Goal: Task Accomplishment & Management: Manage account settings

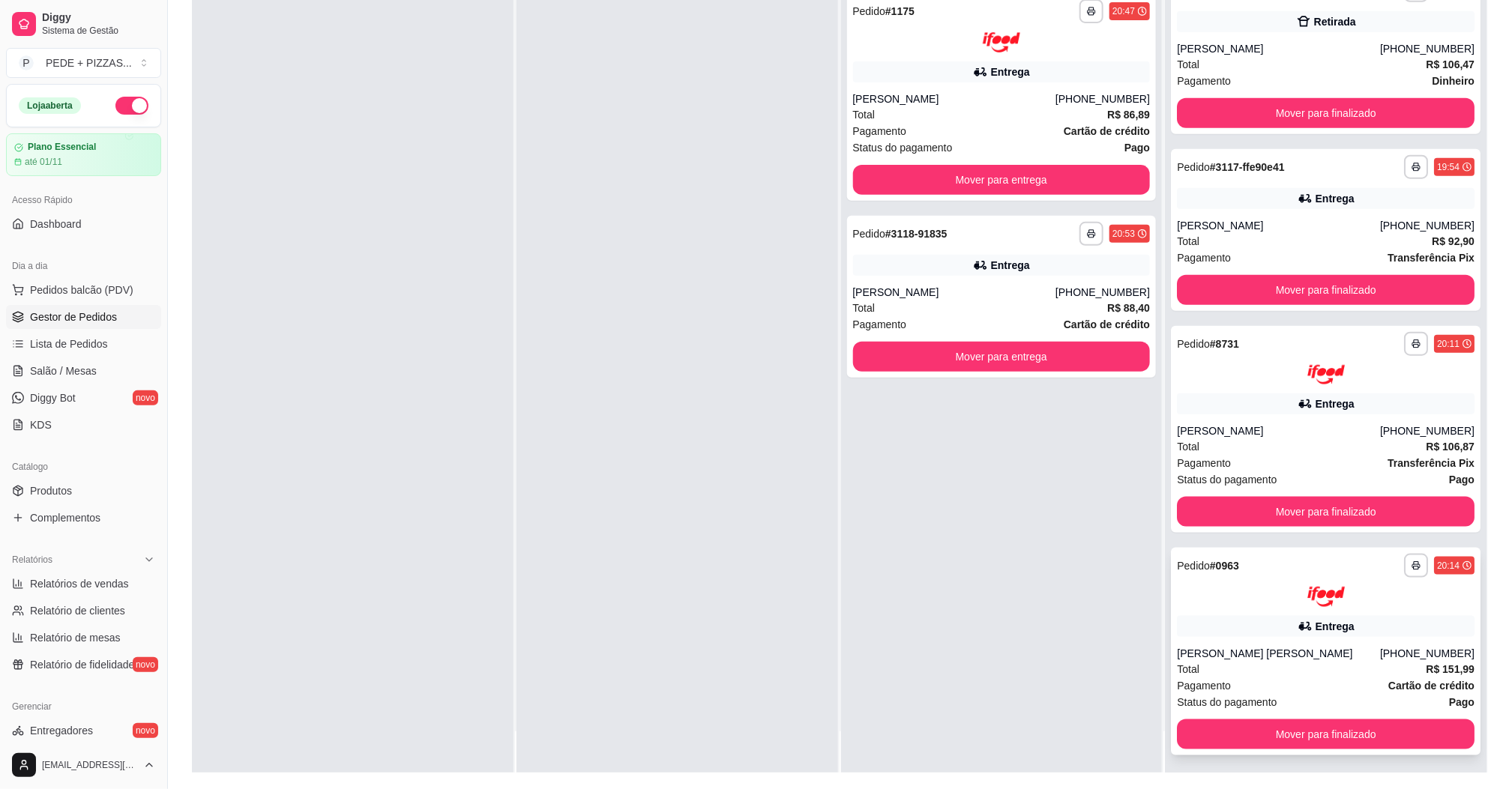
scroll to position [229, 0]
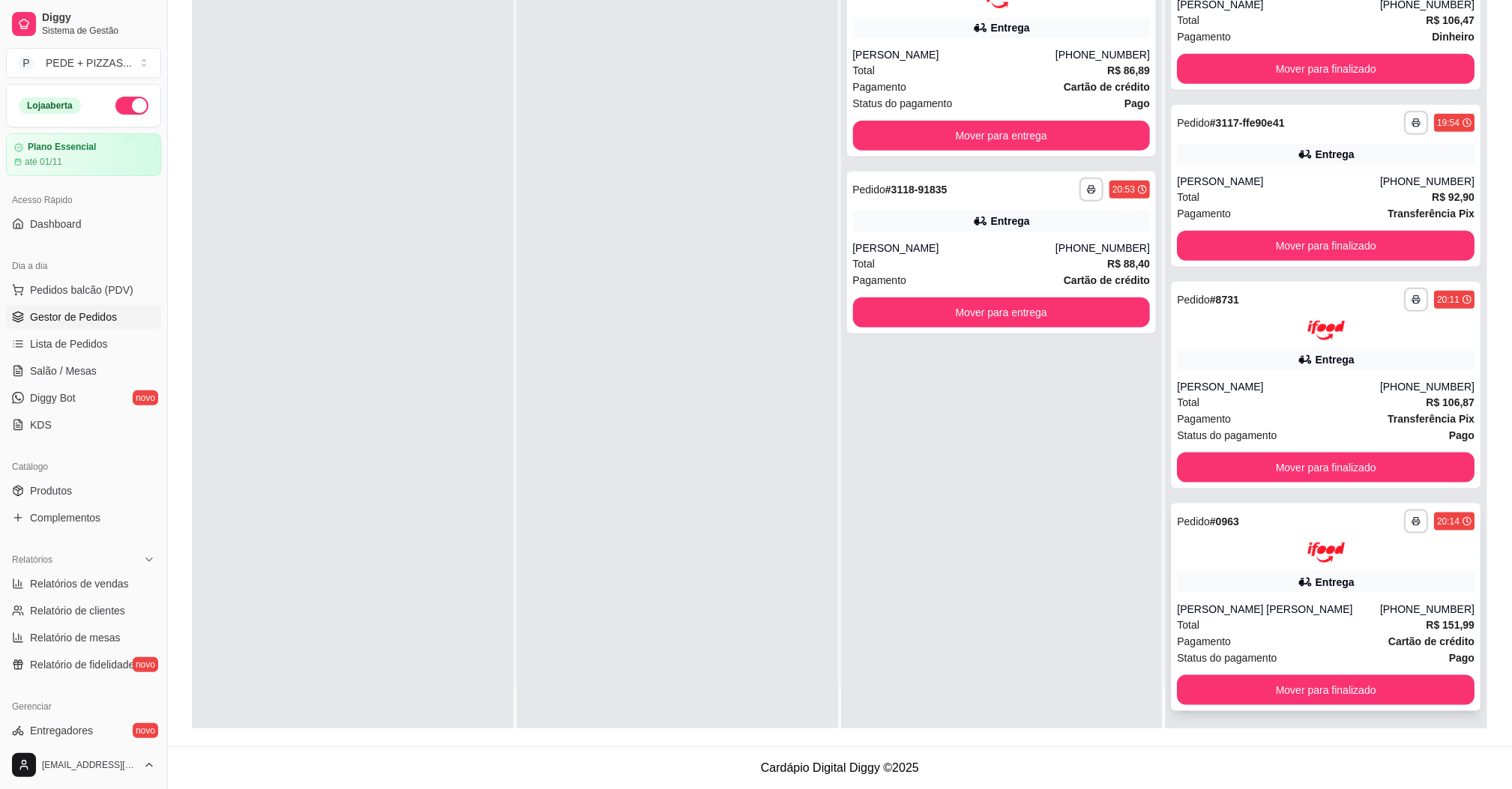
click at [1266, 602] on div "[PERSON_NAME] [PERSON_NAME]" at bounding box center [1278, 609] width 203 height 15
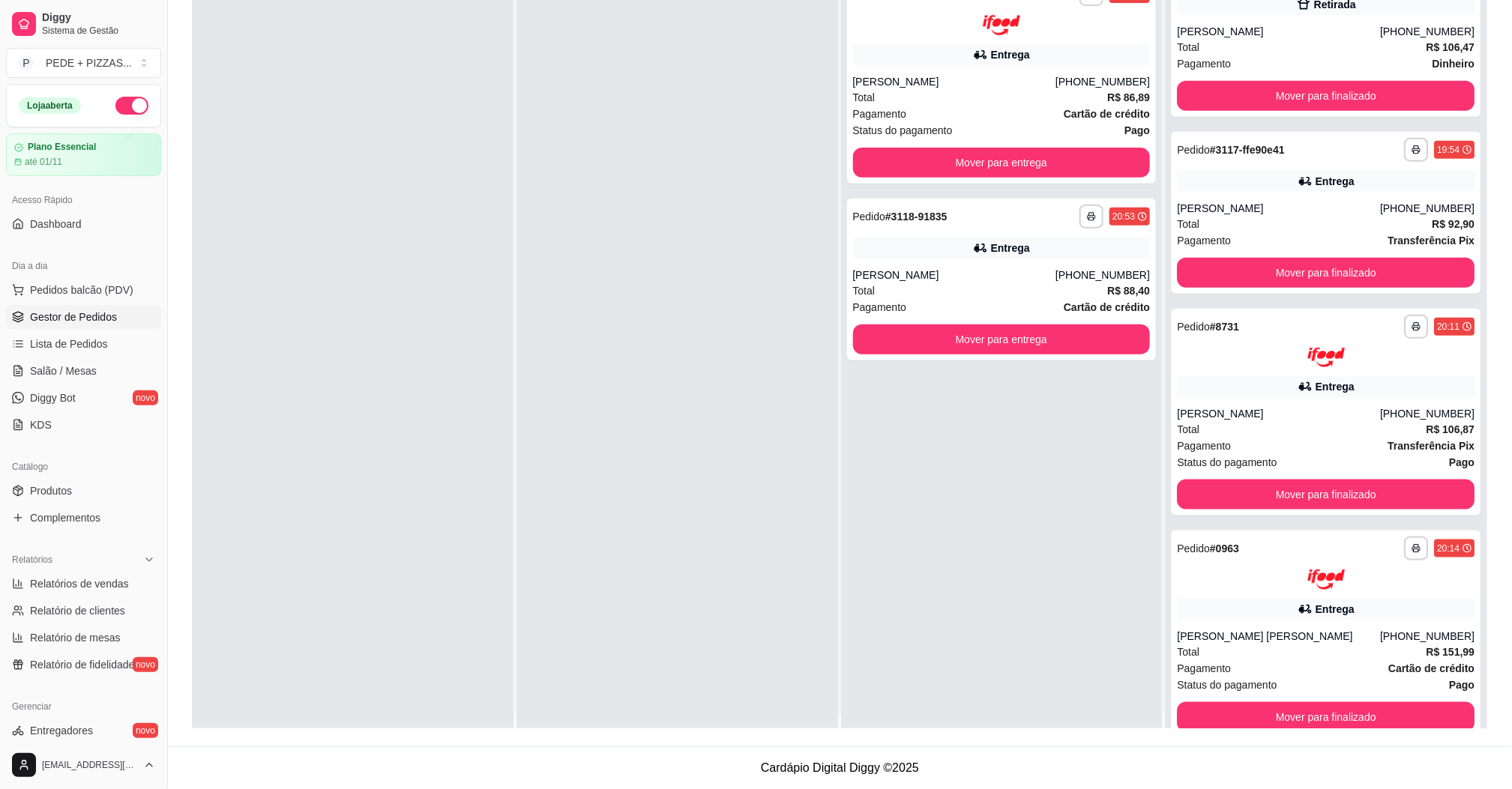
scroll to position [0, 0]
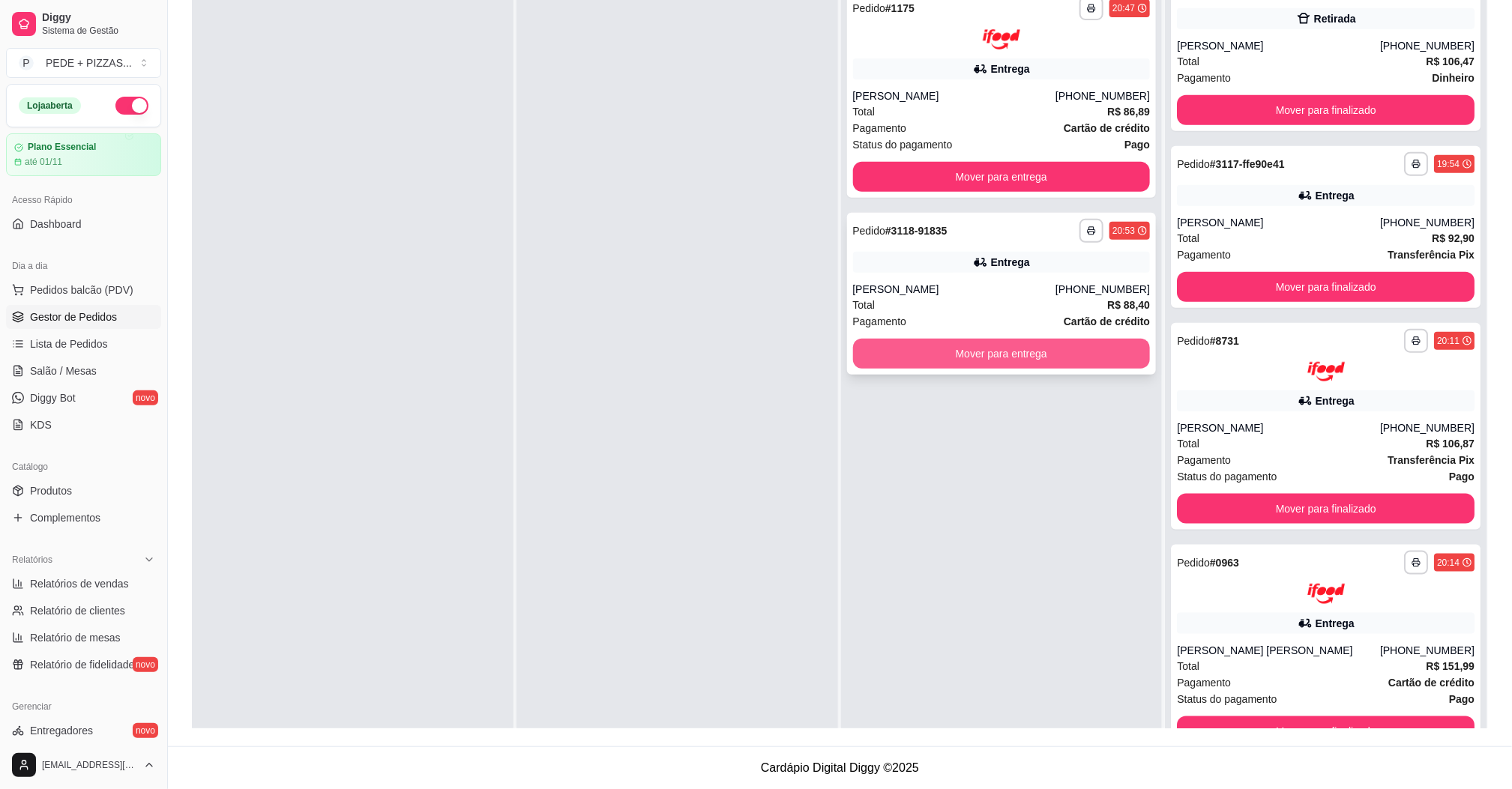
click at [947, 347] on button "Mover para entrega" at bounding box center [1001, 354] width 297 height 30
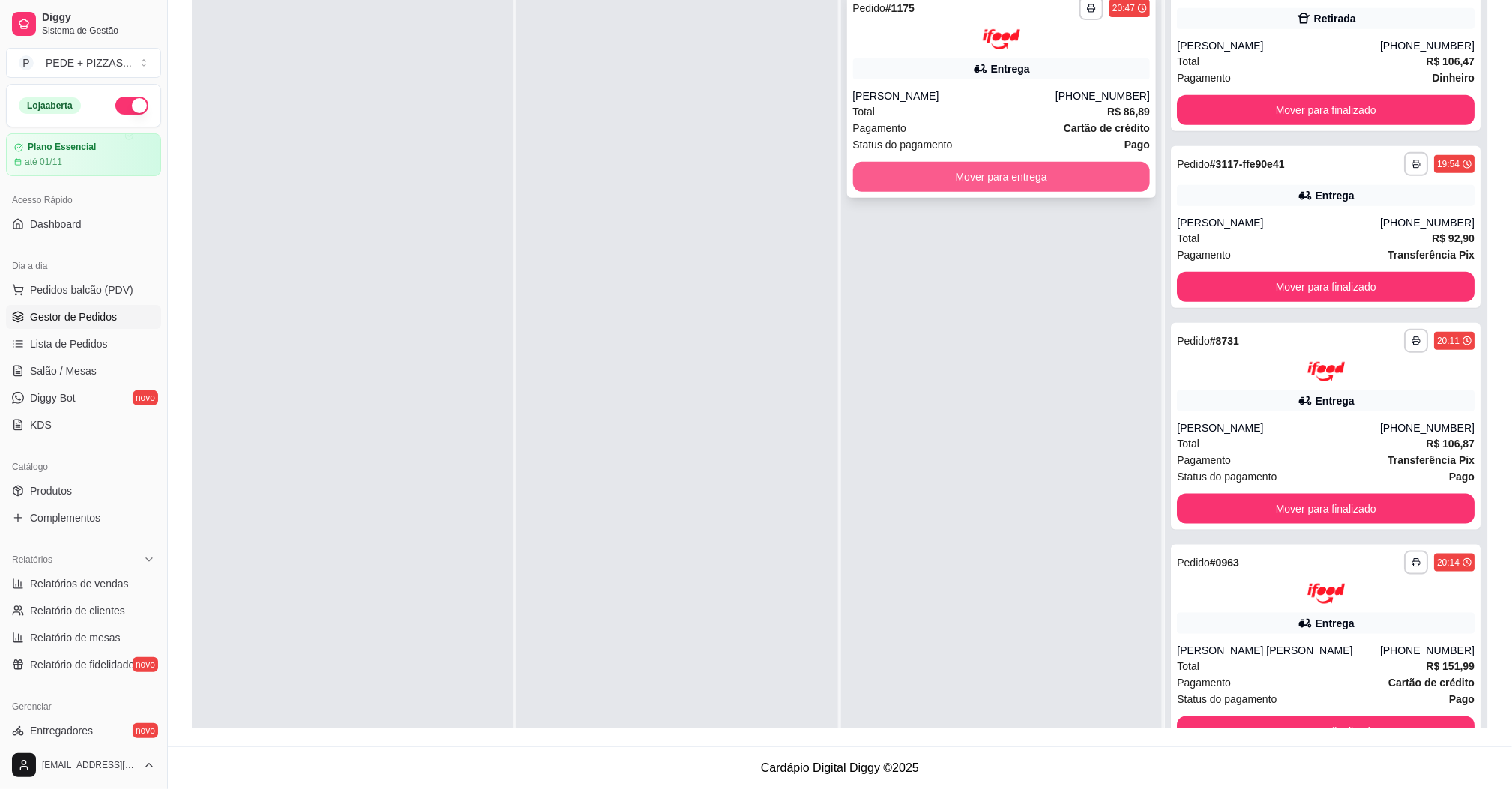
click at [889, 171] on button "Mover para entrega" at bounding box center [1001, 176] width 297 height 30
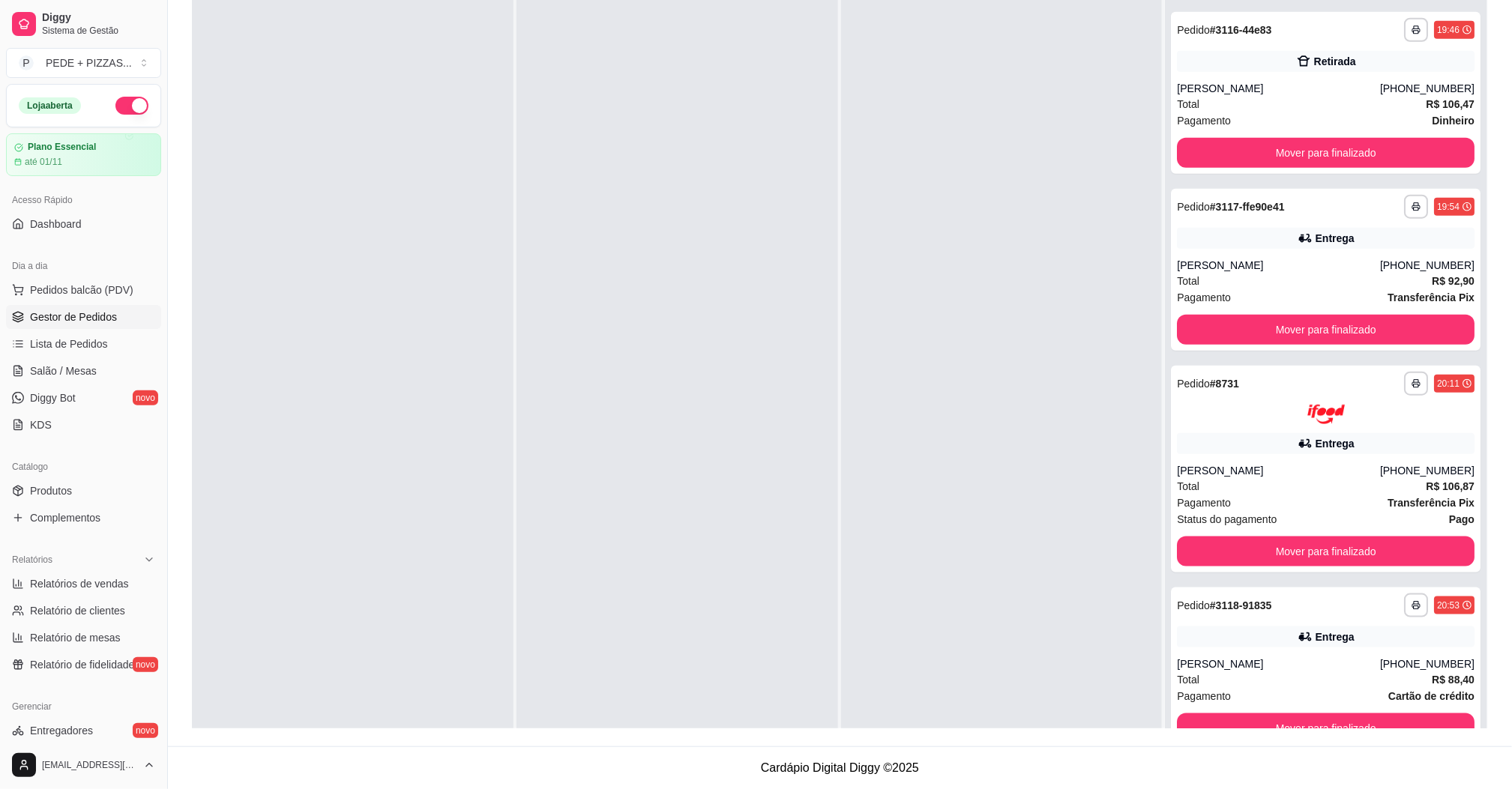
scroll to position [3649, 0]
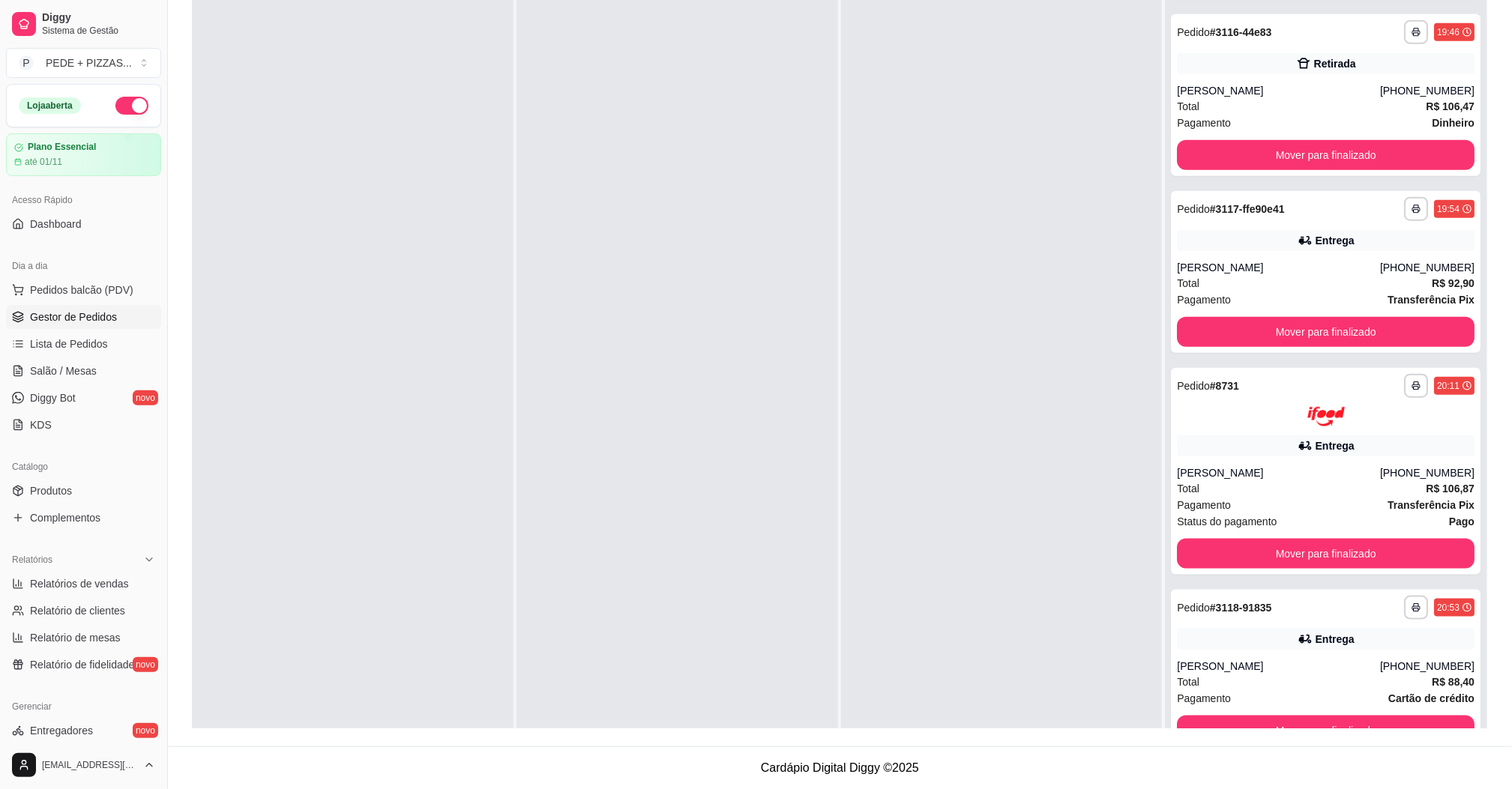
click at [707, 212] on div at bounding box center [677, 375] width 321 height 789
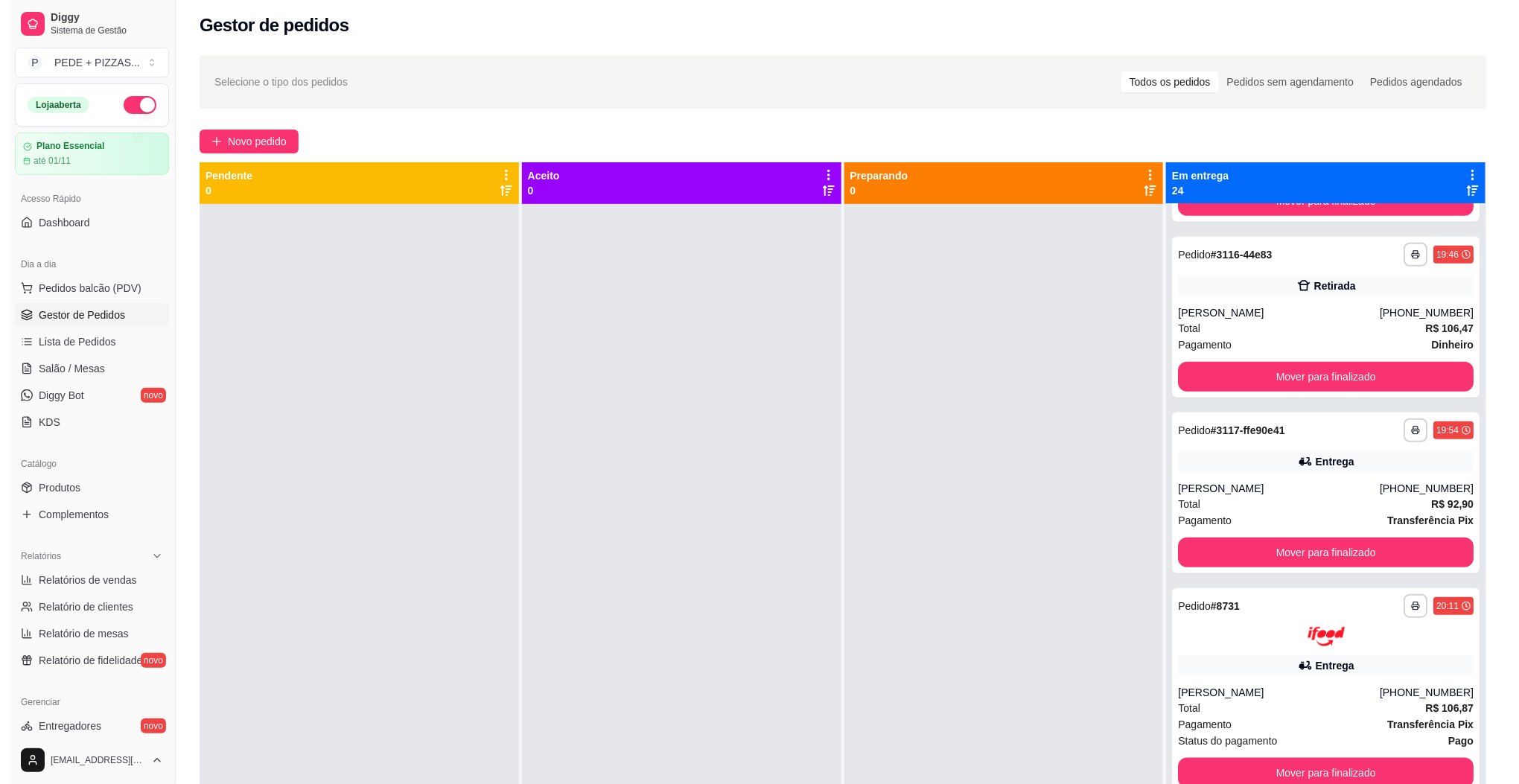
scroll to position [0, 0]
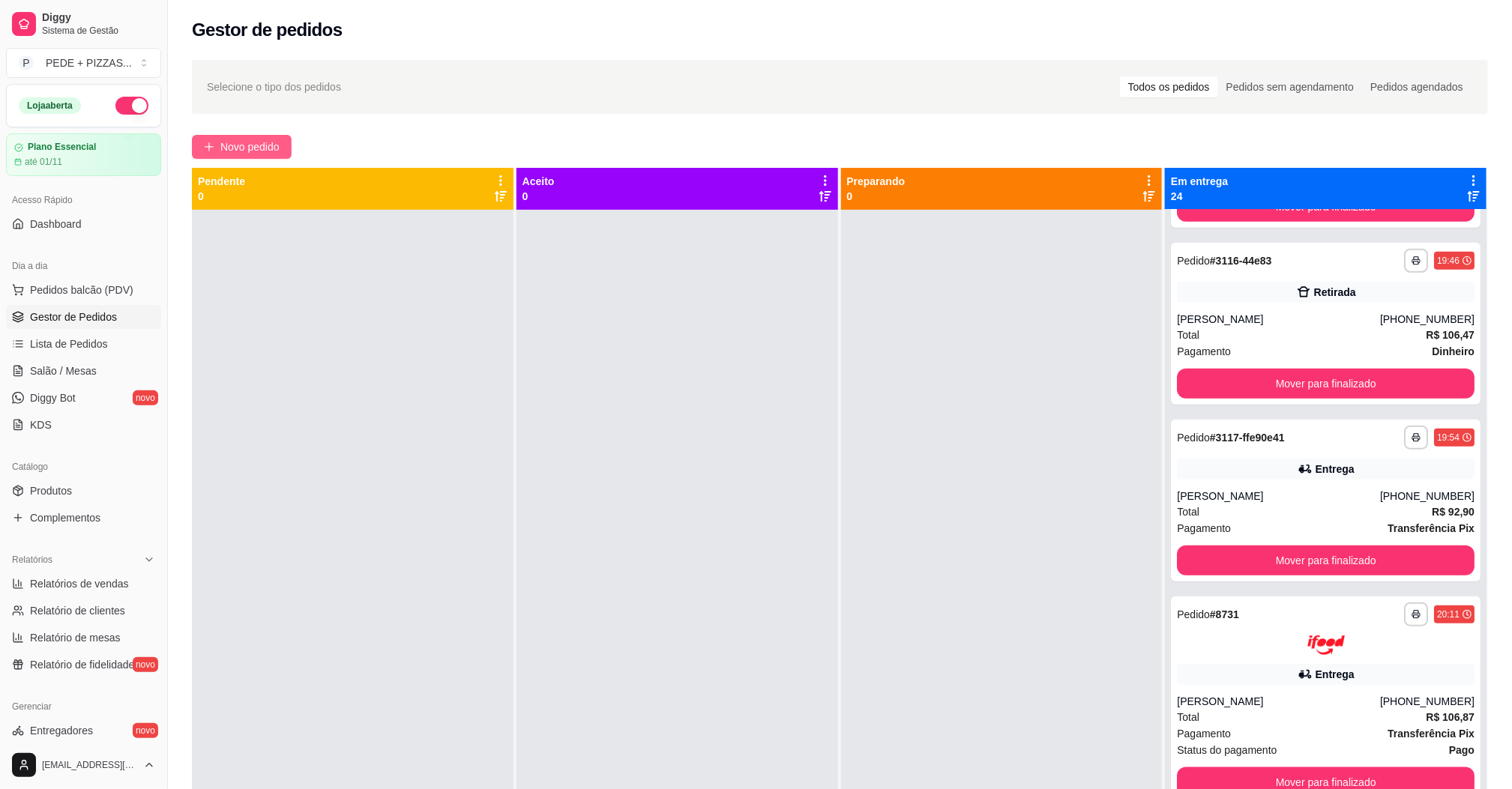
click at [247, 140] on span "Novo pedido" at bounding box center [250, 147] width 59 height 17
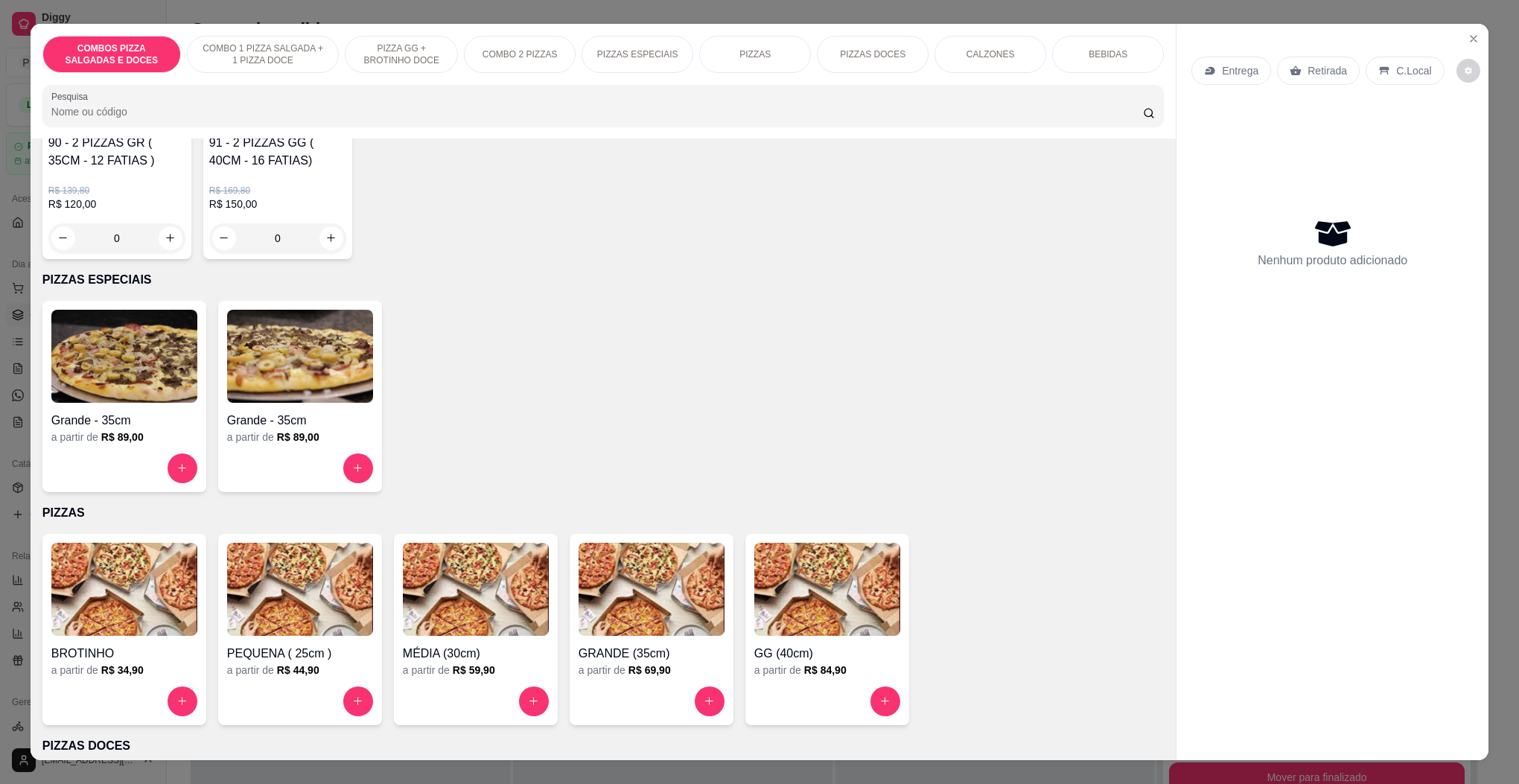
scroll to position [1228, 0]
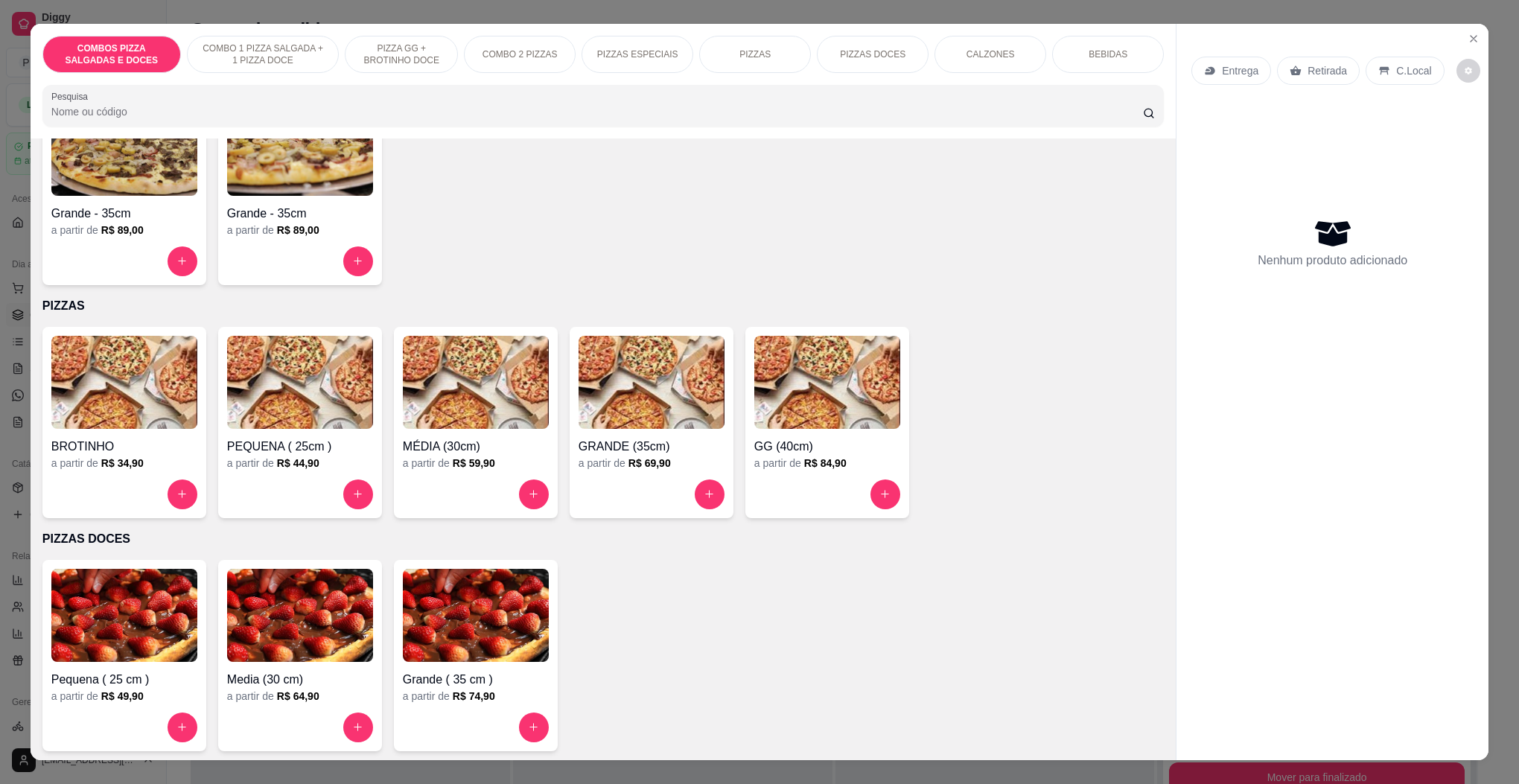
click at [817, 389] on img at bounding box center [827, 382] width 146 height 93
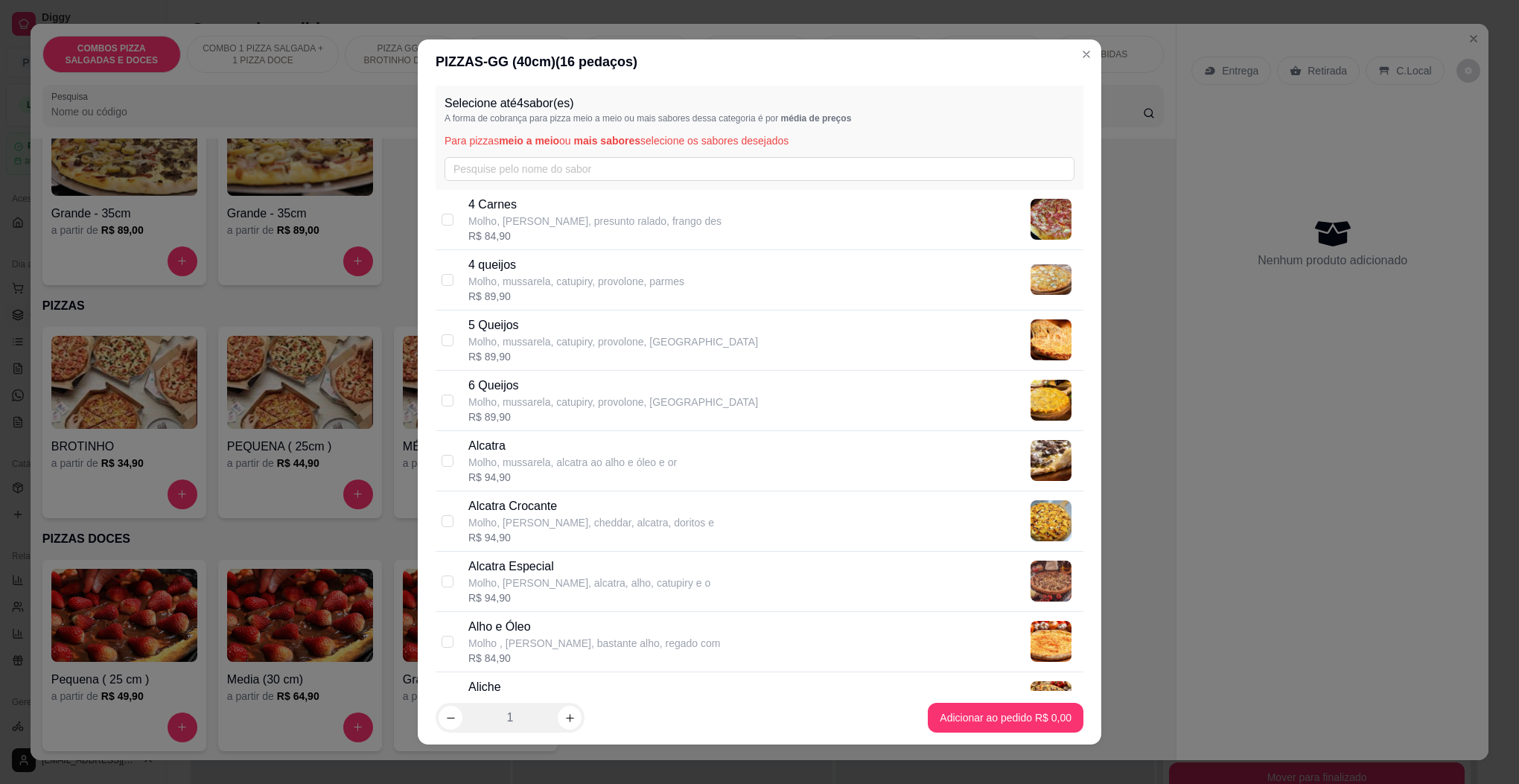
scroll to position [0, 0]
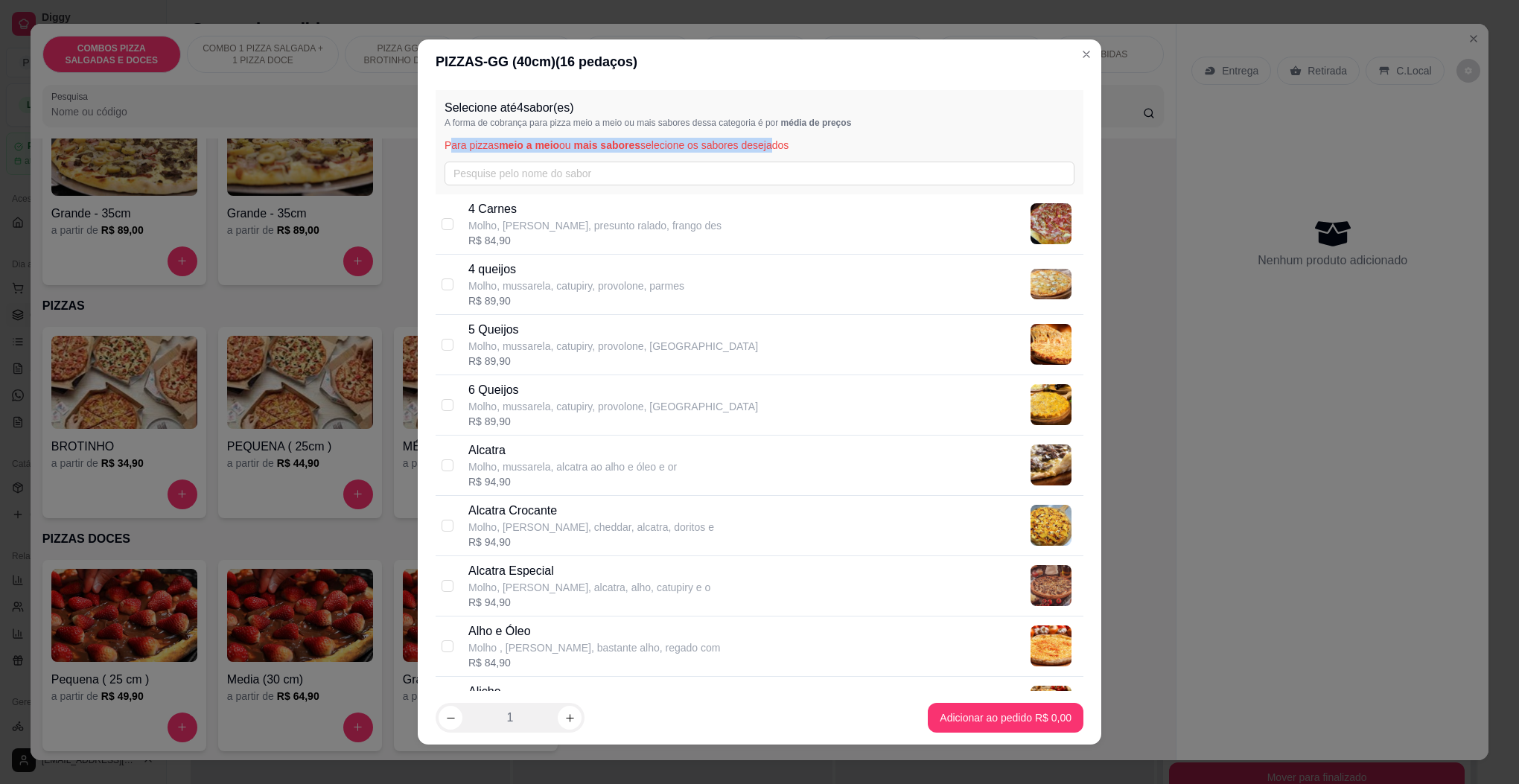
drag, startPoint x: 440, startPoint y: 141, endPoint x: 751, endPoint y: 132, distance: 311.1
click at [751, 132] on div "Selecione até 4 sabor(es) A forma de cobrança para pizza meio a meio ou mais sa…" at bounding box center [760, 142] width 648 height 104
click at [812, 138] on p "Para pizzas meio a meio ou mais sabores selecione os sabores desejados" at bounding box center [760, 146] width 630 height 15
click at [735, 170] on input "text" at bounding box center [760, 173] width 630 height 24
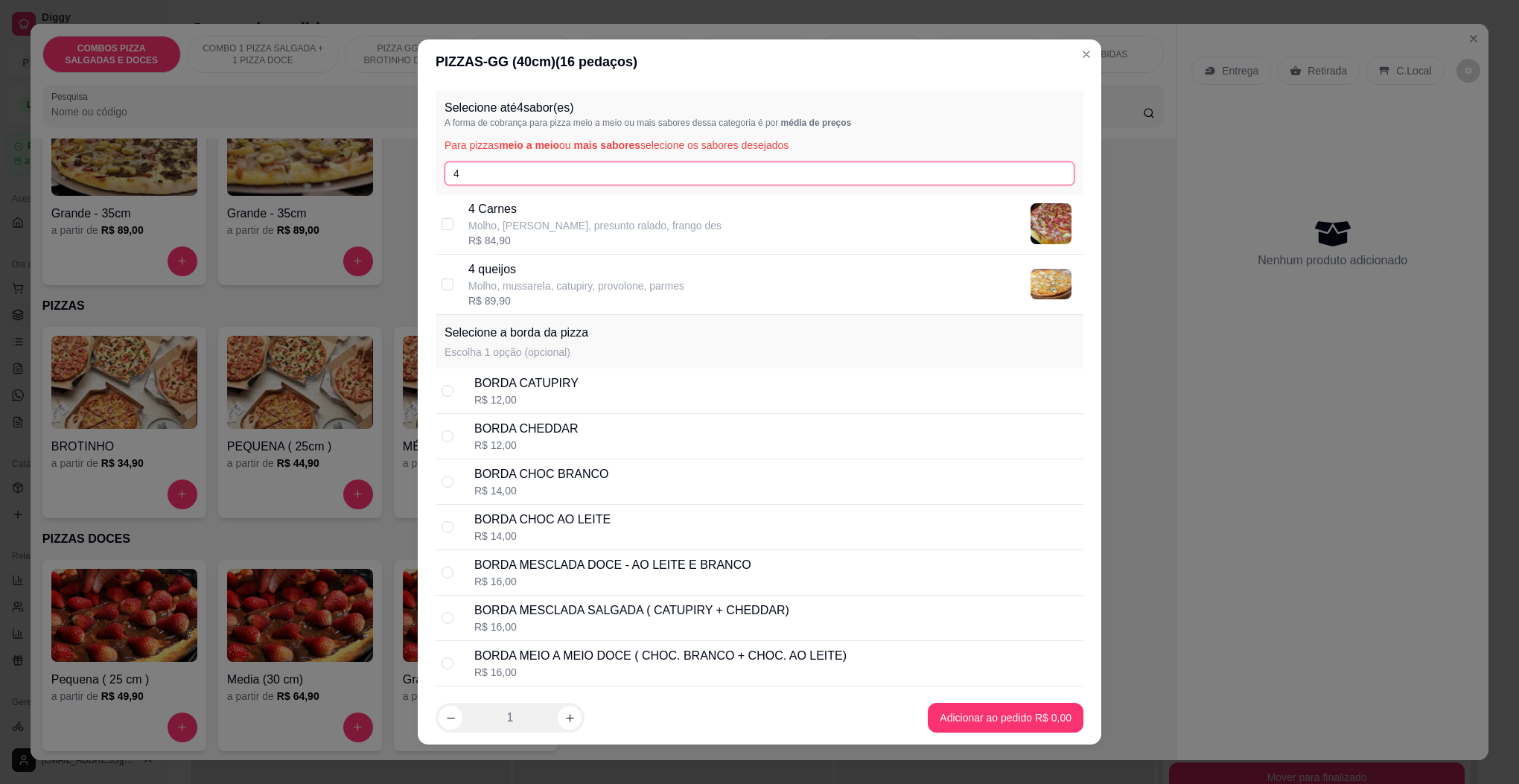
type input "4"
click at [642, 231] on p "Molho, [PERSON_NAME], presunto ralado, frango des" at bounding box center [595, 226] width 253 height 15
checkbox input "true"
click at [603, 168] on input "4" at bounding box center [760, 173] width 630 height 24
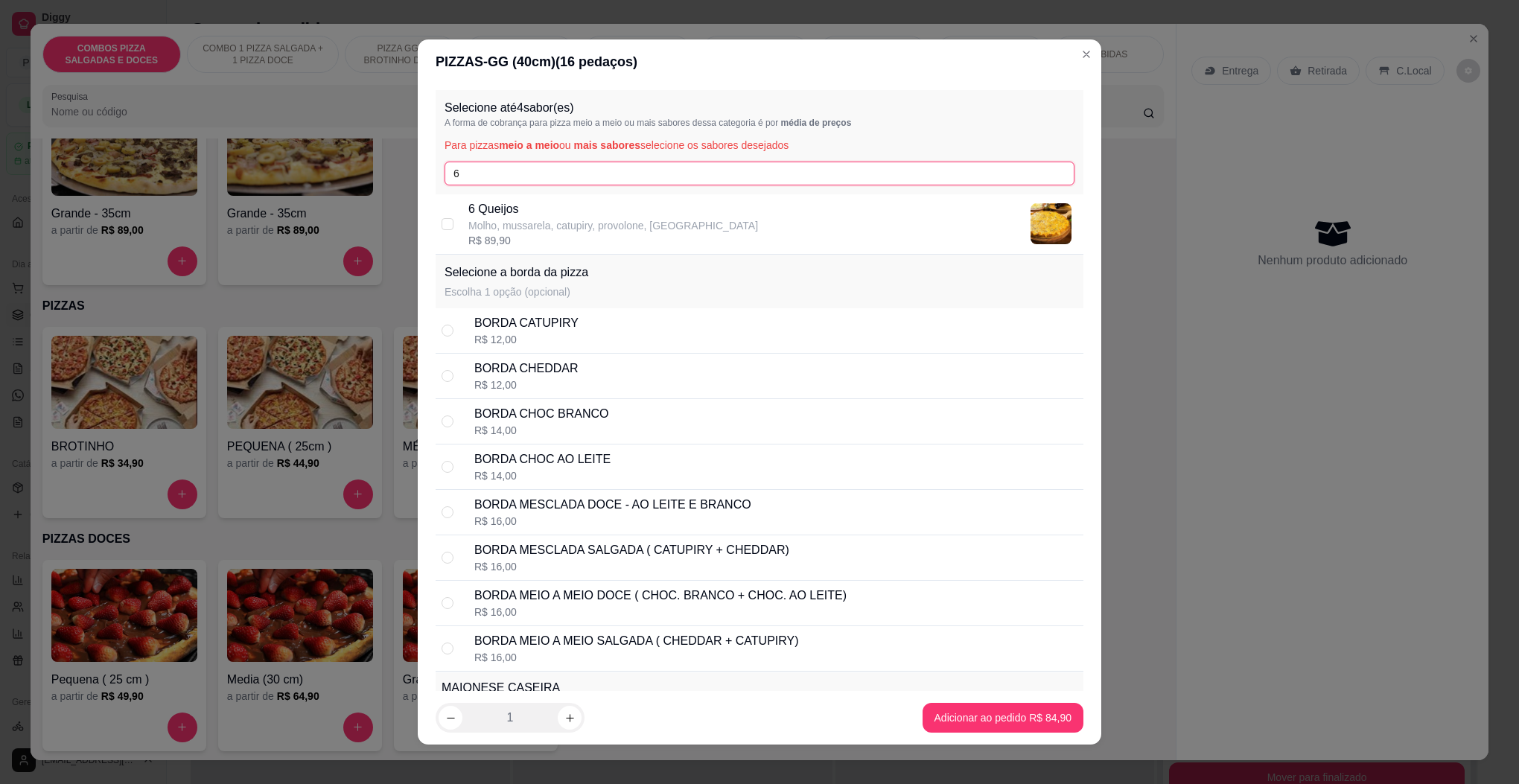
type input "6"
click at [593, 213] on p "6 Queijos" at bounding box center [613, 209] width 290 height 18
checkbox input "true"
click at [541, 182] on input "6" at bounding box center [760, 173] width 630 height 24
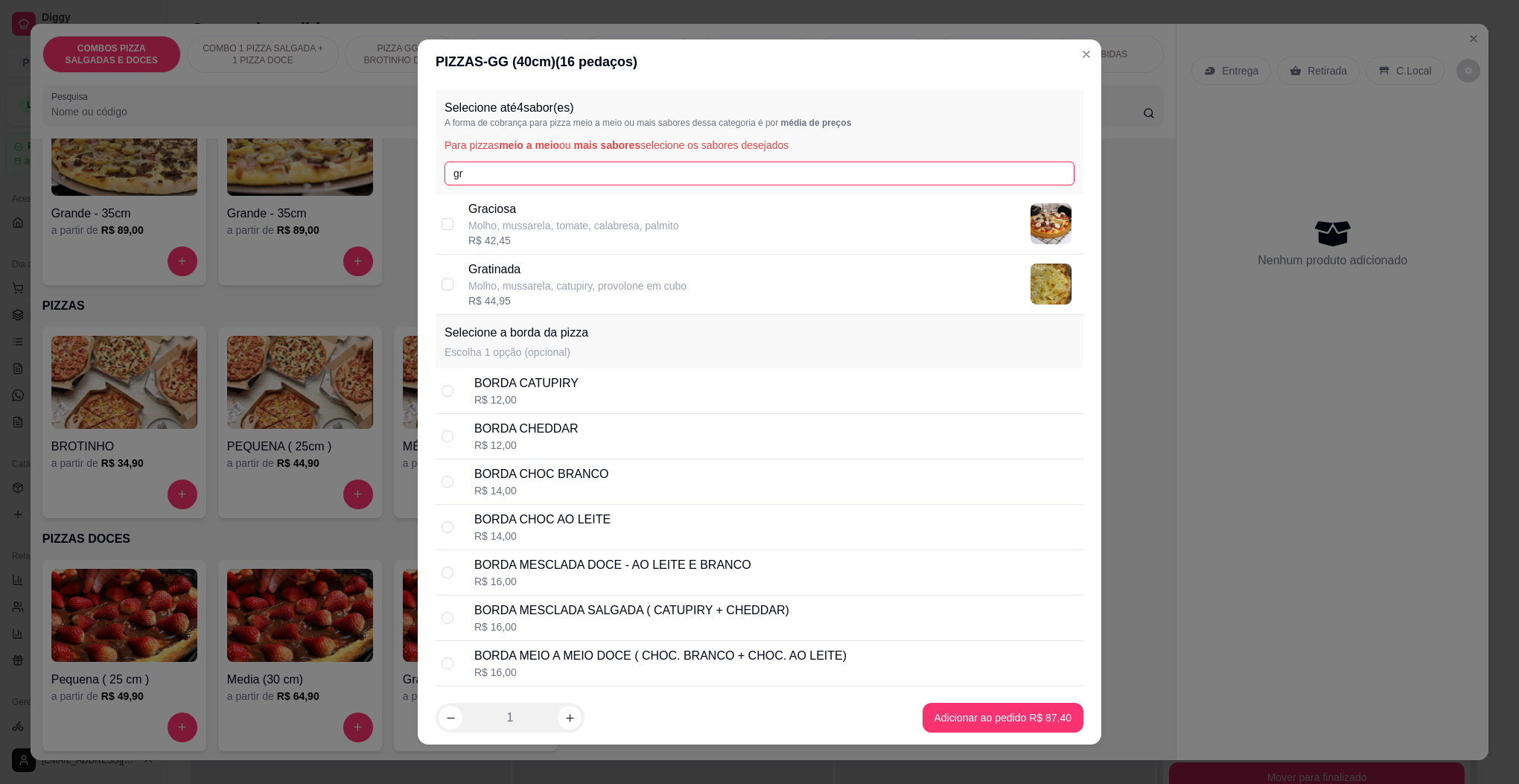
type input "gr"
click at [568, 230] on p "Molho, mussarela, tomate, calabresa, palmito" at bounding box center [573, 226] width 210 height 15
checkbox input "true"
click at [525, 179] on input "gr" at bounding box center [760, 173] width 630 height 24
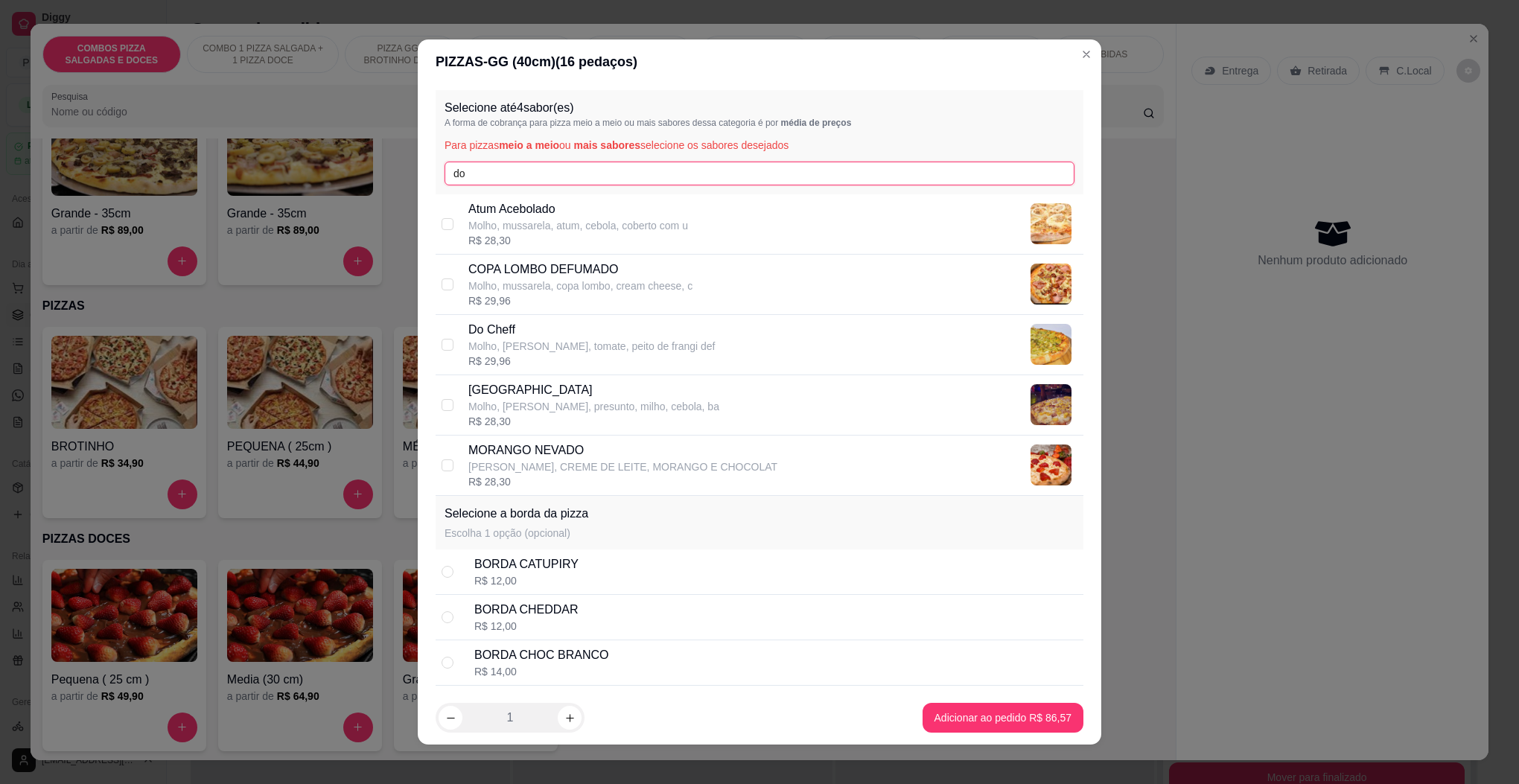
type input "do"
click at [556, 360] on div "R$ 29,96" at bounding box center [592, 361] width 247 height 15
checkbox input "true"
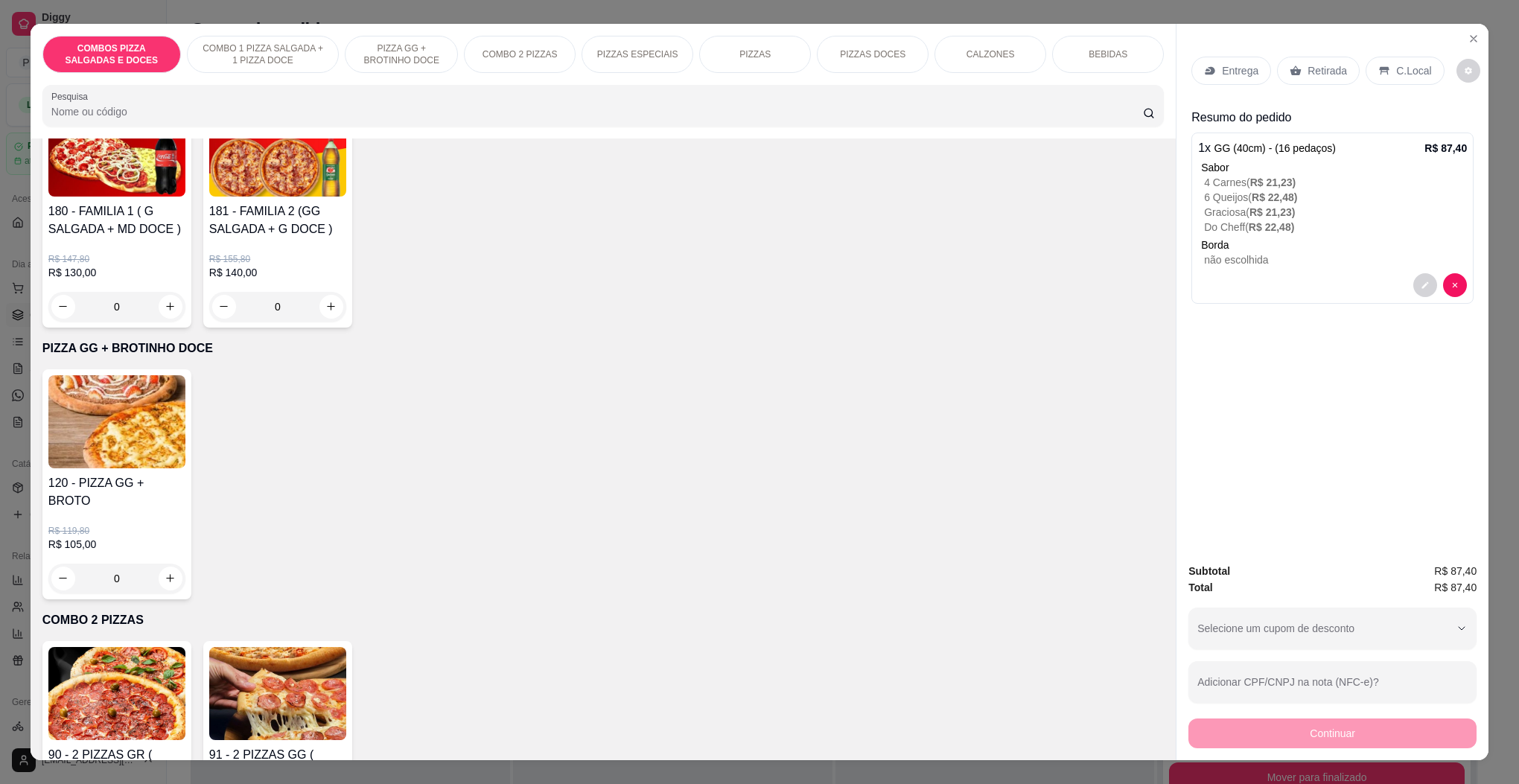
scroll to position [447, 0]
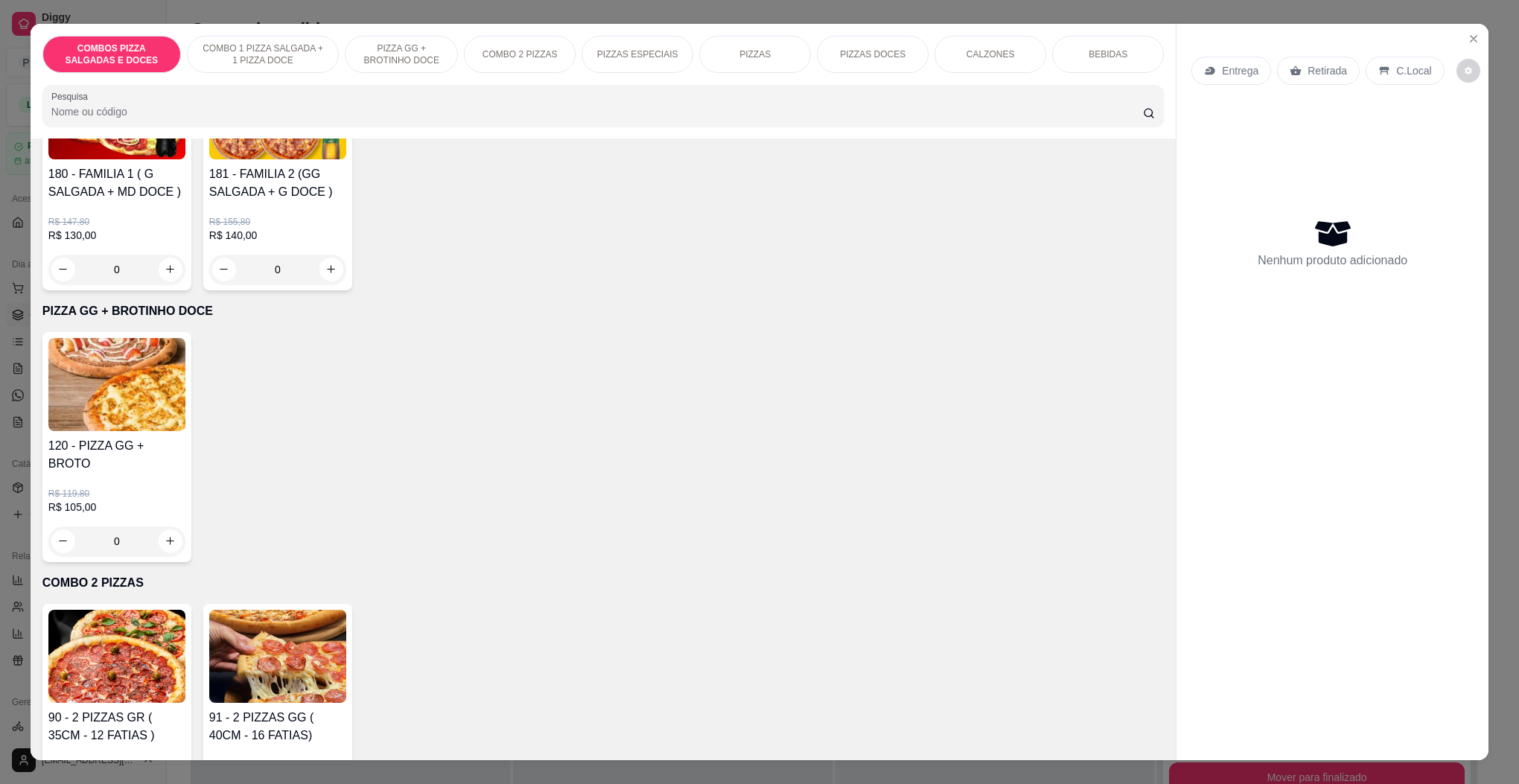
click at [72, 414] on img at bounding box center [117, 385] width 137 height 93
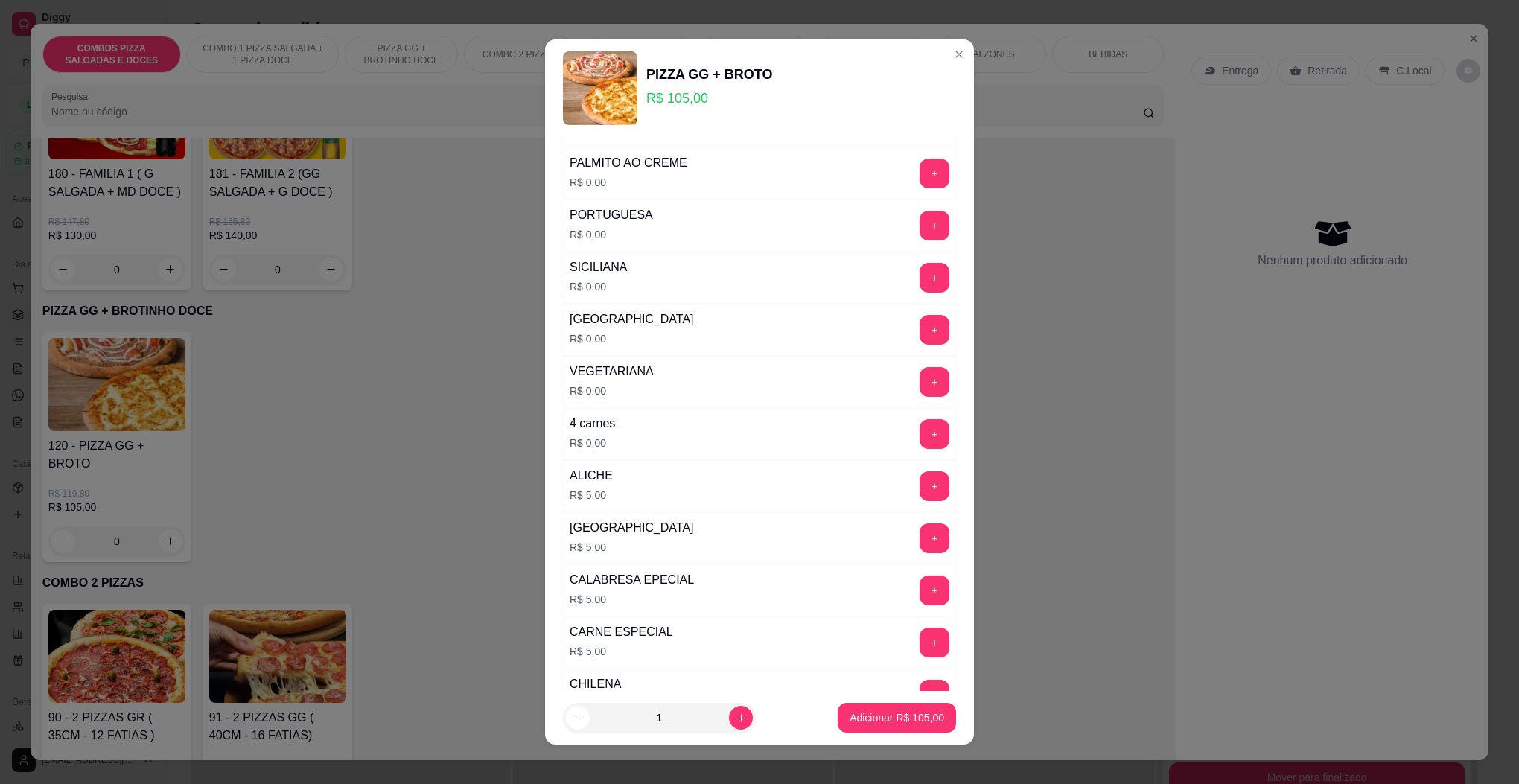
scroll to position [1228, 0]
click at [921, 447] on button "+" at bounding box center [935, 433] width 29 height 29
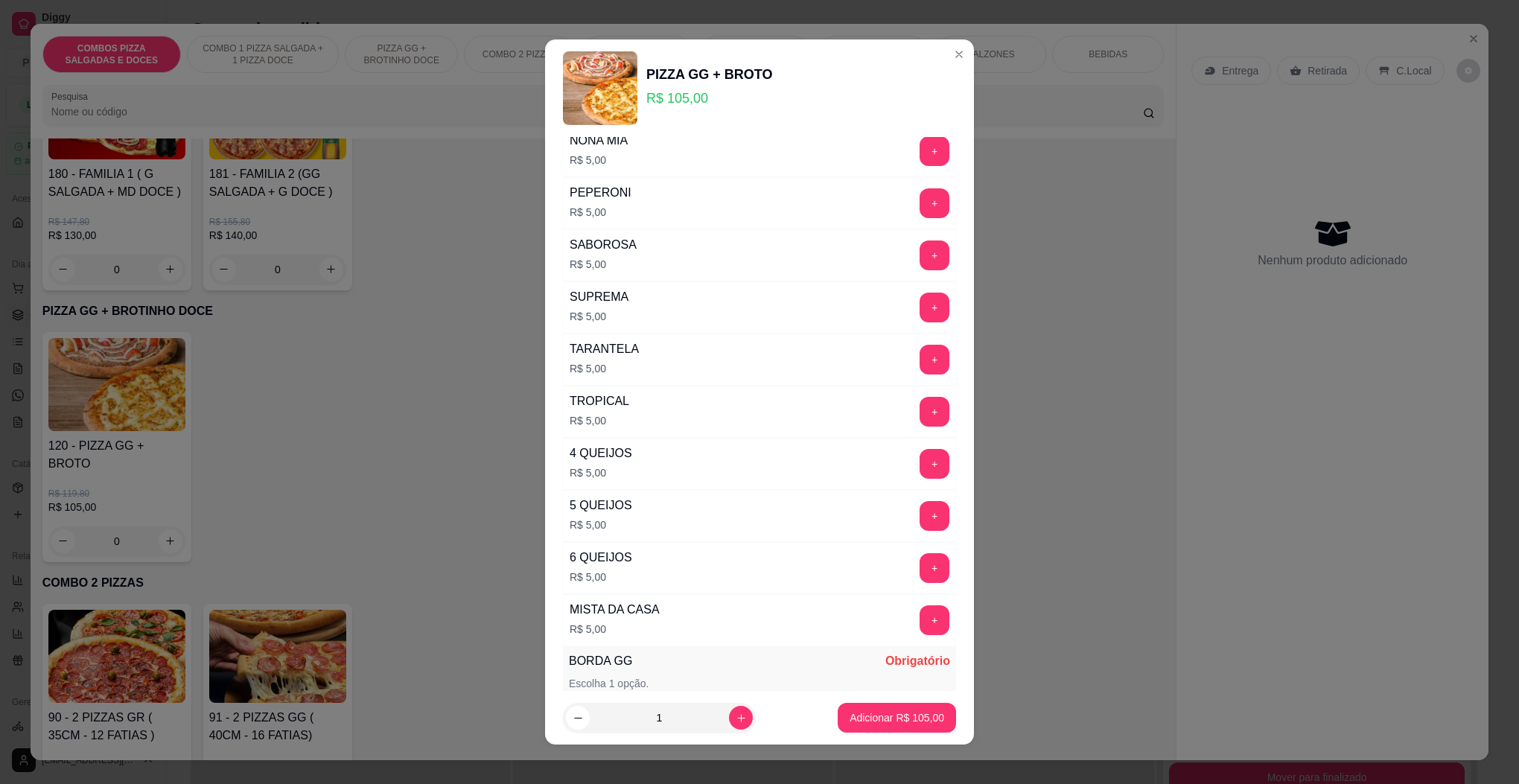
scroll to position [2345, 0]
click at [920, 581] on button "+" at bounding box center [935, 566] width 30 height 30
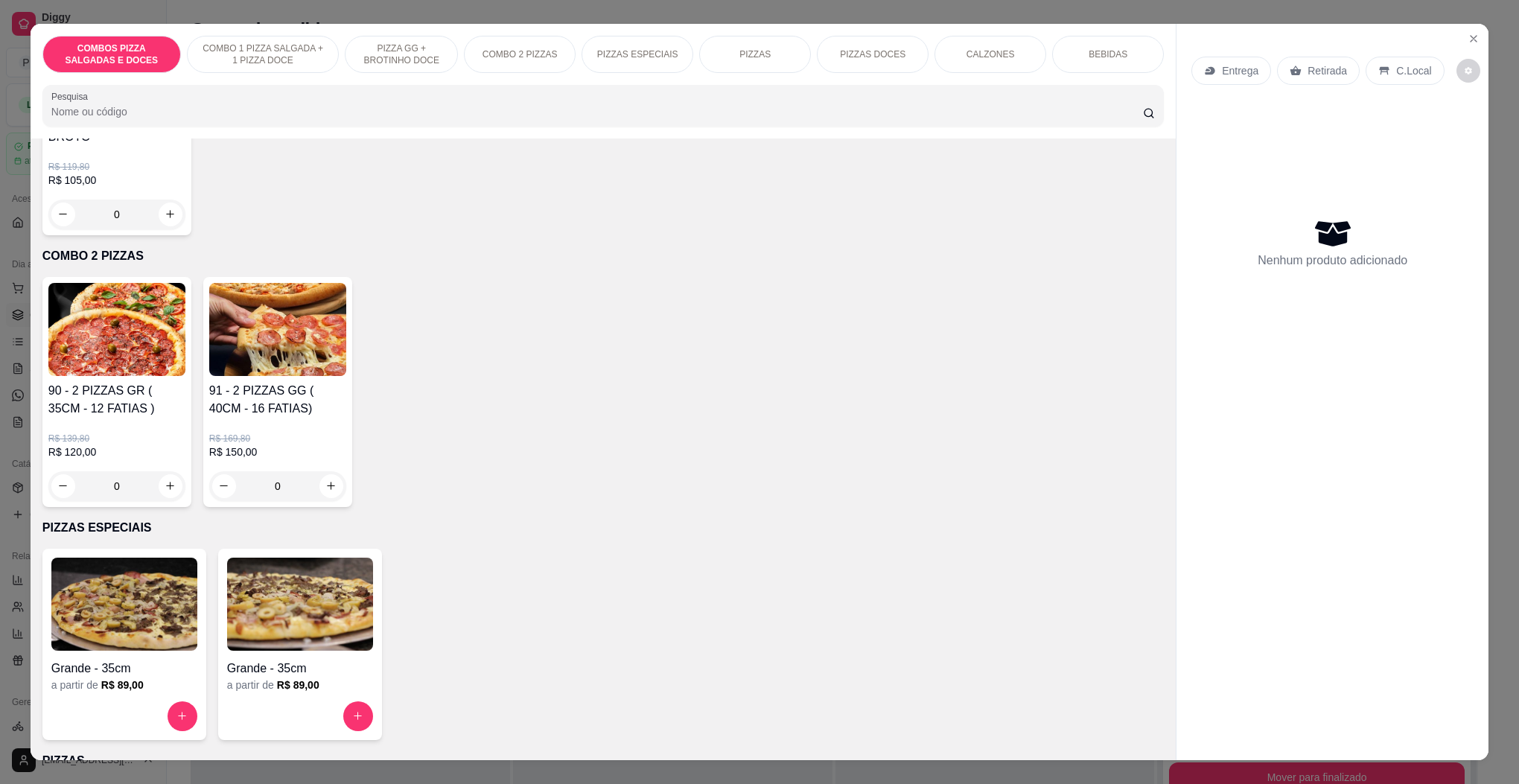
scroll to position [1116, 0]
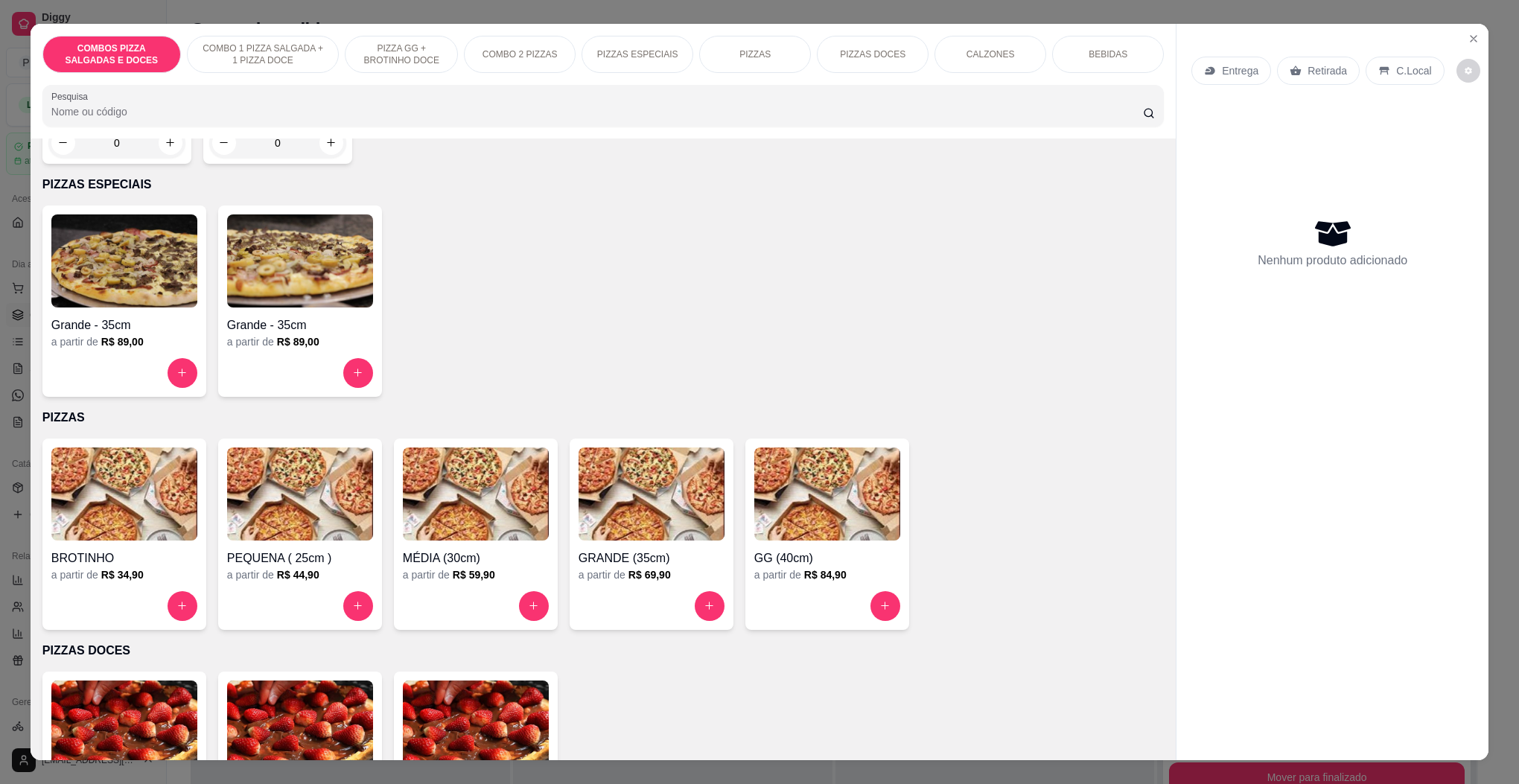
click at [807, 509] on img at bounding box center [827, 494] width 146 height 93
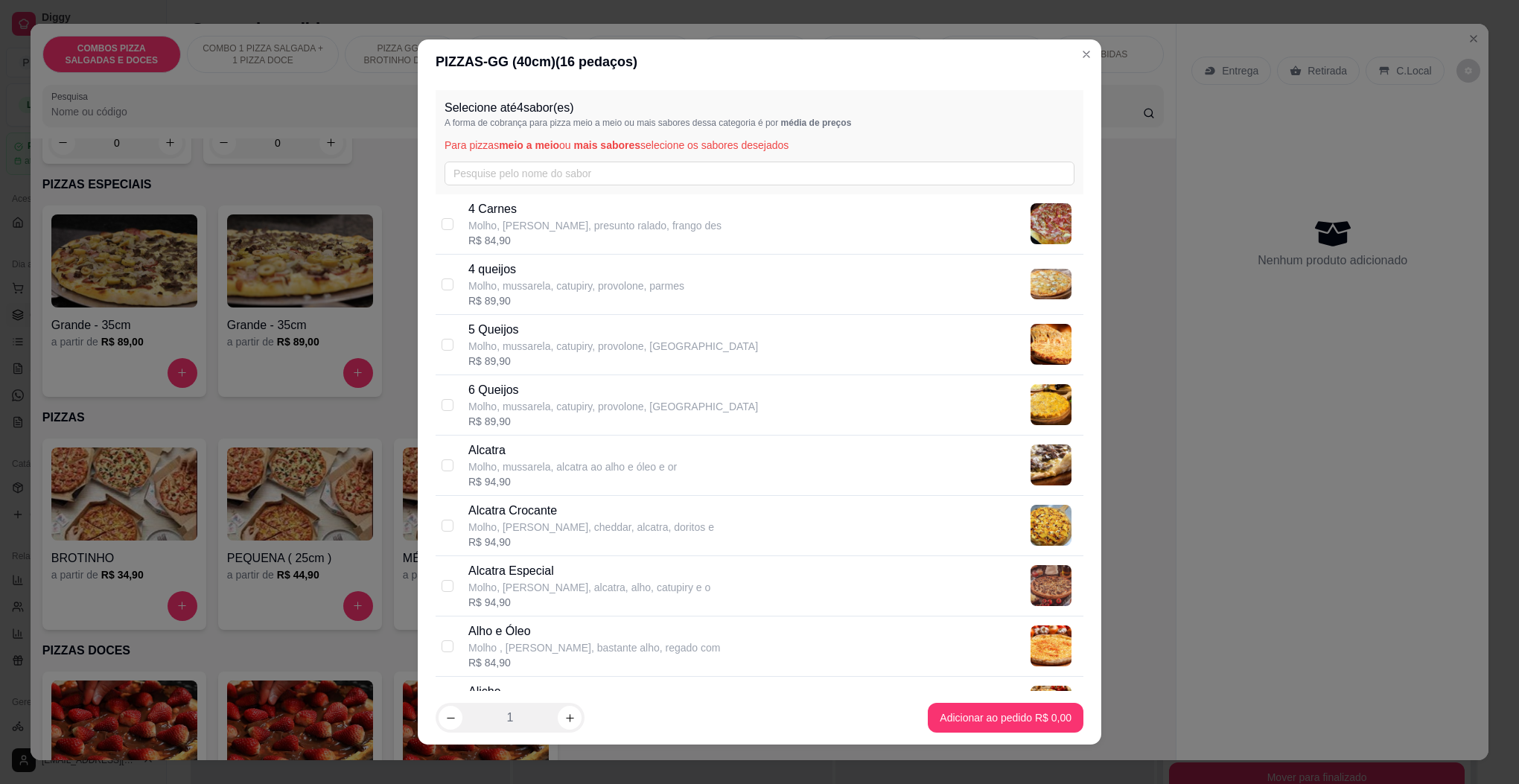
click at [613, 159] on div "Selecione até 4 sabor(es) A forma de cobrança para pizza meio a meio ou mais sa…" at bounding box center [760, 142] width 648 height 104
click at [616, 166] on input "text" at bounding box center [760, 173] width 630 height 24
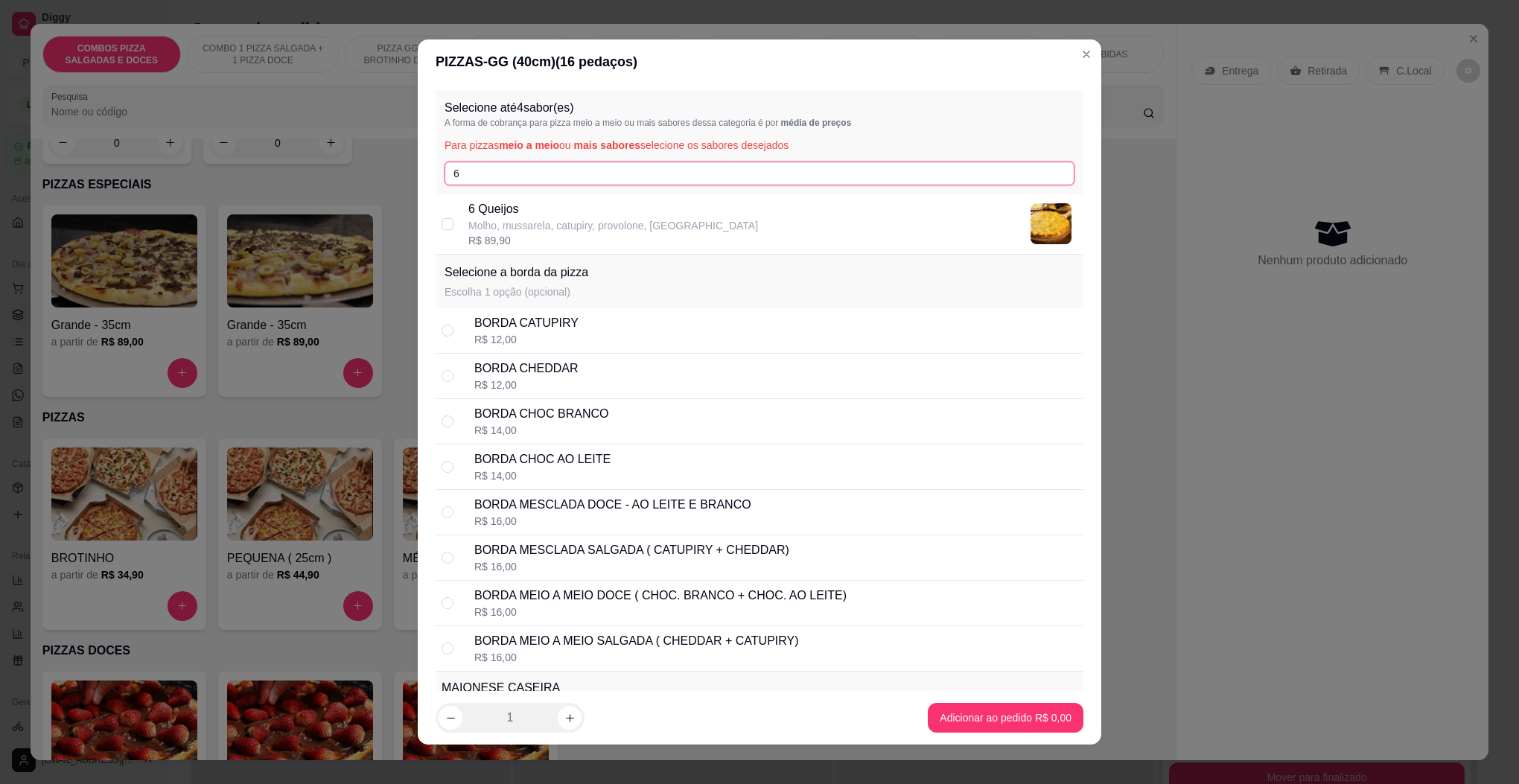
type input "6"
click at [552, 241] on div "R$ 89,90" at bounding box center [613, 241] width 290 height 15
checkbox input "true"
click at [539, 161] on input "6" at bounding box center [760, 173] width 630 height 24
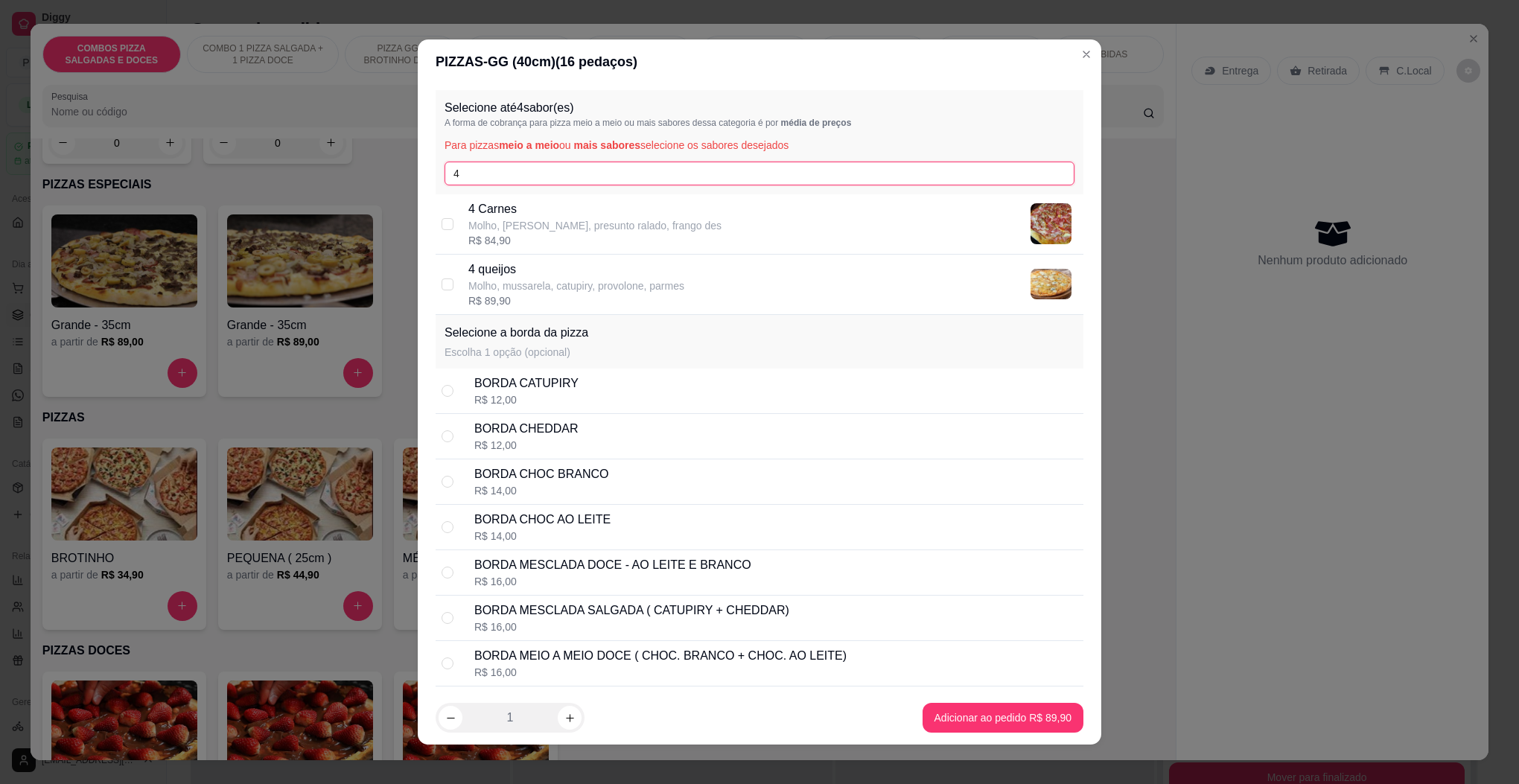
type input "4"
click at [530, 227] on p "Molho, [PERSON_NAME], presunto ralado, frango des" at bounding box center [595, 226] width 253 height 15
checkbox input "true"
click at [534, 172] on input "4" at bounding box center [760, 173] width 630 height 24
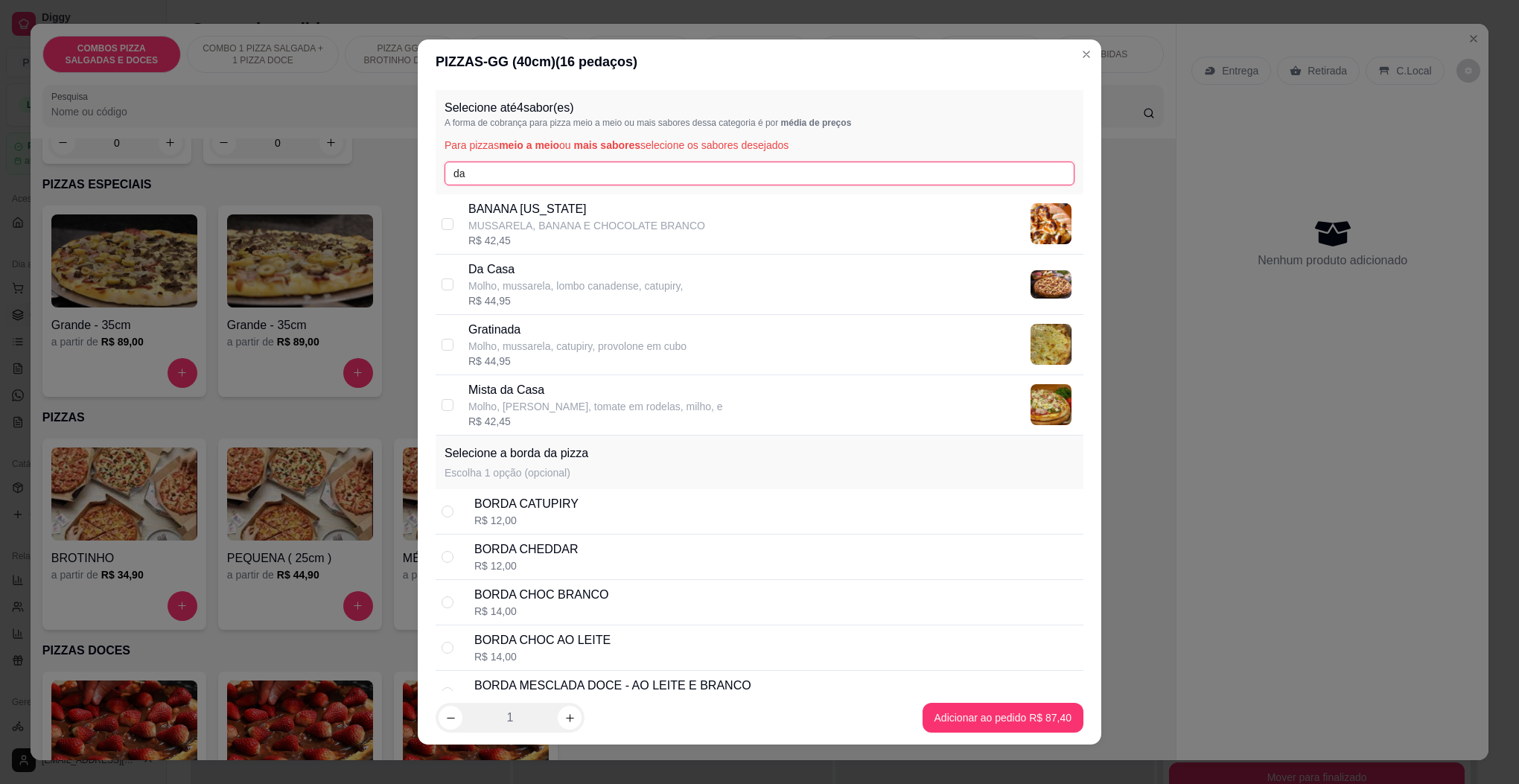
type input "da"
click at [525, 280] on p "Molho, mussarela, lombo canadense, catupiry," at bounding box center [575, 286] width 214 height 15
checkbox input "true"
click at [519, 175] on input "da" at bounding box center [760, 173] width 630 height 24
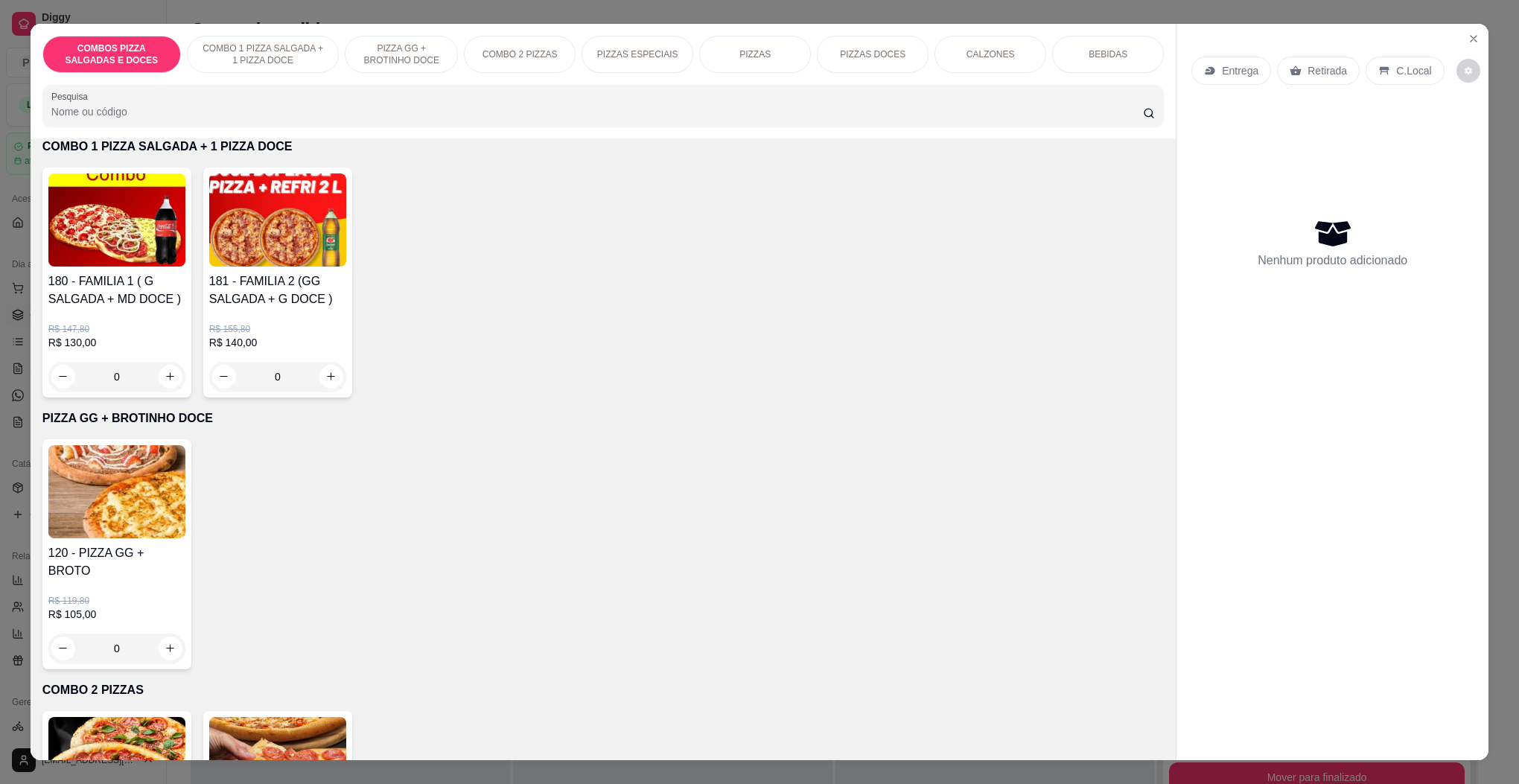
scroll to position [335, 0]
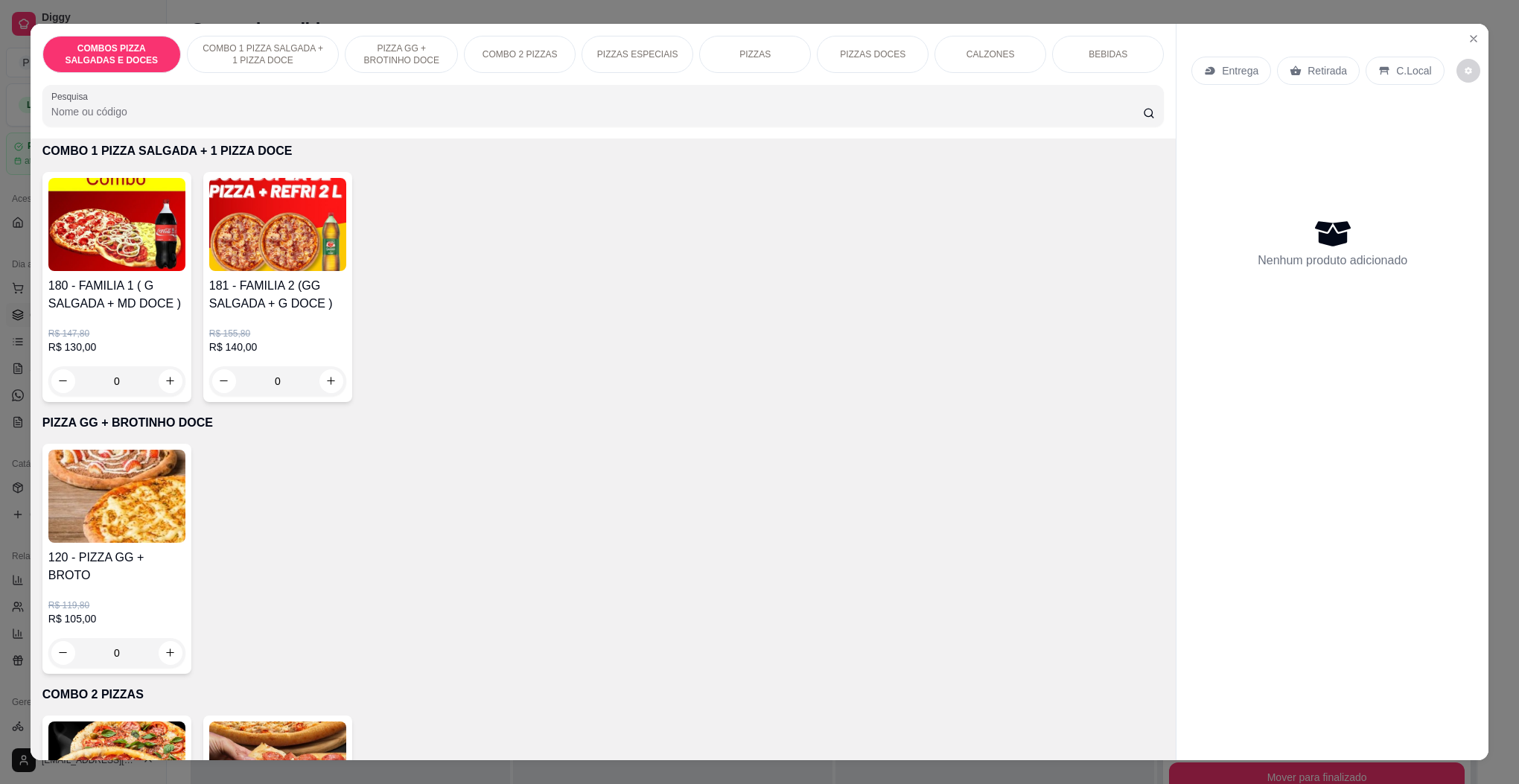
click at [112, 512] on img at bounding box center [117, 496] width 137 height 93
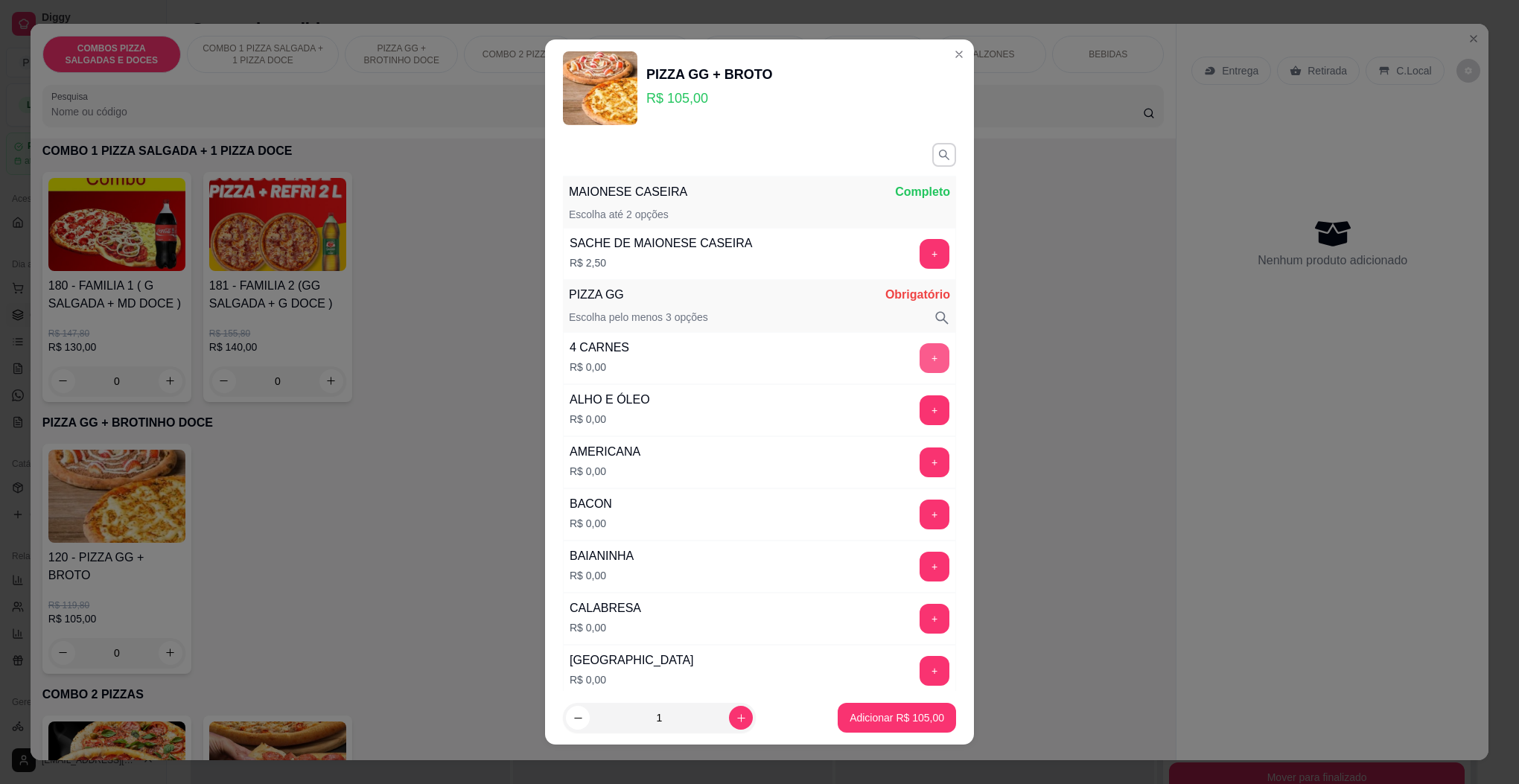
click at [920, 364] on button "+" at bounding box center [935, 358] width 30 height 30
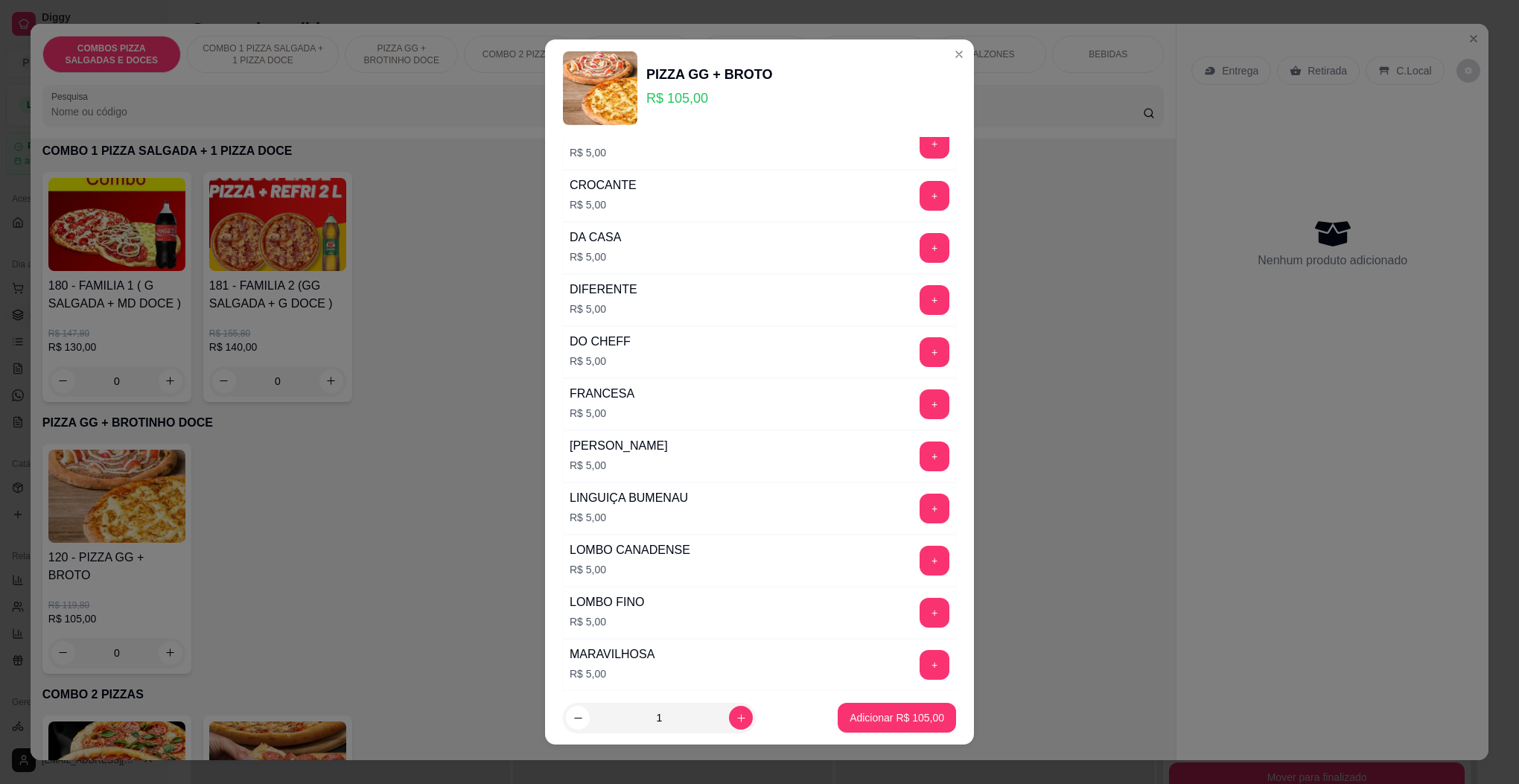
scroll to position [1675, 0]
click at [920, 470] on button "+" at bounding box center [935, 455] width 30 height 30
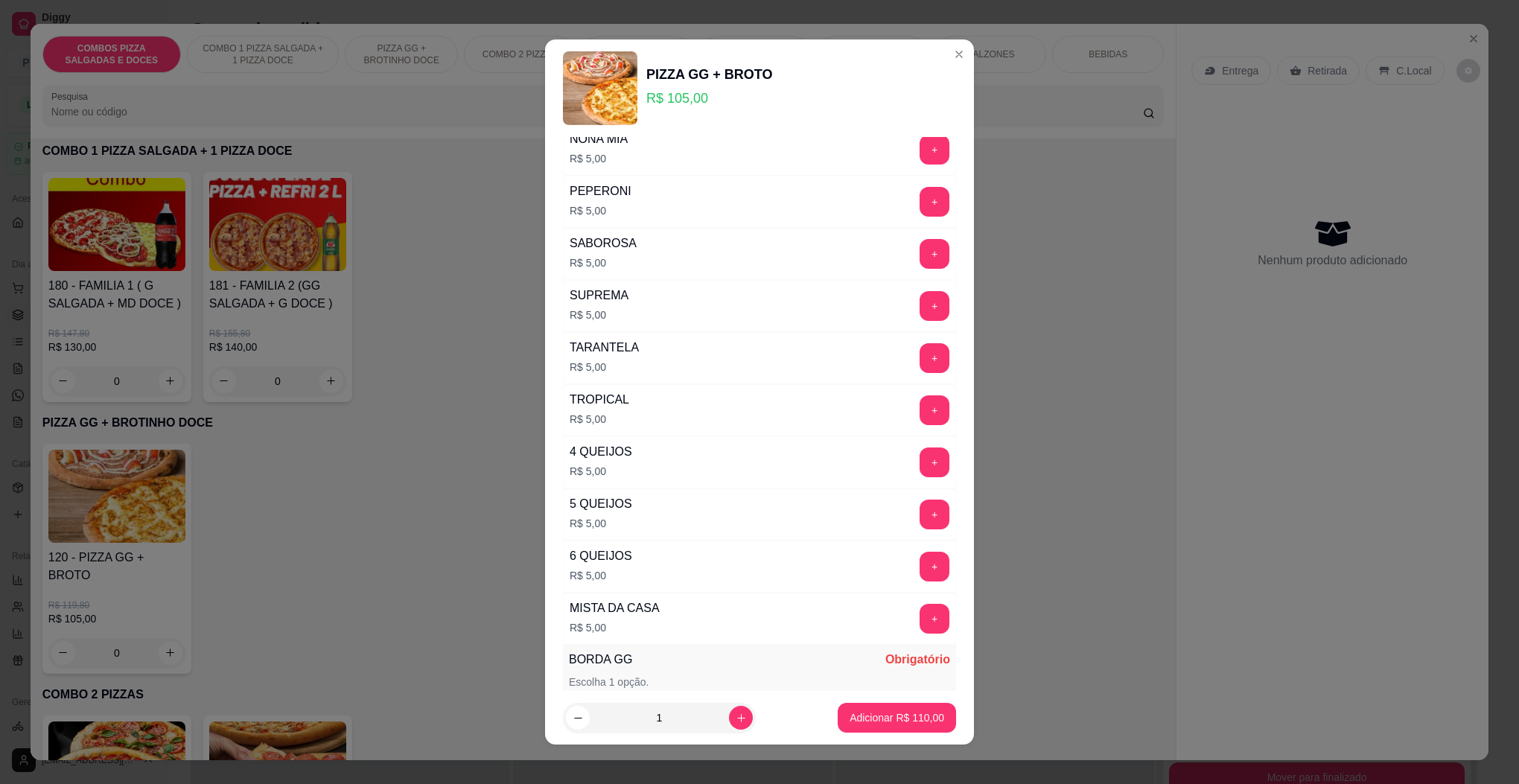
scroll to position [2456, 0]
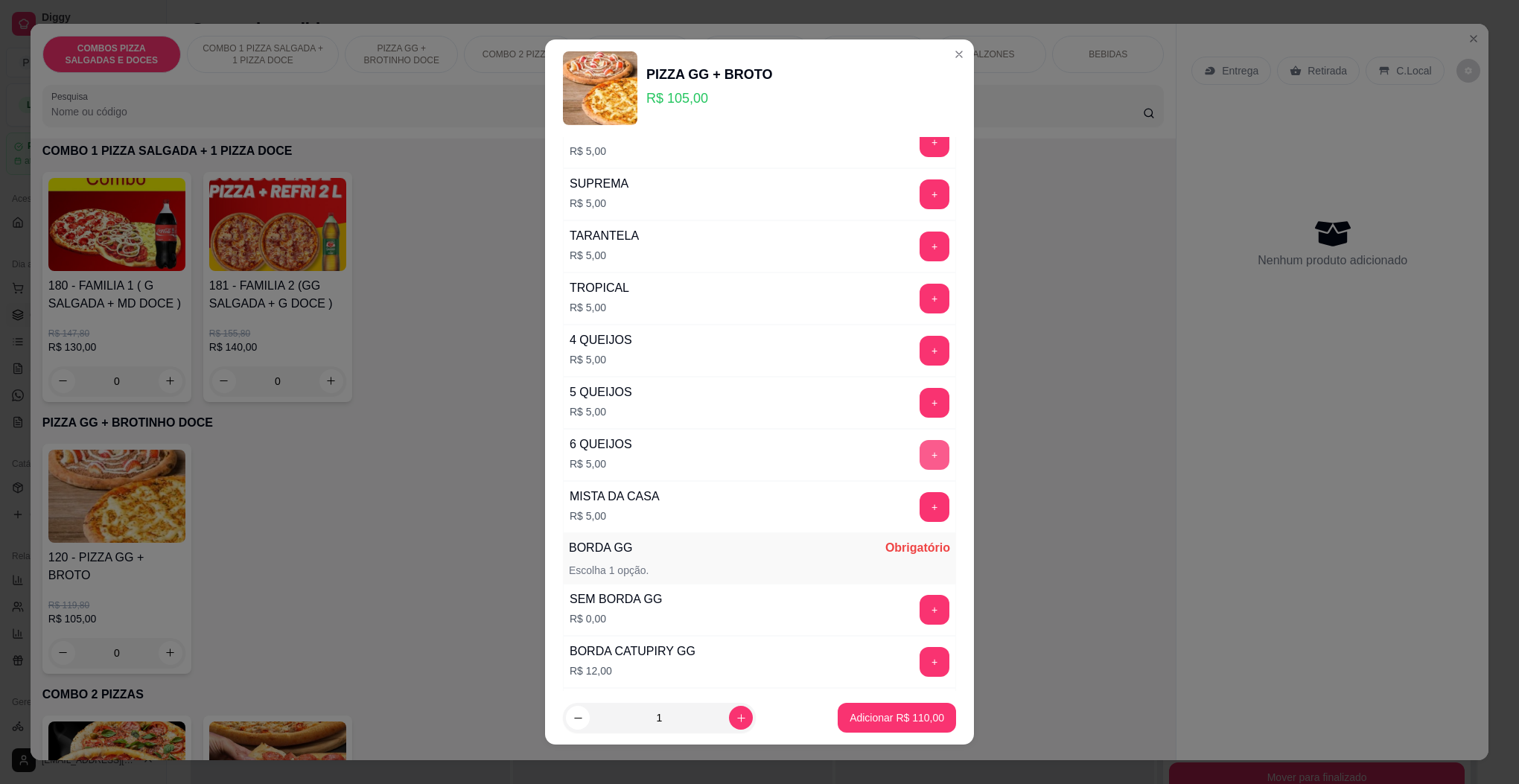
click at [920, 470] on button "+" at bounding box center [935, 455] width 30 height 30
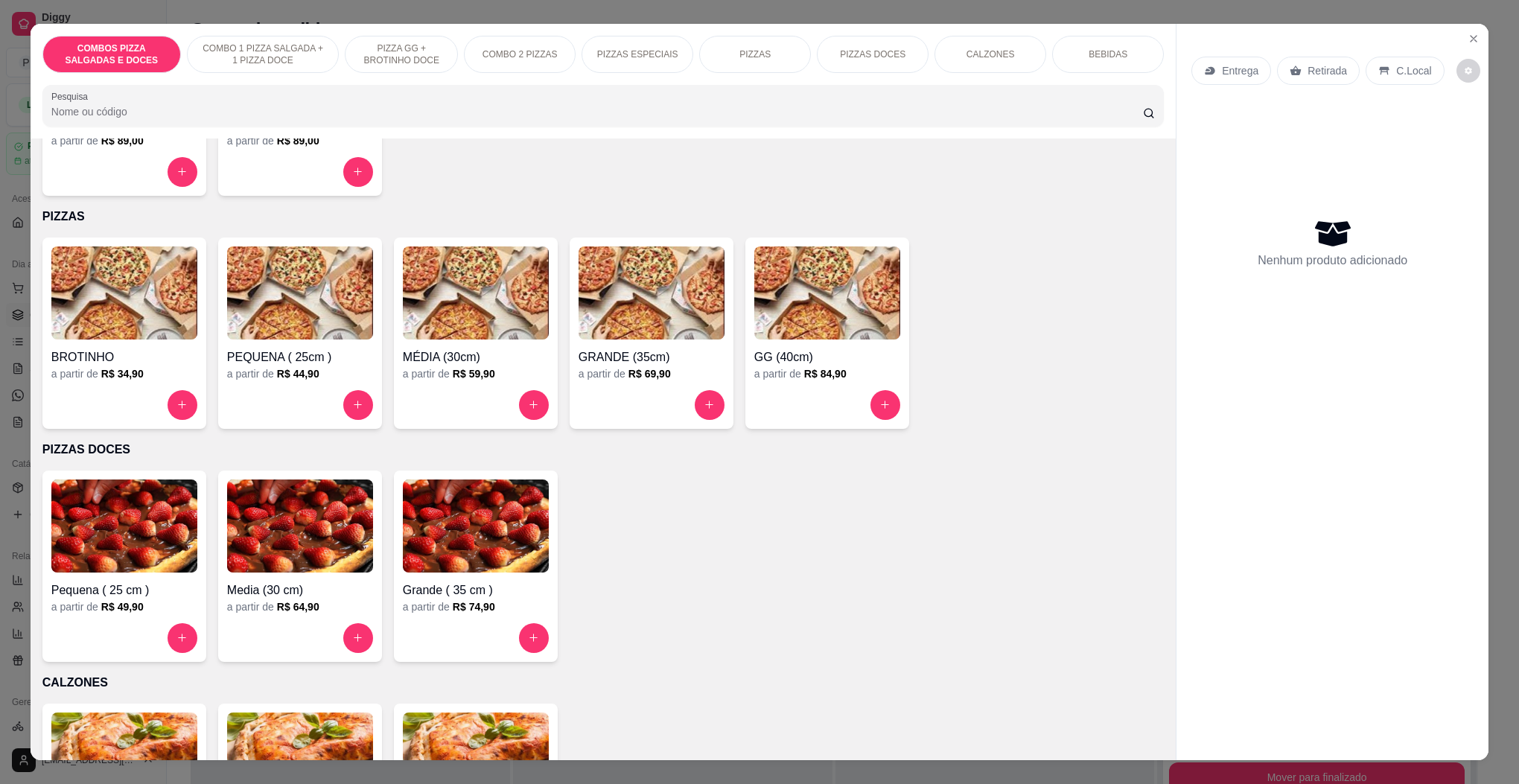
scroll to position [1116, 0]
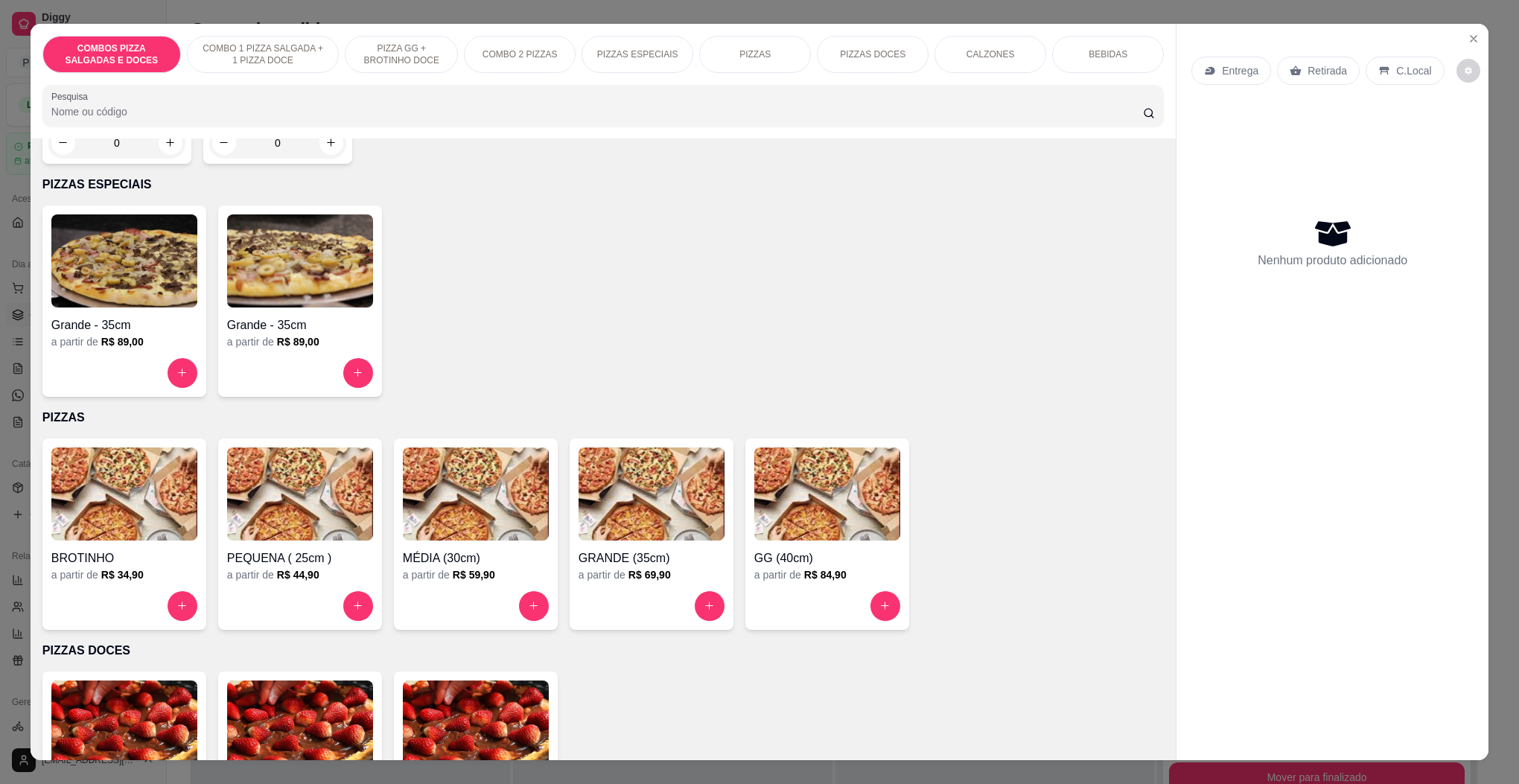
click at [817, 463] on img at bounding box center [827, 494] width 146 height 93
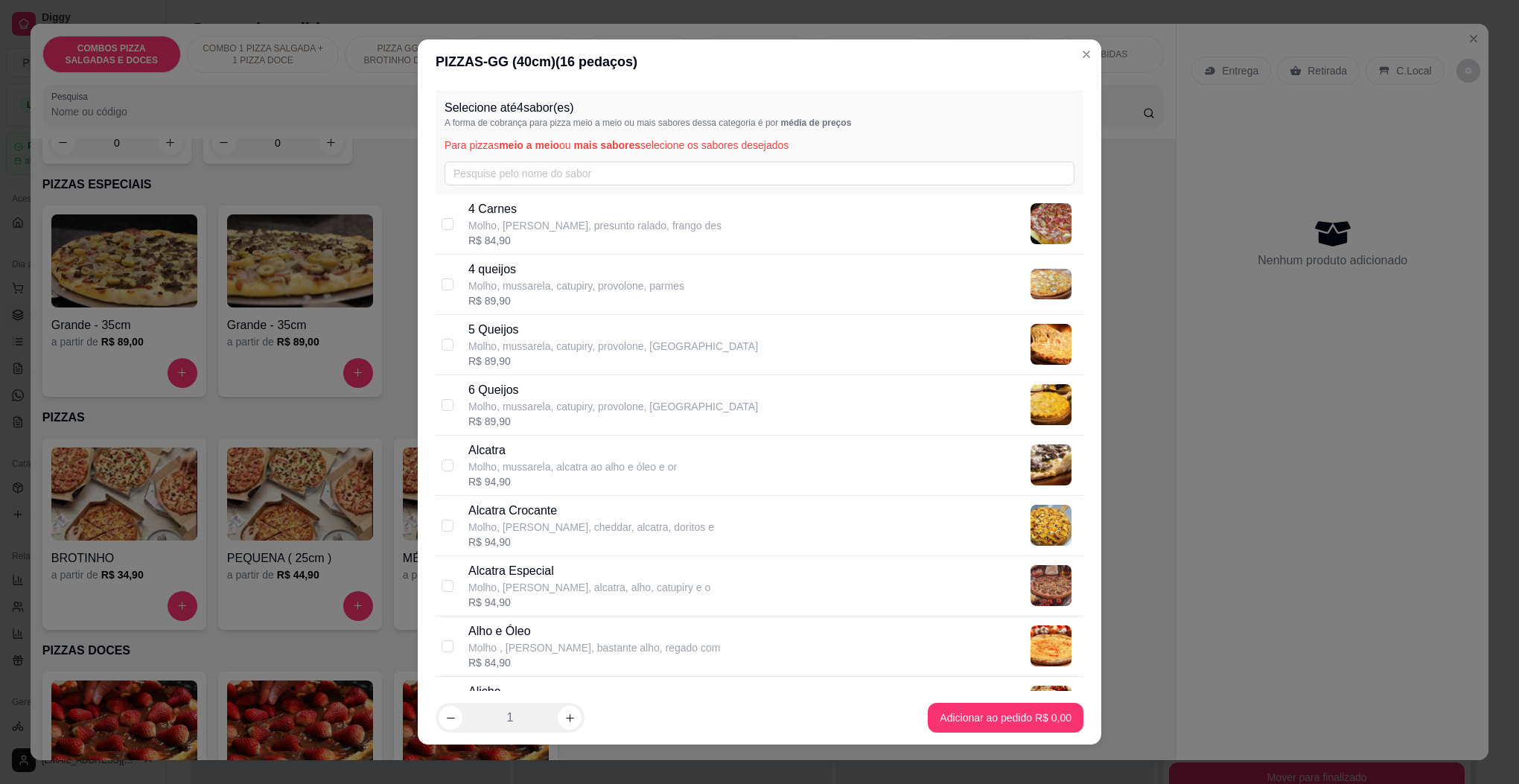
click at [436, 222] on div "4 Carnes Molho, [PERSON_NAME], presunto ralado, frango des R$ 84,90" at bounding box center [760, 224] width 648 height 60
checkbox input "true"
click at [556, 175] on input "text" at bounding box center [760, 173] width 630 height 24
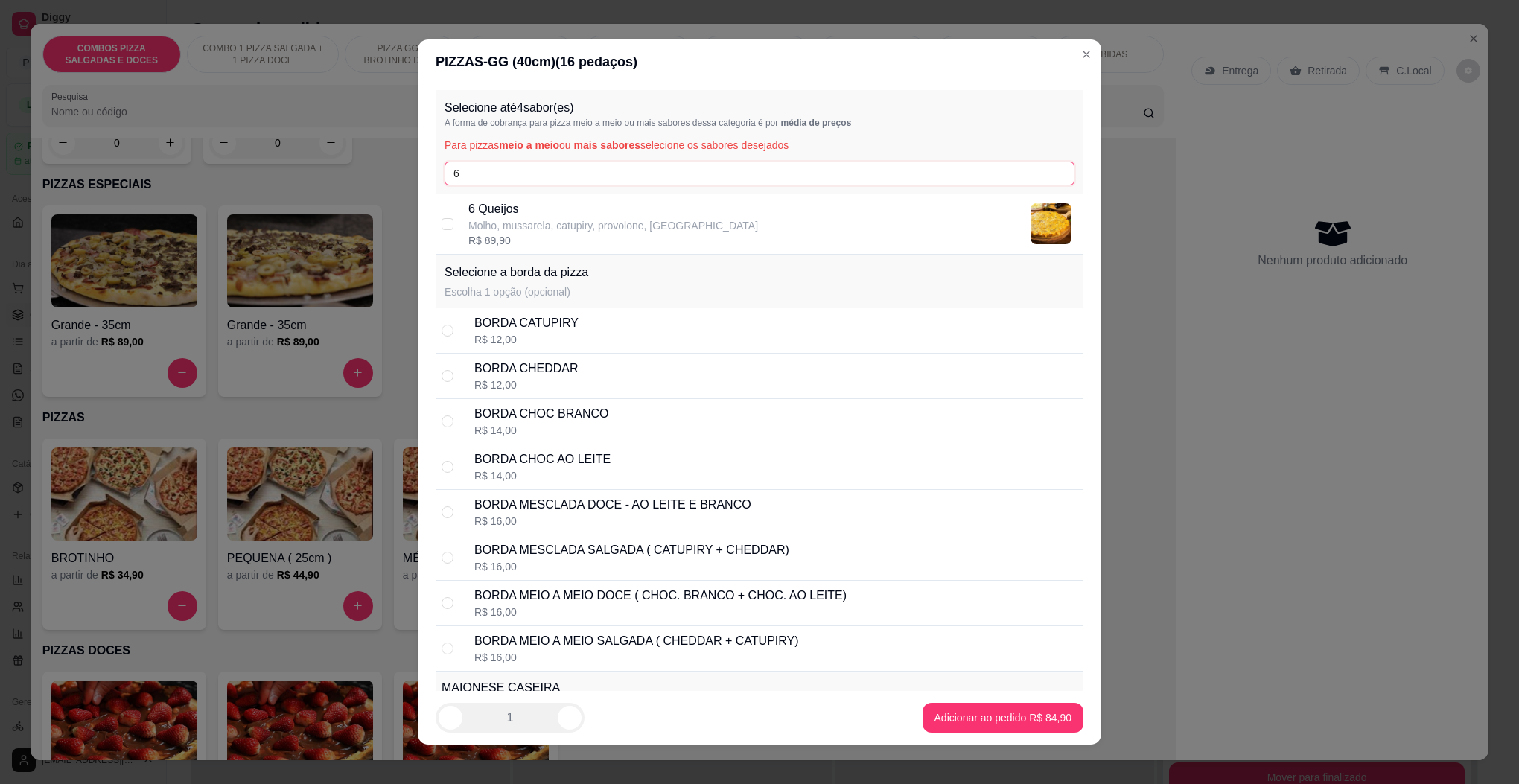
type input "6"
click at [512, 242] on div "R$ 89,90" at bounding box center [613, 241] width 290 height 15
checkbox input "true"
click at [511, 182] on input "6" at bounding box center [760, 173] width 630 height 24
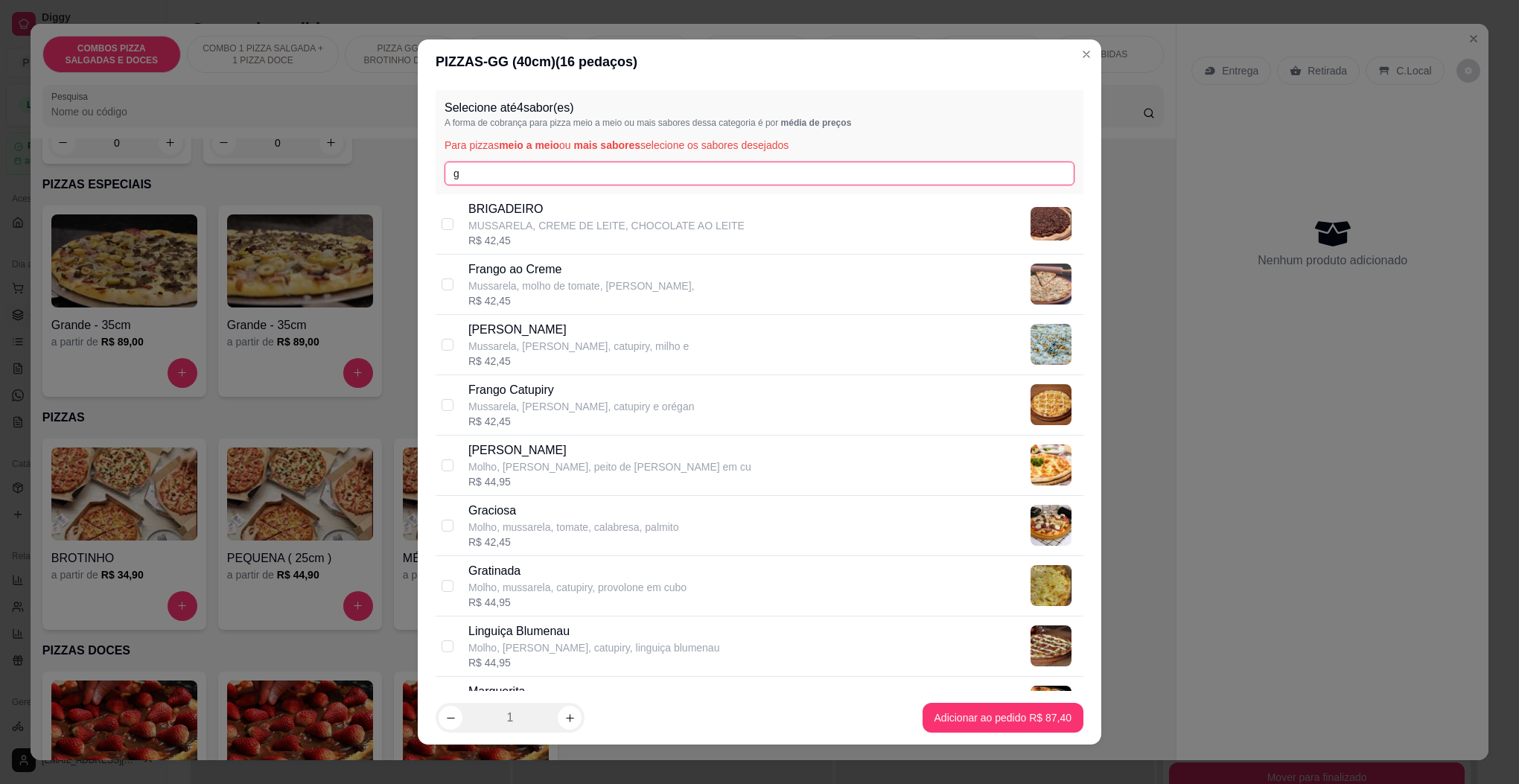
type input "g"
click at [534, 537] on div "R$ 42,45" at bounding box center [573, 542] width 210 height 15
checkbox input "true"
click at [533, 177] on input "g" at bounding box center [760, 173] width 630 height 24
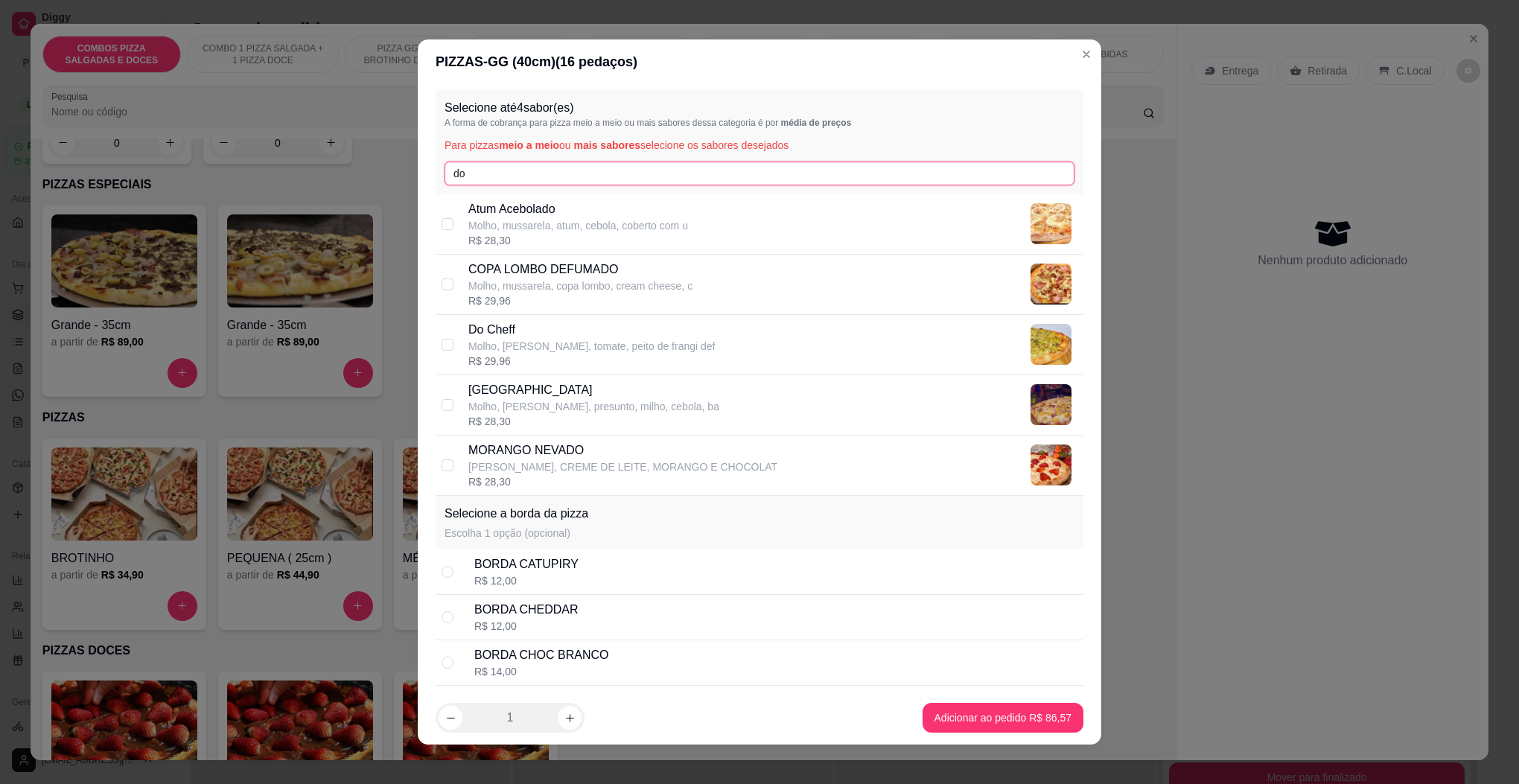
type input "do"
click at [525, 351] on p "Molho, [PERSON_NAME], tomate, peito de frangi def" at bounding box center [592, 347] width 247 height 15
checkbox input "true"
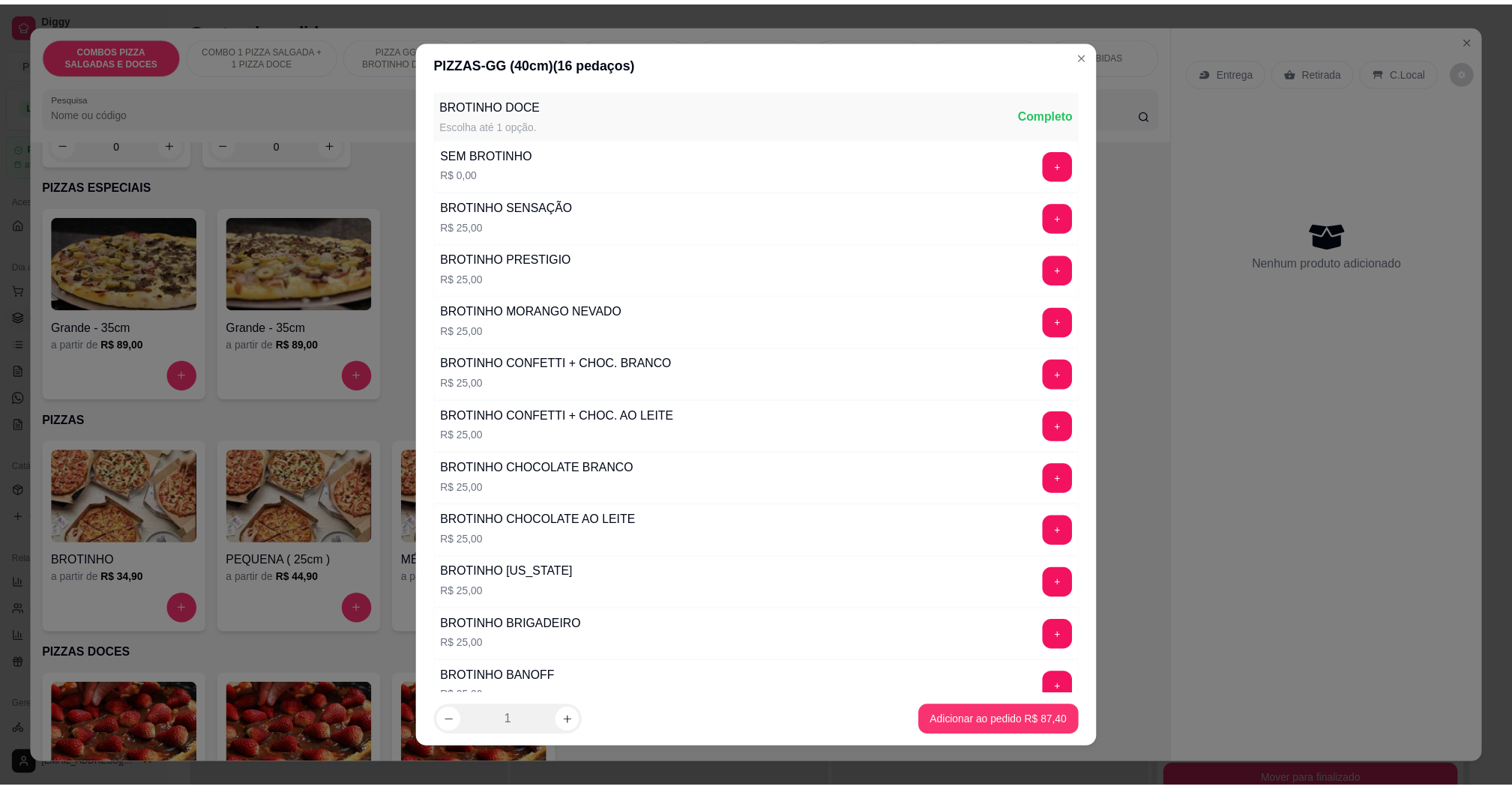
scroll to position [912, 0]
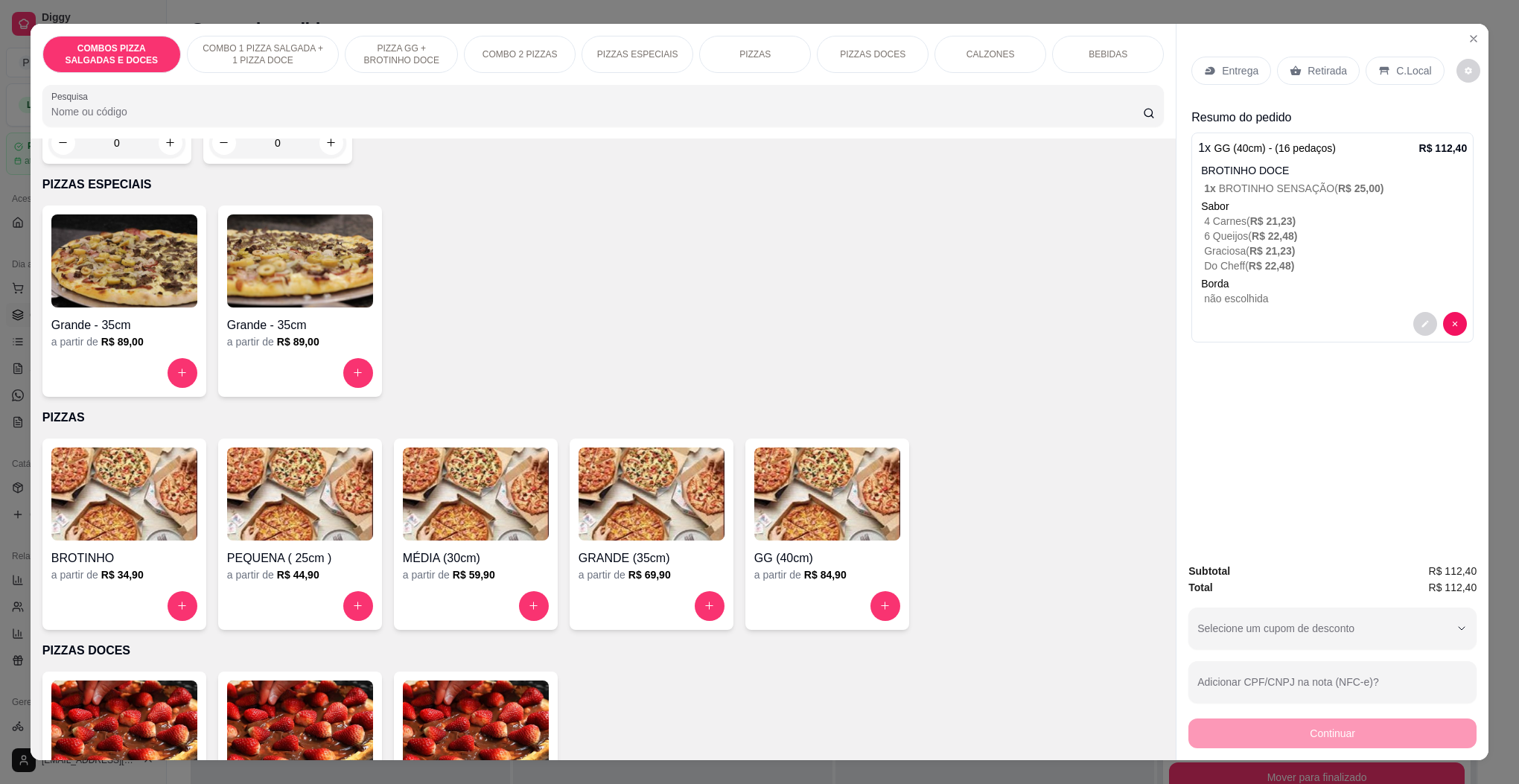
click at [1298, 83] on div "Retirada" at bounding box center [1319, 70] width 83 height 28
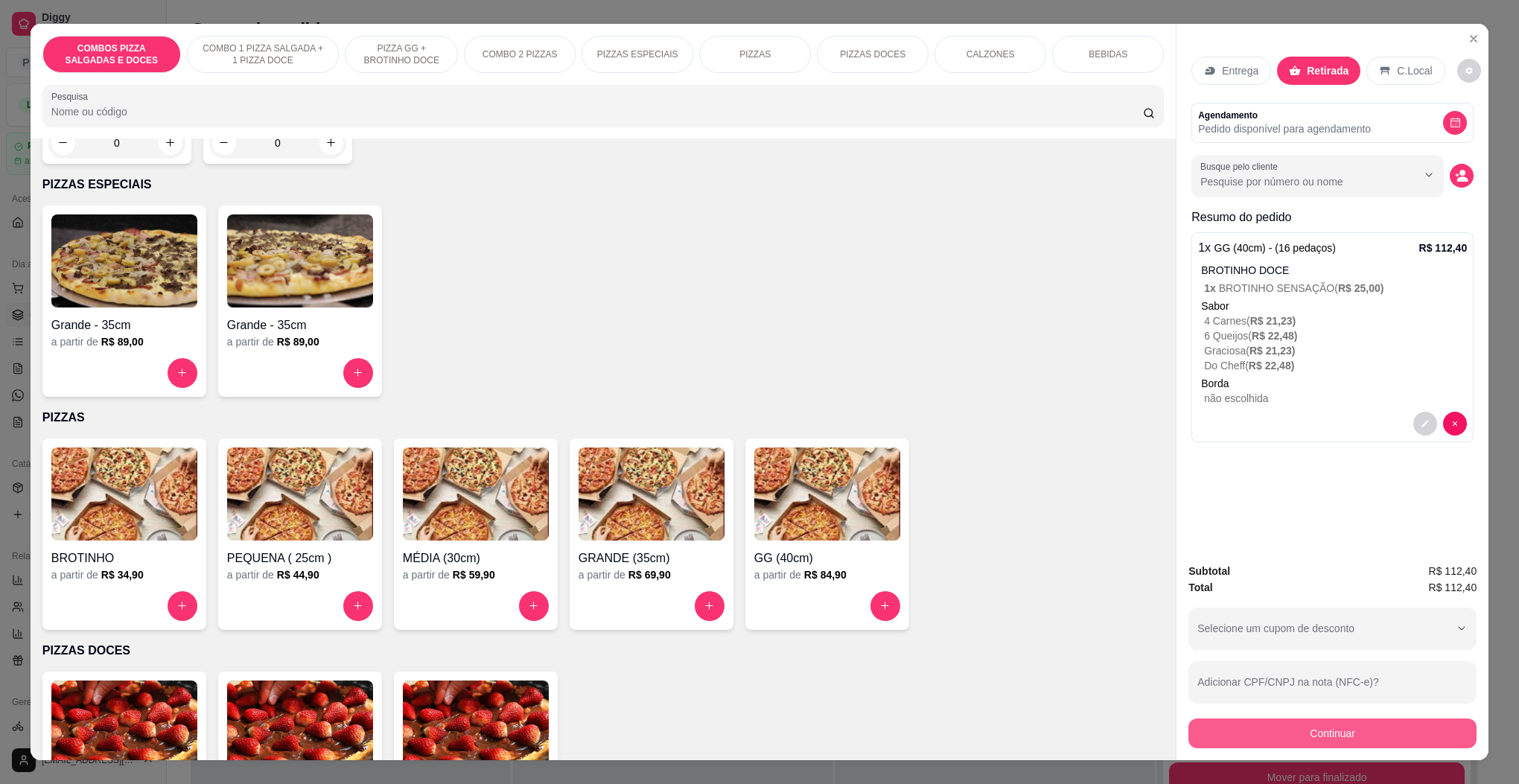
click at [1282, 729] on button "Continuar" at bounding box center [1333, 734] width 288 height 30
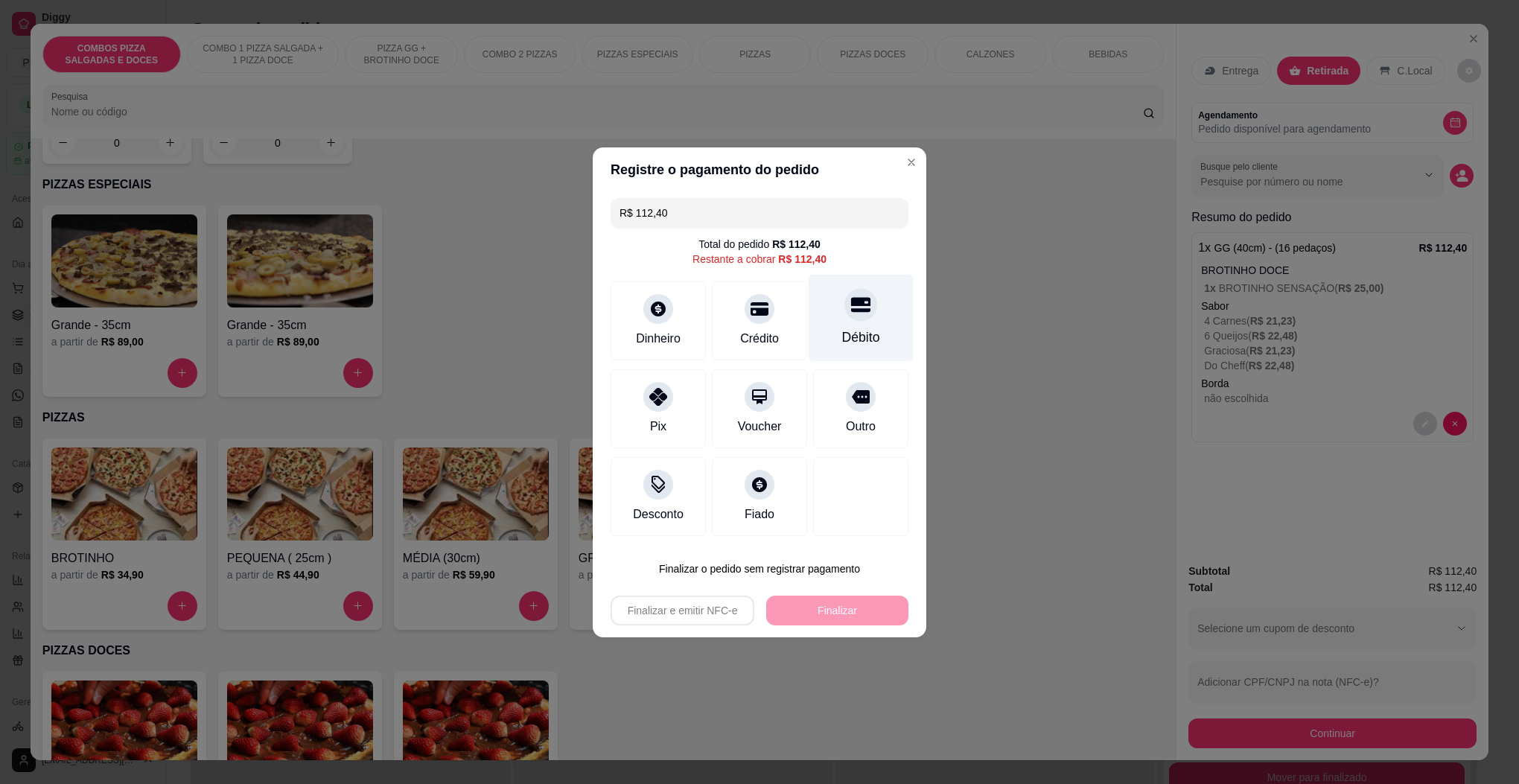
drag, startPoint x: 840, startPoint y: 294, endPoint x: 827, endPoint y: 249, distance: 46.8
click at [845, 294] on div at bounding box center [861, 304] width 33 height 33
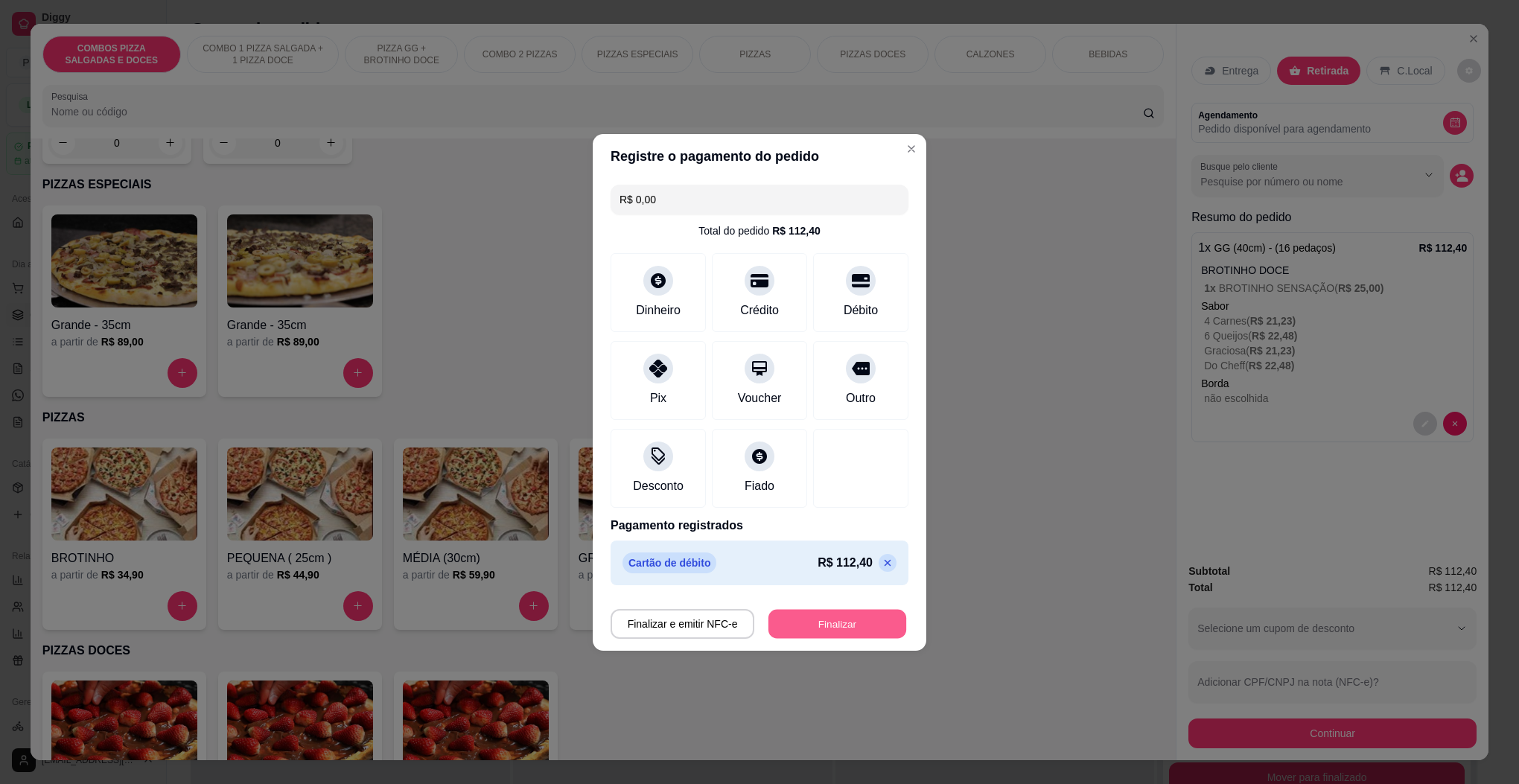
click at [822, 616] on button "Finalizar" at bounding box center [837, 623] width 138 height 29
type input "-R$ 112,40"
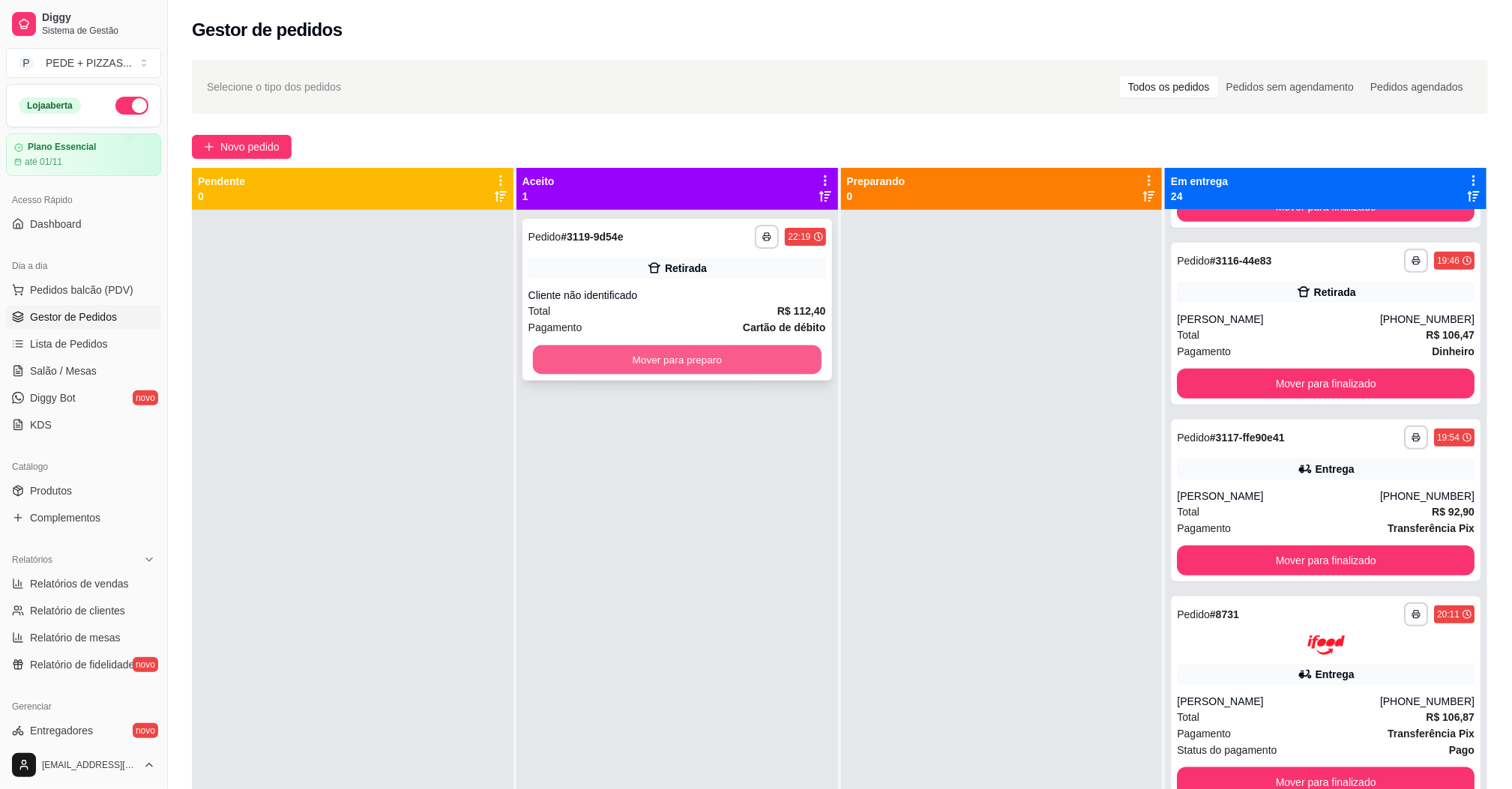
click at [684, 363] on button "Mover para preparo" at bounding box center [677, 360] width 289 height 29
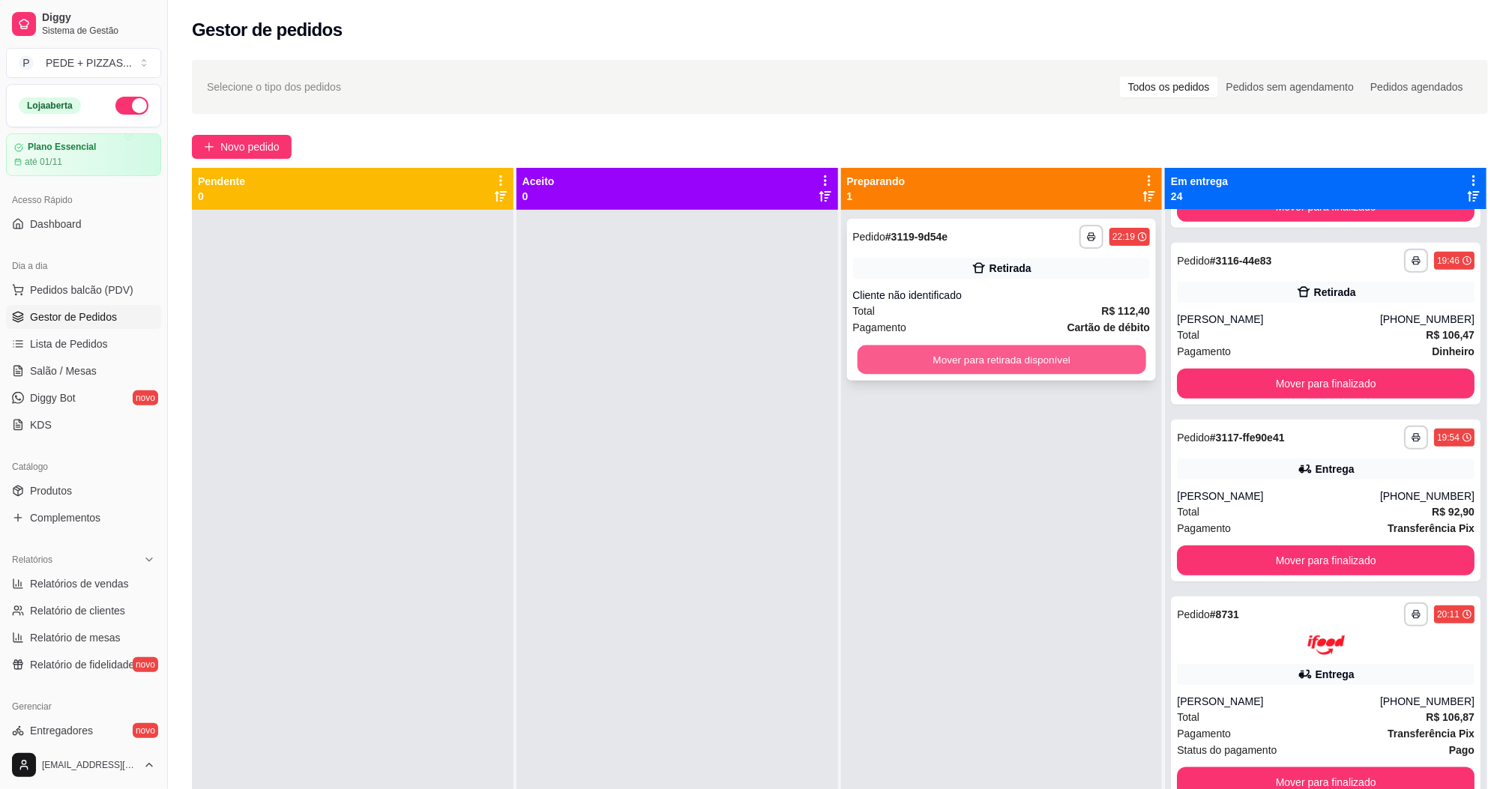
click at [979, 360] on button "Mover para retirada disponível" at bounding box center [1001, 360] width 289 height 29
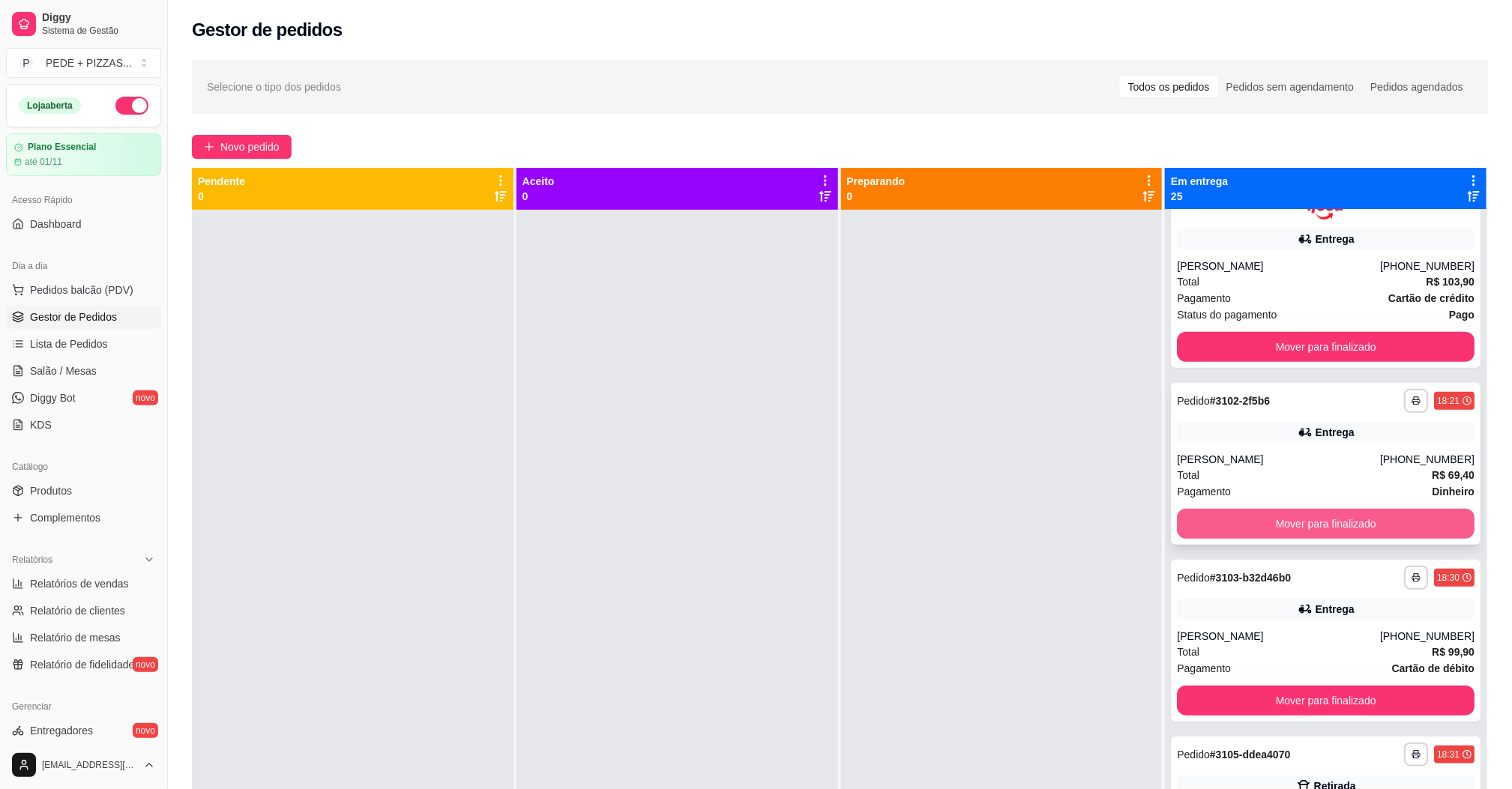
scroll to position [449, 0]
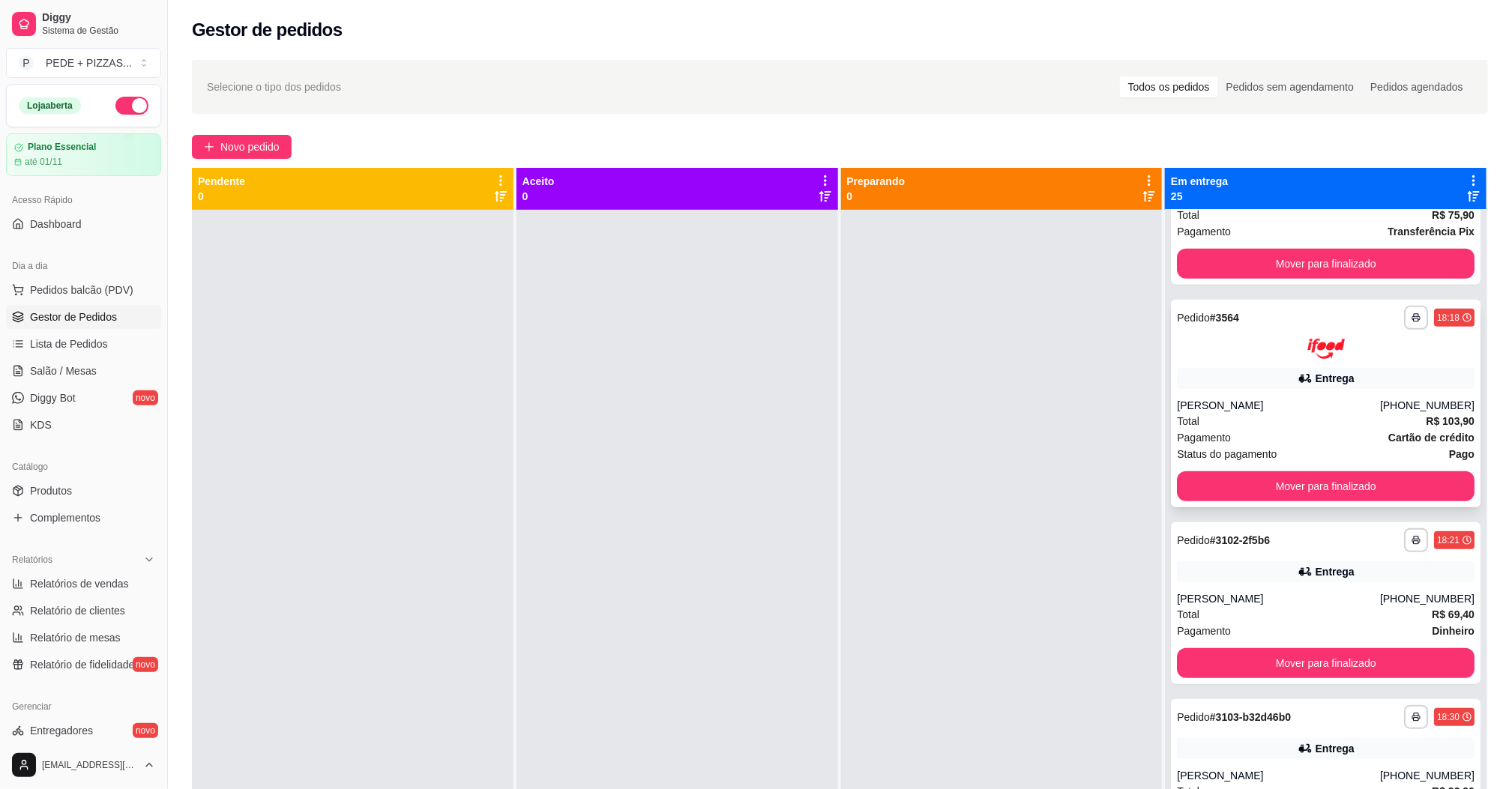
click at [1302, 395] on div "**********" at bounding box center [1325, 403] width 310 height 207
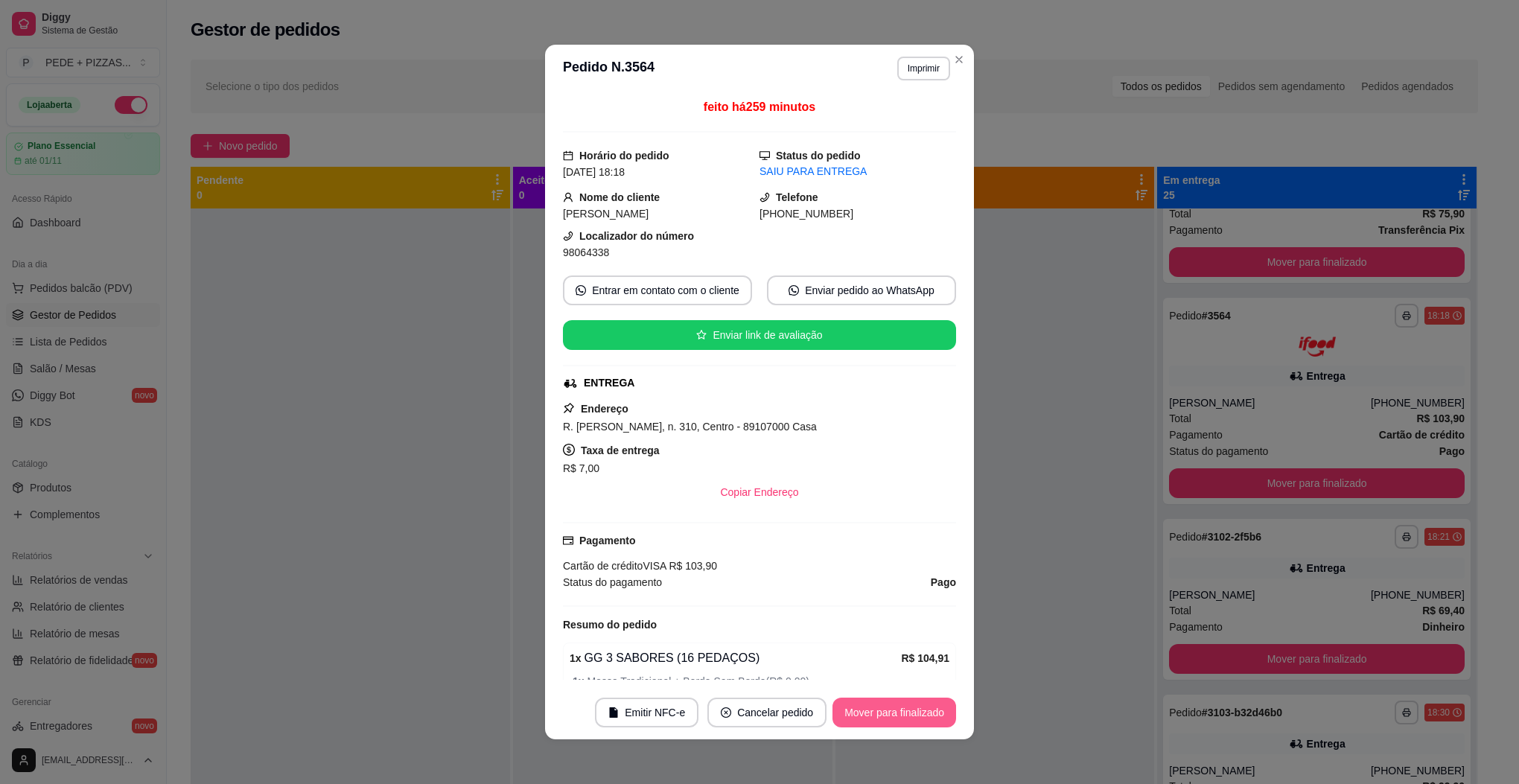
click at [897, 710] on button "Mover para finalizado" at bounding box center [894, 712] width 123 height 30
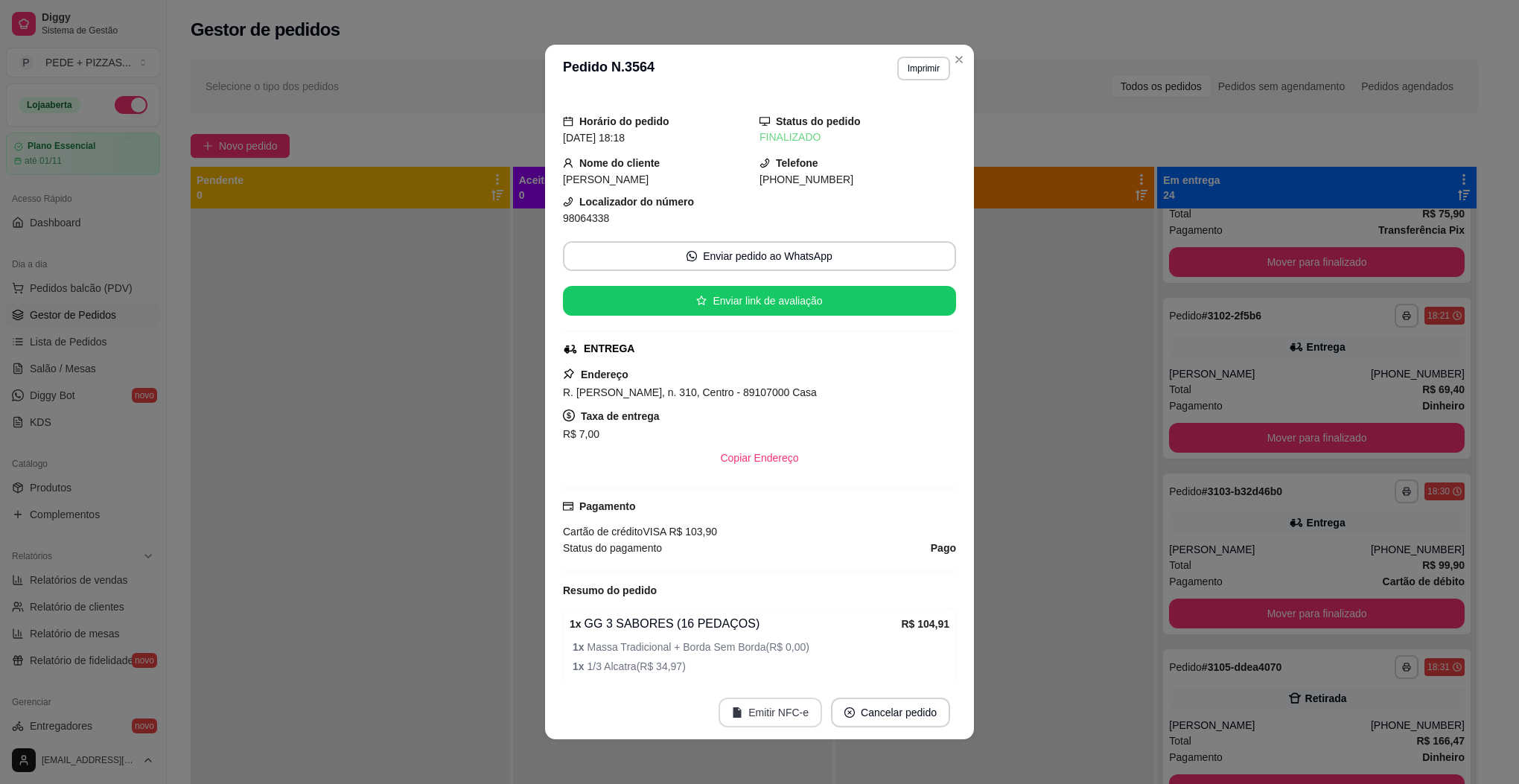
click at [756, 718] on button "Emitir NFC-e" at bounding box center [770, 712] width 103 height 30
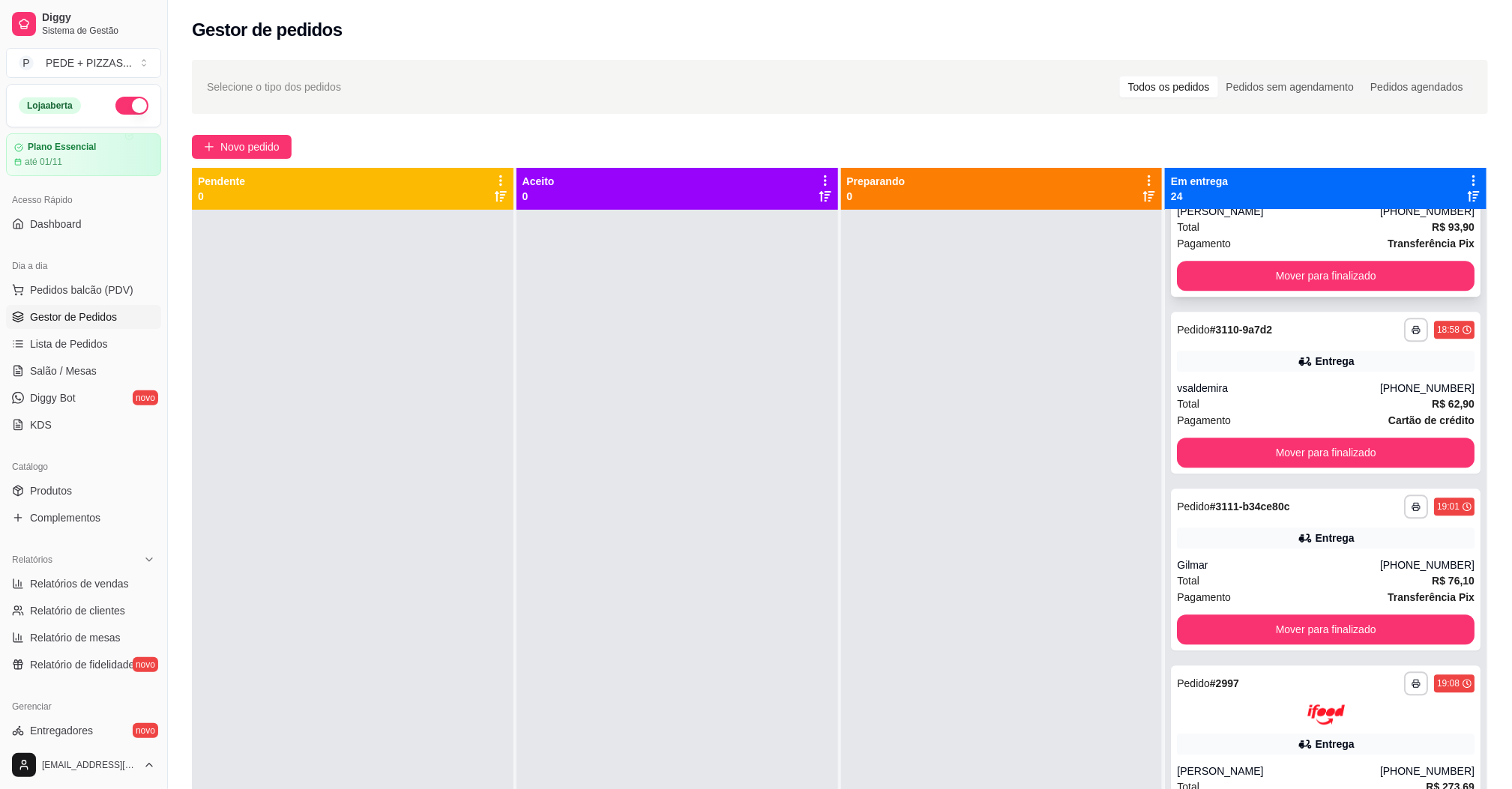
scroll to position [2022, 0]
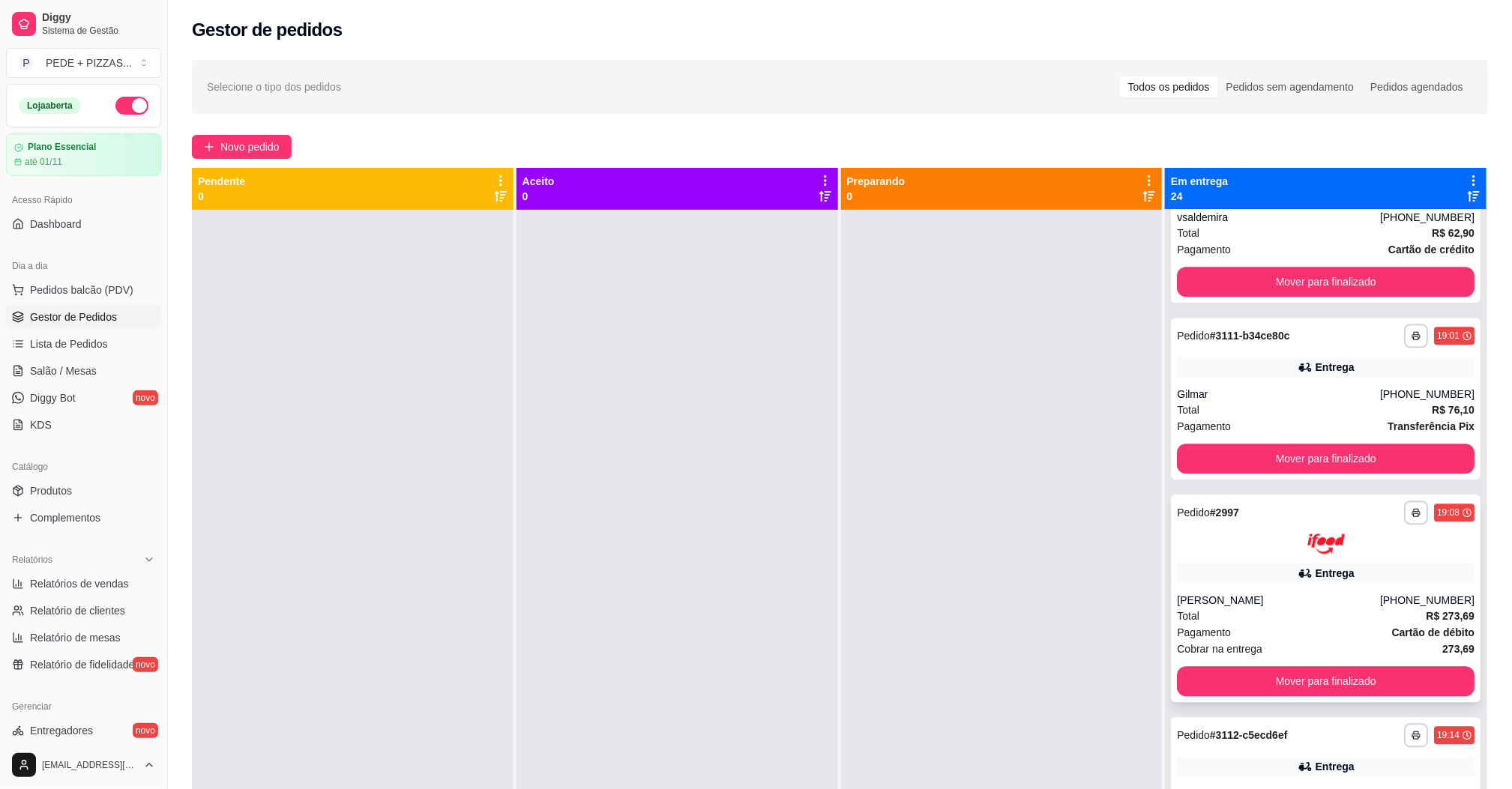
click at [1272, 533] on div at bounding box center [1325, 543] width 297 height 20
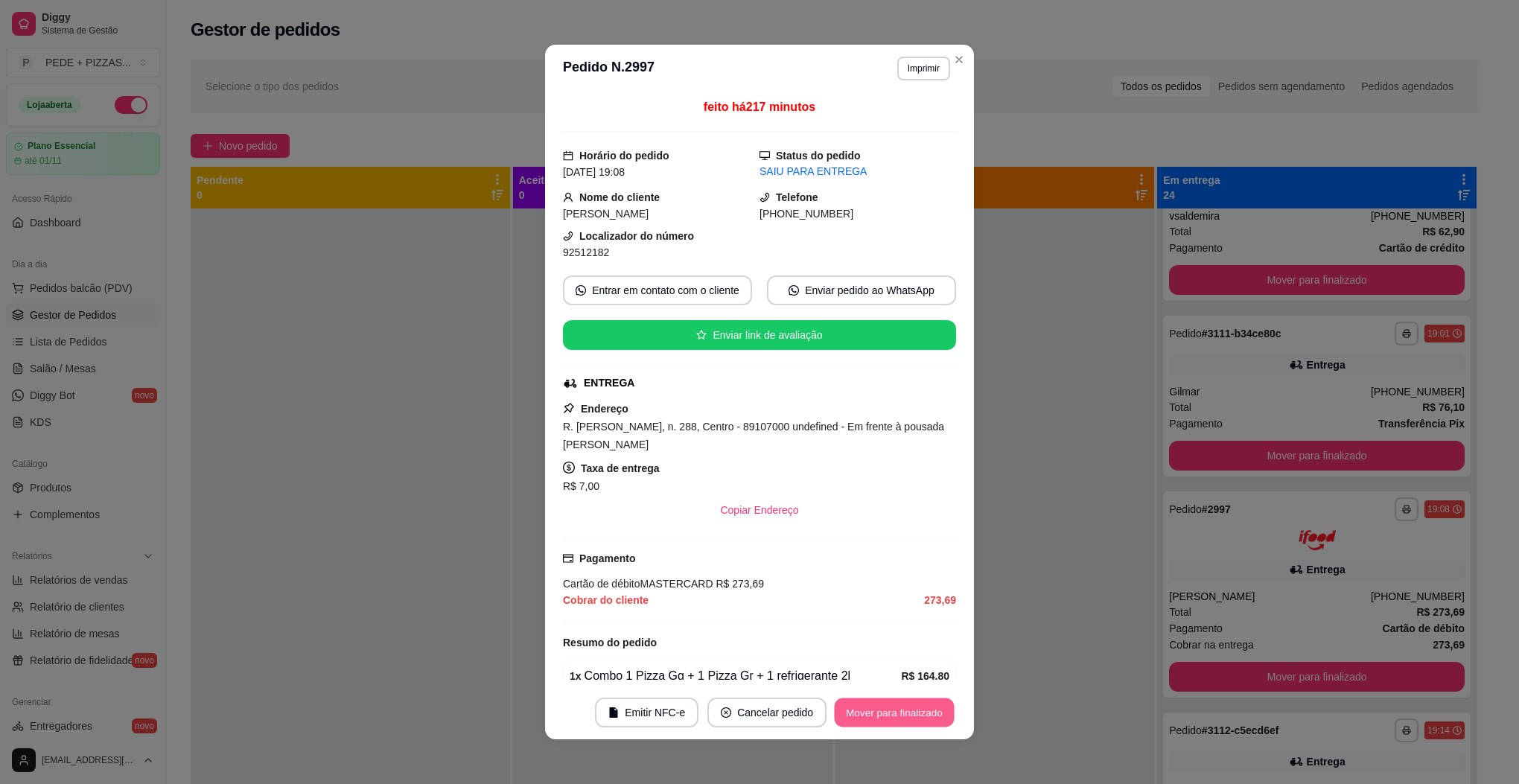
click at [892, 709] on button "Mover para finalizado" at bounding box center [894, 712] width 120 height 29
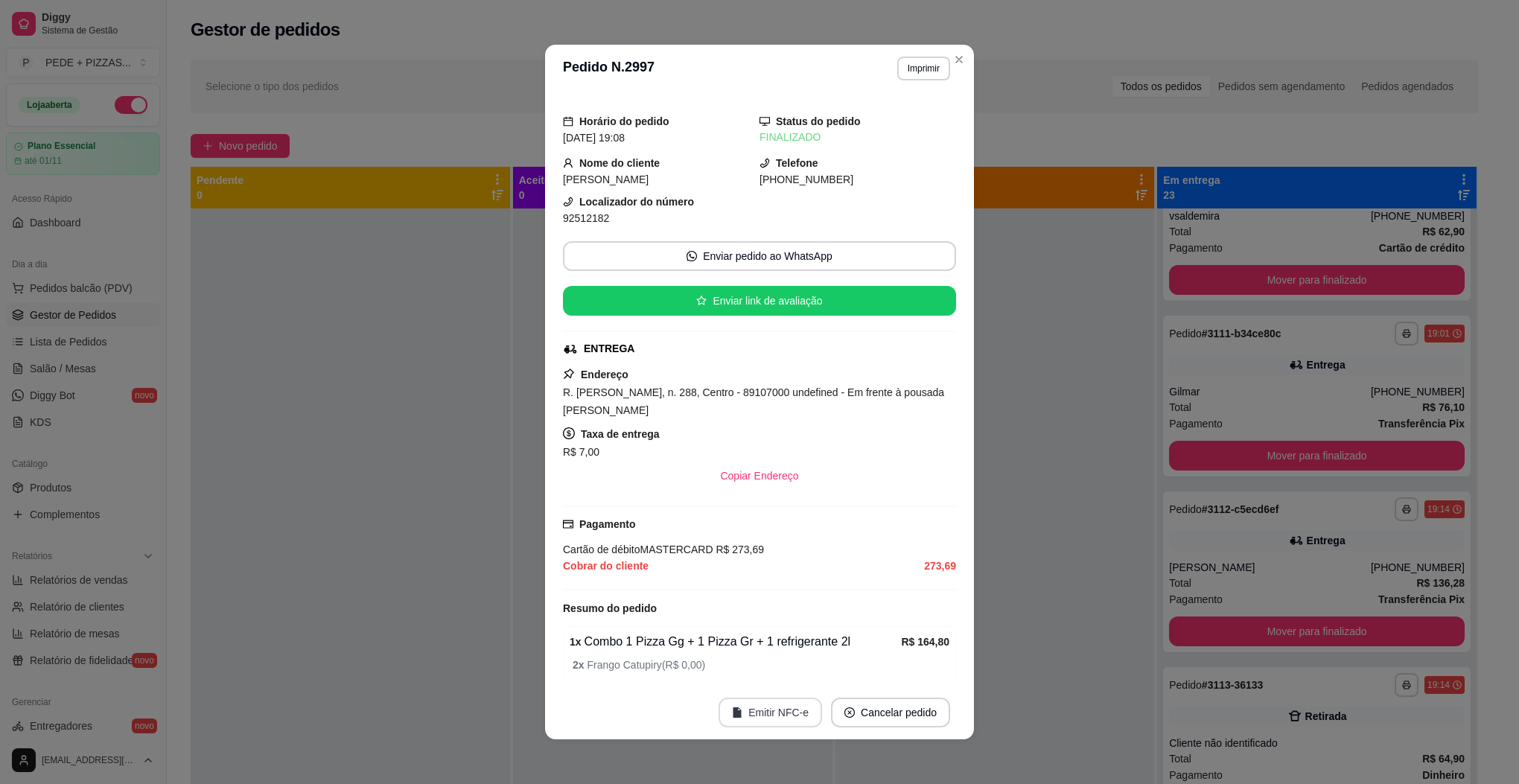
click at [789, 708] on button "Emitir NFC-e" at bounding box center [770, 712] width 103 height 30
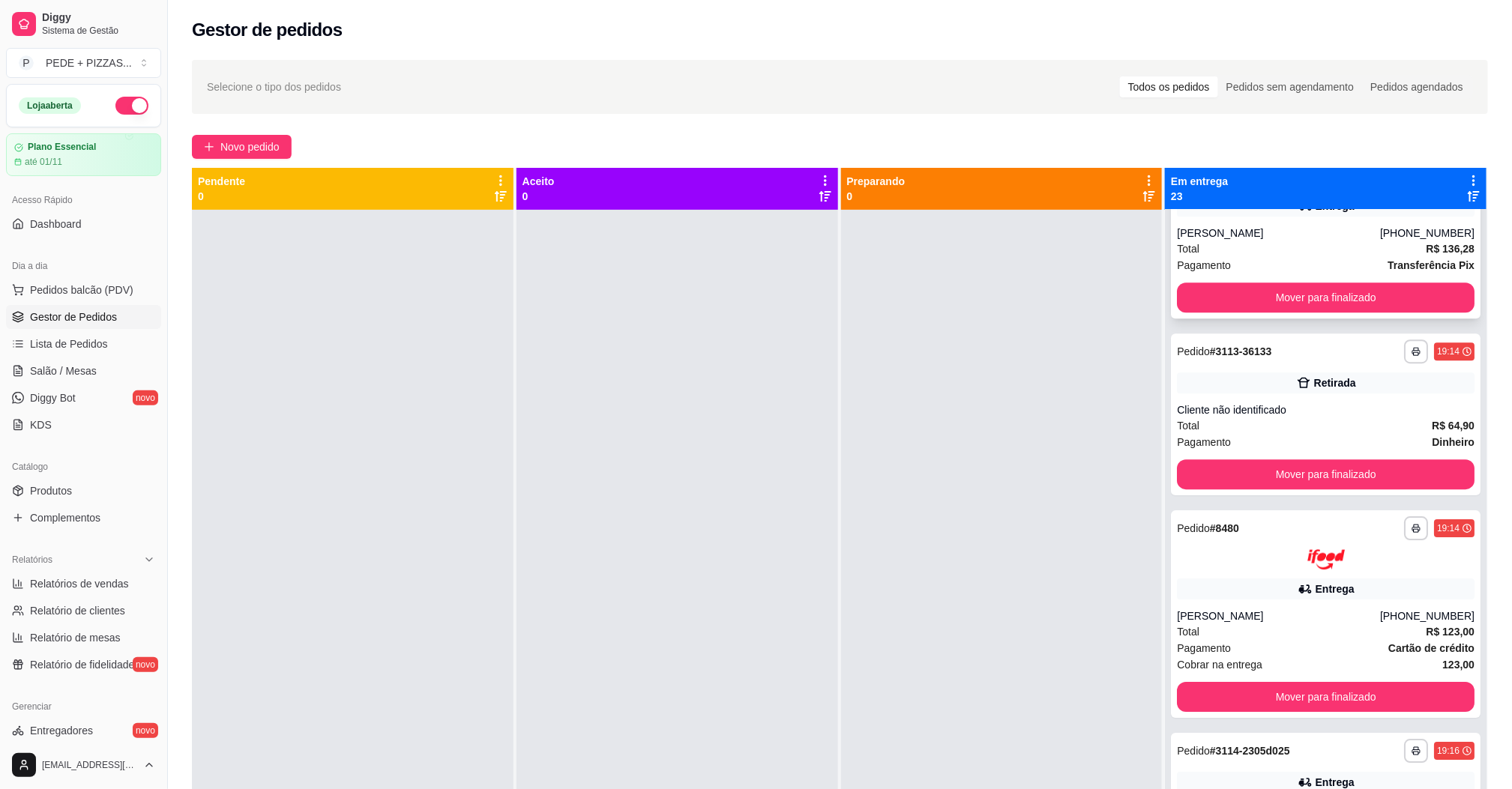
scroll to position [2472, 0]
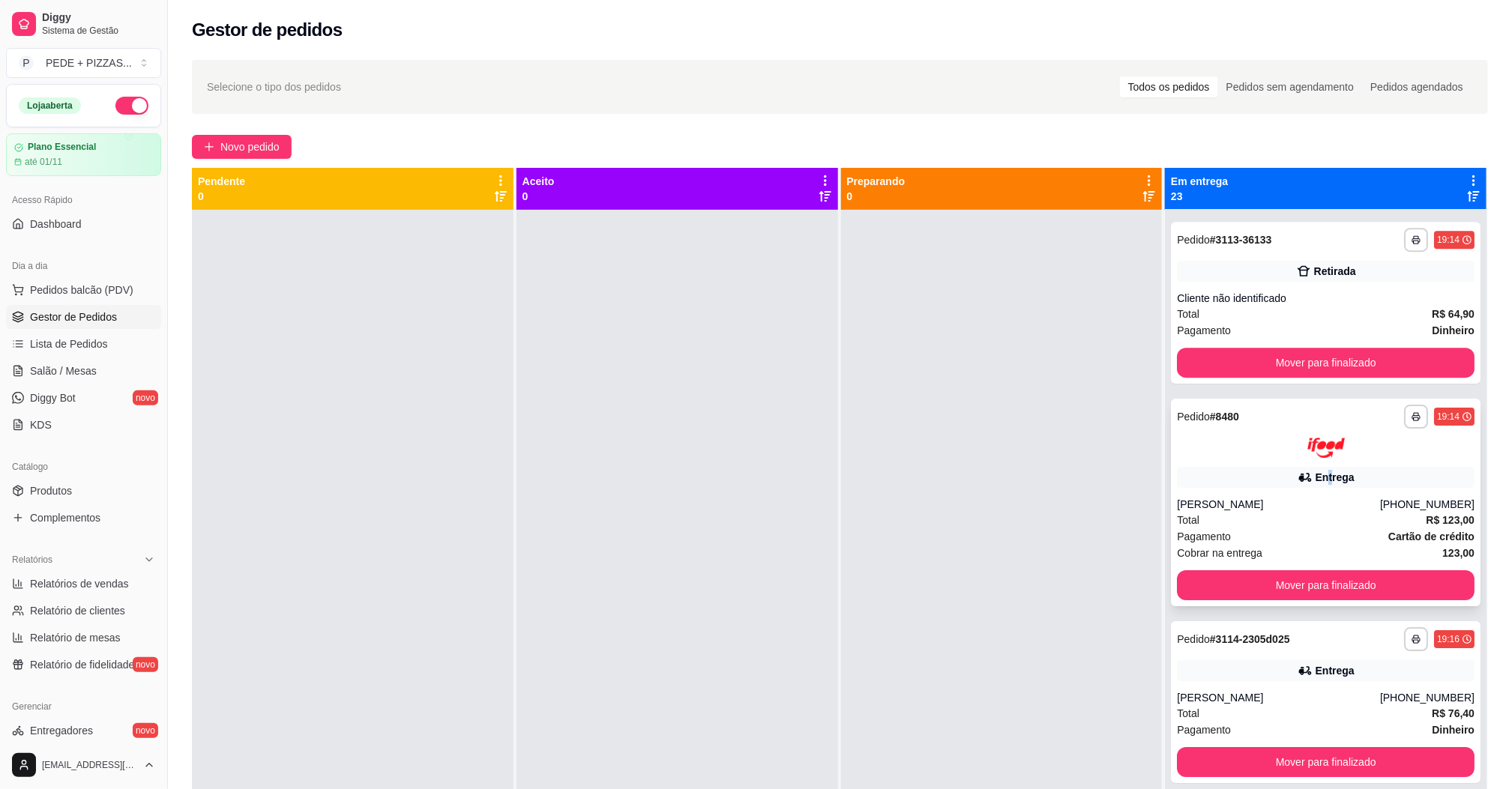
click at [1306, 461] on div "**********" at bounding box center [1325, 502] width 310 height 207
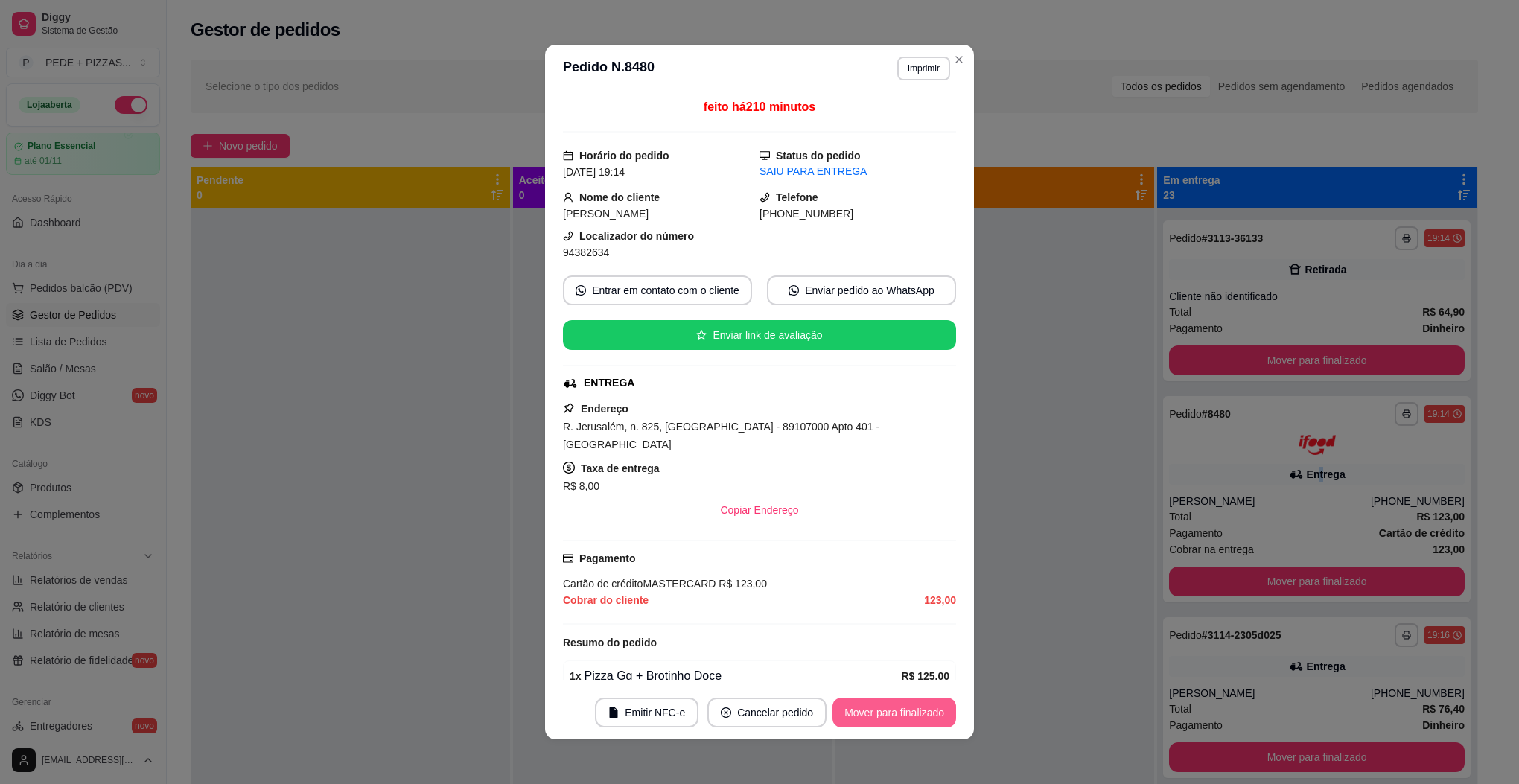
click at [875, 717] on button "Mover para finalizado" at bounding box center [894, 712] width 123 height 30
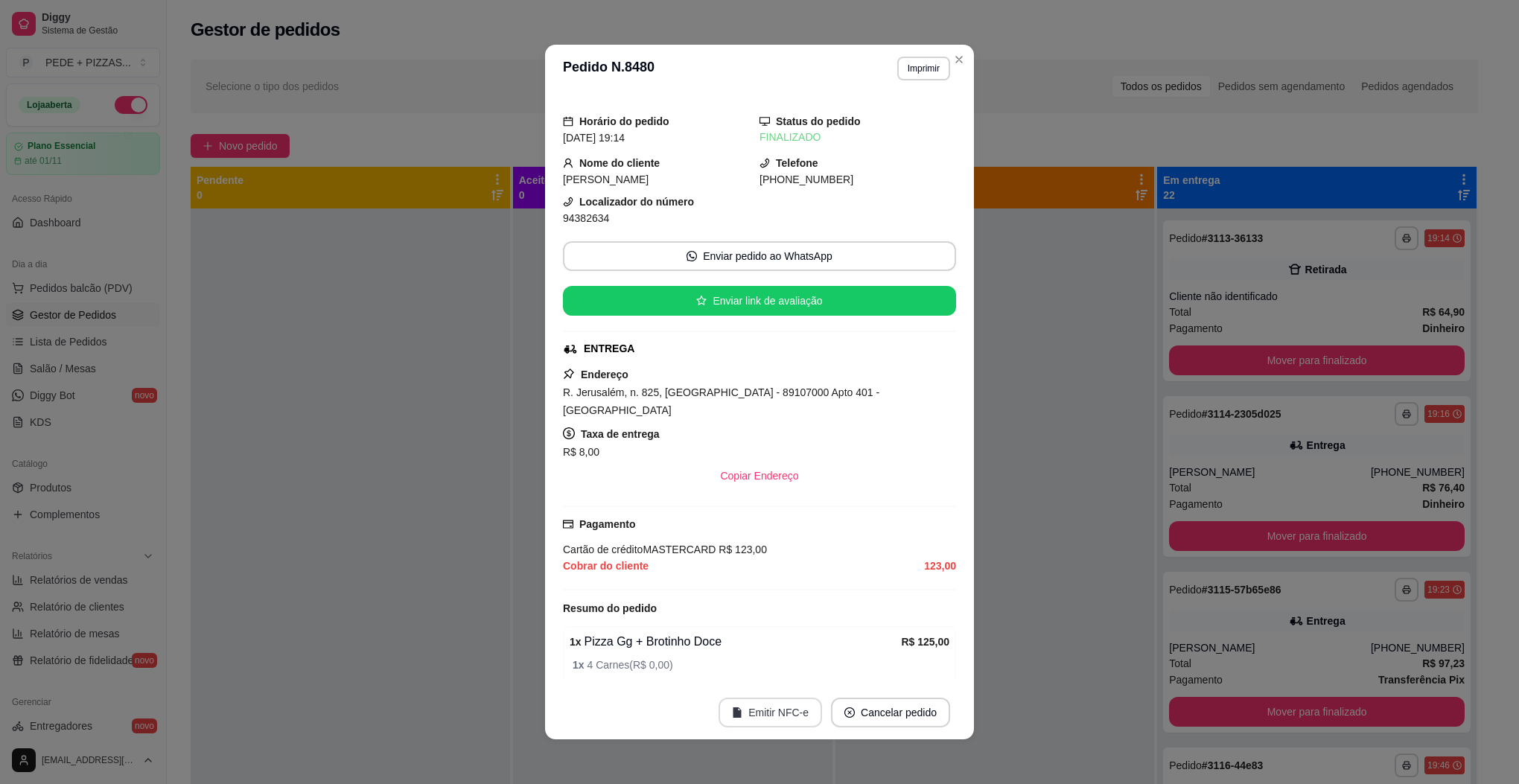
click at [779, 708] on button "Emitir NFC-e" at bounding box center [770, 712] width 103 height 30
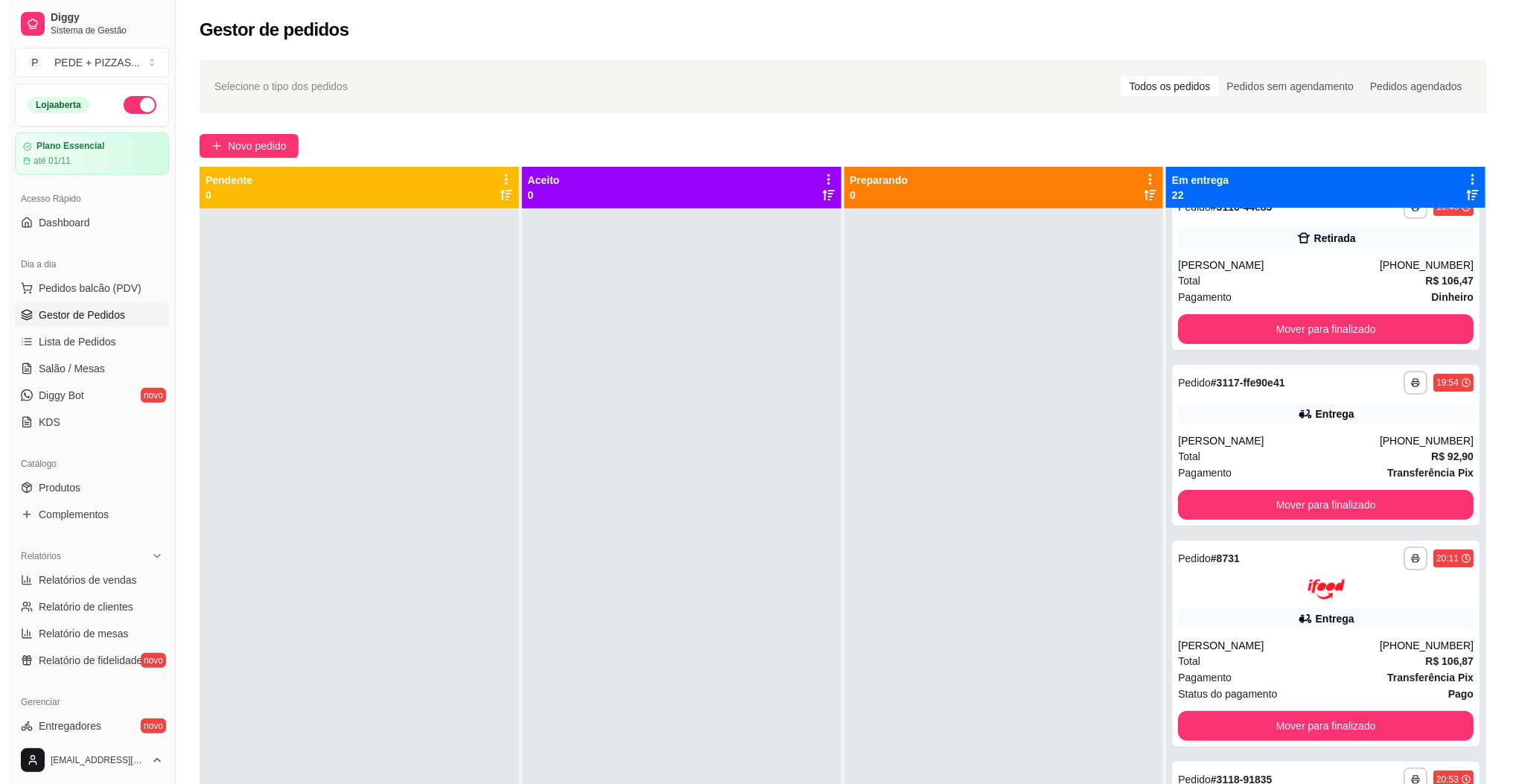
scroll to position [3138, 0]
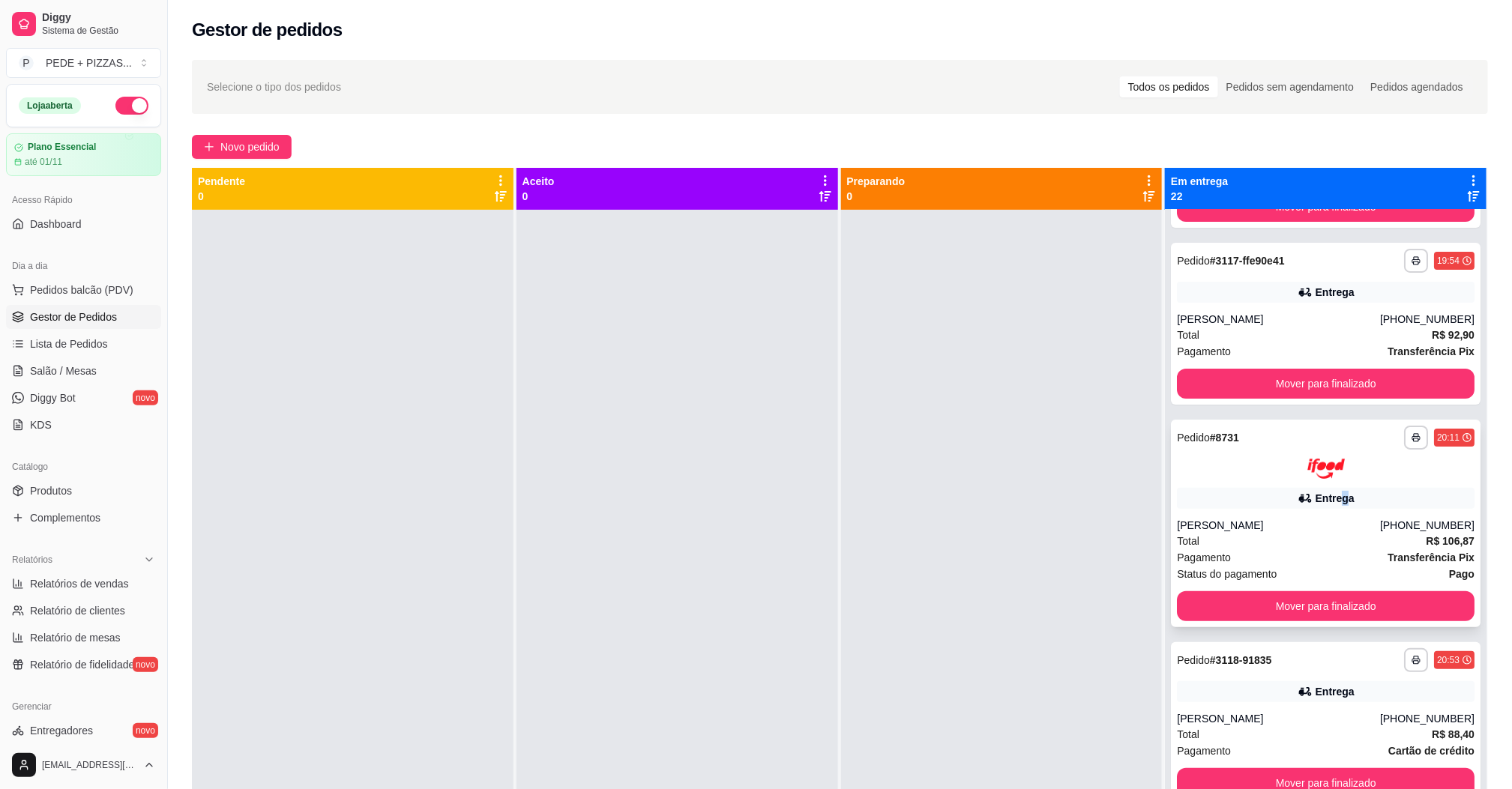
click at [1321, 491] on div "Entrega" at bounding box center [1335, 499] width 39 height 15
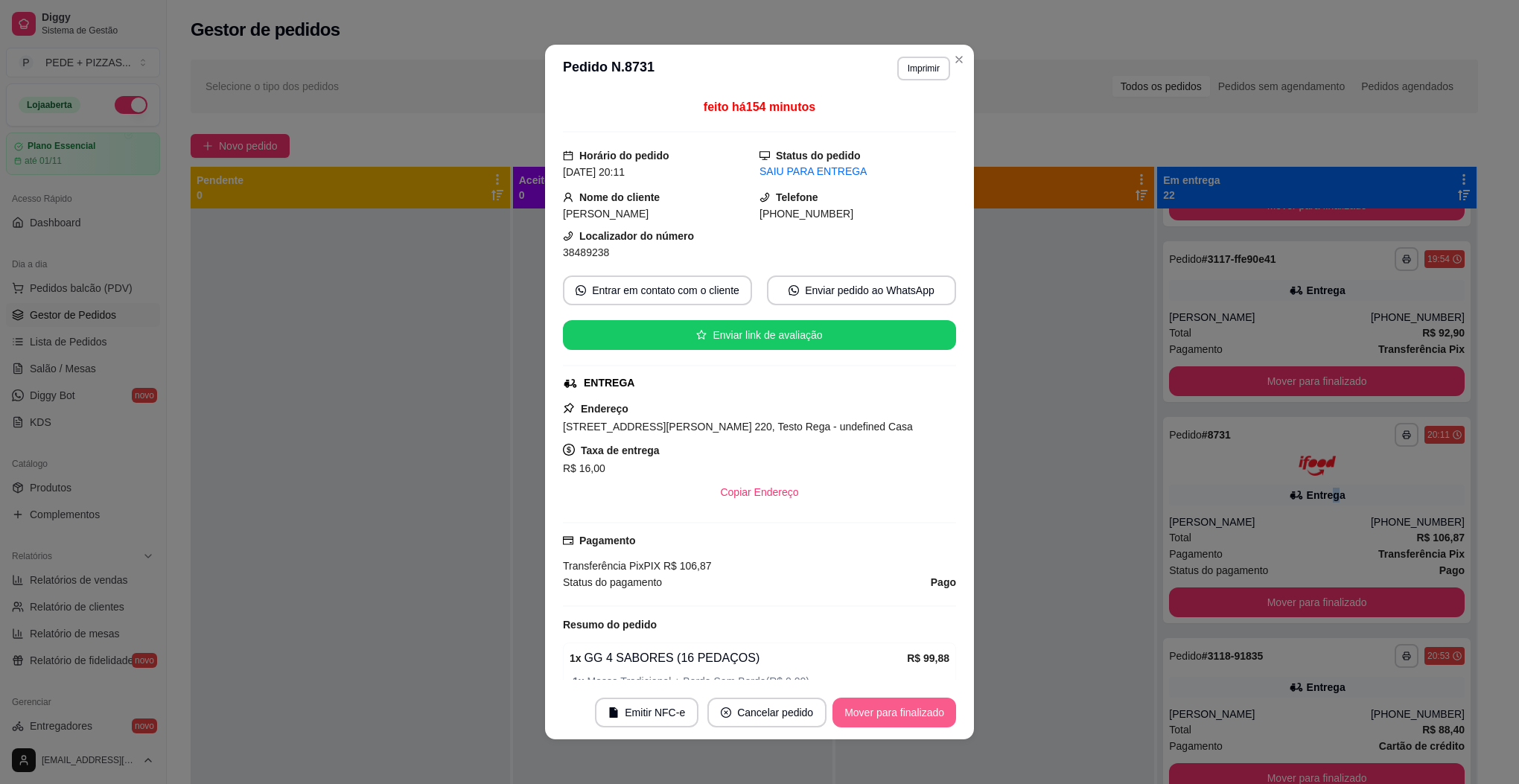
click at [894, 718] on button "Mover para finalizado" at bounding box center [894, 712] width 123 height 30
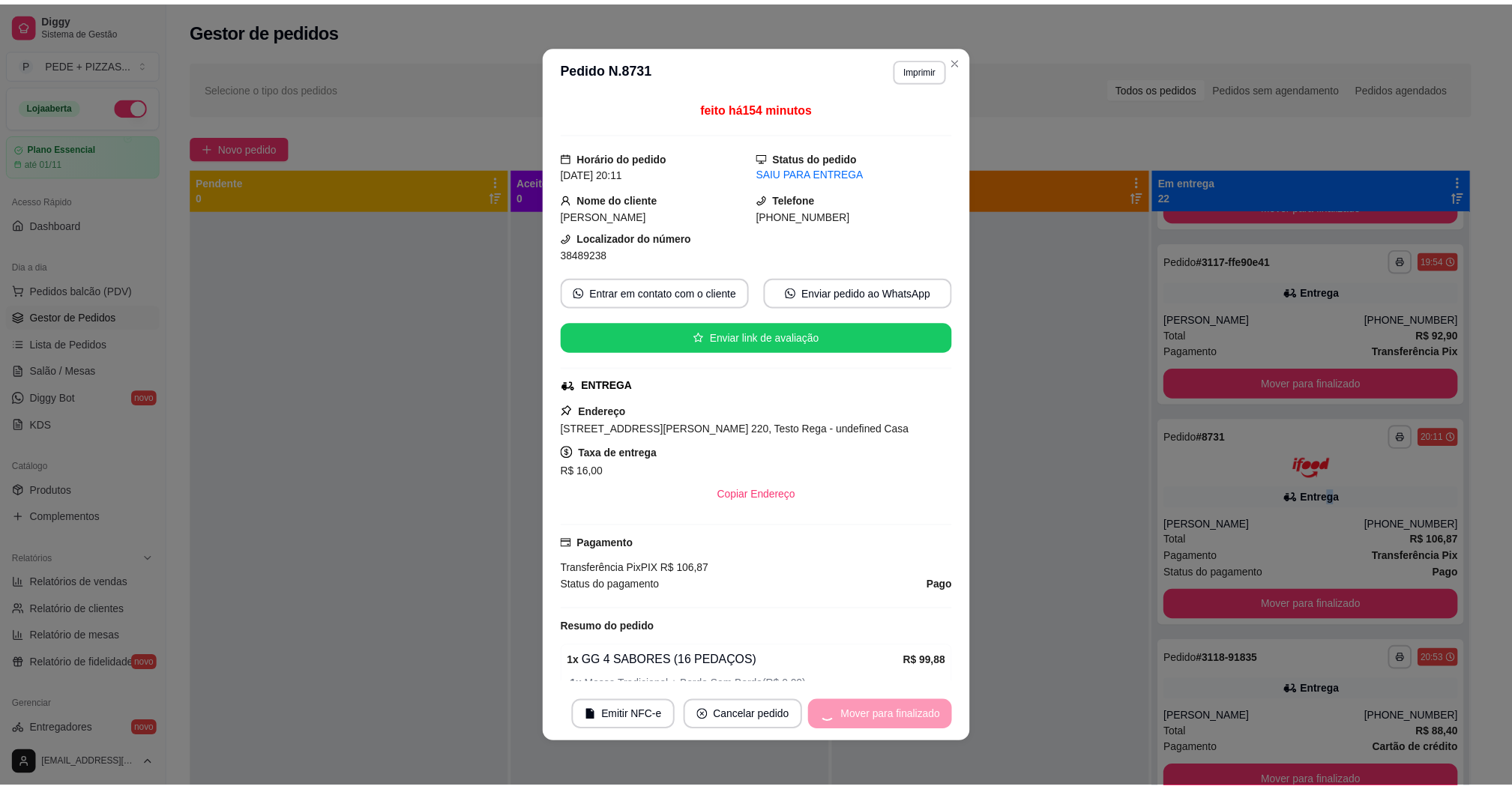
scroll to position [2937, 0]
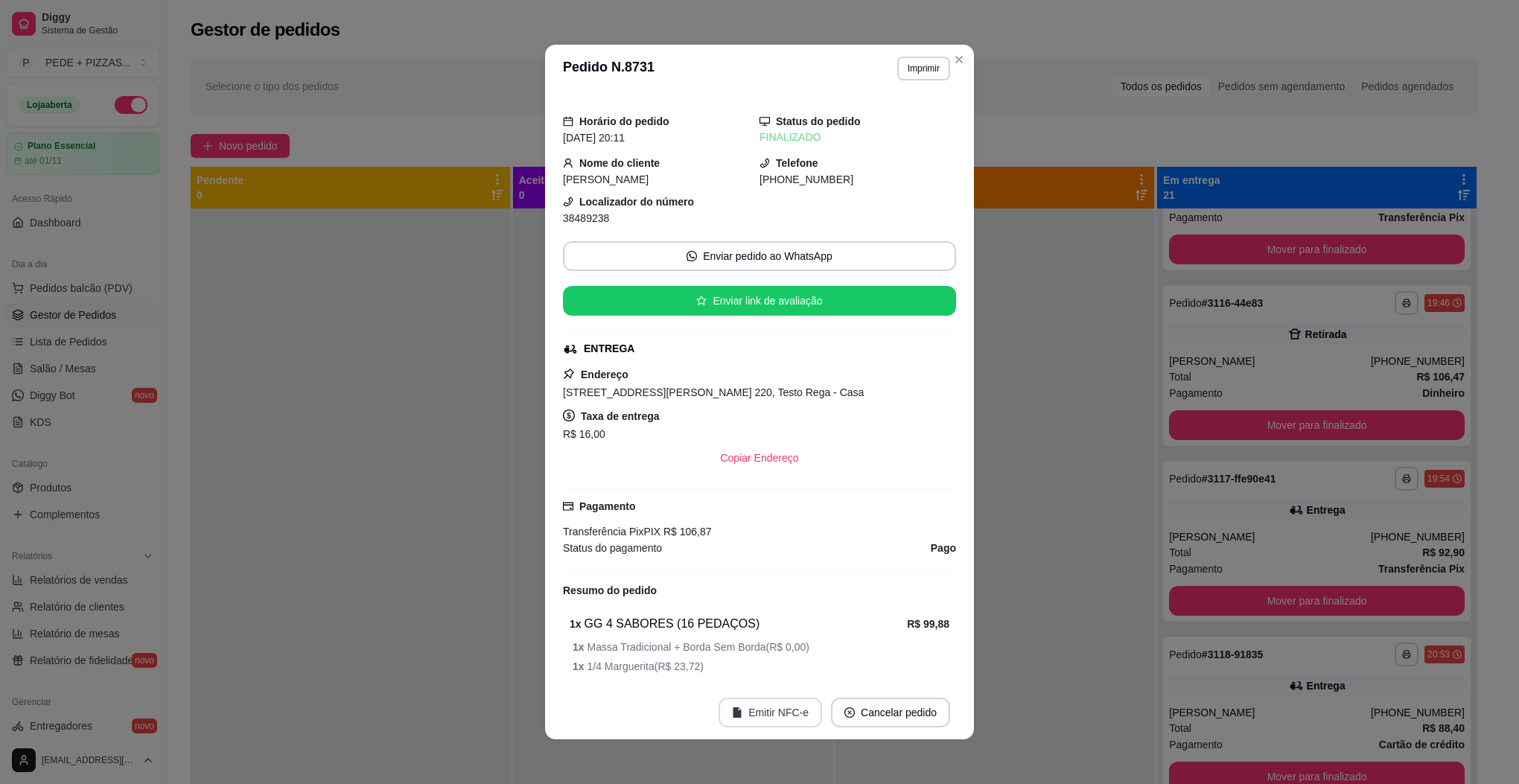
click at [769, 713] on button "Emitir NFC-e" at bounding box center [770, 712] width 103 height 30
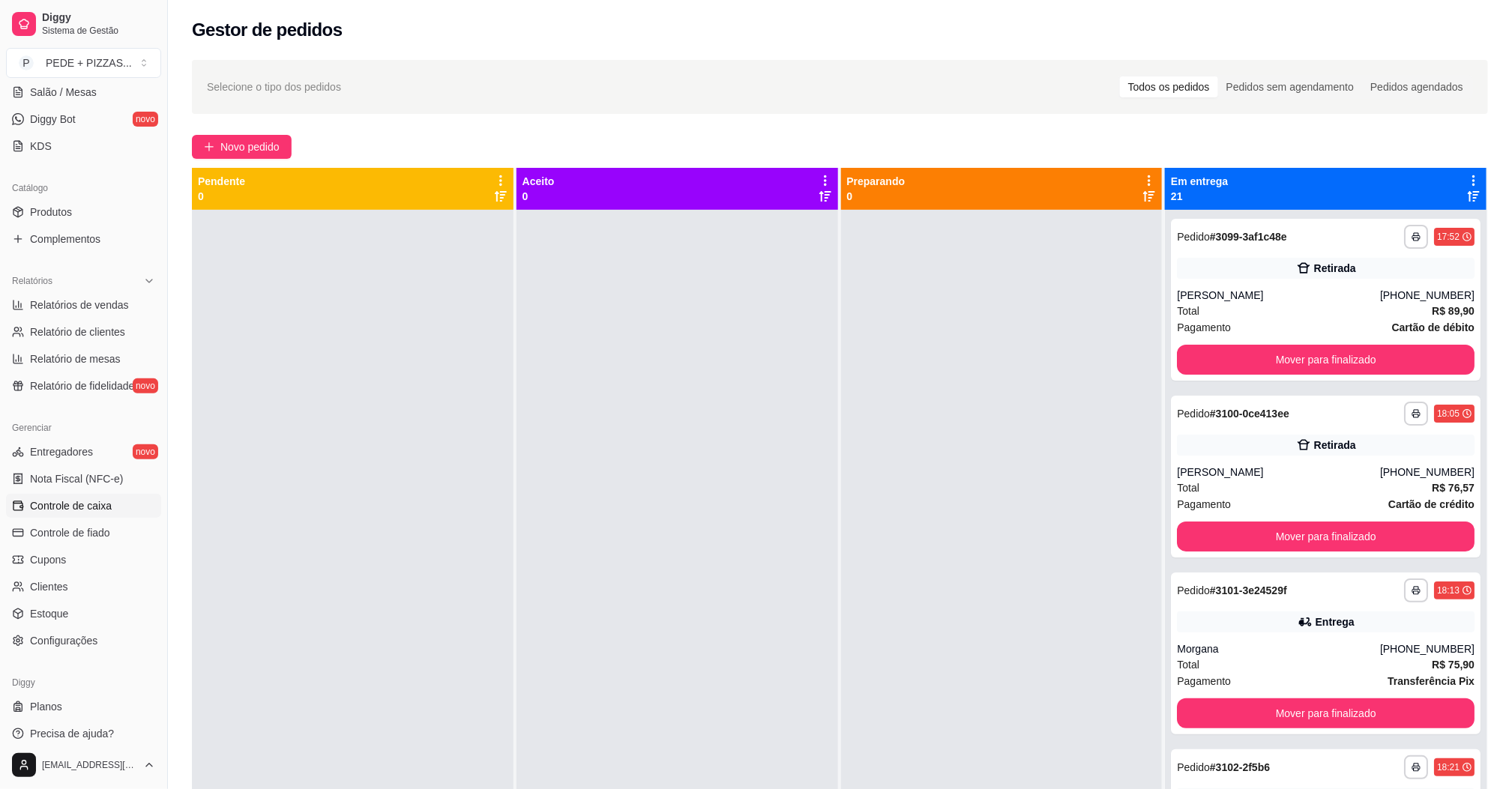
scroll to position [290, 0]
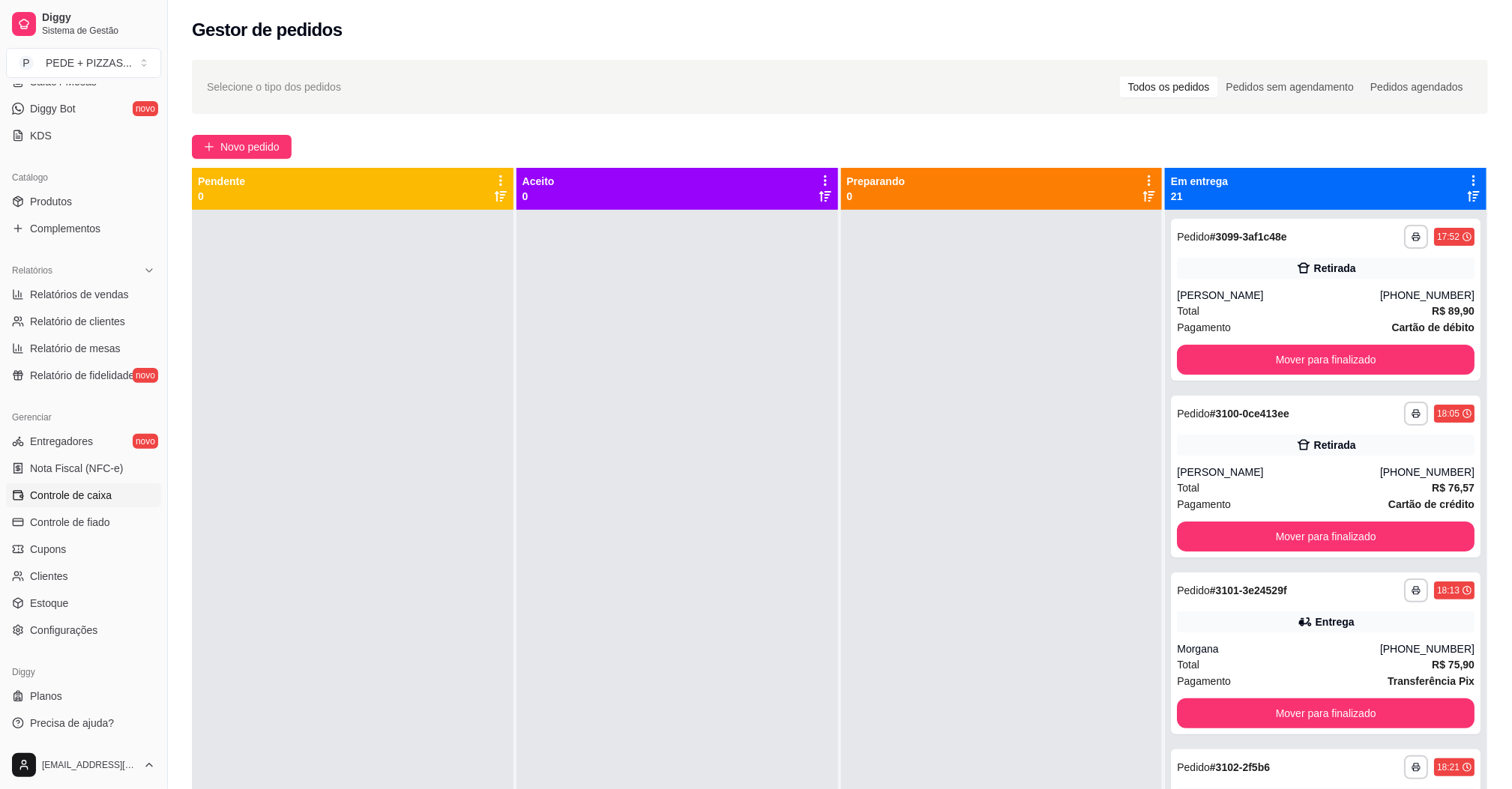
click at [58, 499] on span "Controle de caixa" at bounding box center [71, 495] width 82 height 15
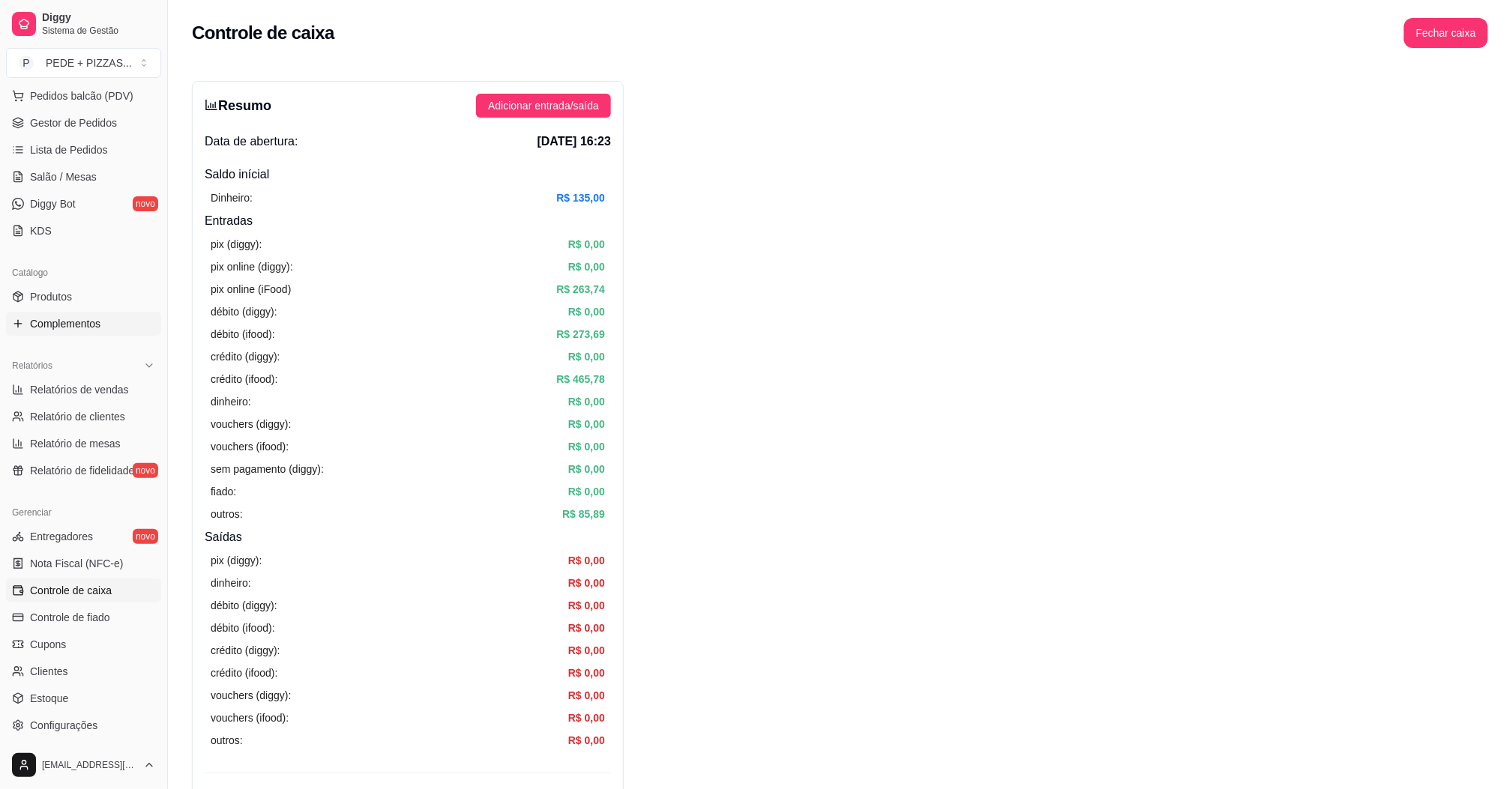
scroll to position [65, 0]
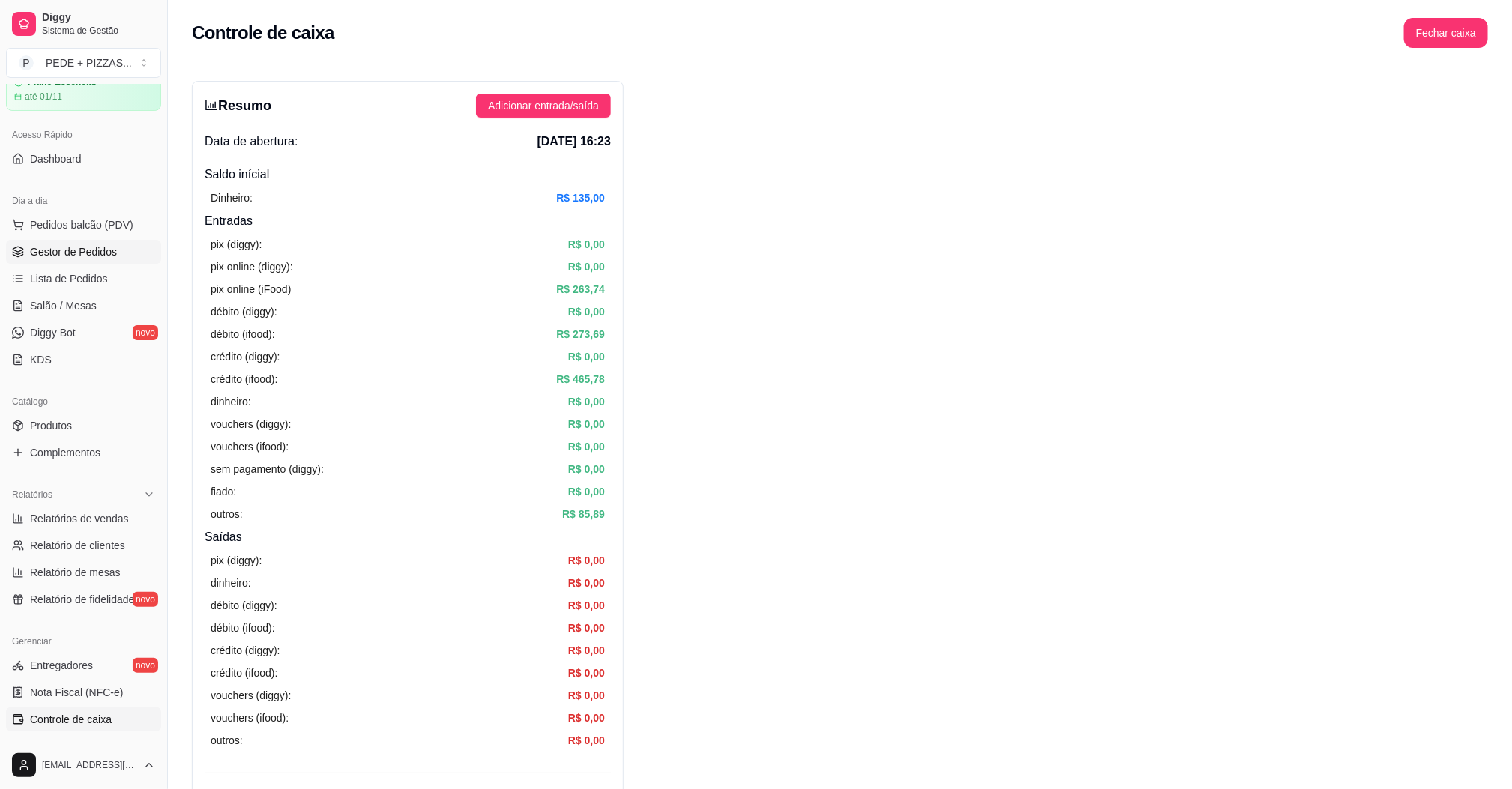
click at [67, 259] on span "Gestor de Pedidos" at bounding box center [73, 251] width 87 height 15
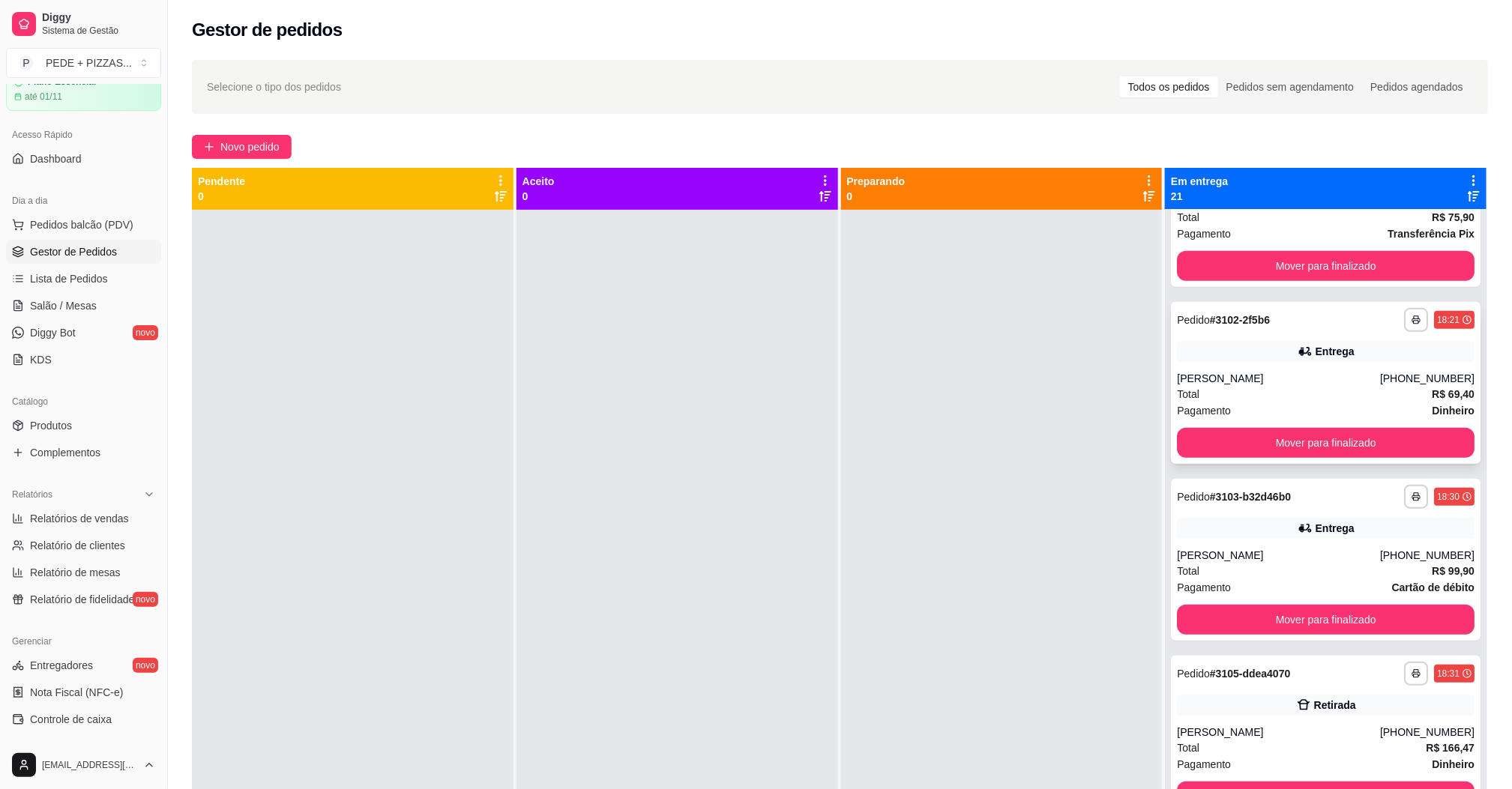
scroll to position [449, 0]
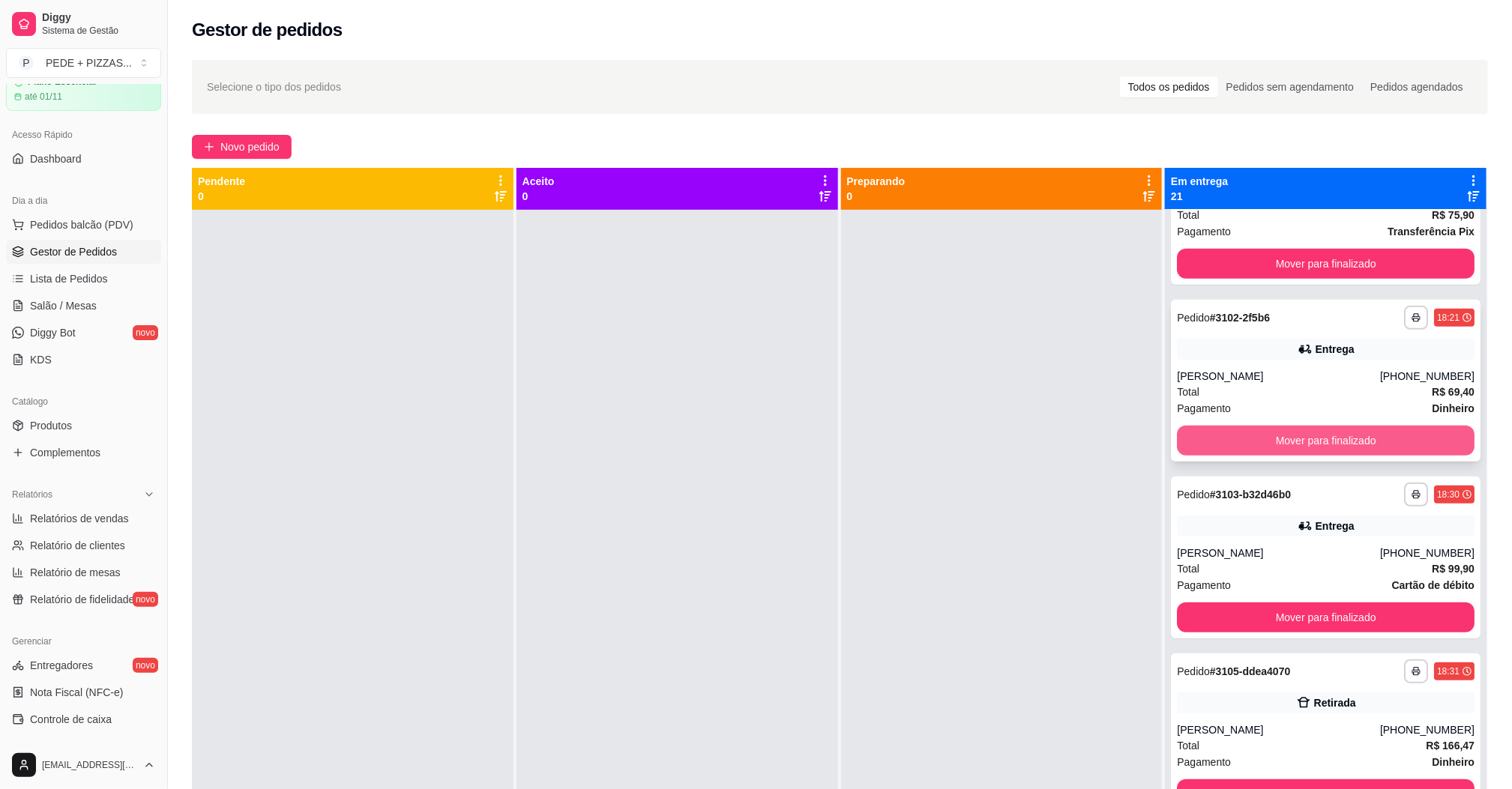
click at [1302, 432] on button "Mover para finalizado" at bounding box center [1325, 440] width 297 height 30
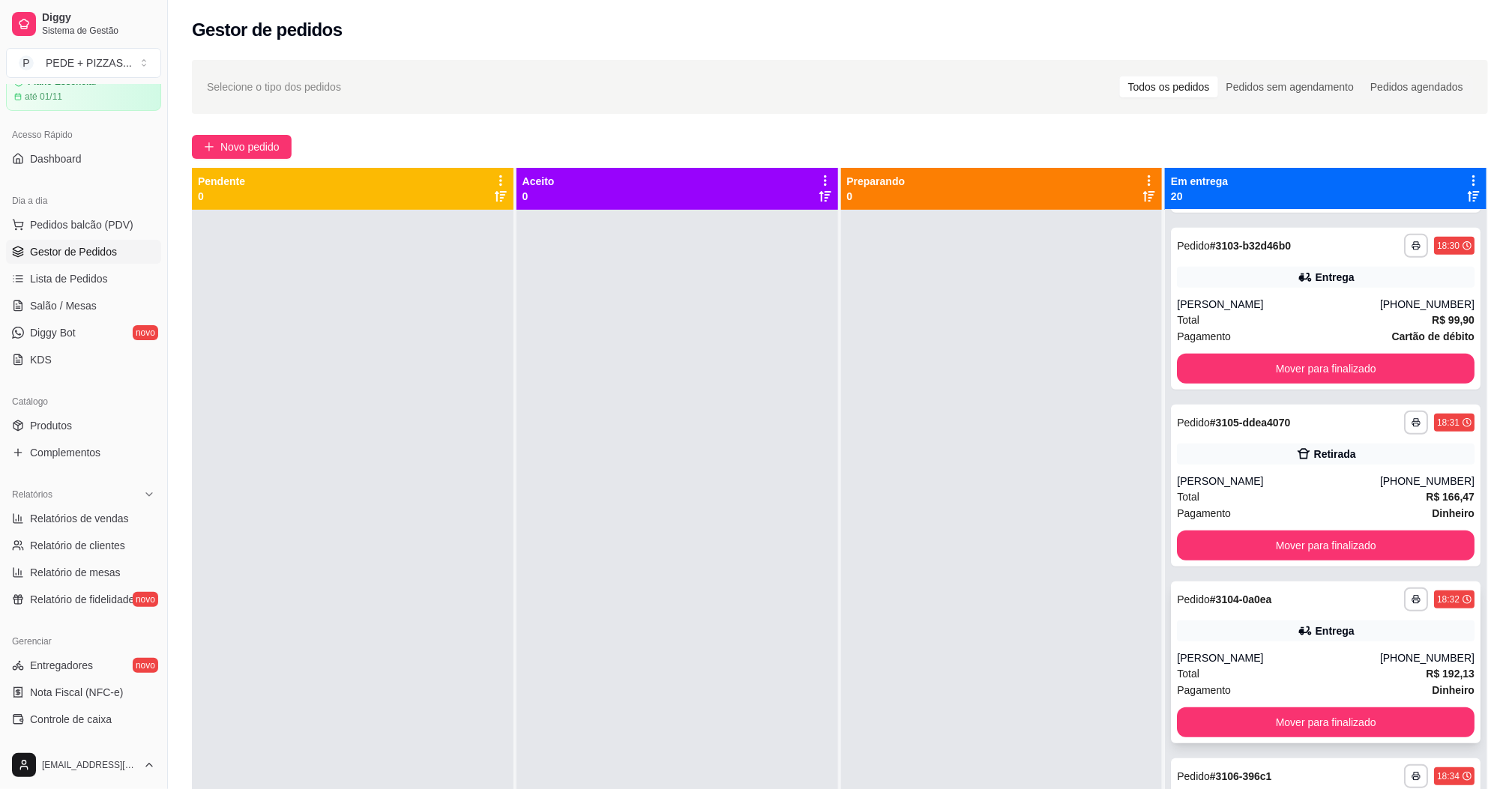
scroll to position [562, 0]
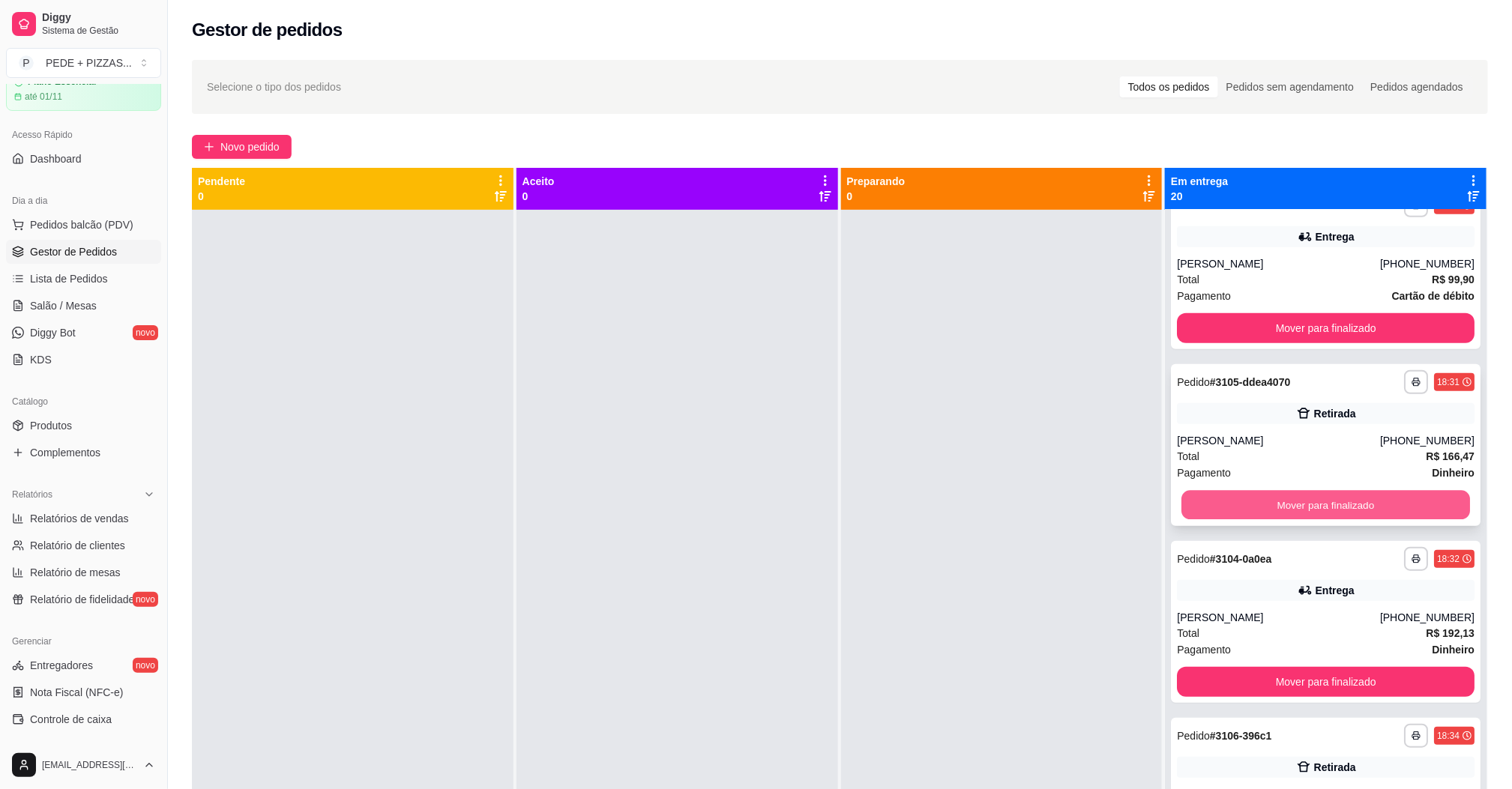
click at [1307, 509] on button "Mover para finalizado" at bounding box center [1325, 505] width 289 height 29
click at [1305, 509] on button "Mover para finalizado" at bounding box center [1325, 505] width 297 height 30
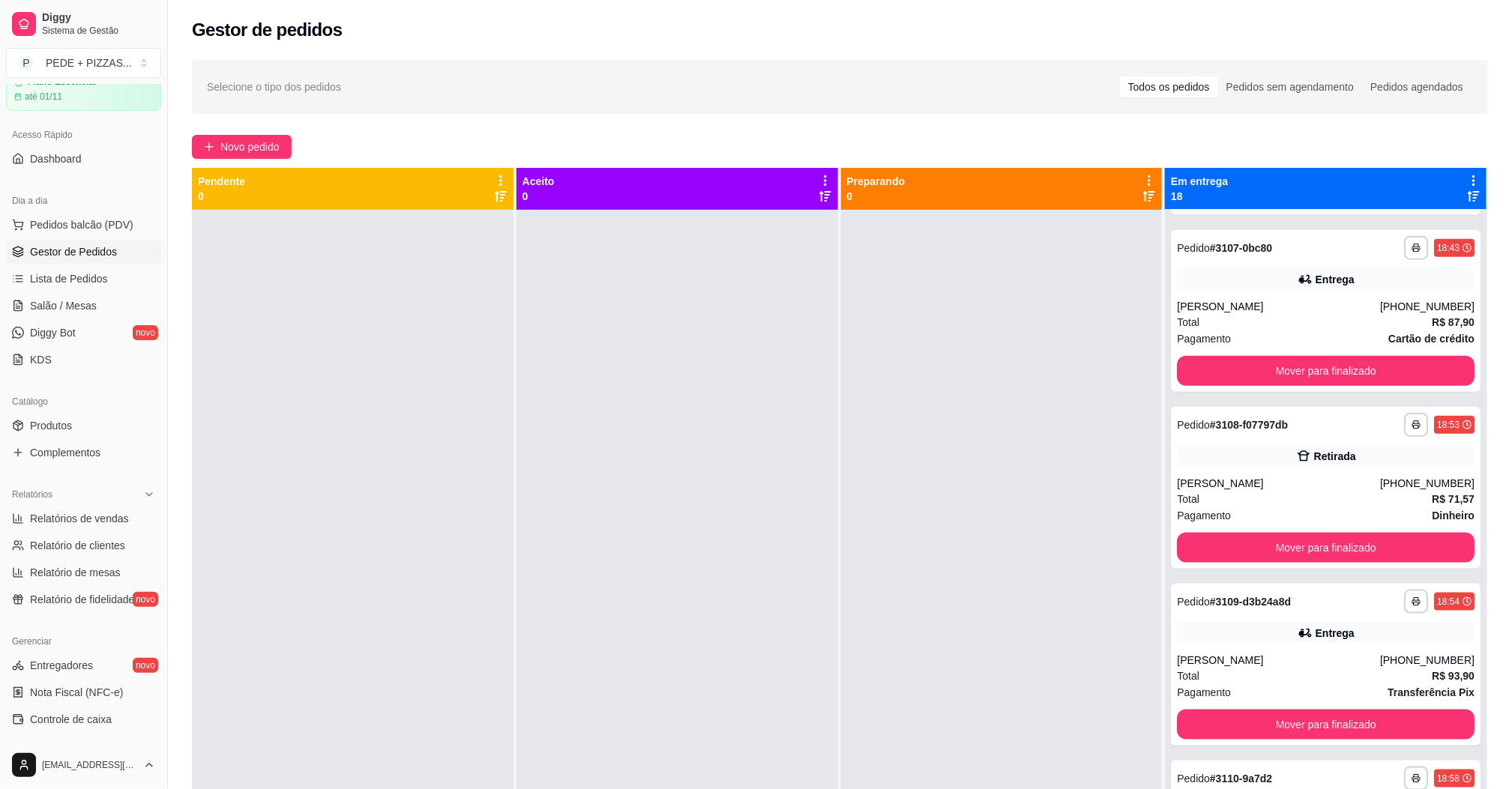
scroll to position [899, 0]
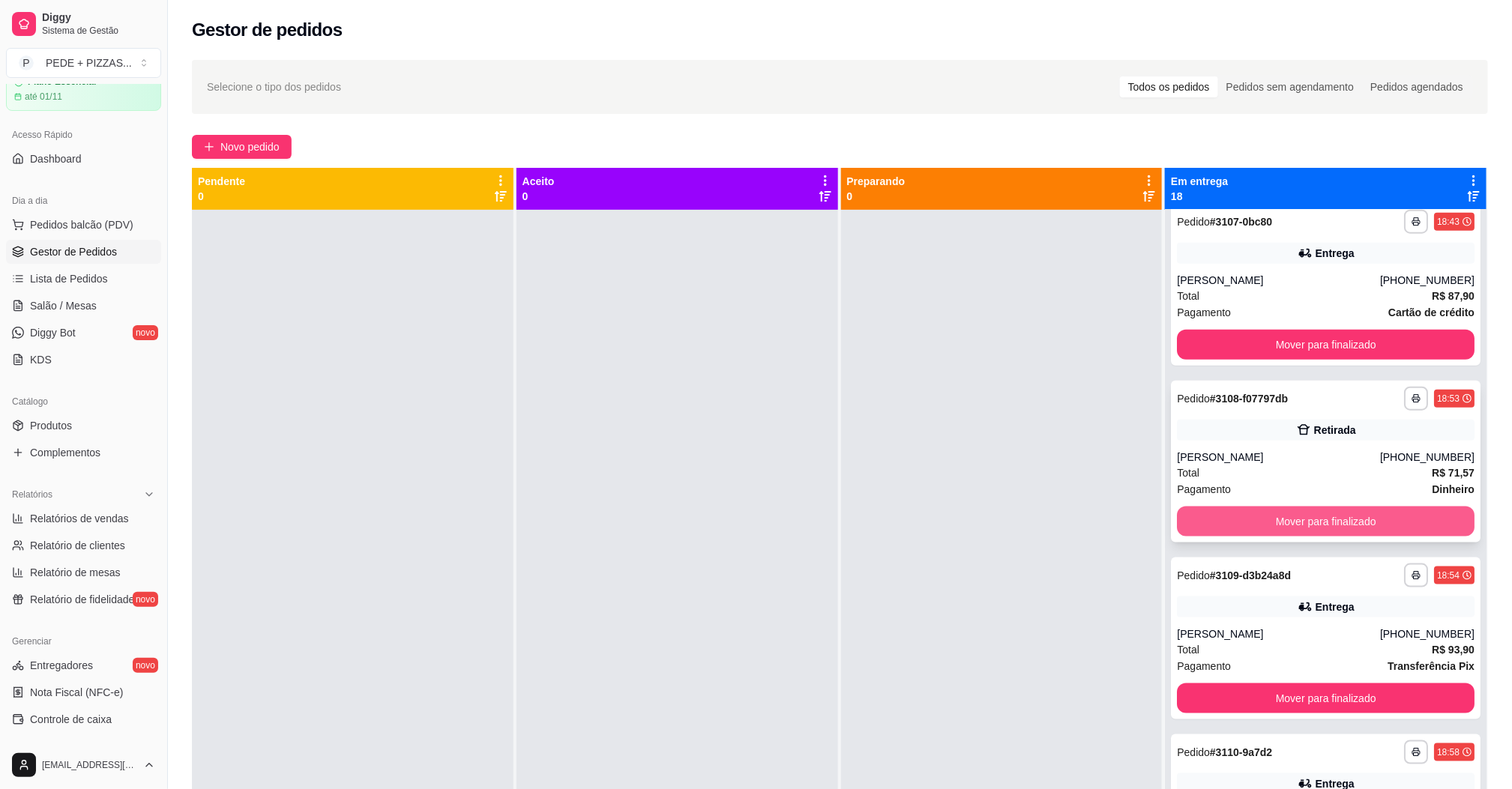
click at [1302, 521] on button "Mover para finalizado" at bounding box center [1325, 521] width 297 height 30
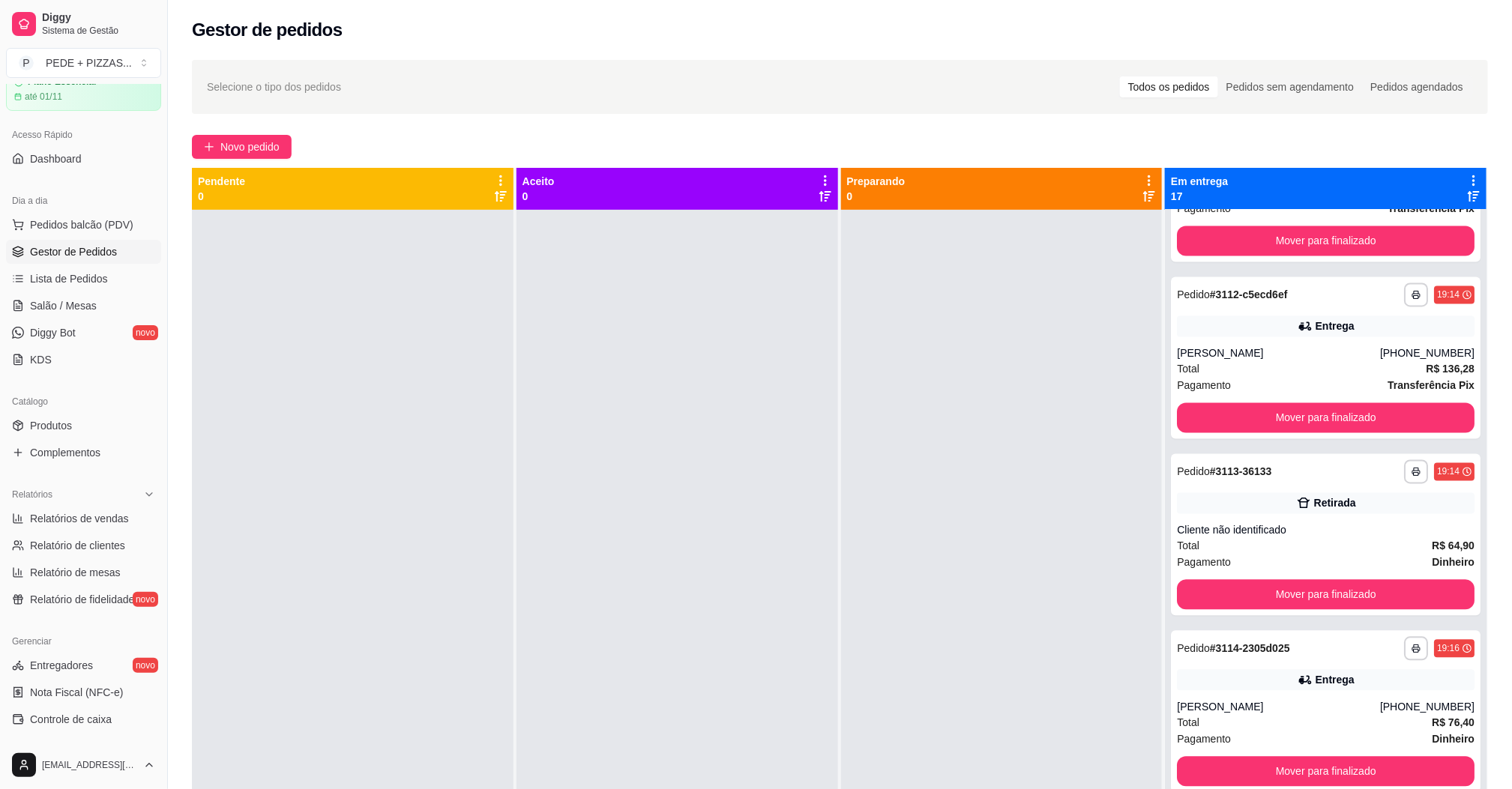
scroll to position [1573, 0]
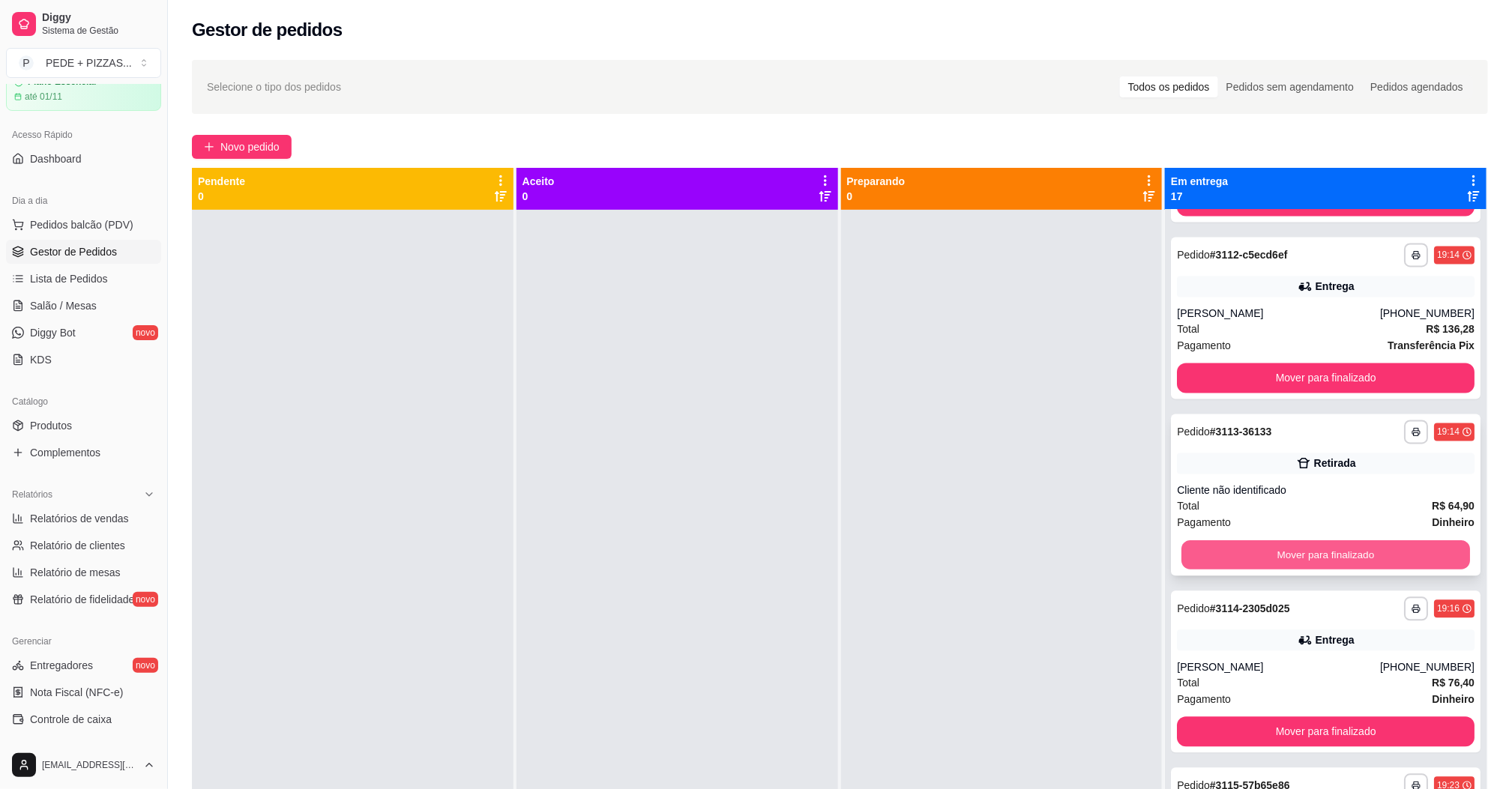
click at [1304, 553] on button "Mover para finalizado" at bounding box center [1325, 554] width 289 height 29
click at [1304, 549] on button "Mover para finalizado" at bounding box center [1325, 554] width 297 height 30
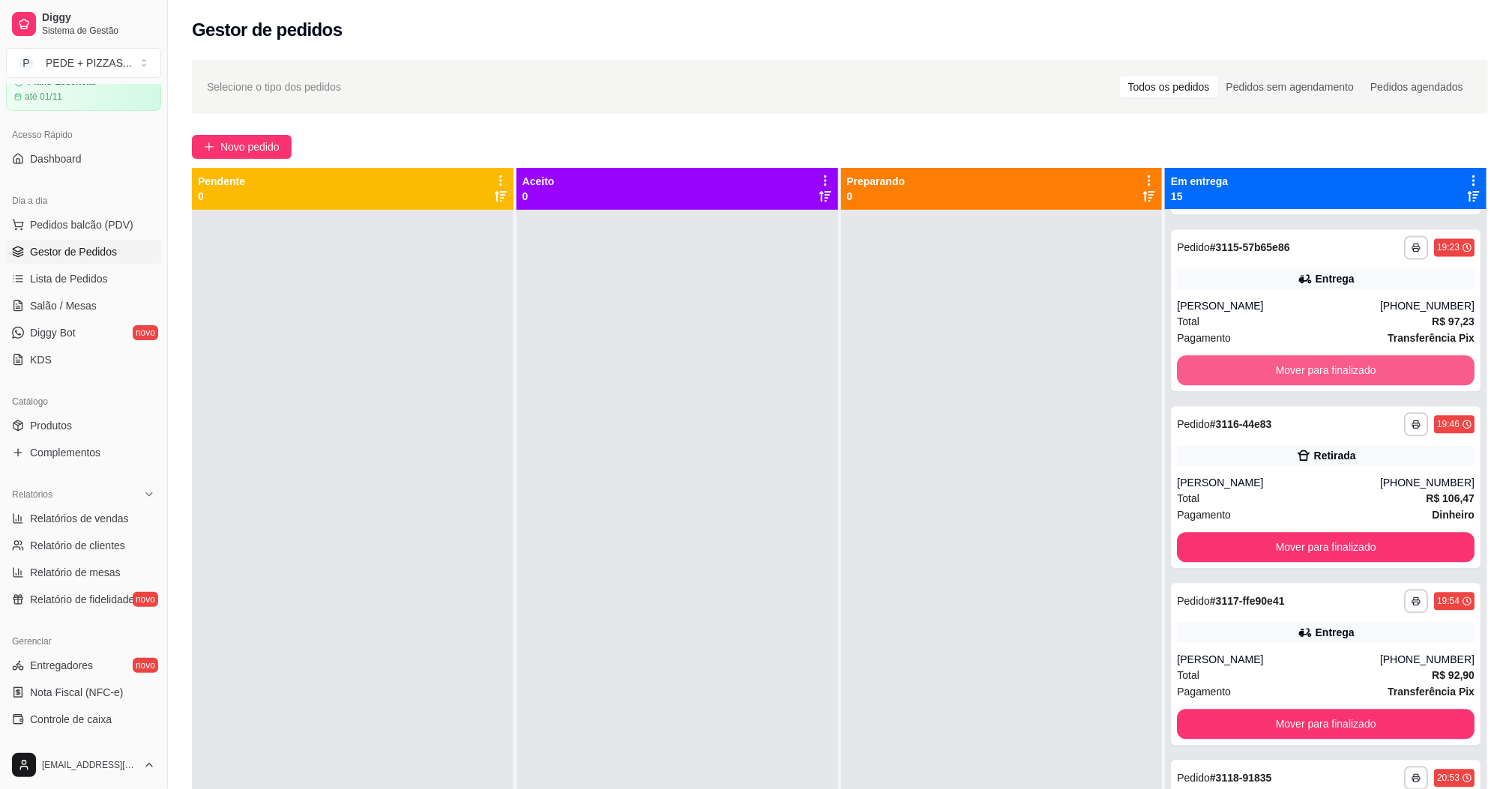
scroll to position [1798, 0]
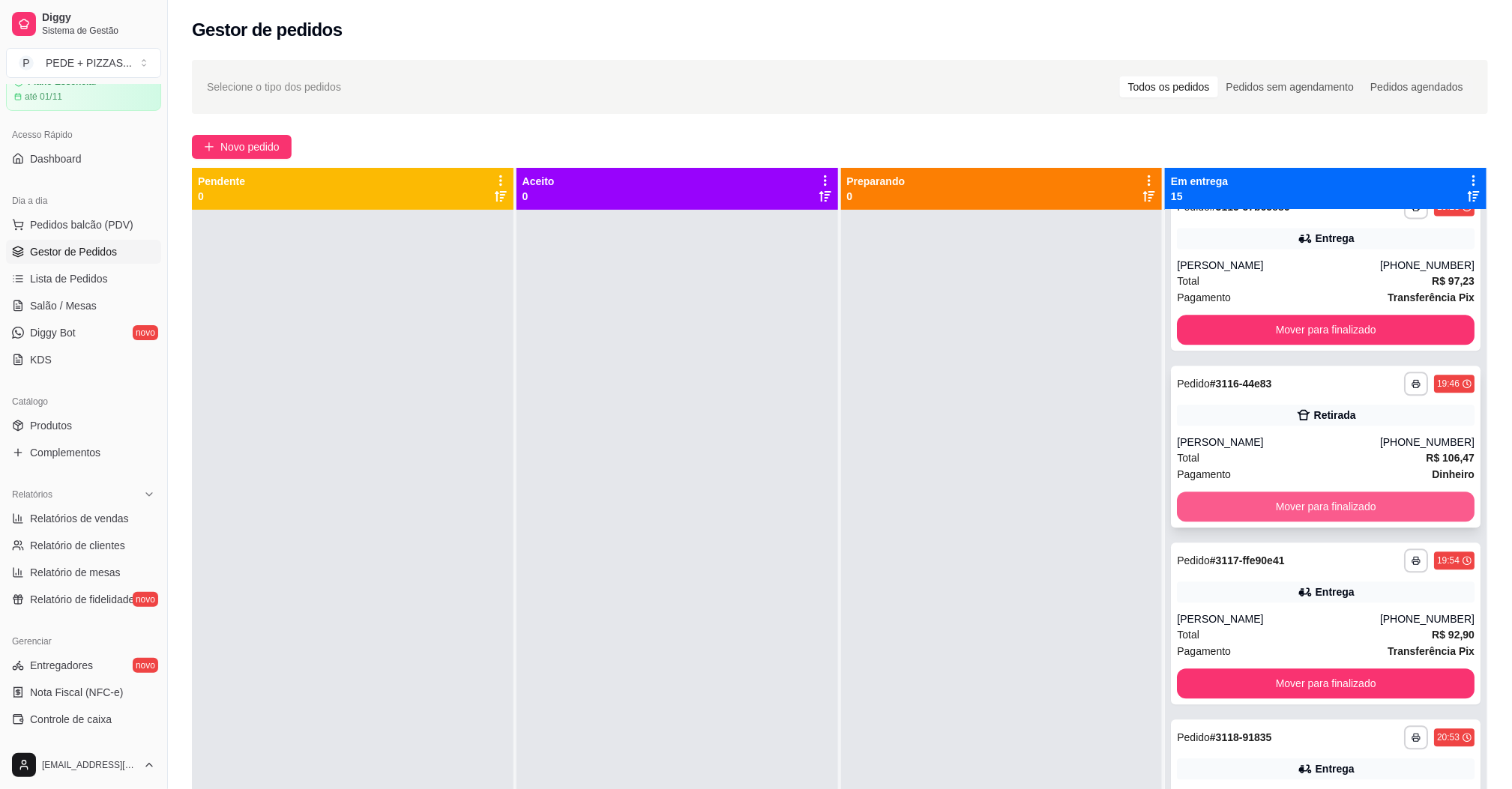
click at [1316, 509] on button "Mover para finalizado" at bounding box center [1325, 506] width 297 height 30
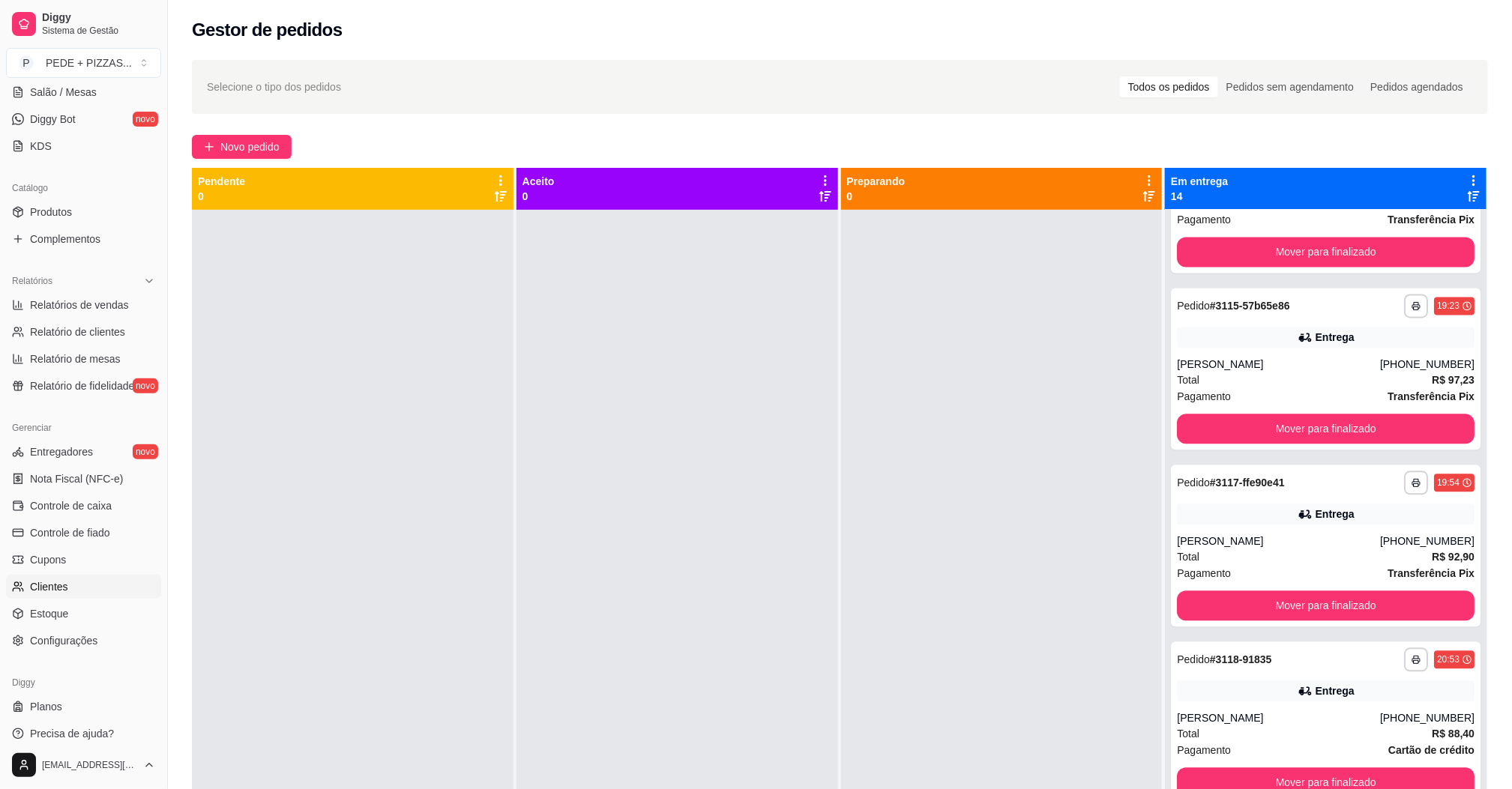
scroll to position [290, 0]
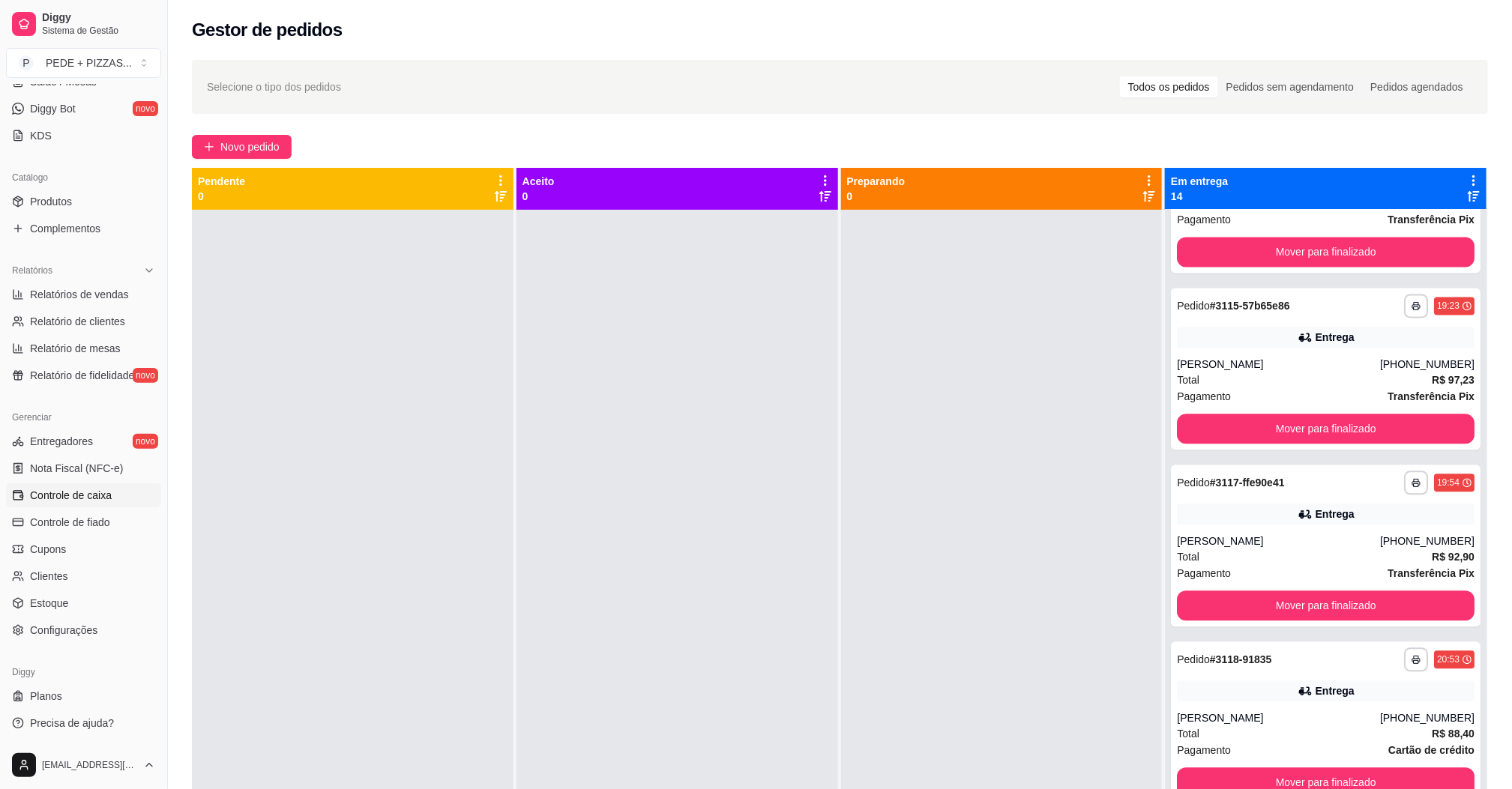
click at [88, 490] on span "Controle de caixa" at bounding box center [71, 495] width 82 height 15
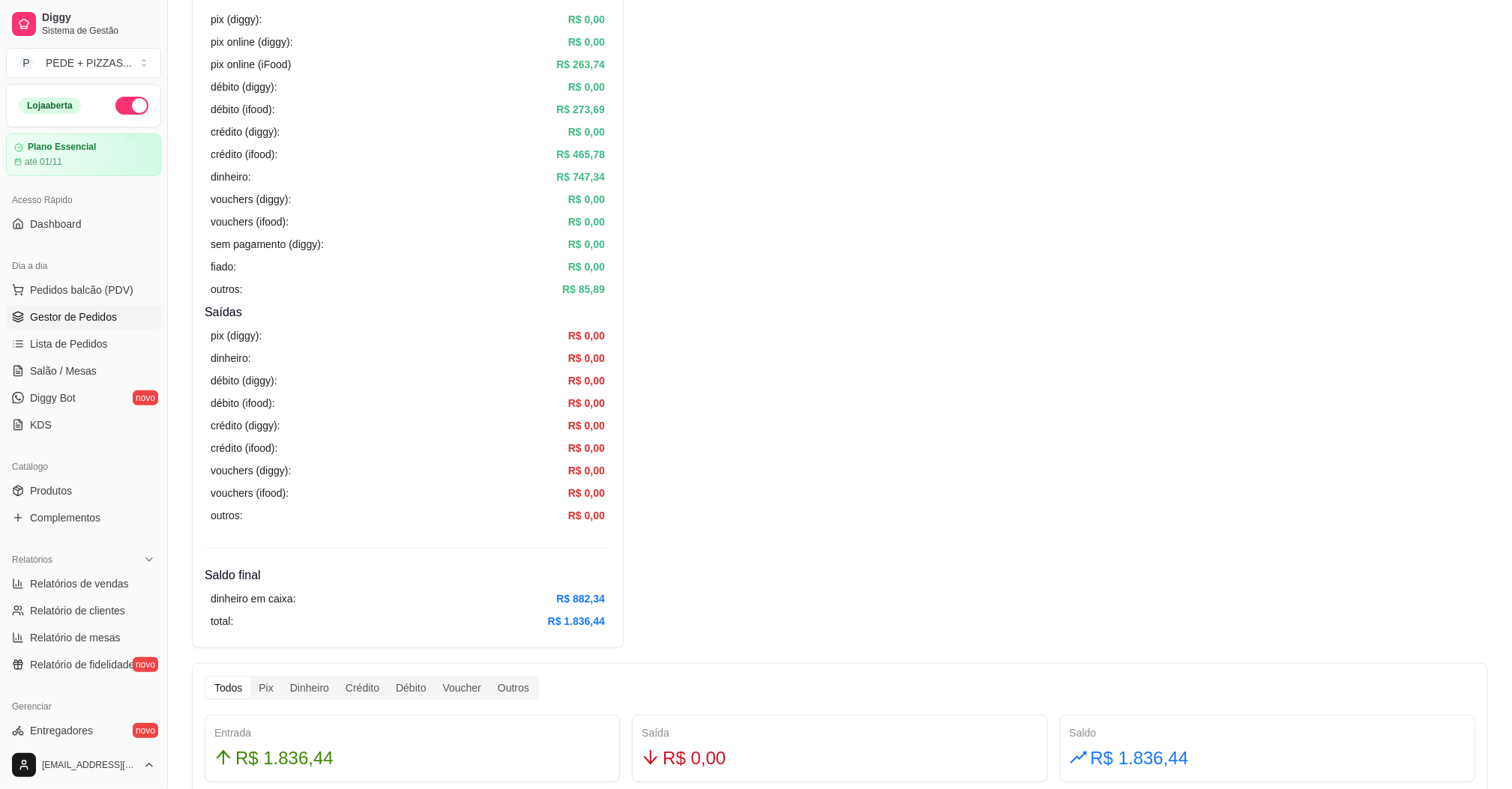
click at [63, 313] on span "Gestor de Pedidos" at bounding box center [73, 317] width 87 height 15
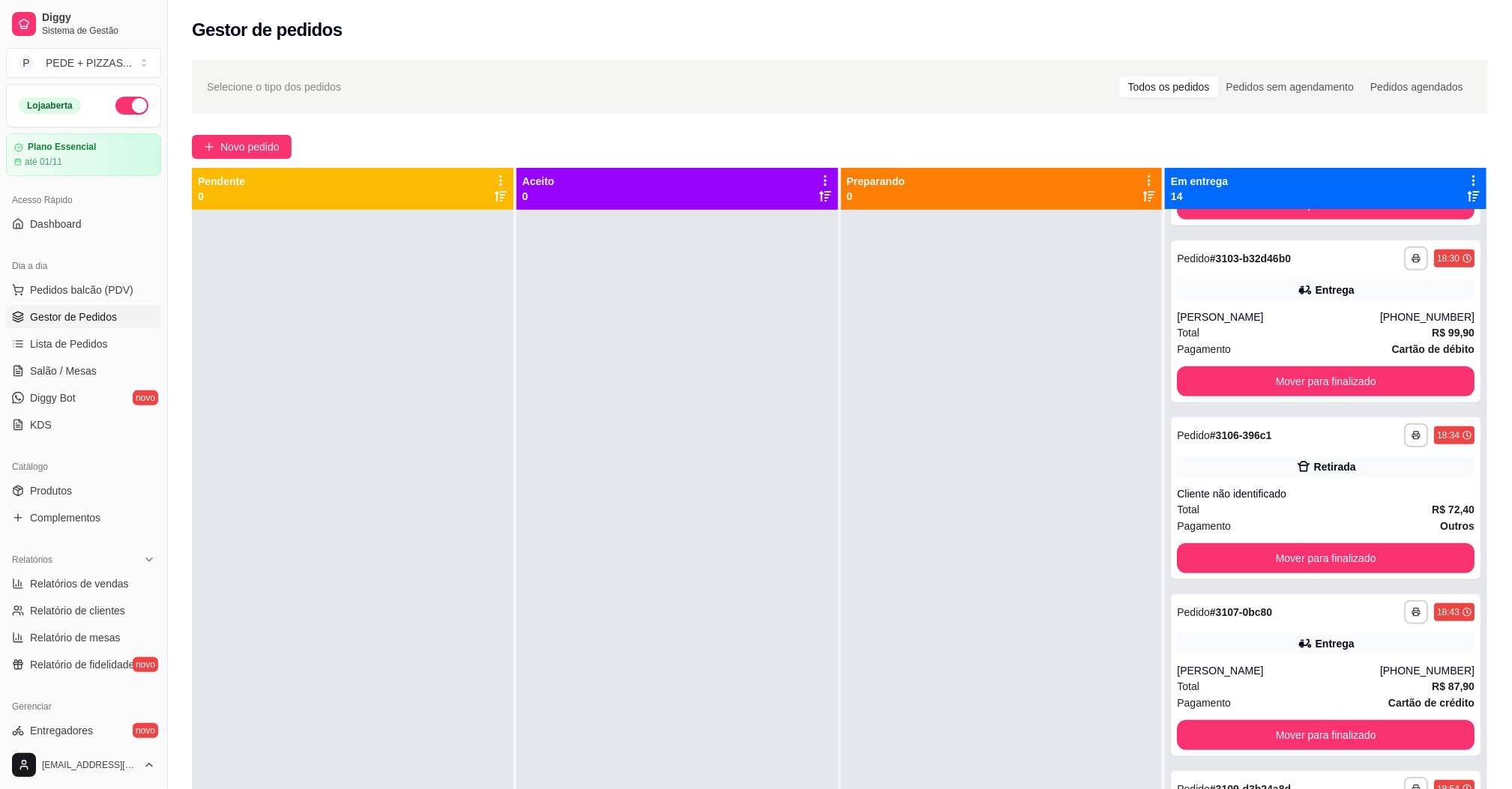
scroll to position [562, 0]
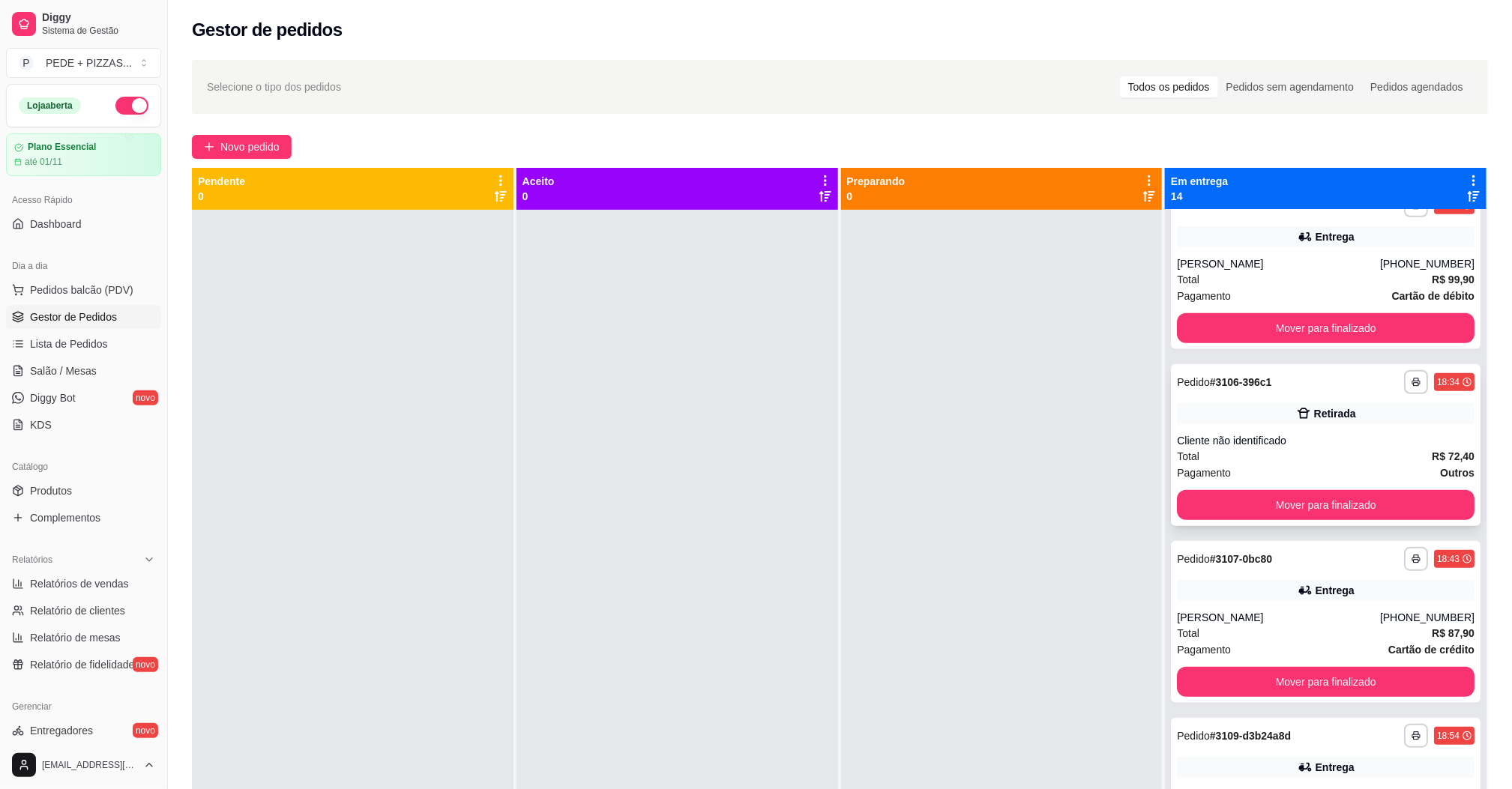
click at [1284, 446] on div "Cliente não identificado" at bounding box center [1325, 440] width 297 height 15
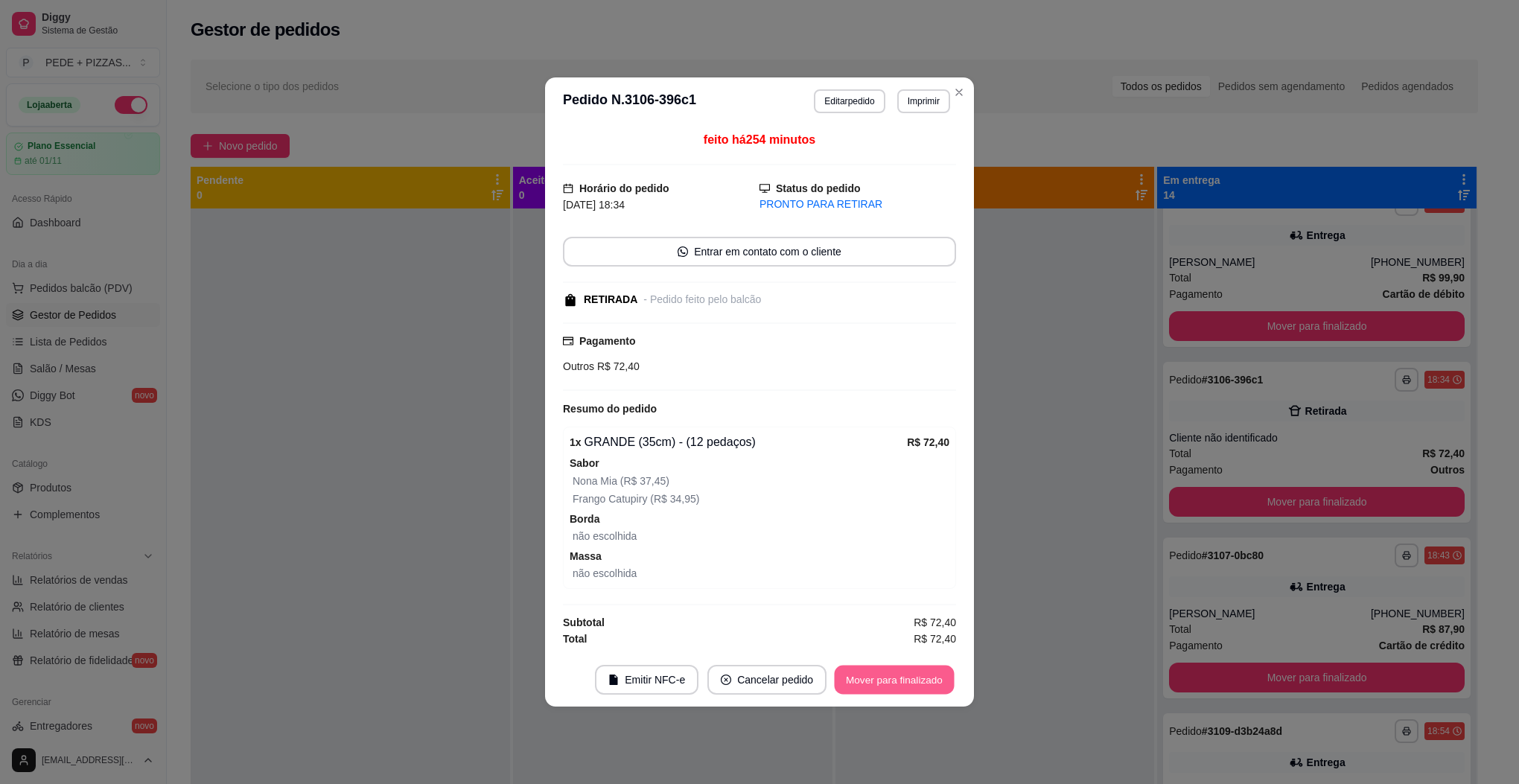
click at [903, 689] on button "Mover para finalizado" at bounding box center [894, 680] width 120 height 29
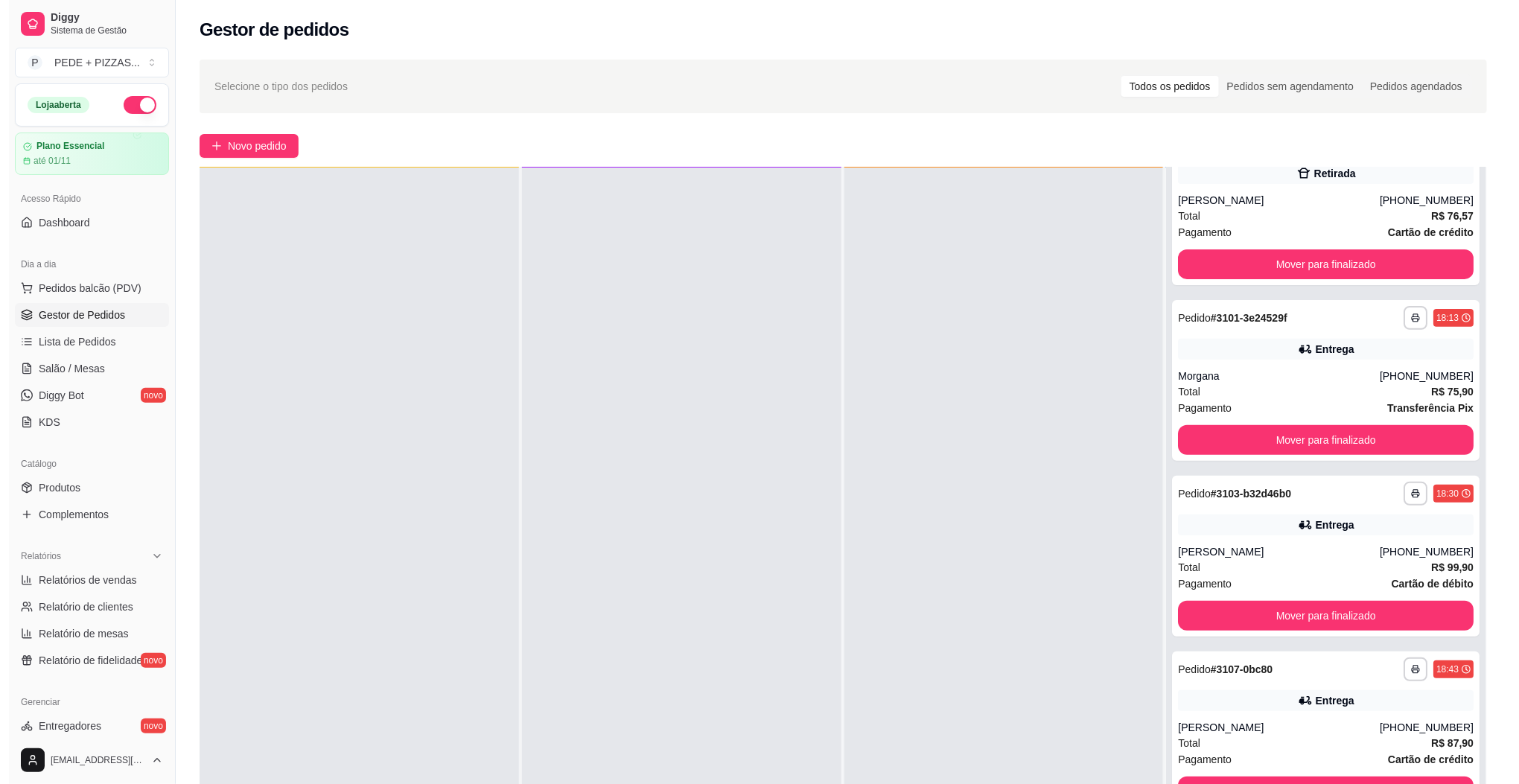
scroll to position [173, 0]
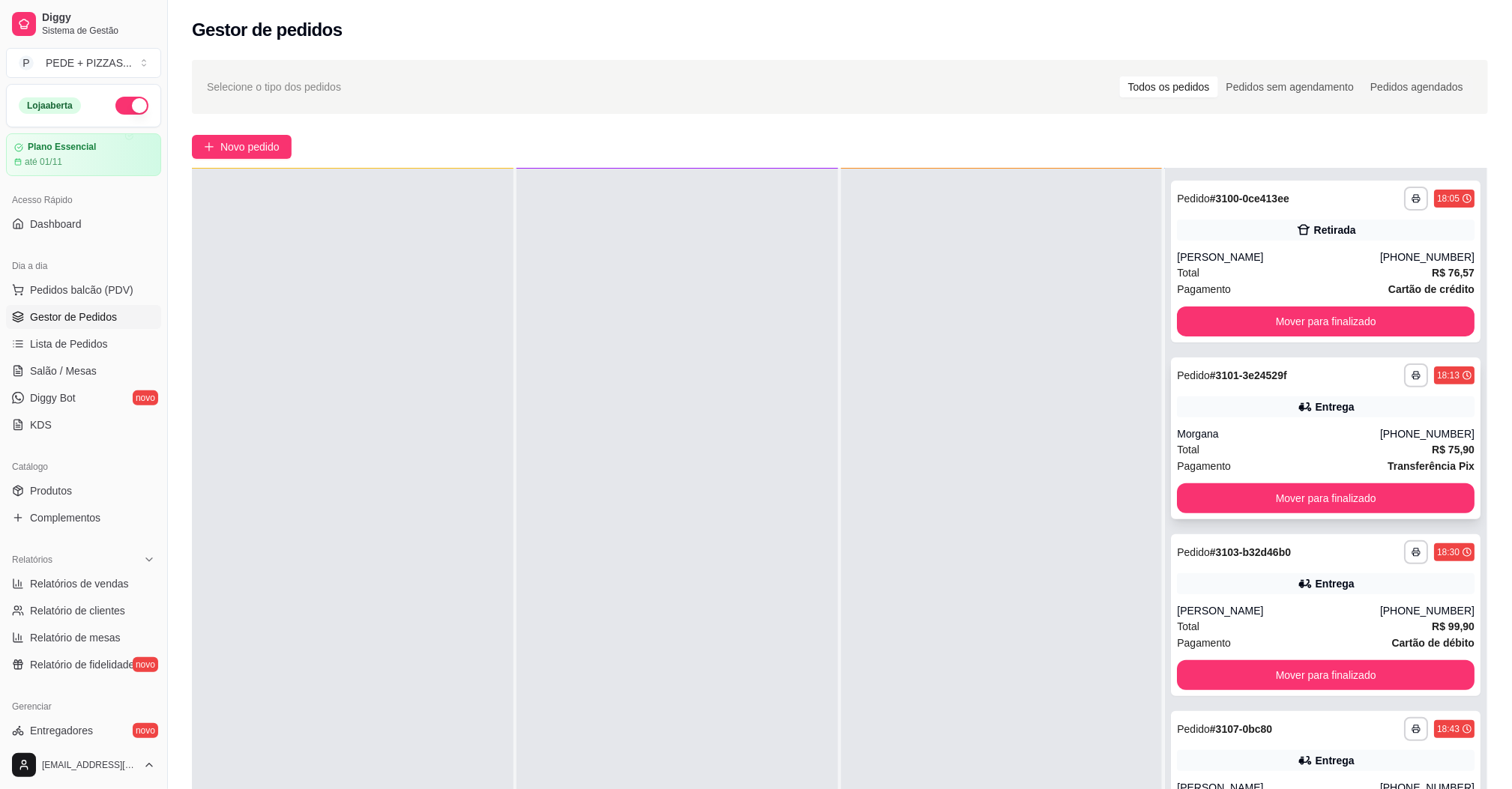
click at [1287, 441] on div "Total R$ 75,90" at bounding box center [1325, 449] width 297 height 17
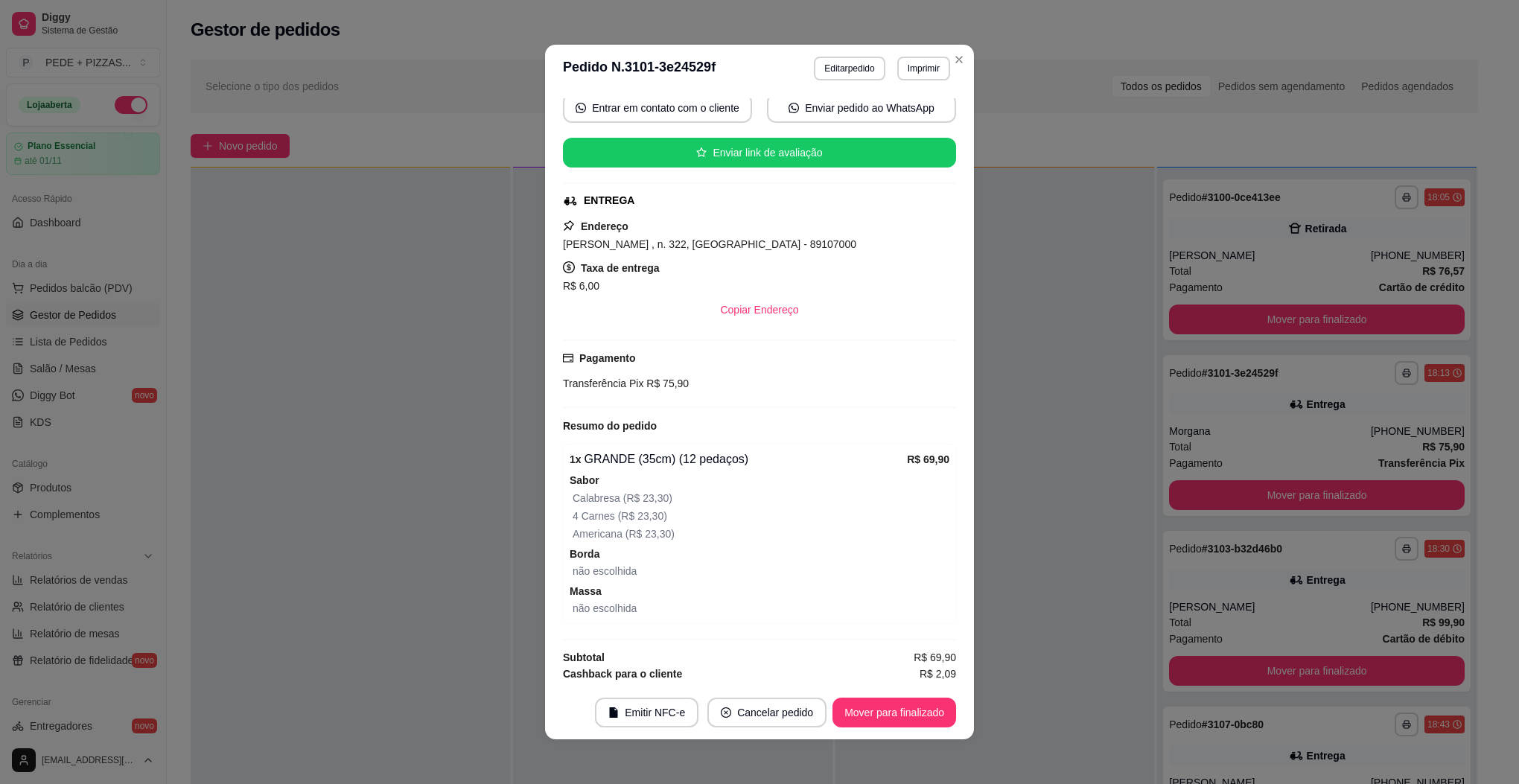
scroll to position [242, 0]
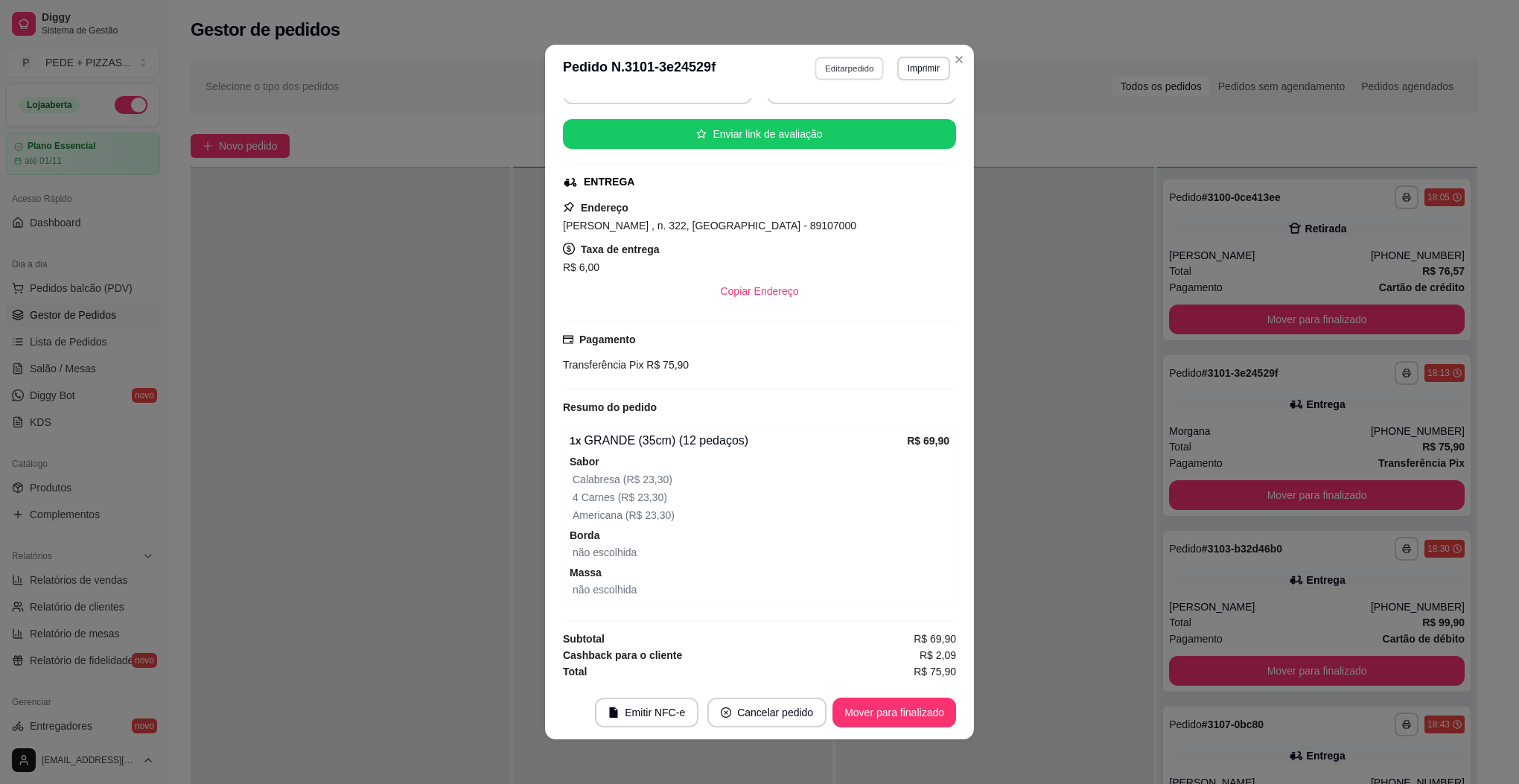
click at [836, 74] on button "Editar pedido" at bounding box center [851, 68] width 69 height 23
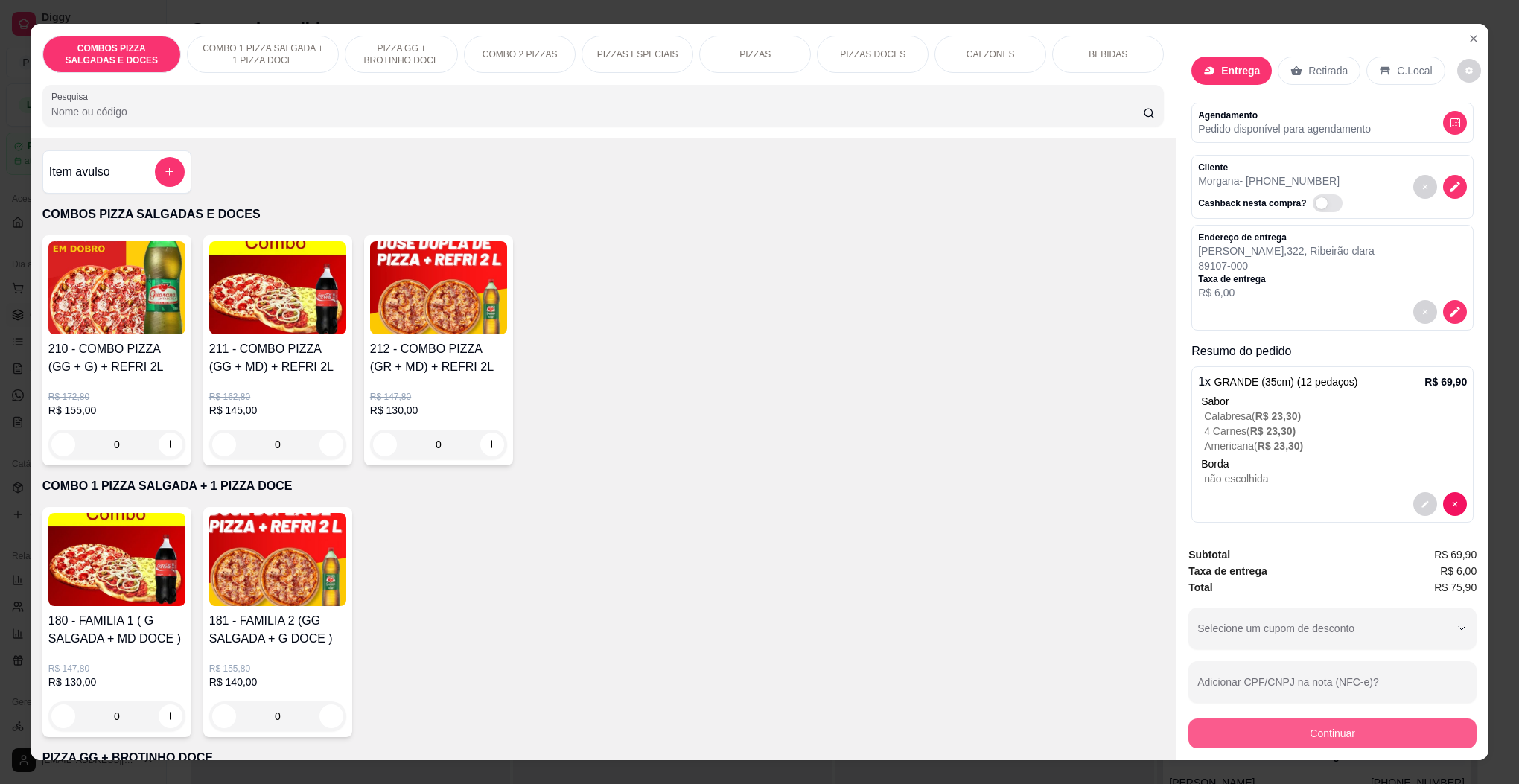
click at [1335, 734] on button "Continuar" at bounding box center [1333, 734] width 288 height 30
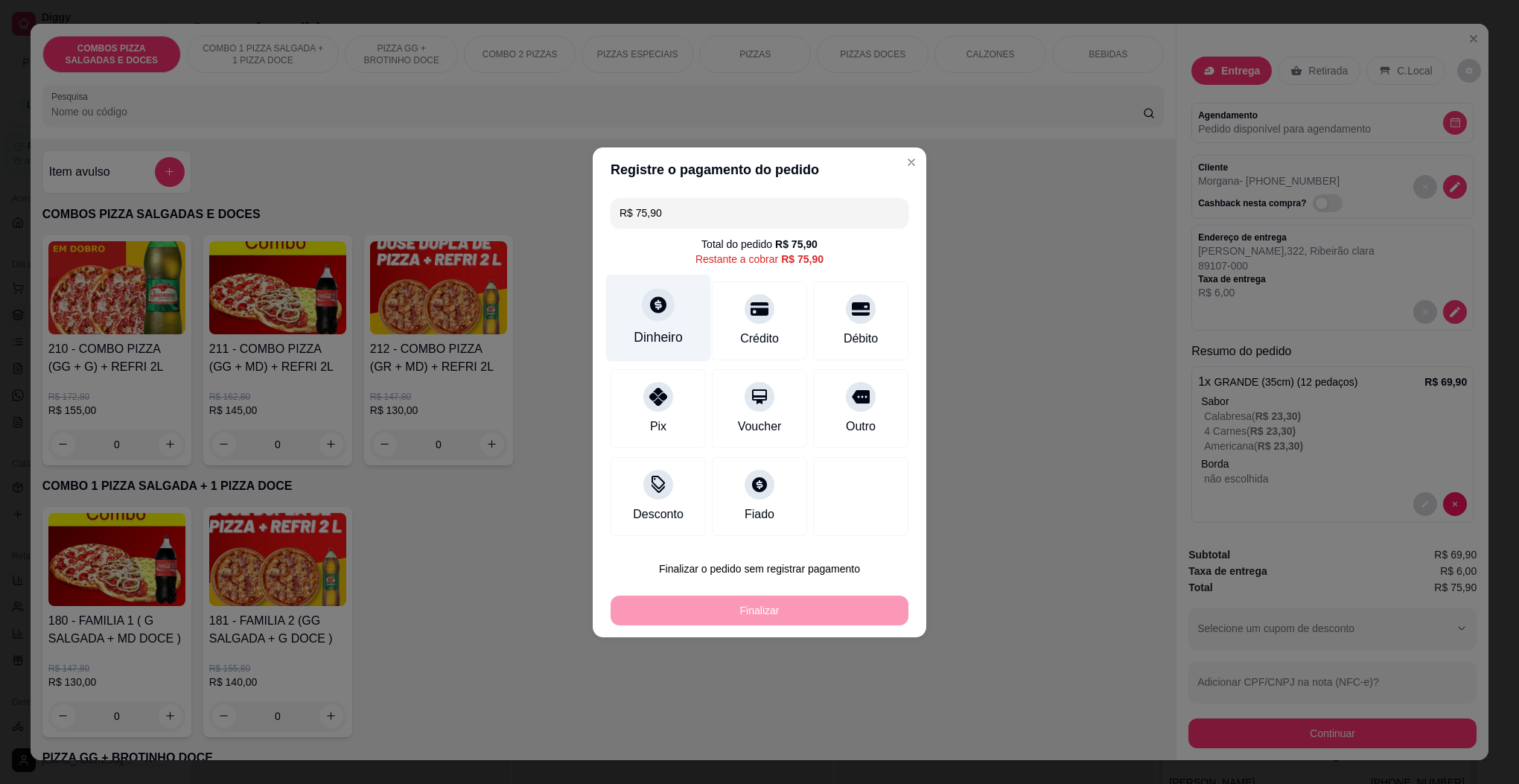
click at [649, 318] on div at bounding box center [659, 304] width 33 height 33
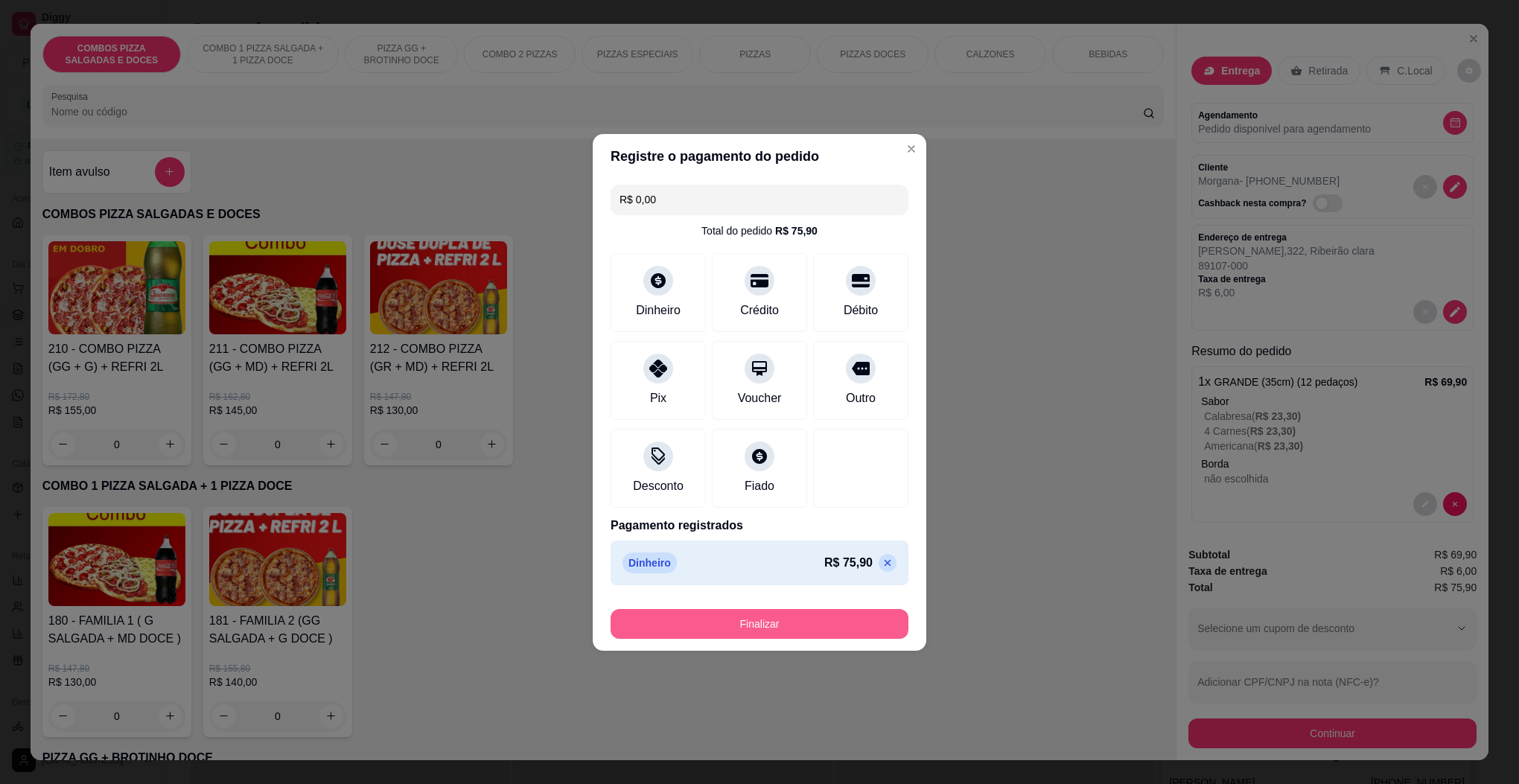
click at [803, 634] on button "Finalizar" at bounding box center [760, 624] width 298 height 30
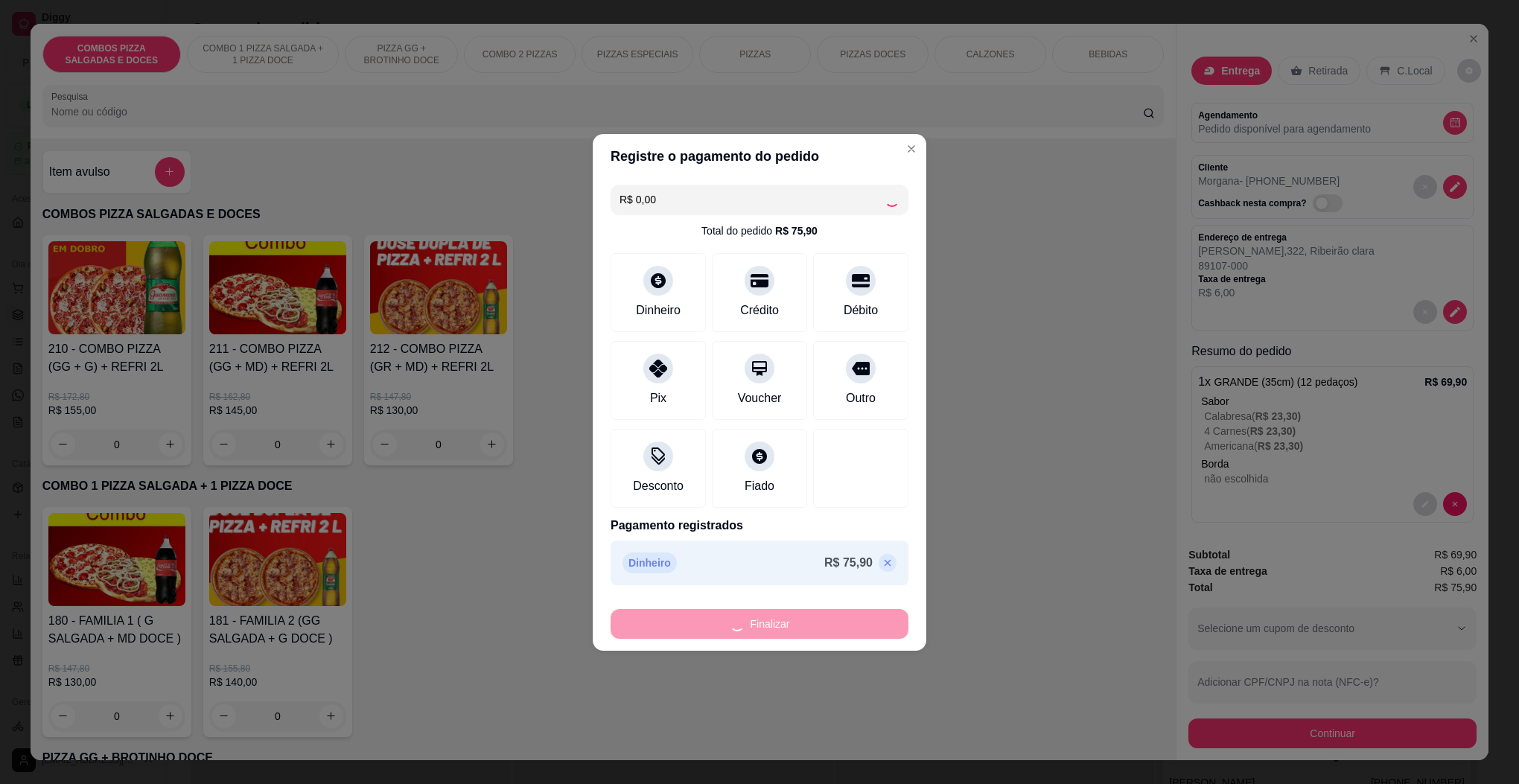
type input "-R$ 75,90"
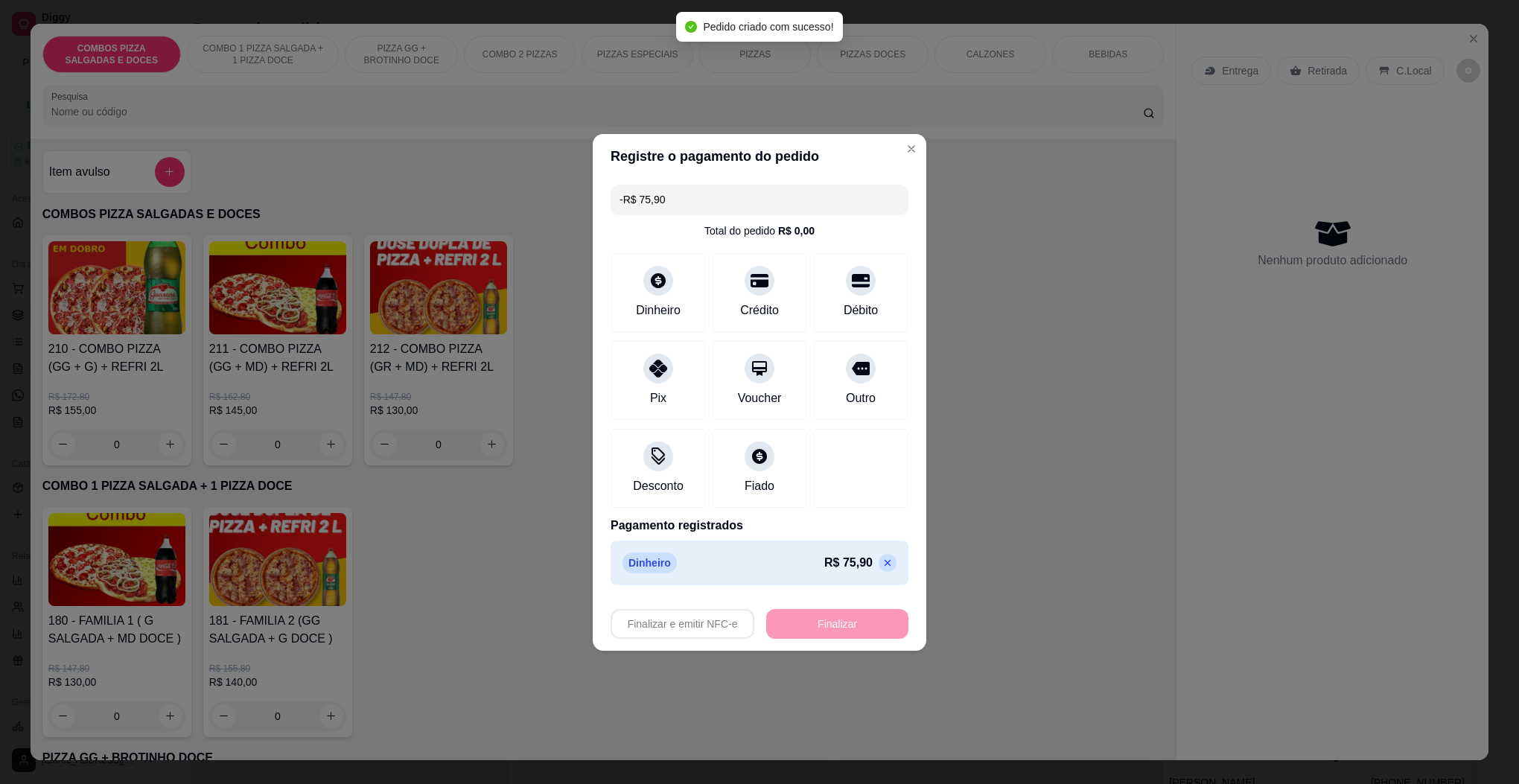
scroll to position [214, 0]
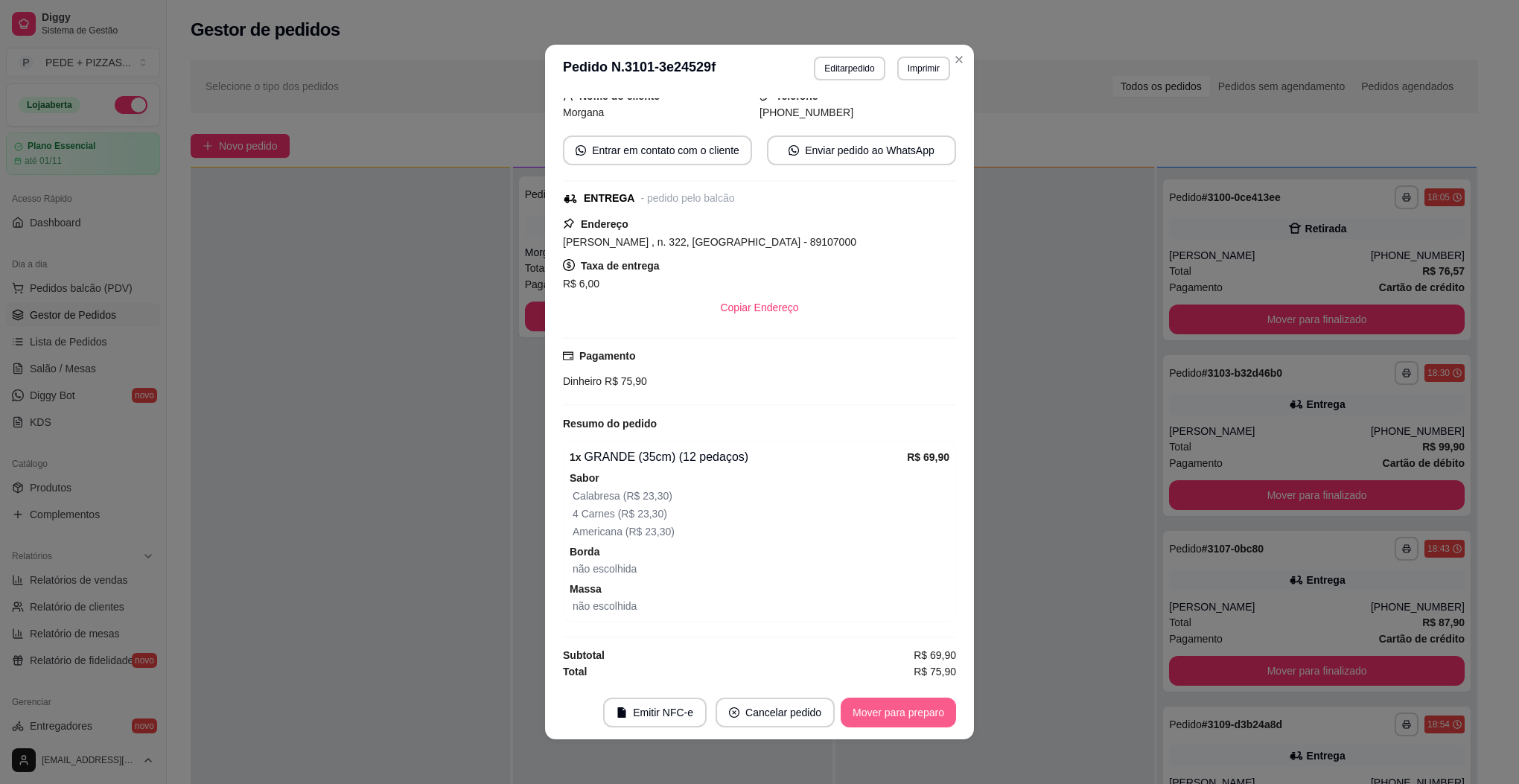
click at [906, 717] on button "Mover para preparo" at bounding box center [898, 712] width 116 height 30
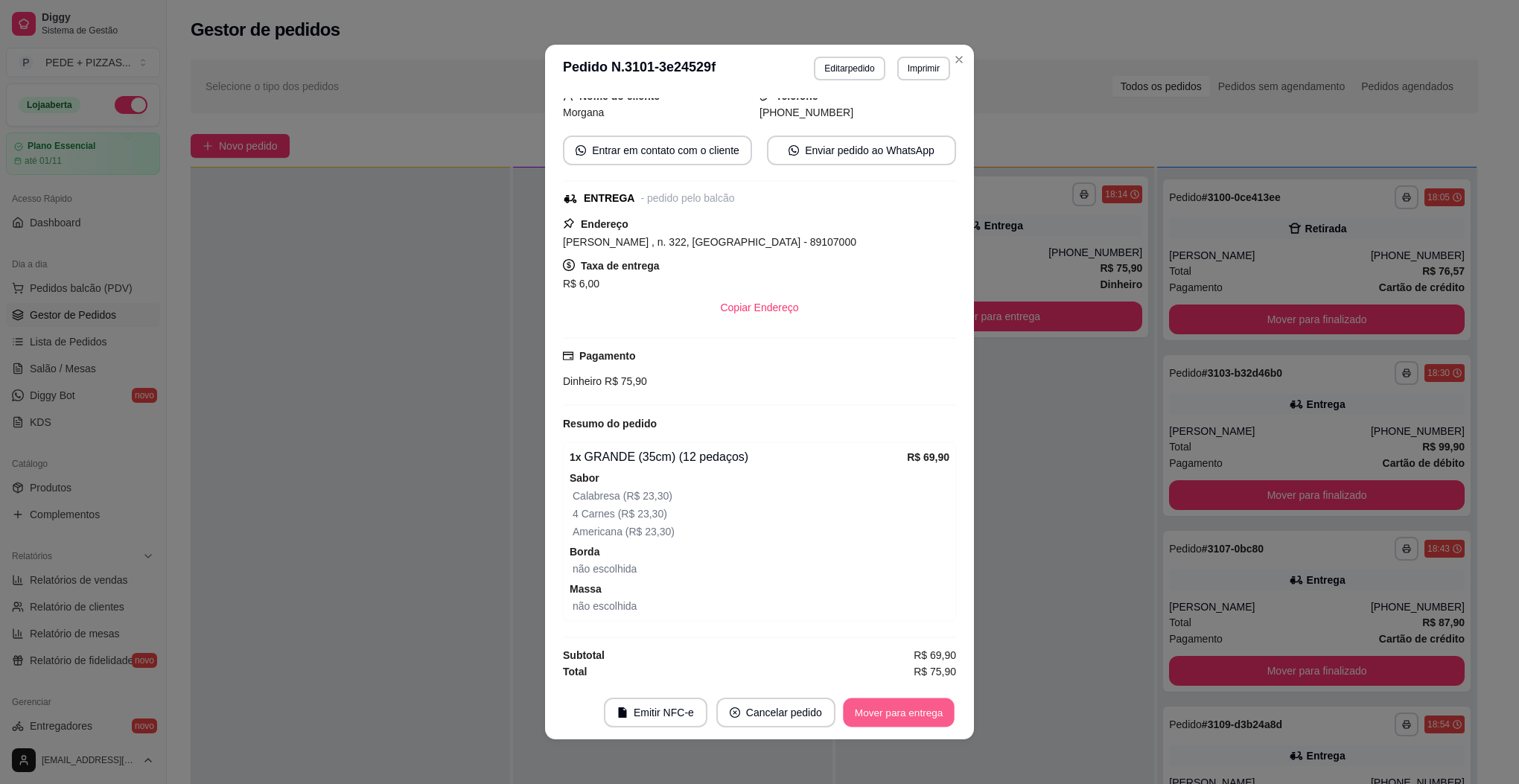
click at [906, 717] on button "Mover para entrega" at bounding box center [898, 712] width 112 height 29
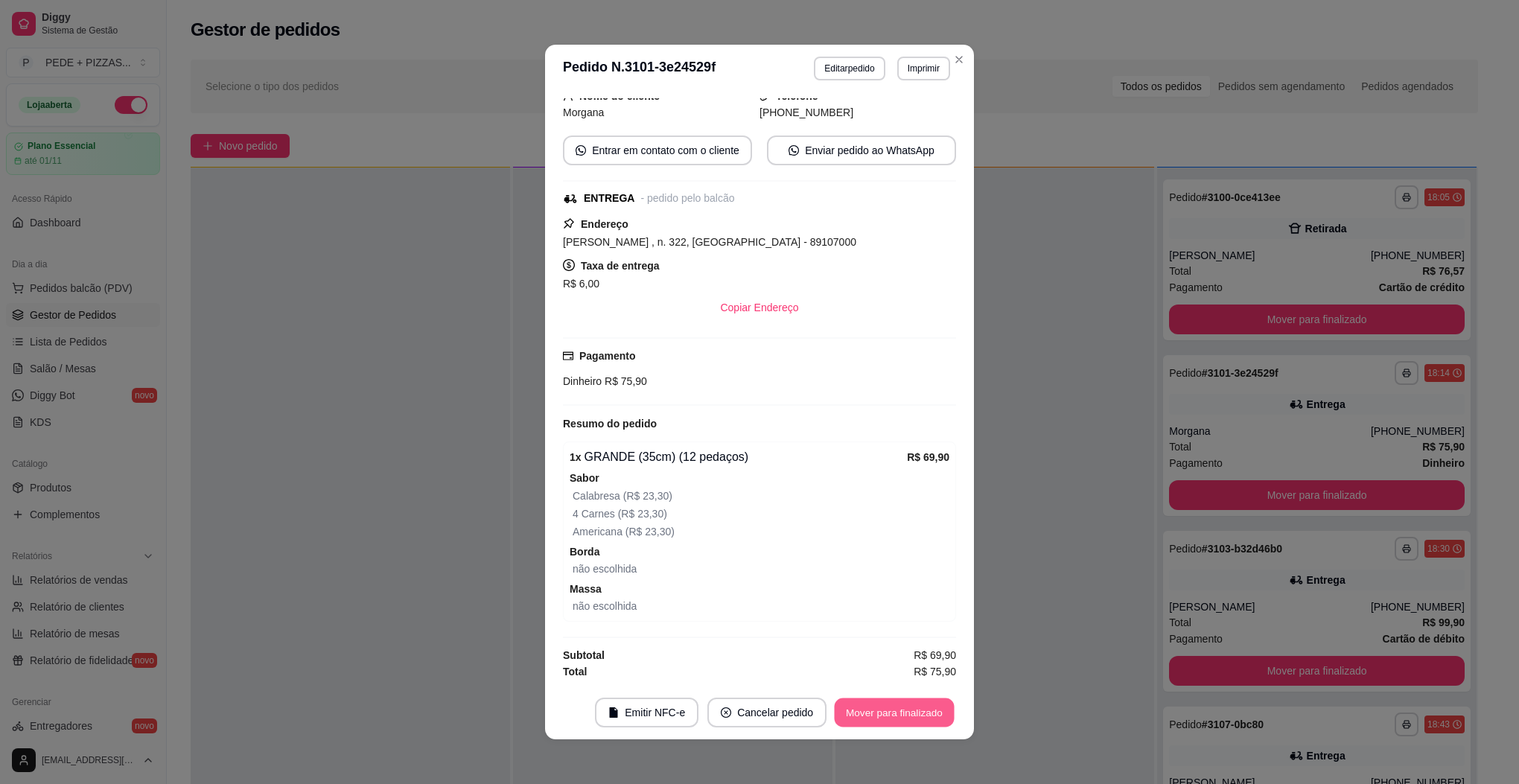
click at [906, 717] on button "Mover para finalizado" at bounding box center [894, 712] width 120 height 29
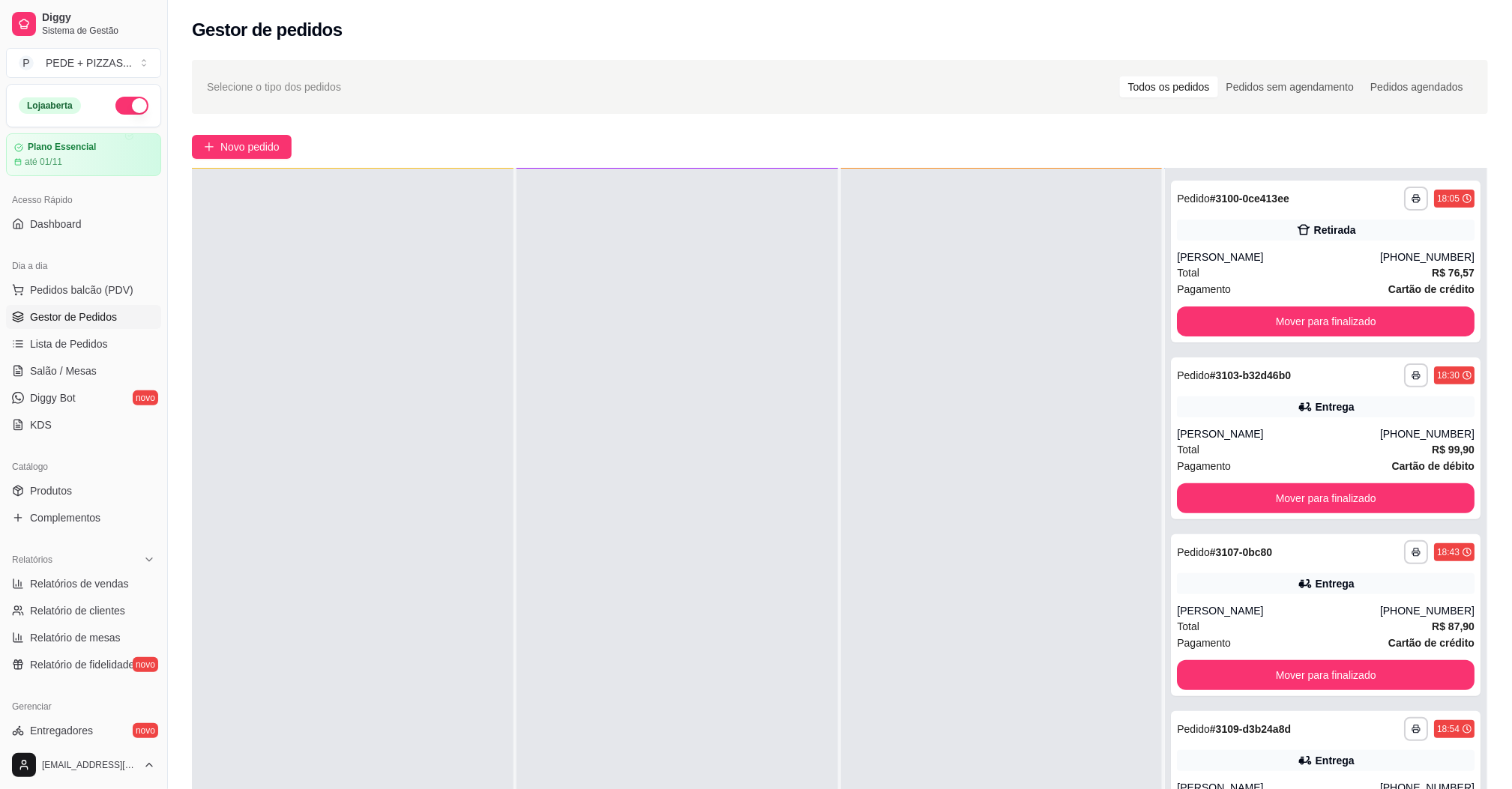
scroll to position [225, 0]
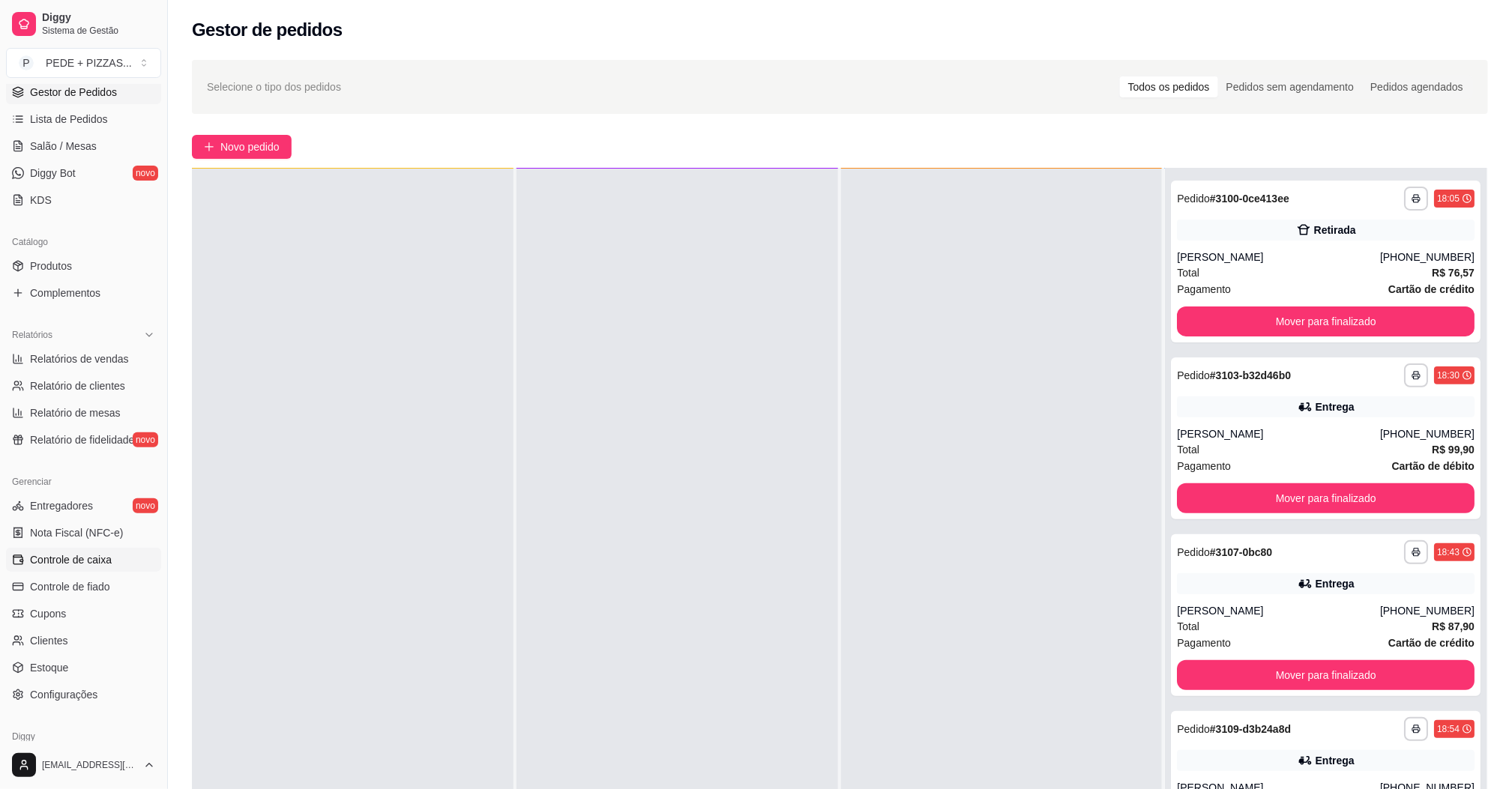
click at [91, 564] on span "Controle de caixa" at bounding box center [71, 559] width 82 height 15
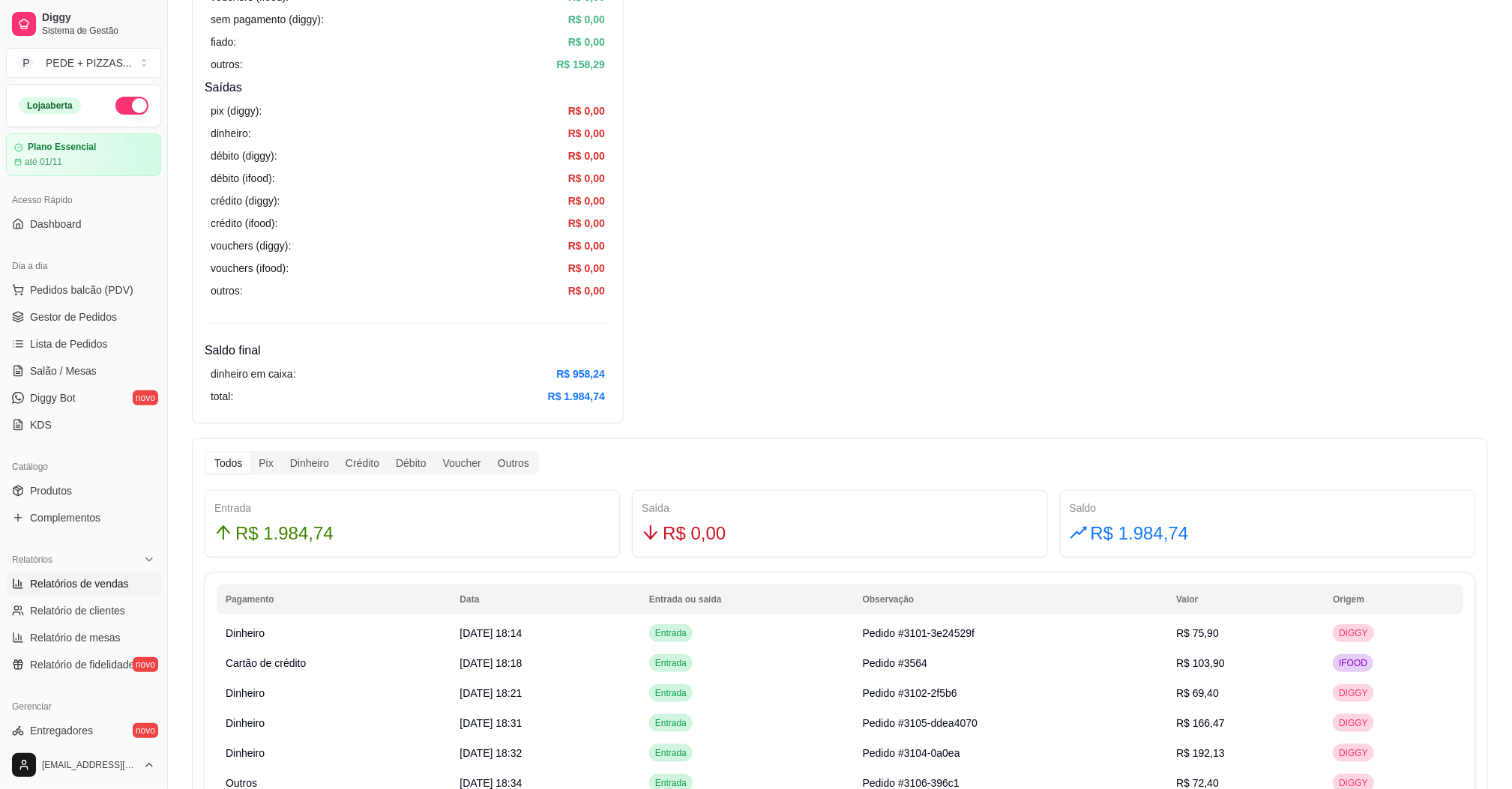
click at [91, 582] on span "Relatórios de vendas" at bounding box center [79, 583] width 99 height 15
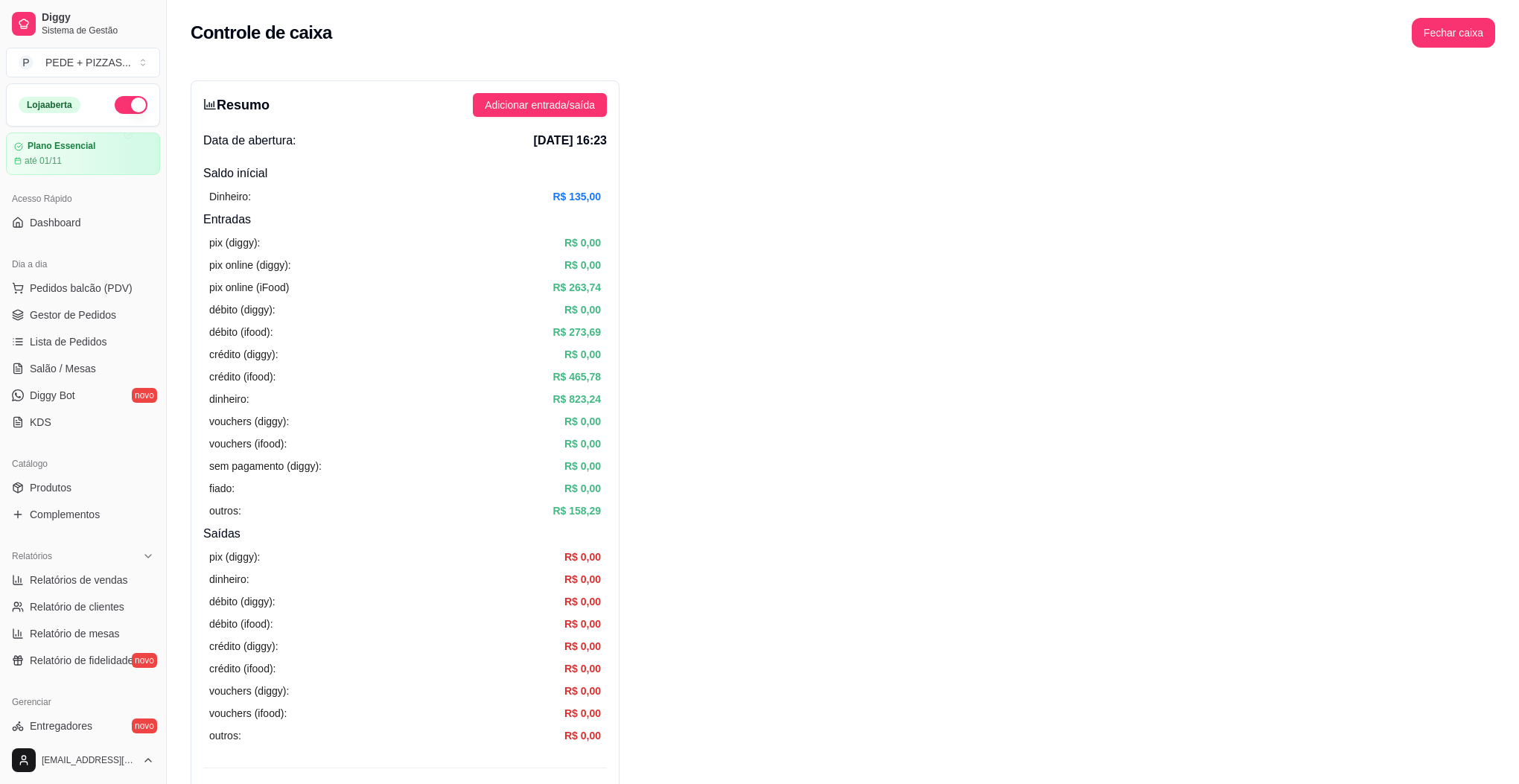
select select "ALL"
select select "0"
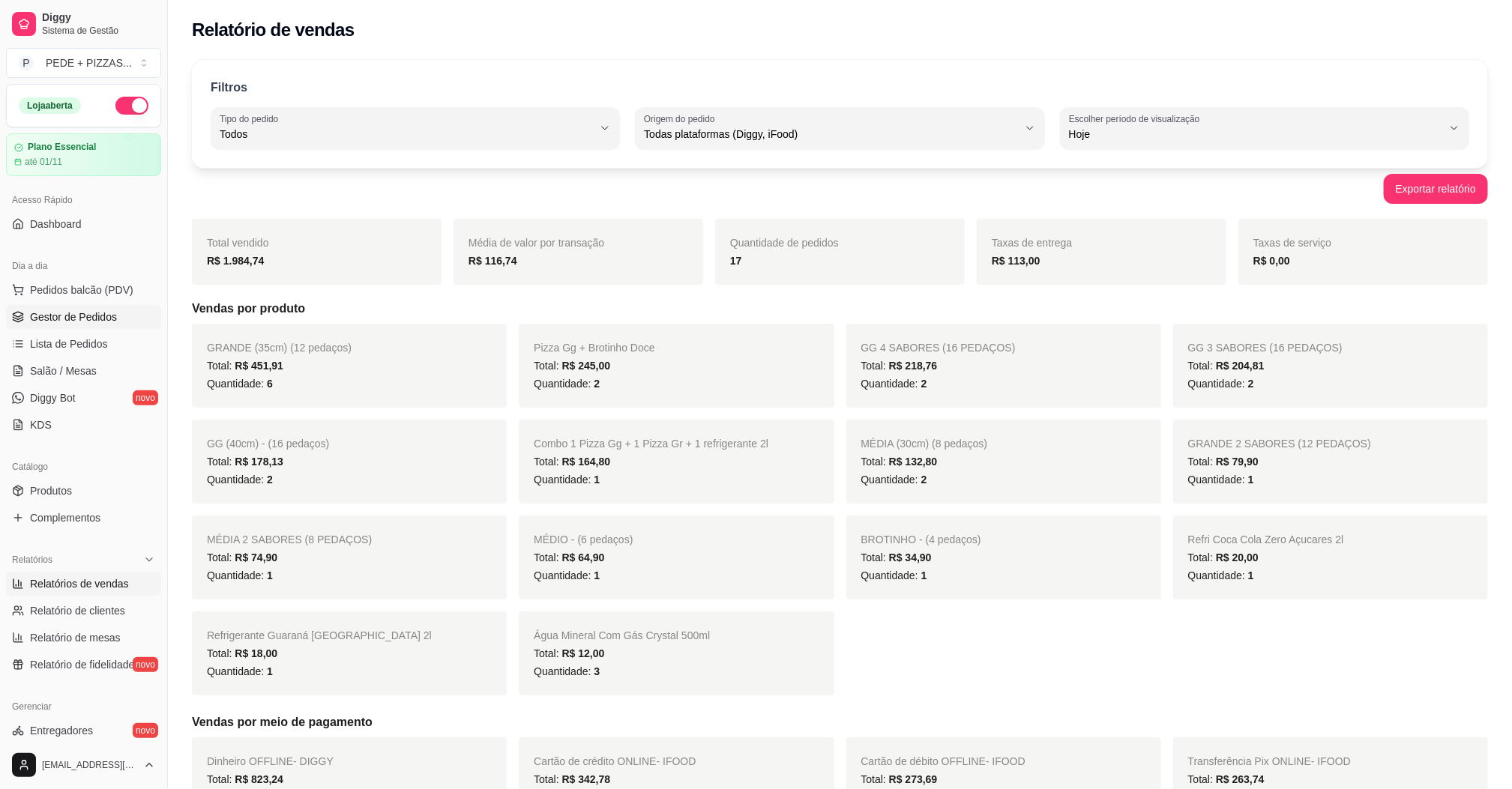
click at [87, 318] on span "Gestor de Pedidos" at bounding box center [73, 317] width 87 height 15
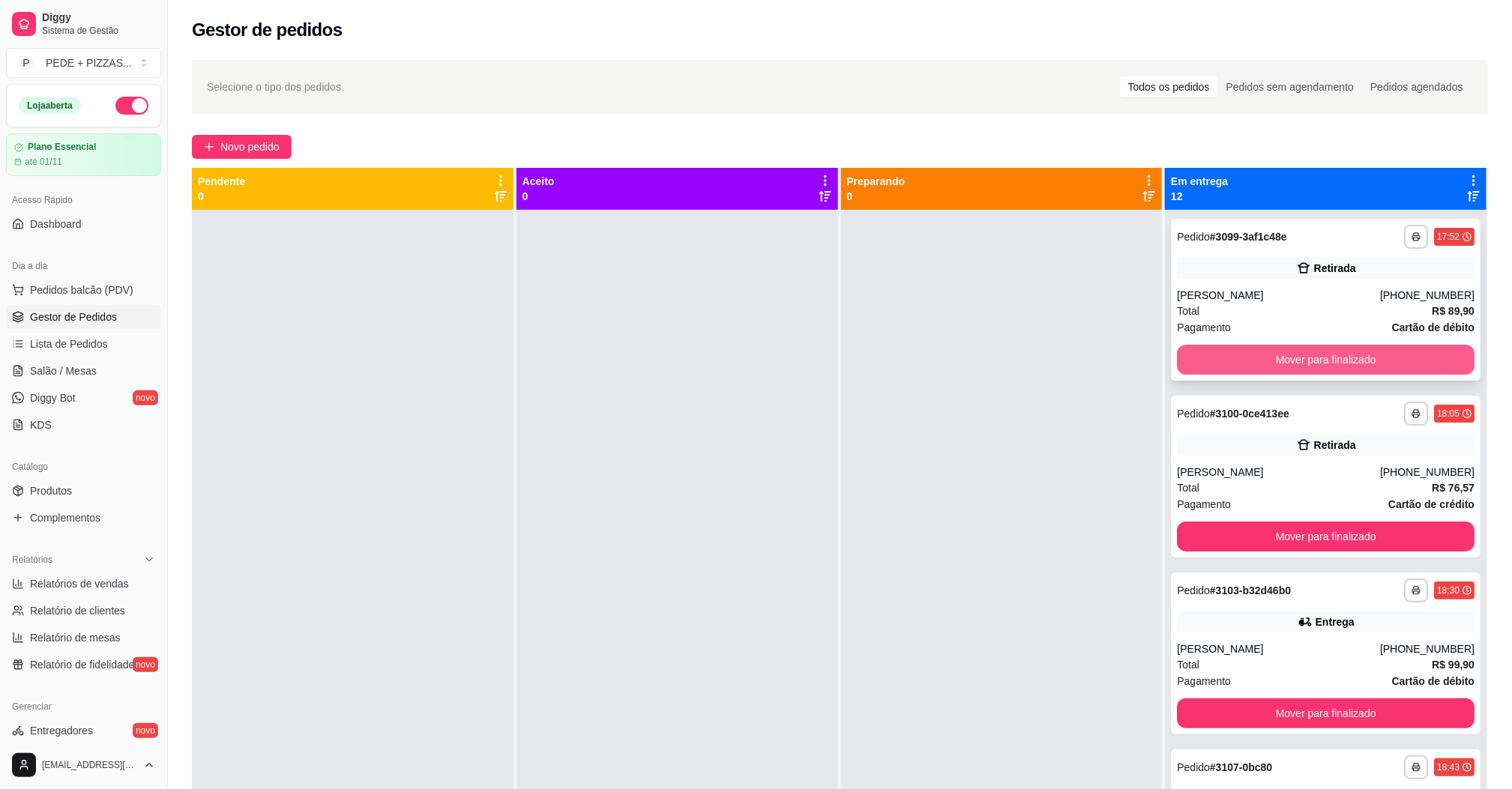
click at [1305, 353] on button "Mover para finalizado" at bounding box center [1325, 360] width 297 height 30
click at [1300, 312] on div "Total R$ 76,57" at bounding box center [1325, 311] width 297 height 17
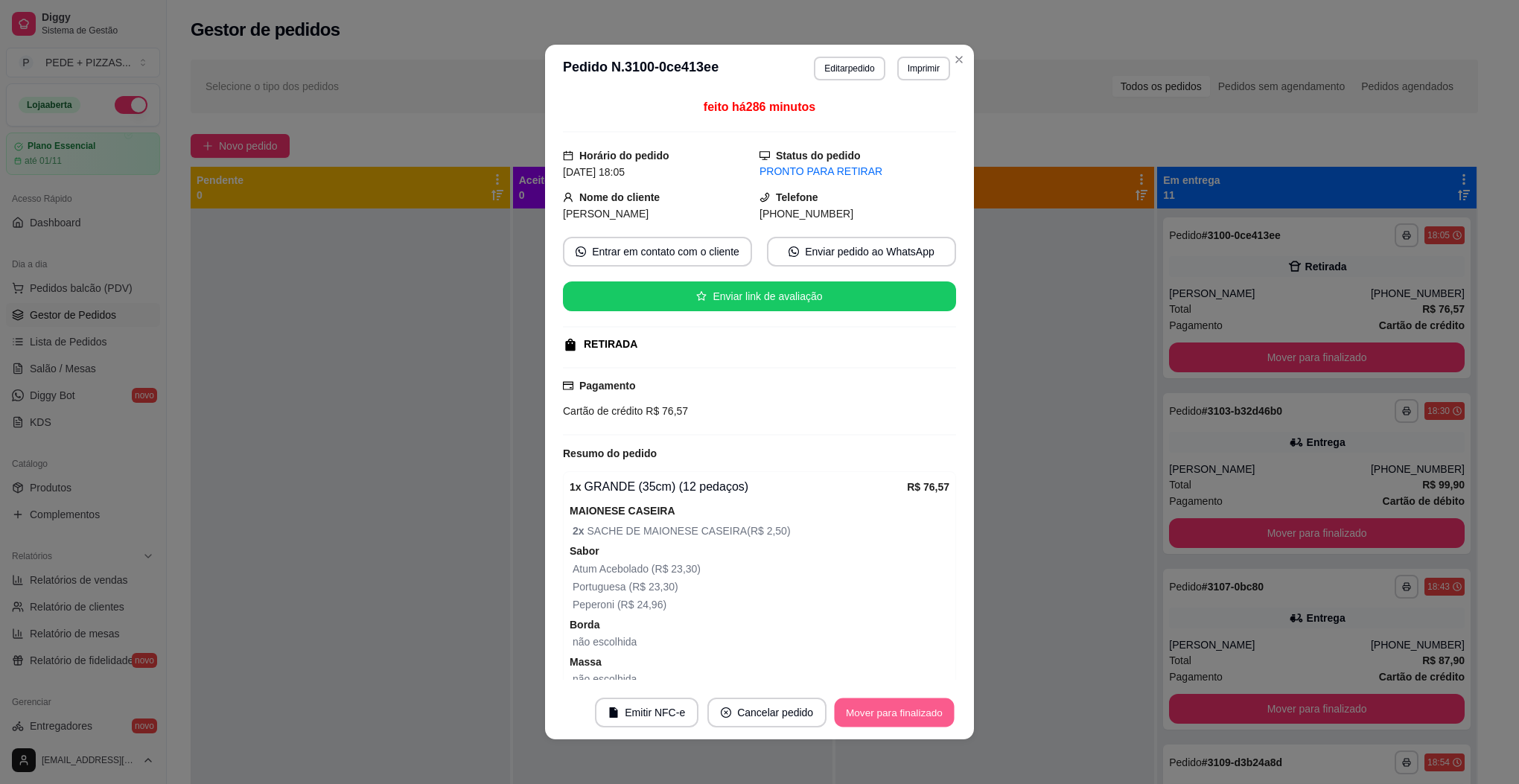
click at [881, 719] on button "Mover para finalizado" at bounding box center [894, 712] width 120 height 29
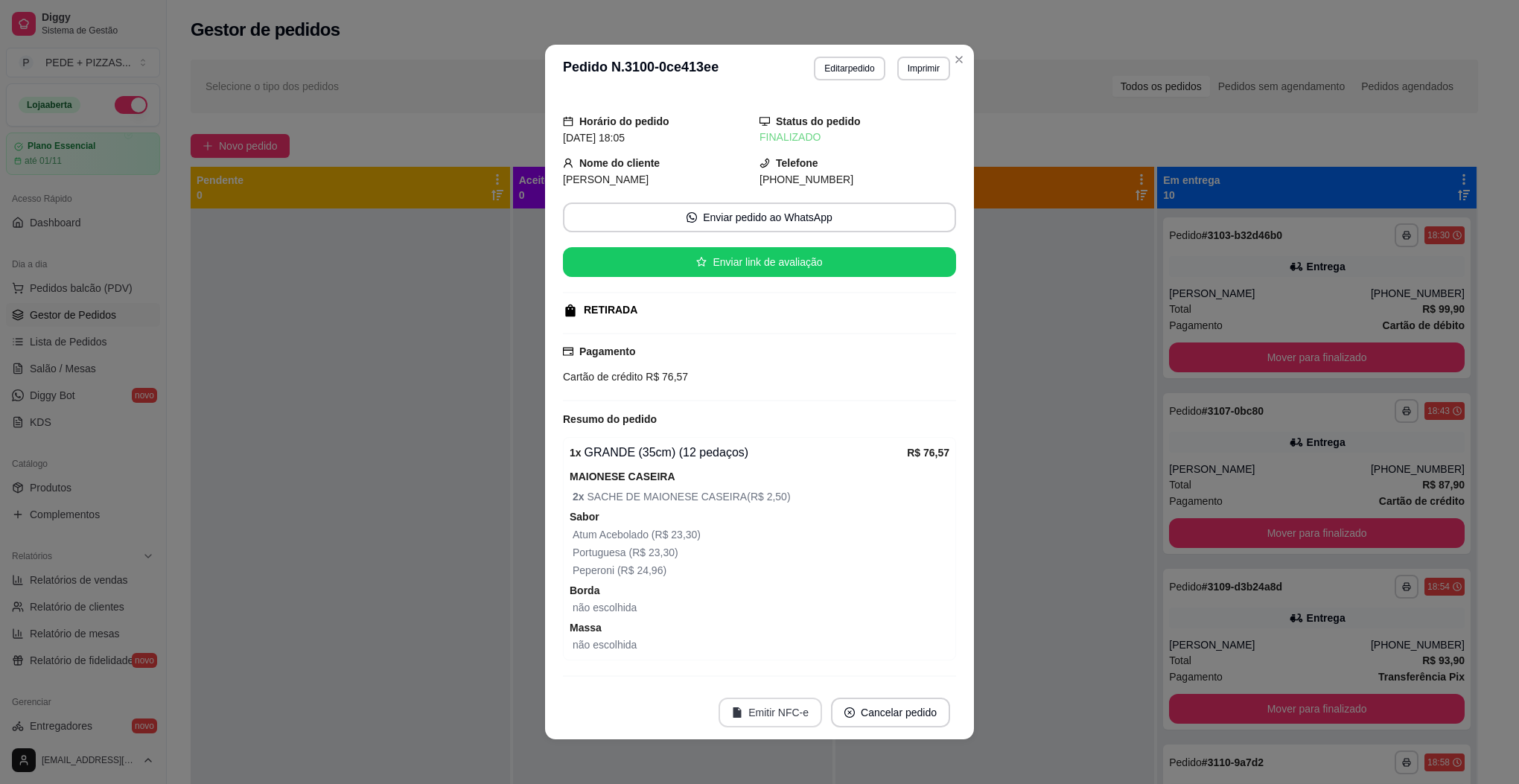
click at [771, 708] on button "Emitir NFC-e" at bounding box center [770, 712] width 103 height 30
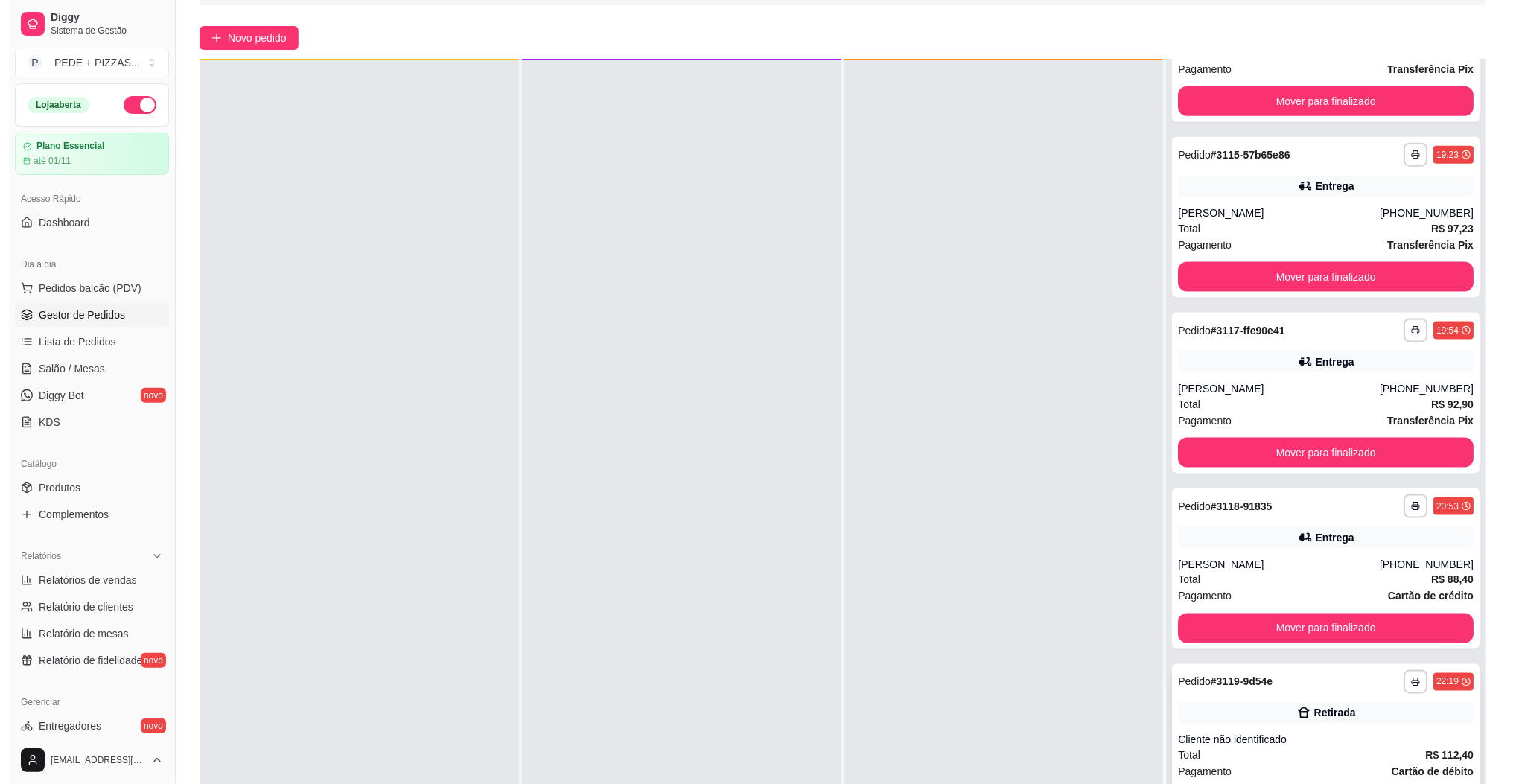
scroll to position [227, 0]
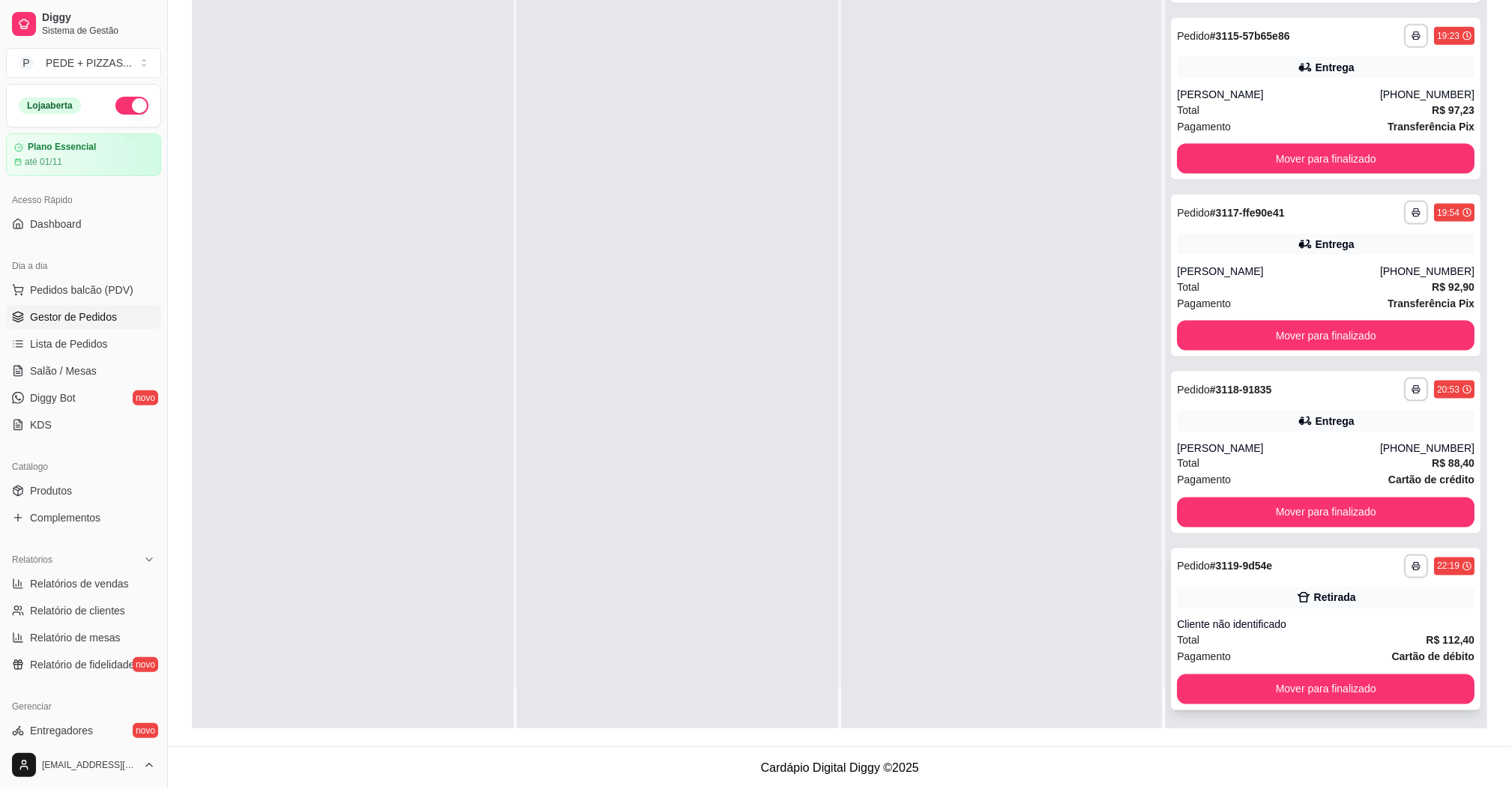
click at [1289, 628] on div "Cliente não identificado" at bounding box center [1325, 625] width 297 height 15
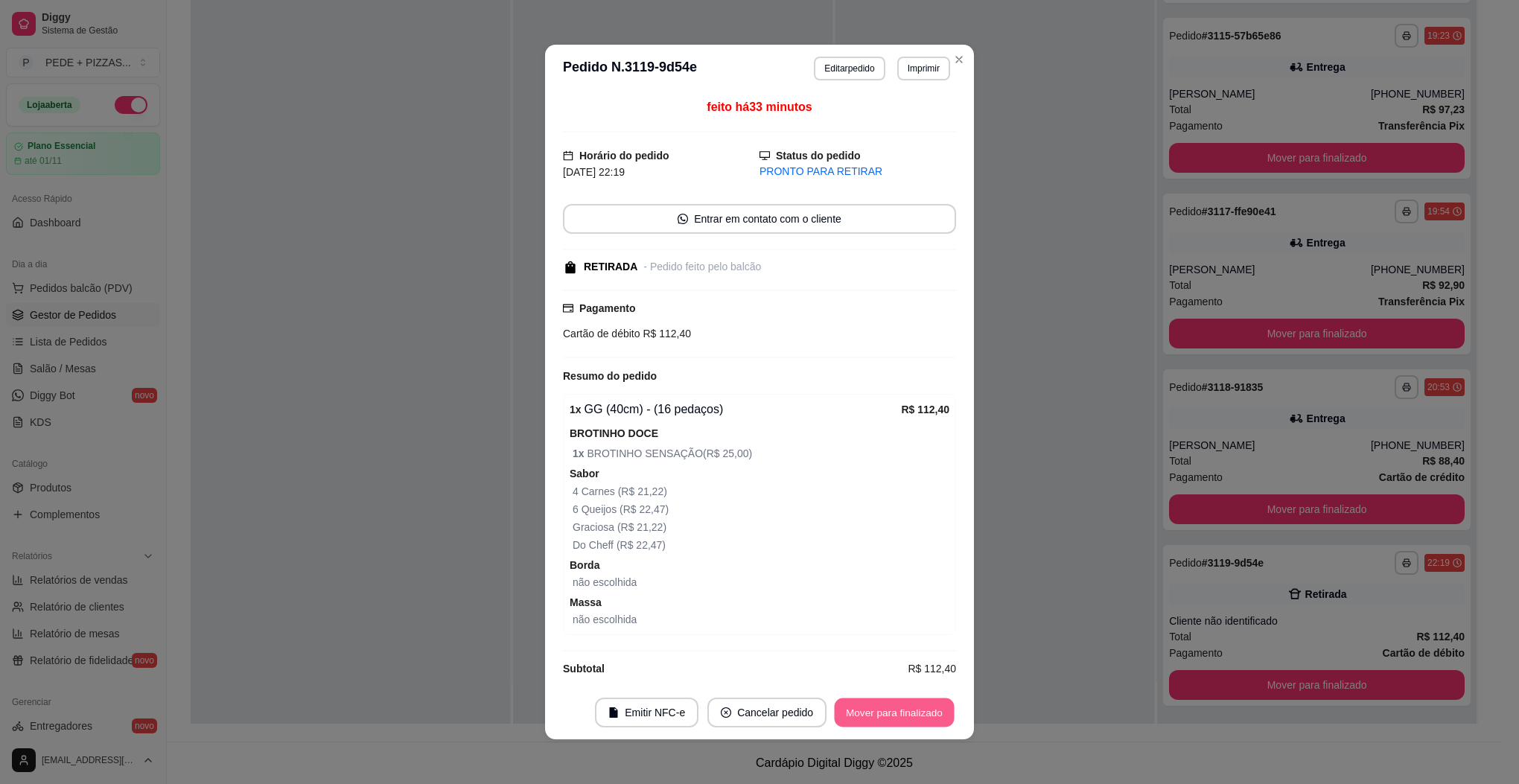
click at [903, 706] on button "Mover para finalizado" at bounding box center [894, 712] width 120 height 29
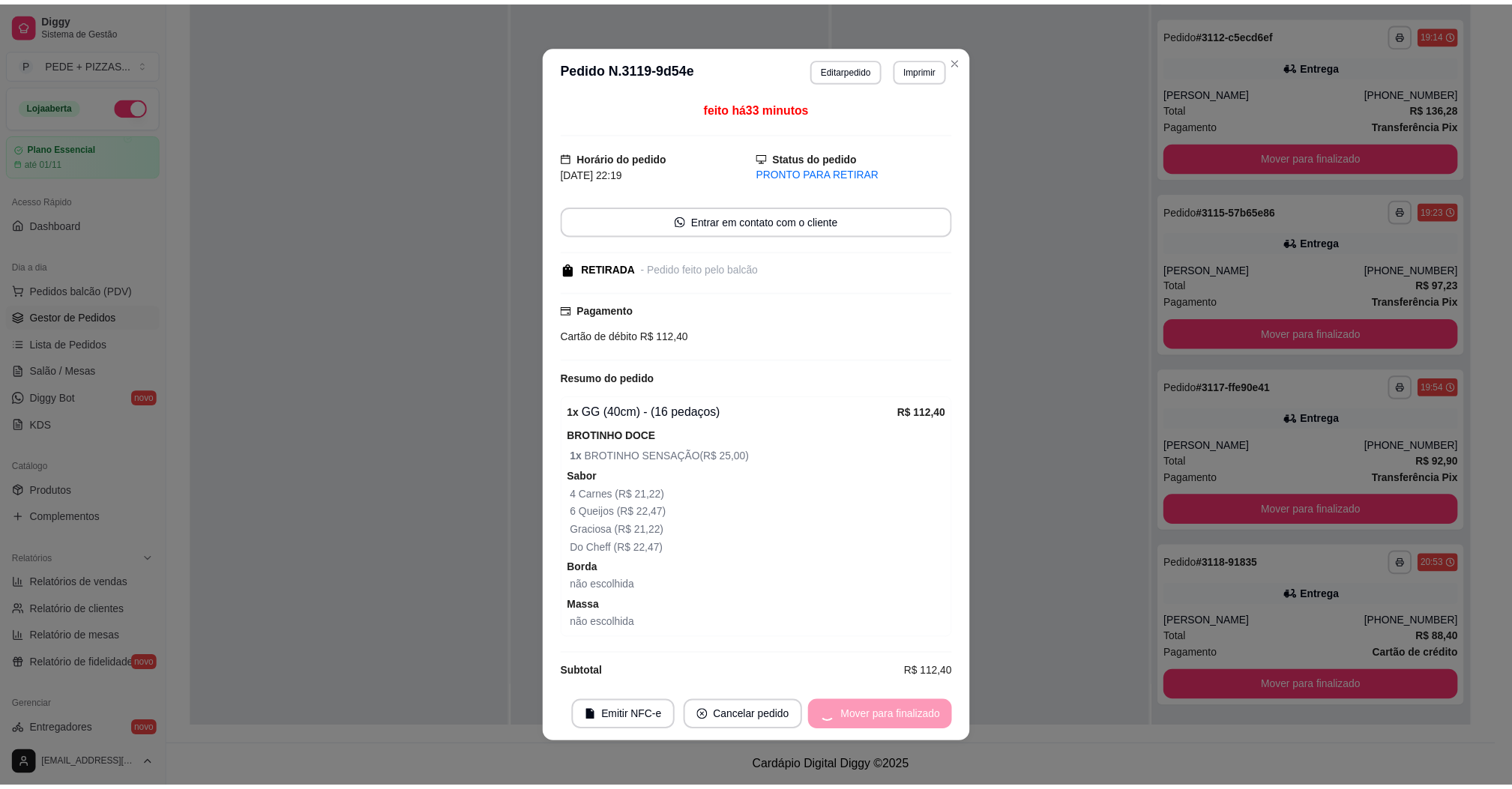
scroll to position [816, 0]
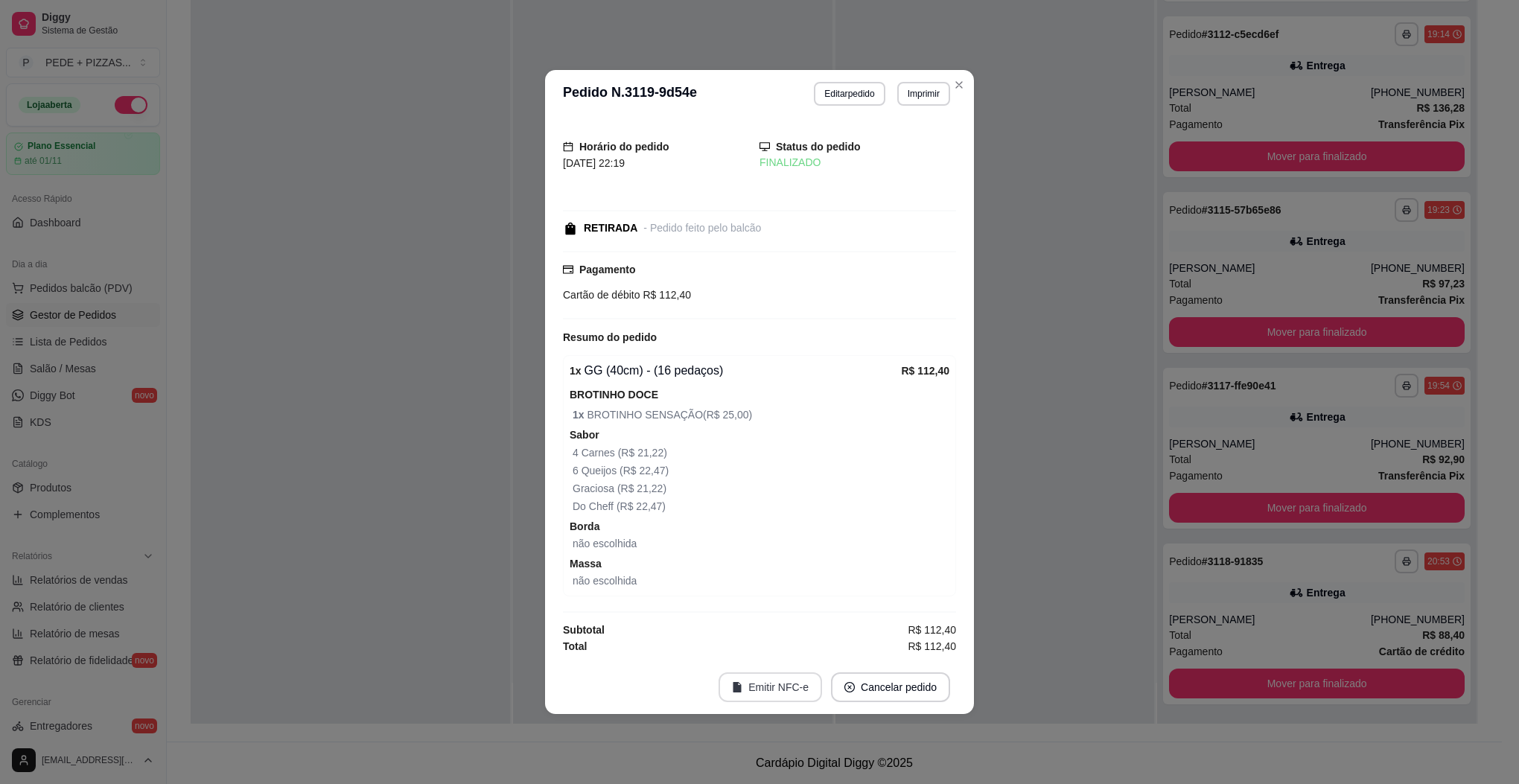
click at [779, 686] on button "Emitir NFC-e" at bounding box center [770, 687] width 103 height 30
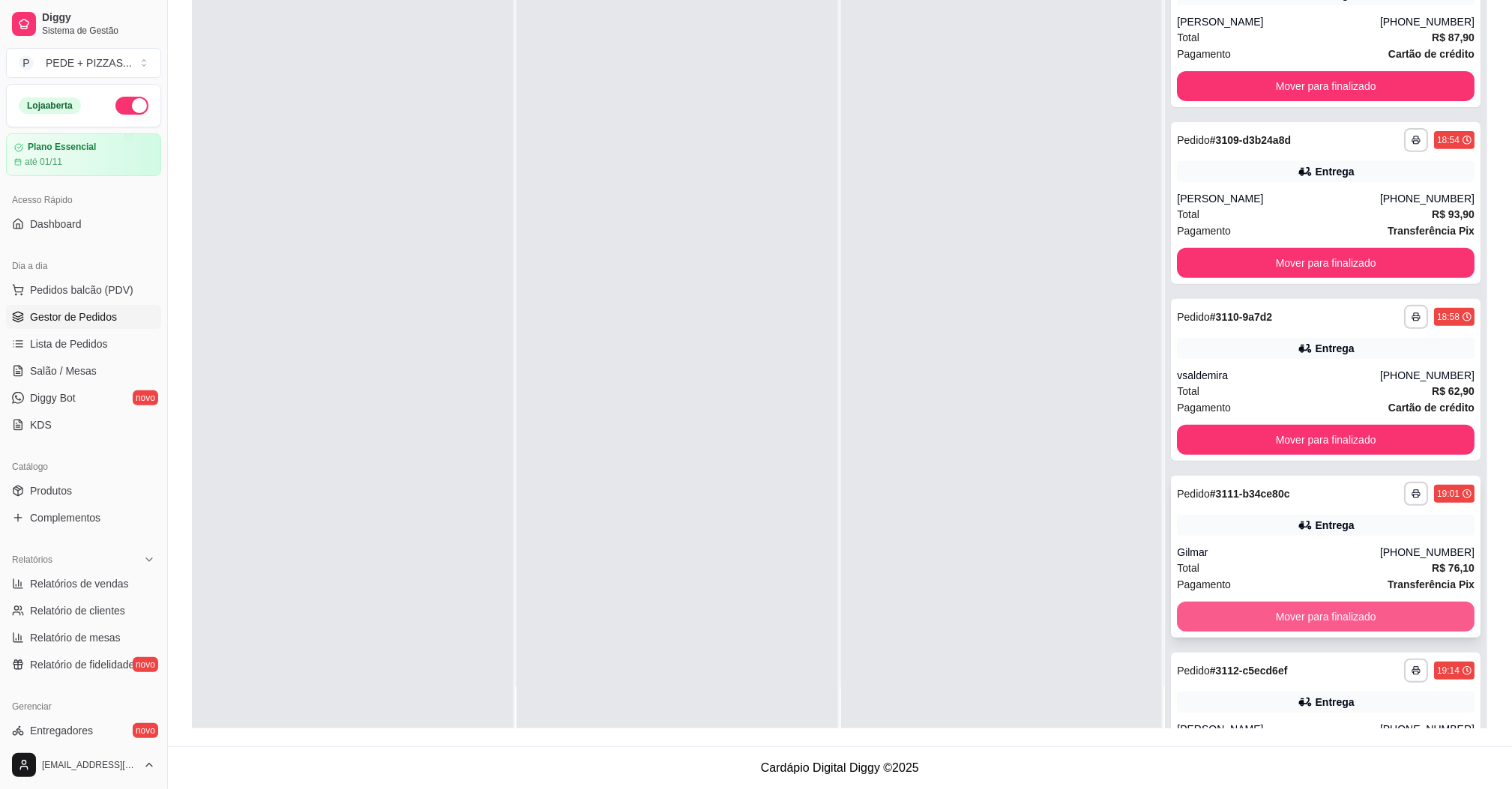
scroll to position [142, 0]
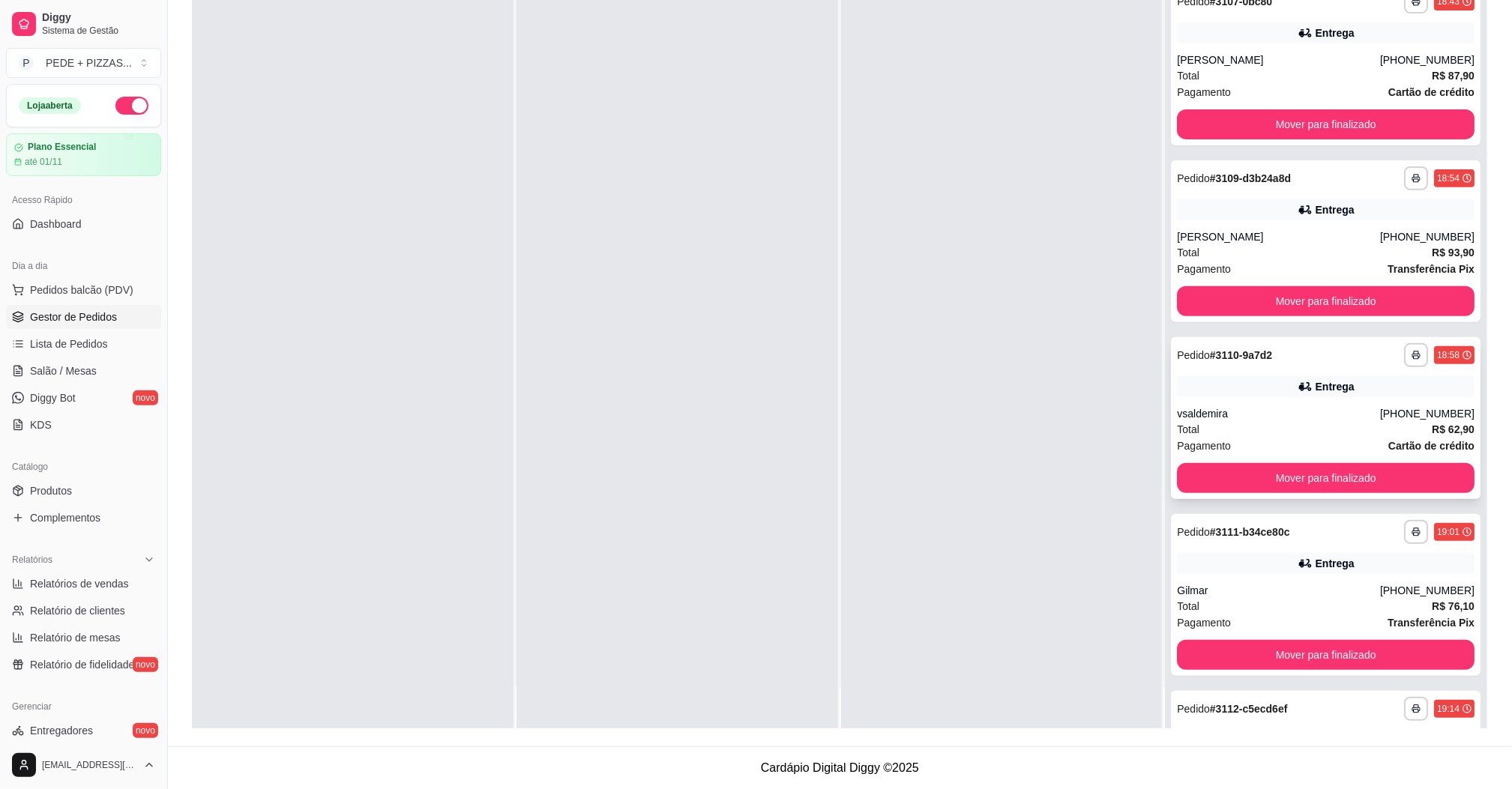
click at [1286, 412] on div "vsaldemira" at bounding box center [1278, 414] width 203 height 15
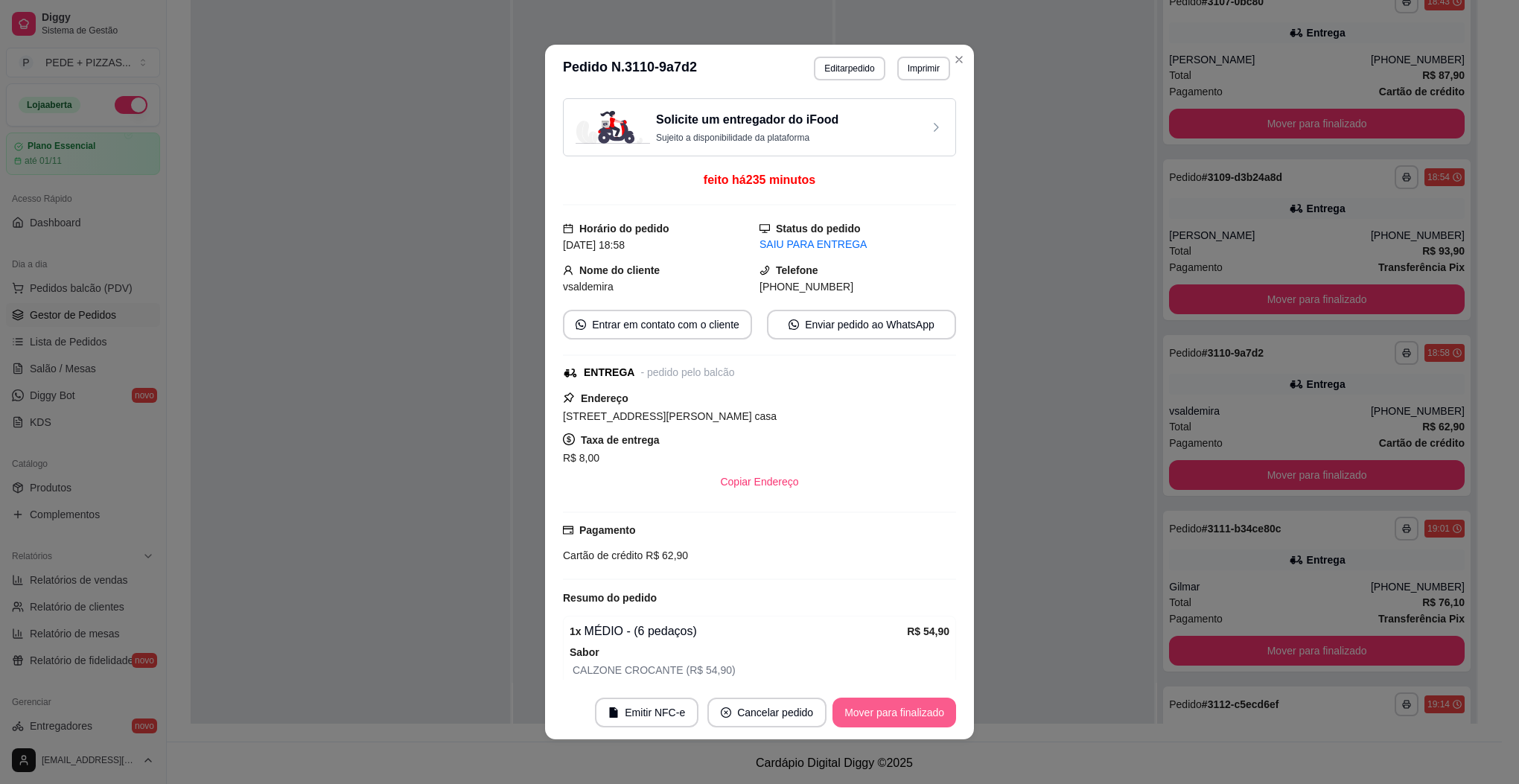
click at [884, 709] on button "Mover para finalizado" at bounding box center [894, 712] width 123 height 30
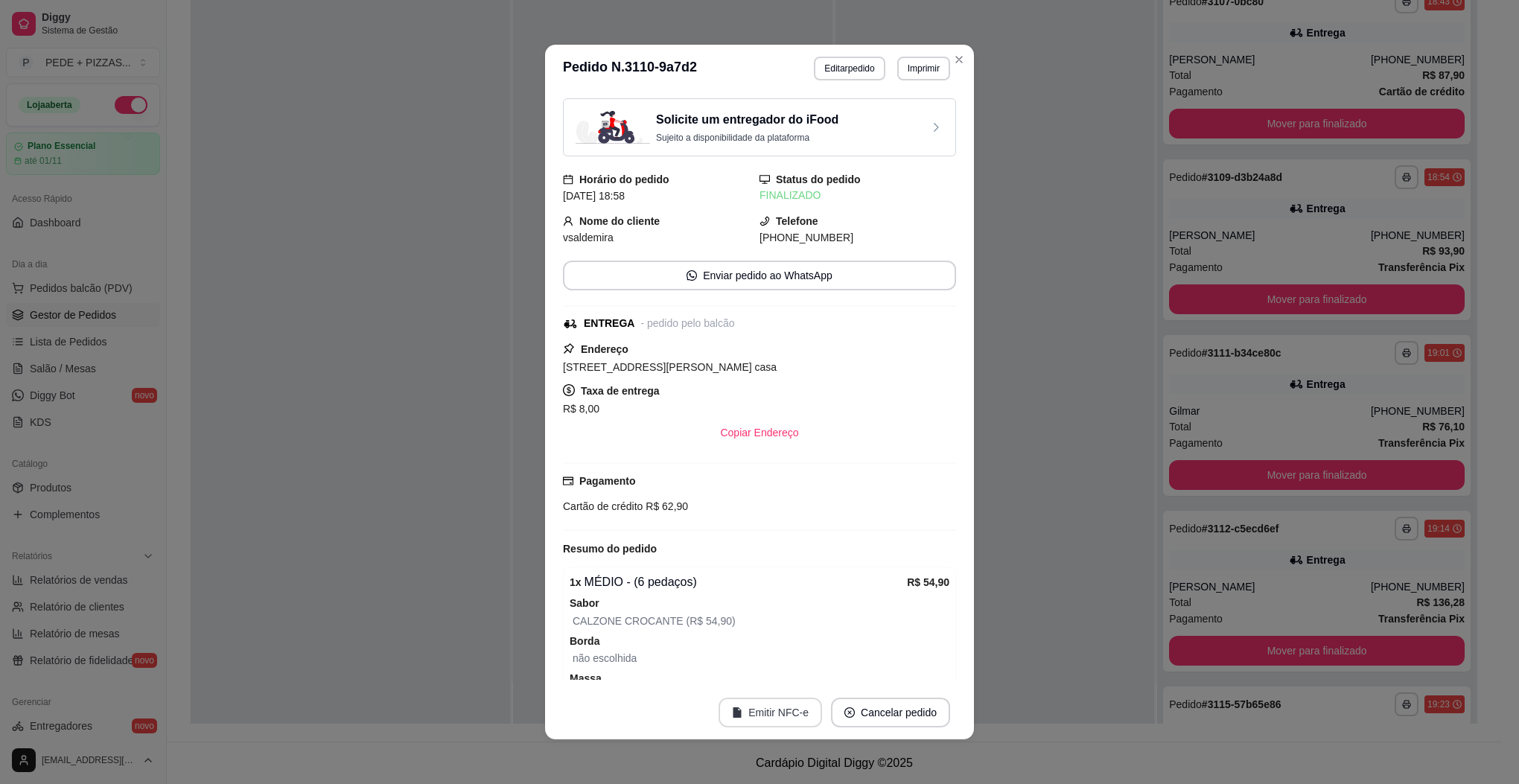
click at [769, 708] on button "Emitir NFC-e" at bounding box center [770, 712] width 103 height 30
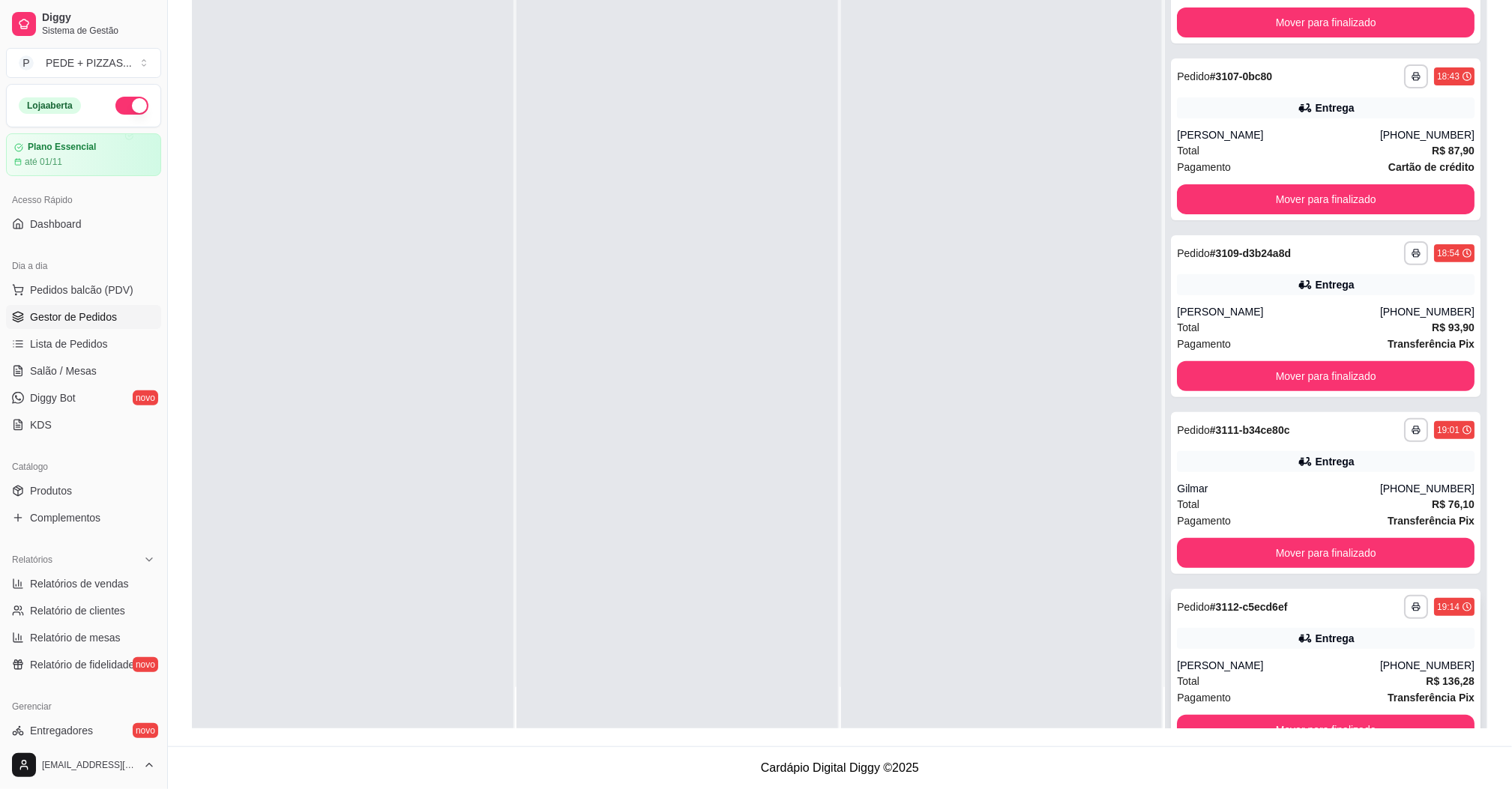
scroll to position [30, 0]
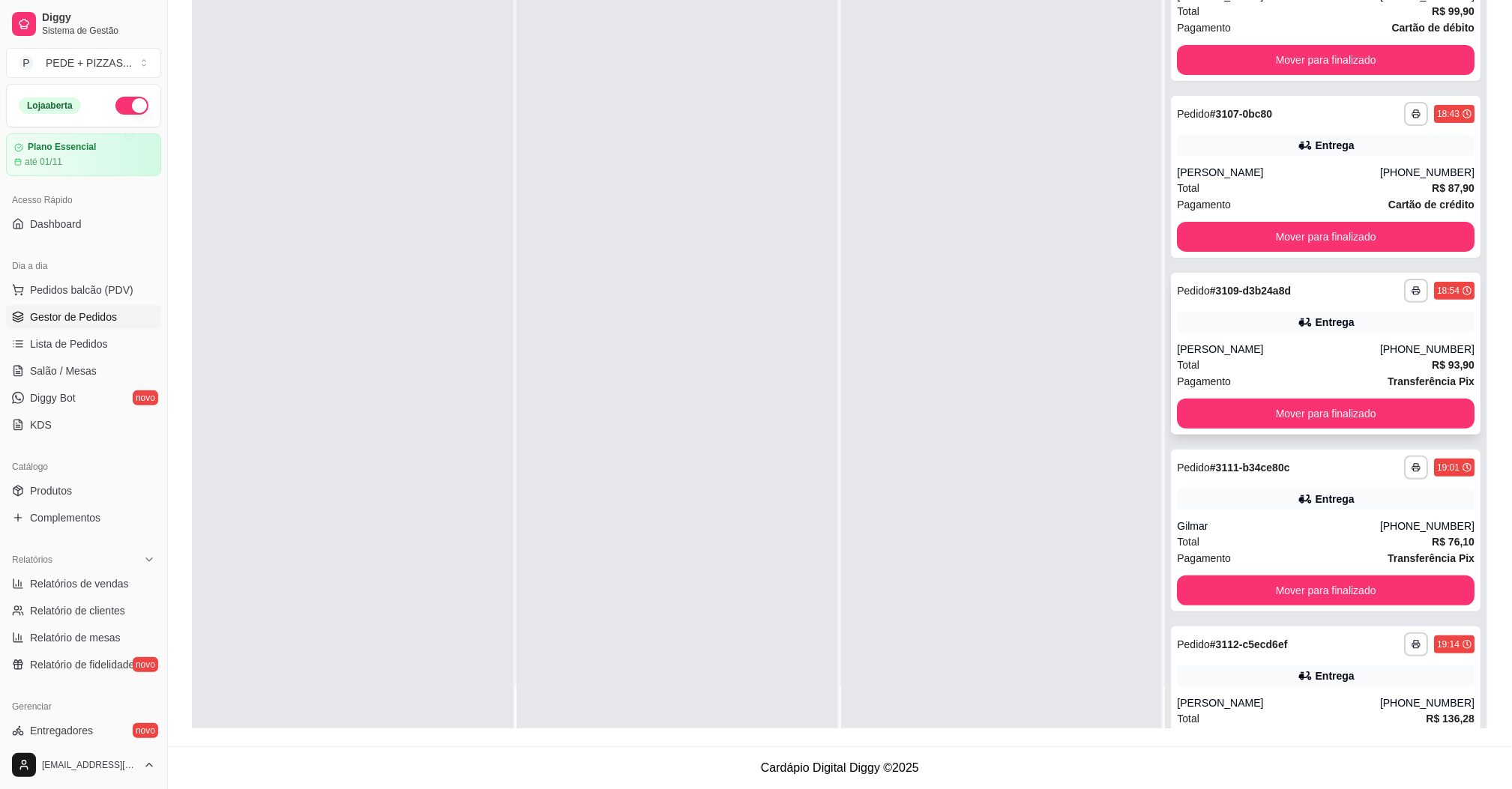
click at [1327, 356] on div "Total R$ 93,90" at bounding box center [1325, 365] width 297 height 17
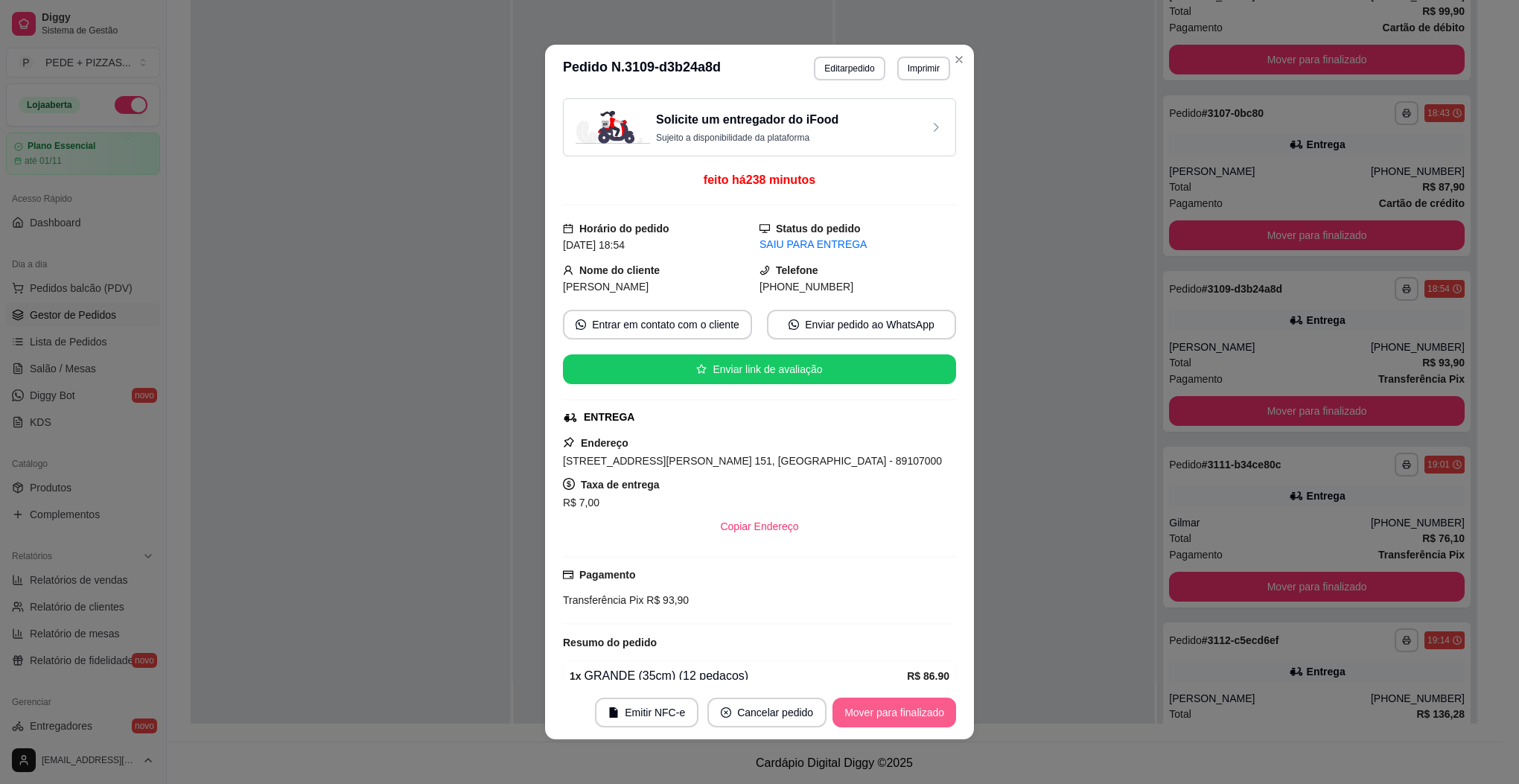
click at [889, 711] on button "Mover para finalizado" at bounding box center [894, 712] width 123 height 30
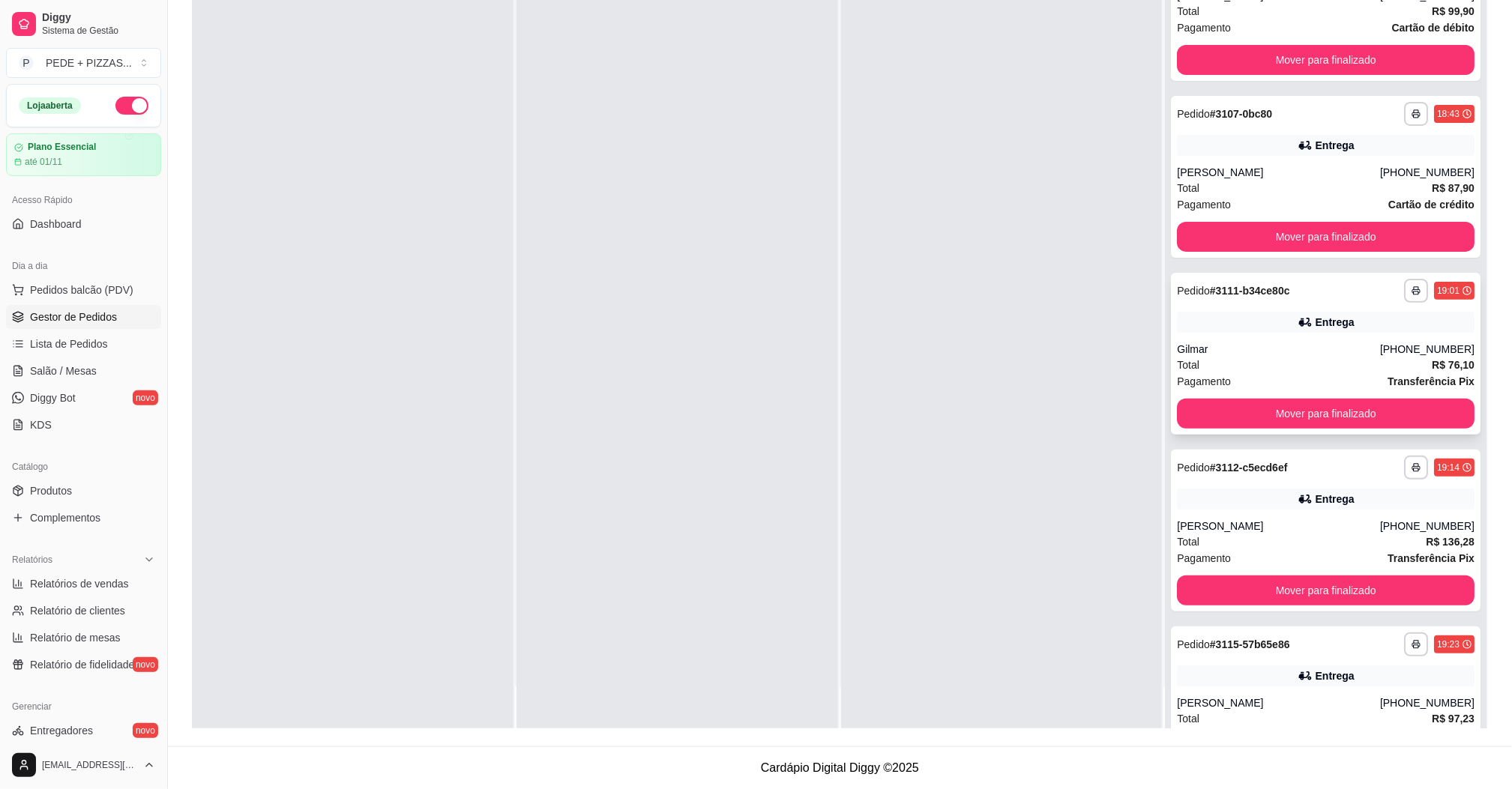
click at [1264, 360] on div "Total R$ 76,10" at bounding box center [1325, 365] width 297 height 17
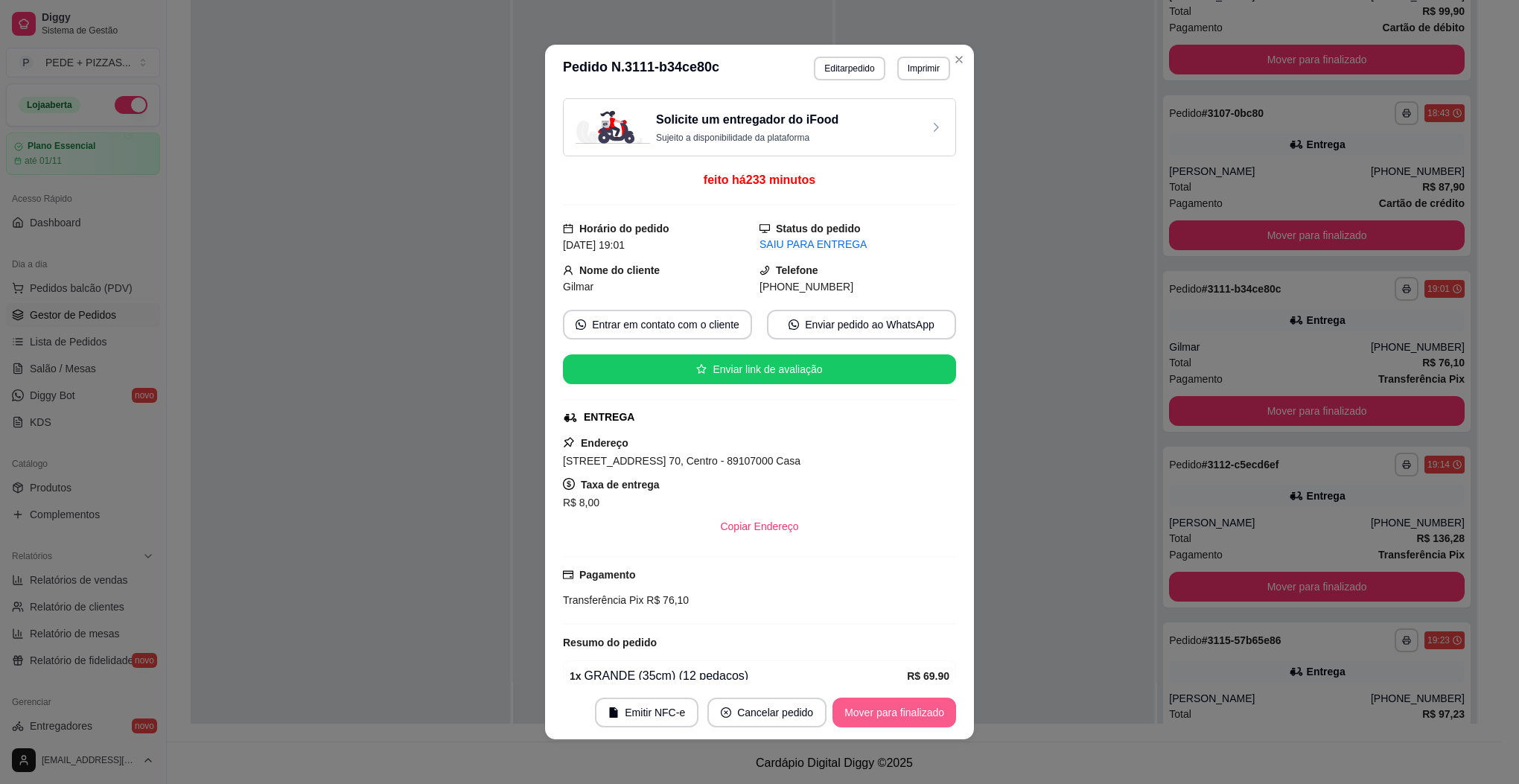
click at [906, 709] on button "Mover para finalizado" at bounding box center [894, 712] width 123 height 30
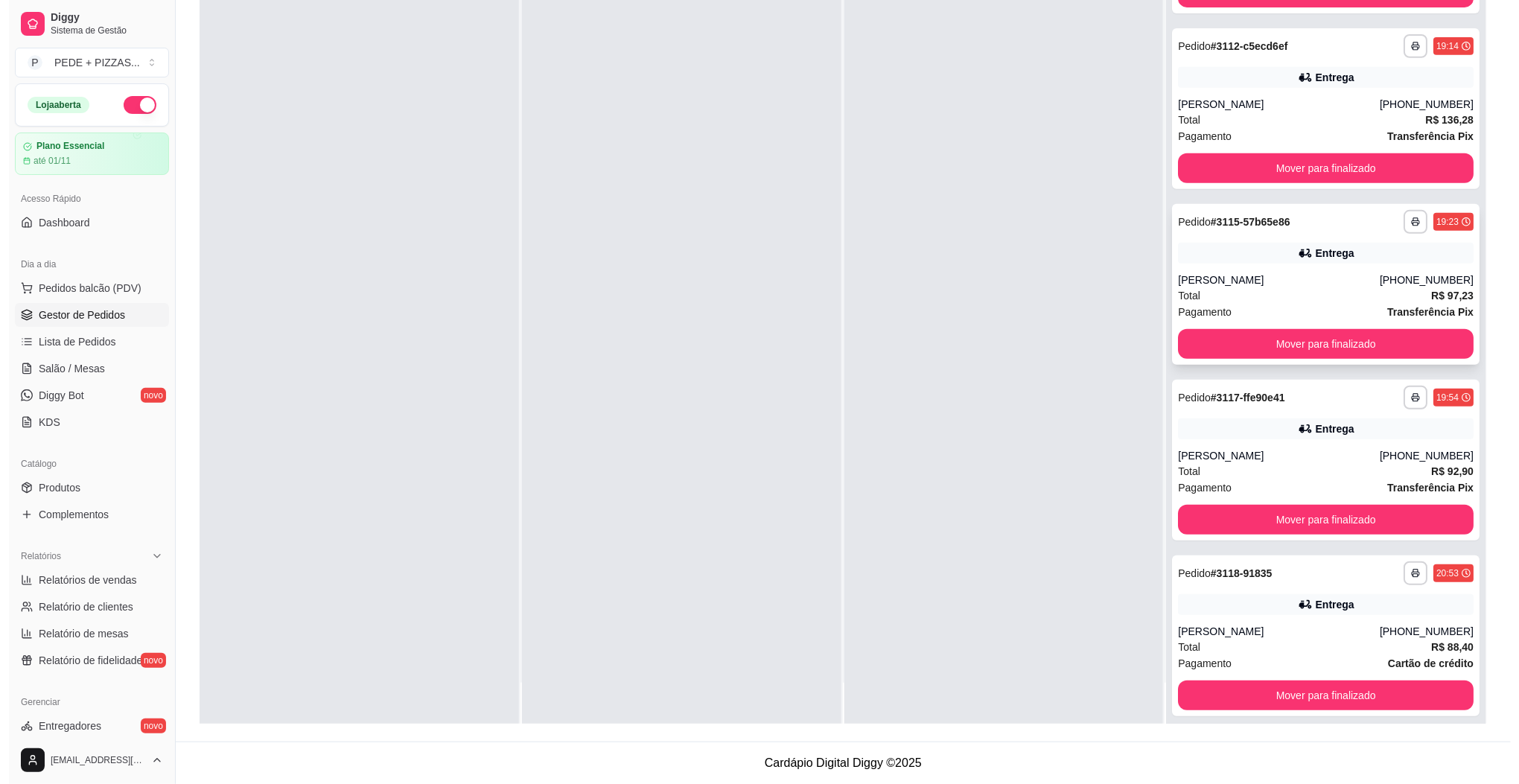
scroll to position [284, 0]
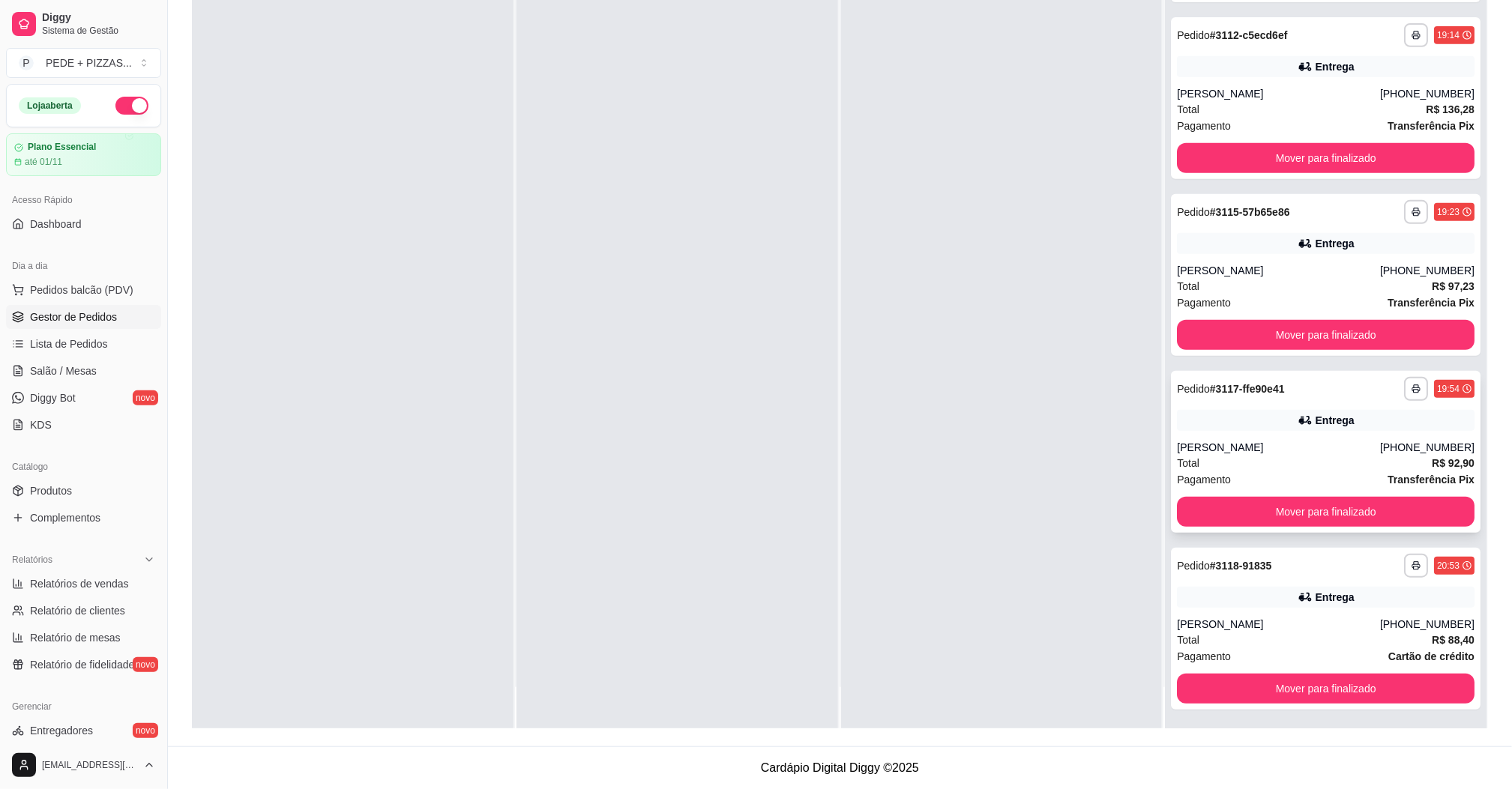
click at [1335, 457] on div "Total R$ 92,90" at bounding box center [1325, 463] width 297 height 17
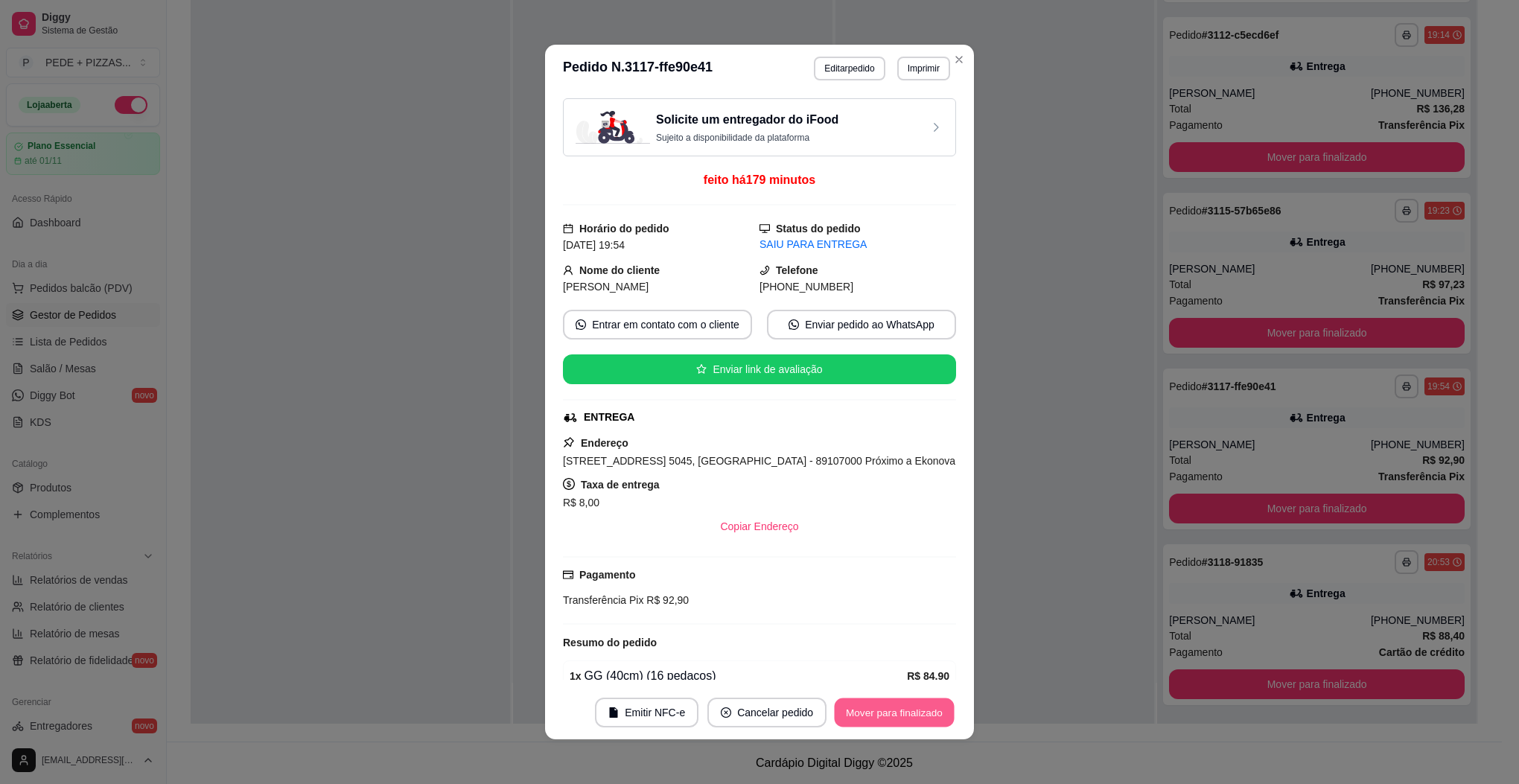
click at [898, 715] on button "Mover para finalizado" at bounding box center [894, 712] width 120 height 29
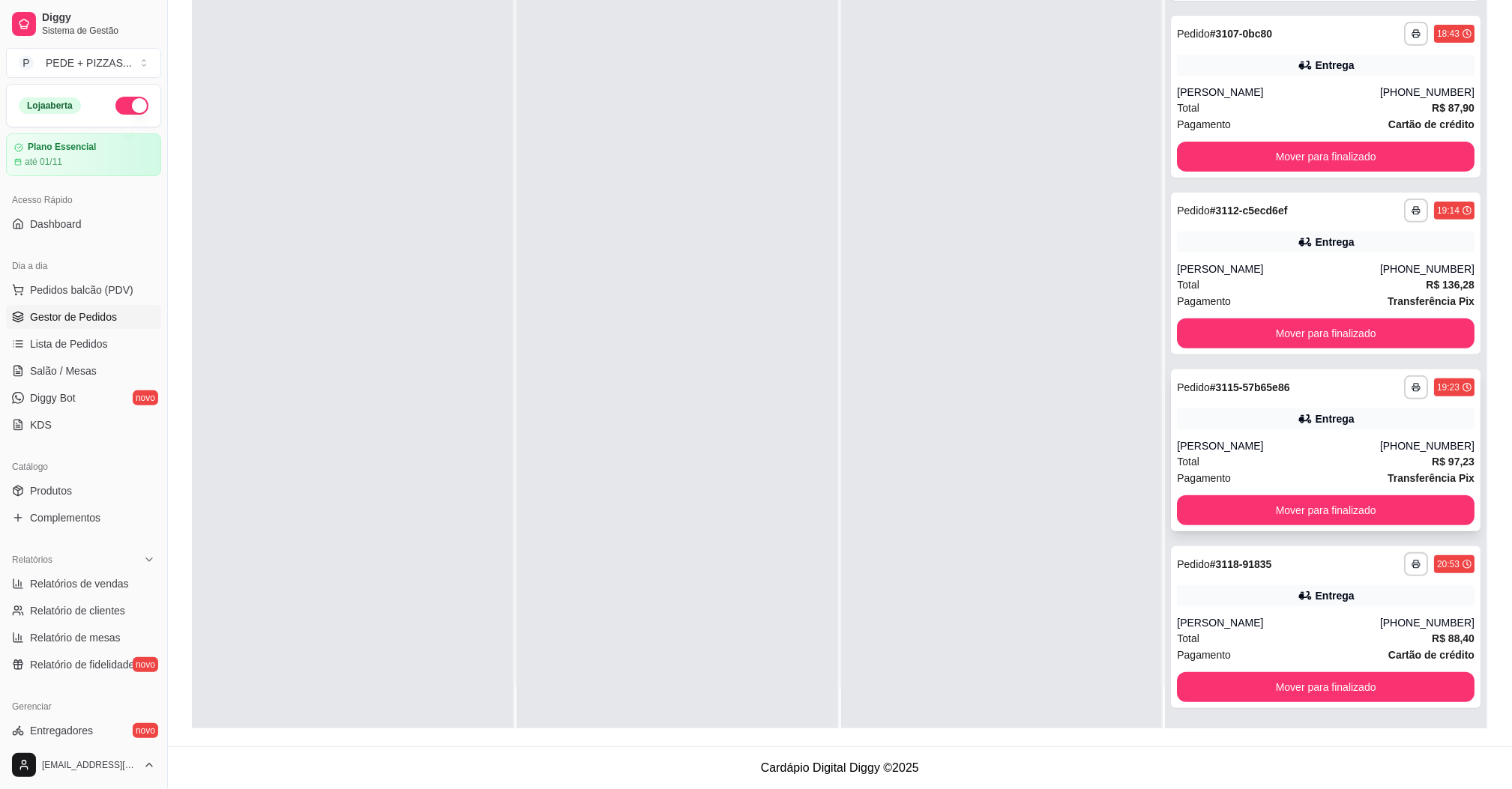
click at [1325, 439] on div "[PERSON_NAME]" at bounding box center [1278, 446] width 203 height 15
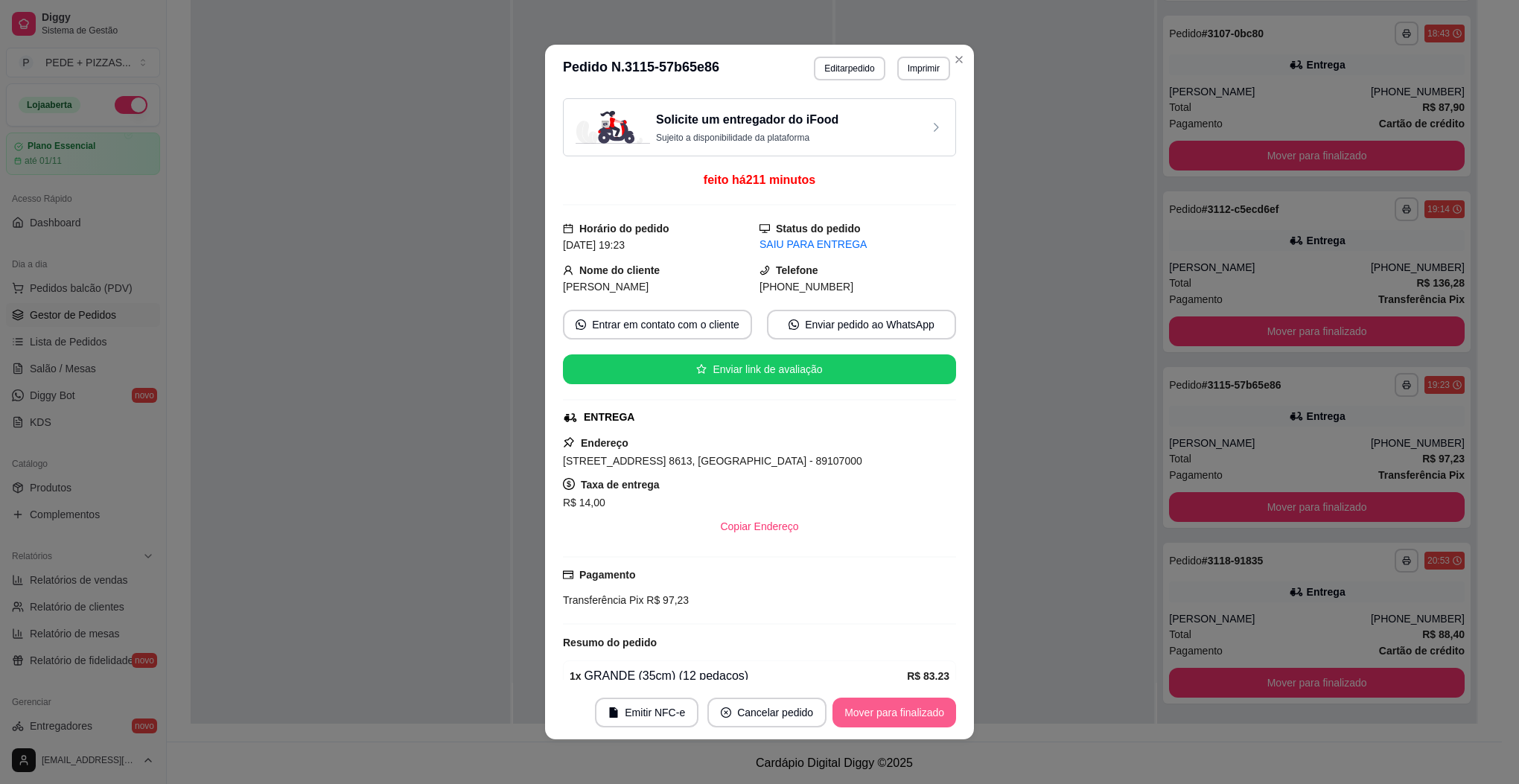
click at [918, 702] on button "Mover para finalizado" at bounding box center [894, 712] width 123 height 30
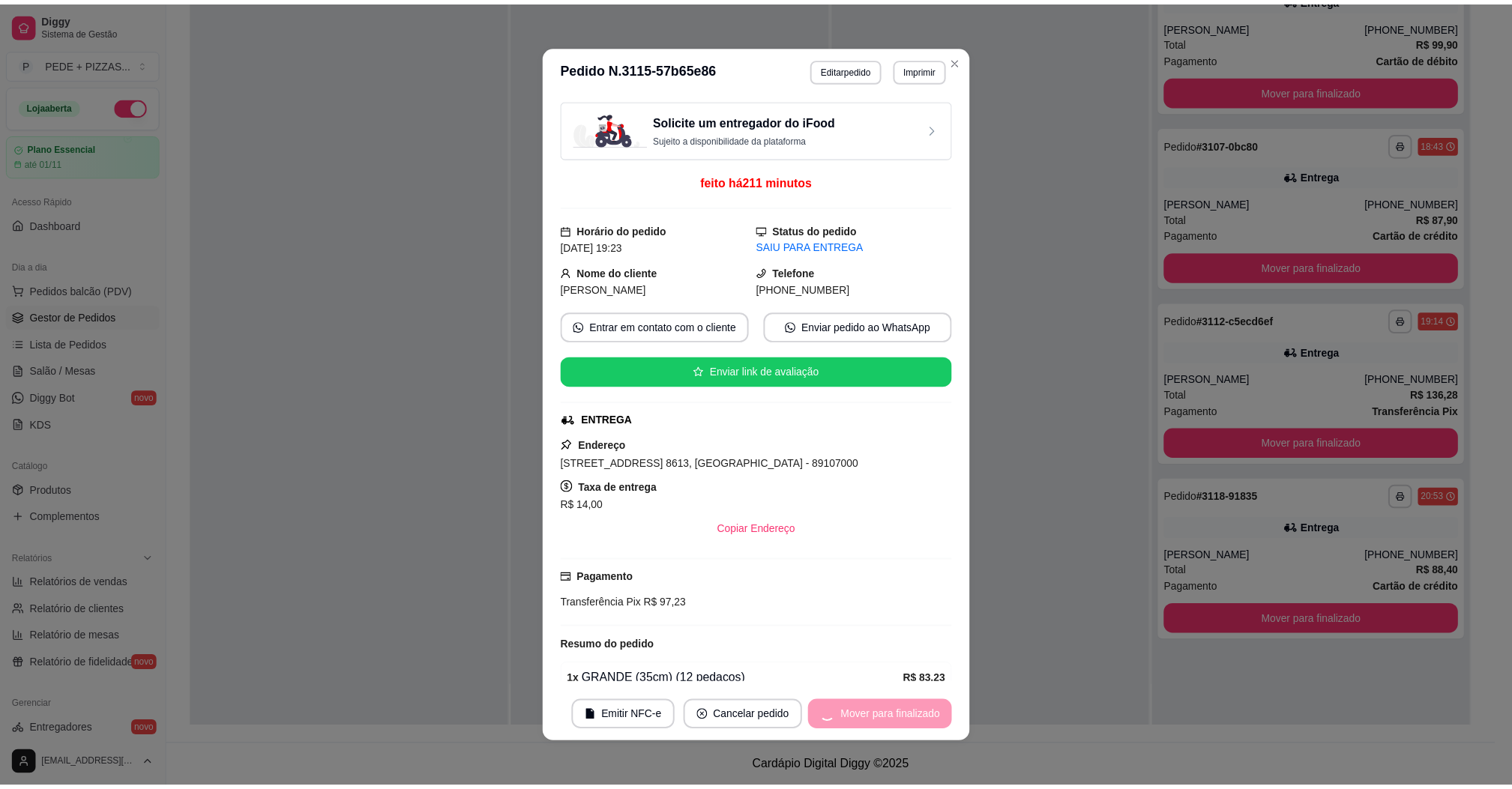
scroll to position [0, 0]
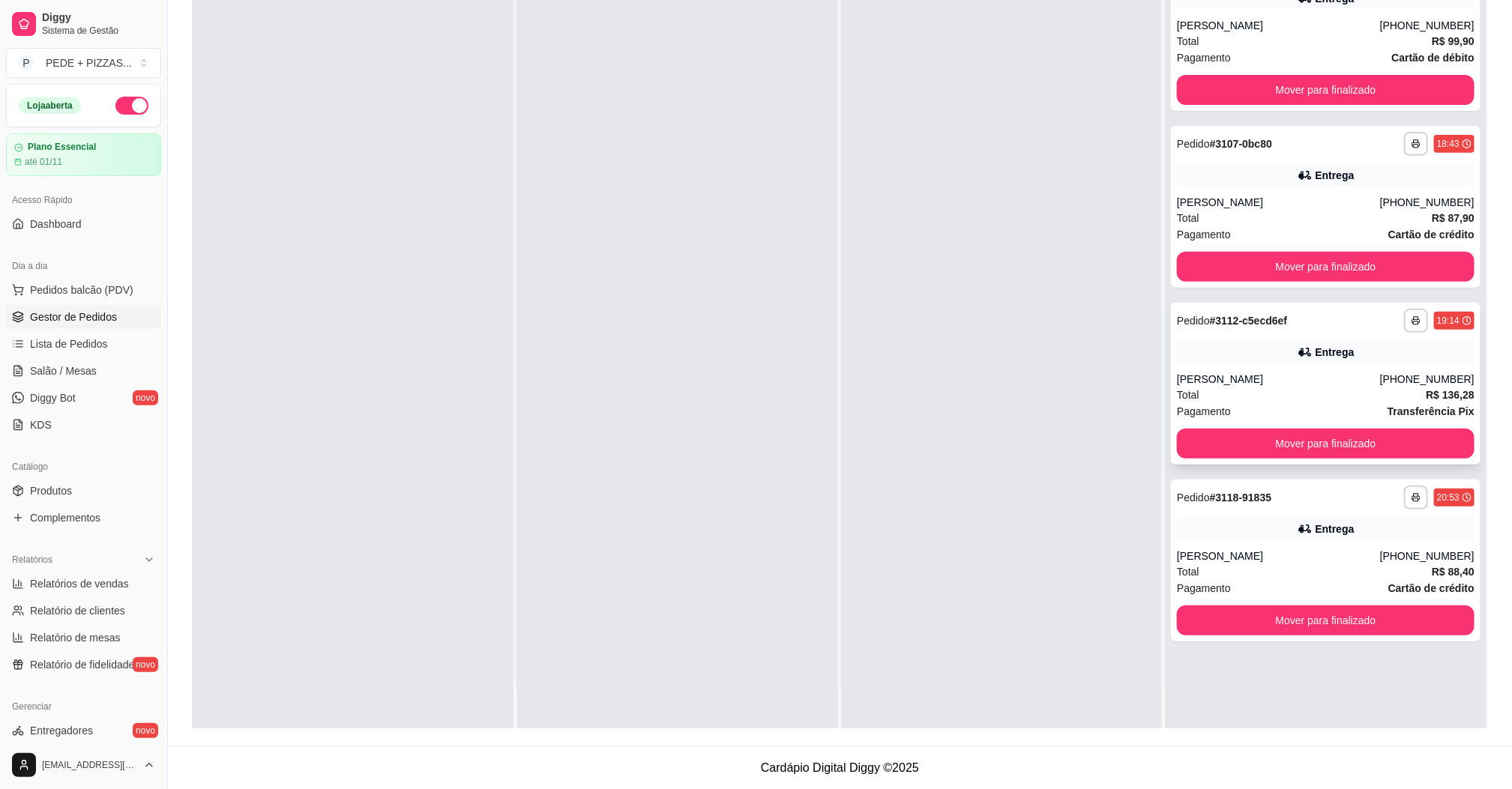
click at [1318, 403] on div "Pagamento Transferência Pix" at bounding box center [1325, 411] width 297 height 17
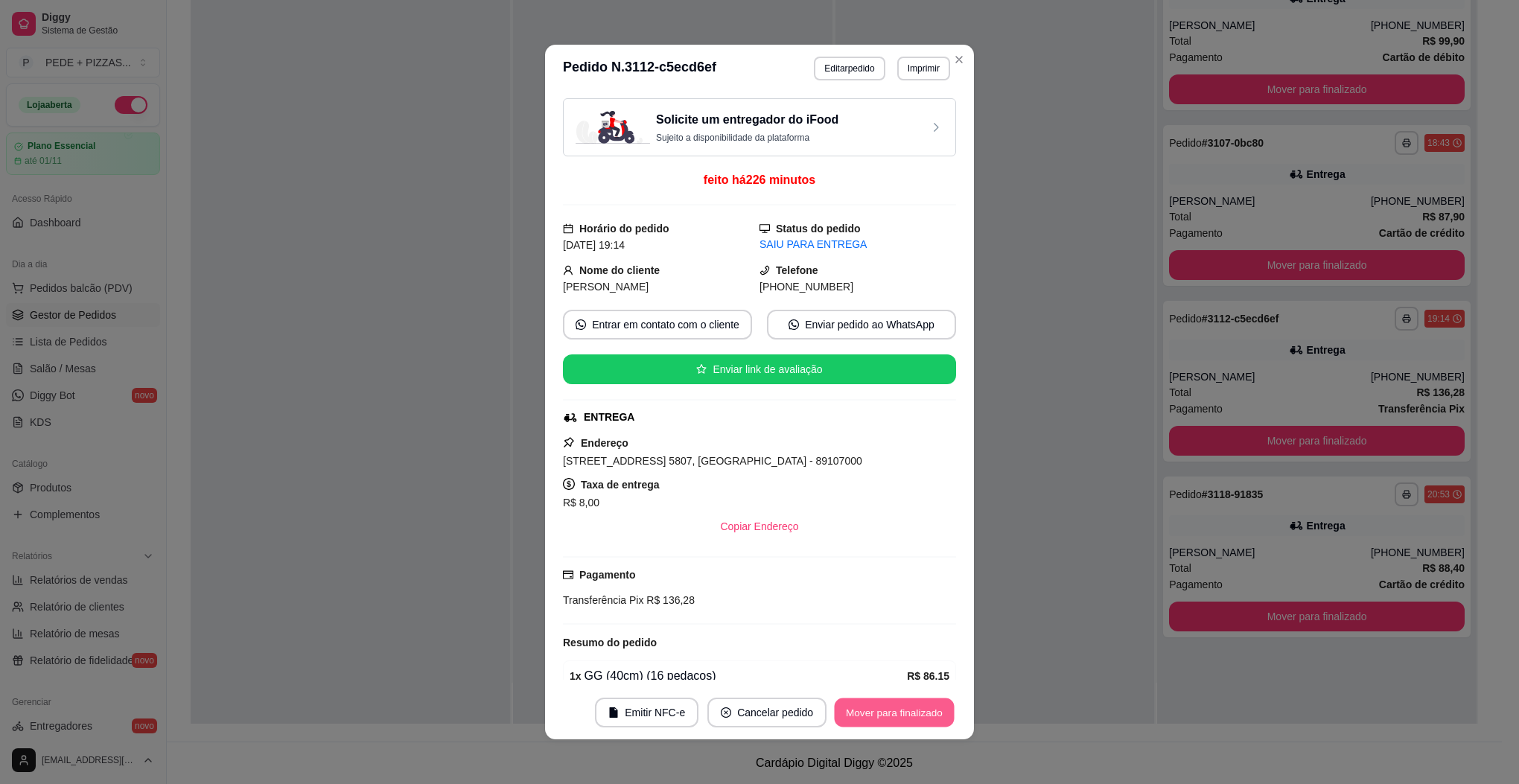
click at [897, 713] on button "Mover para finalizado" at bounding box center [894, 712] width 120 height 29
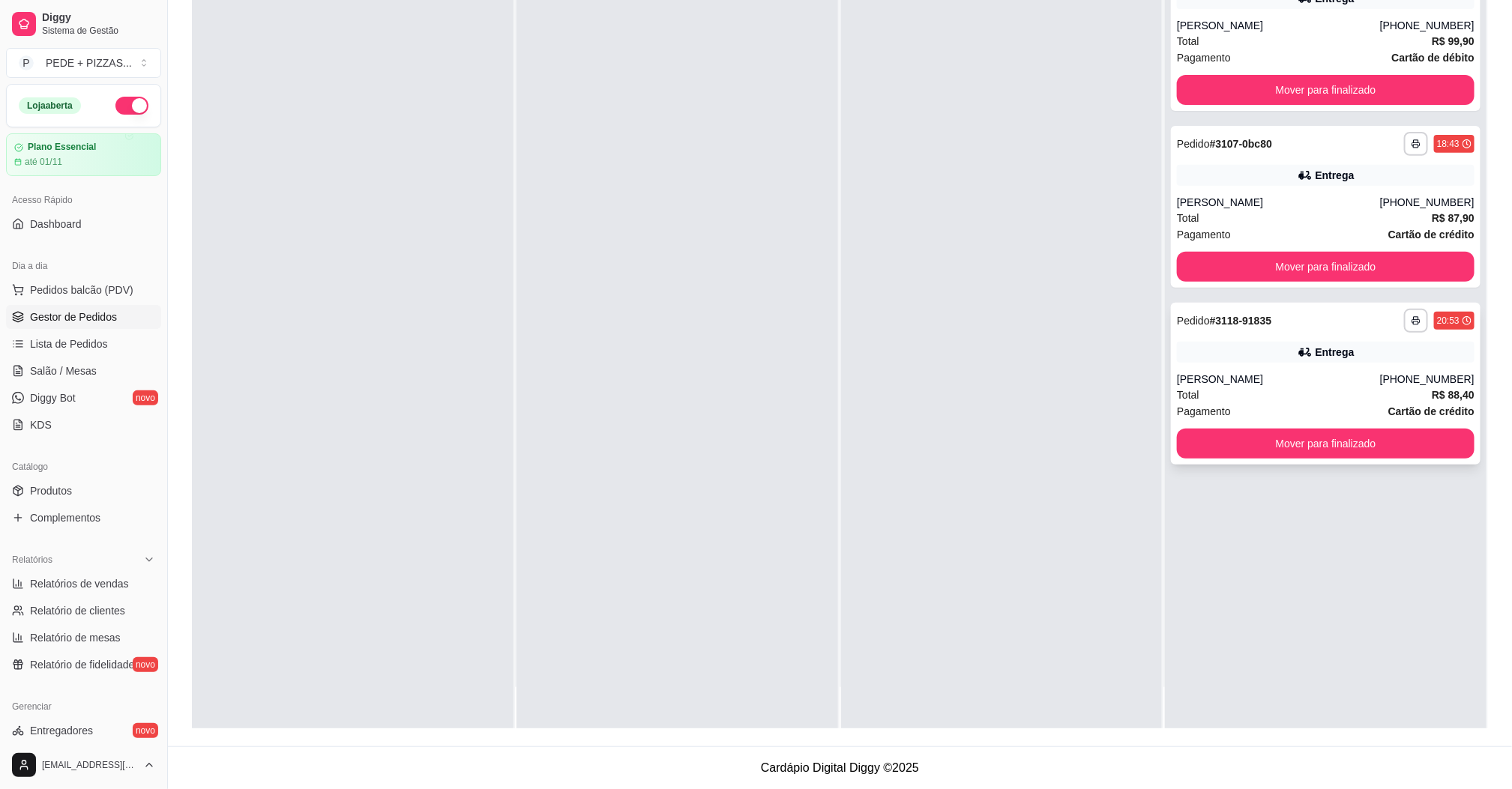
click at [1273, 371] on div "[PERSON_NAME]" at bounding box center [1278, 379] width 203 height 15
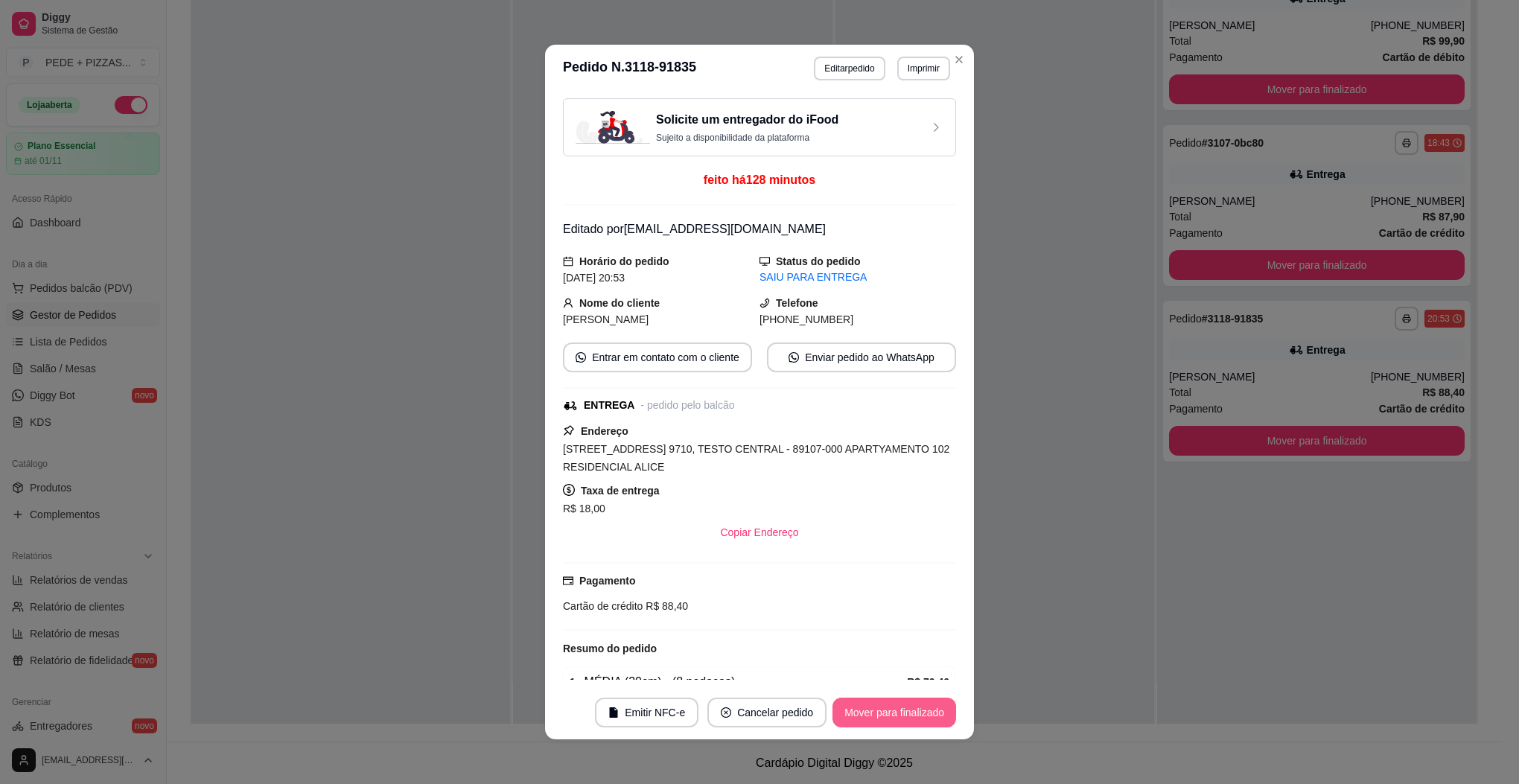
click at [884, 718] on button "Mover para finalizado" at bounding box center [894, 712] width 123 height 30
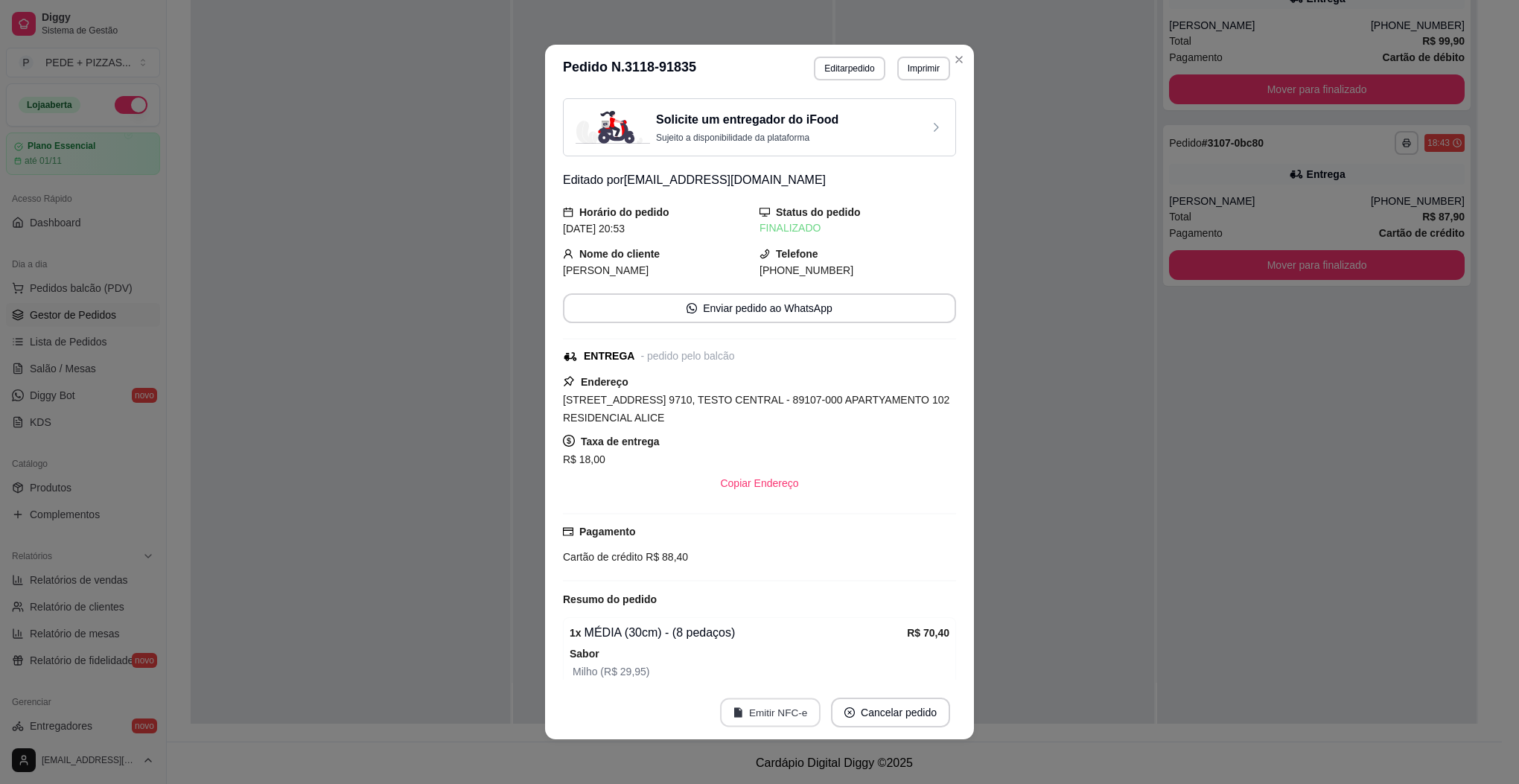
click at [764, 712] on button "Emitir NFC-e" at bounding box center [770, 712] width 101 height 29
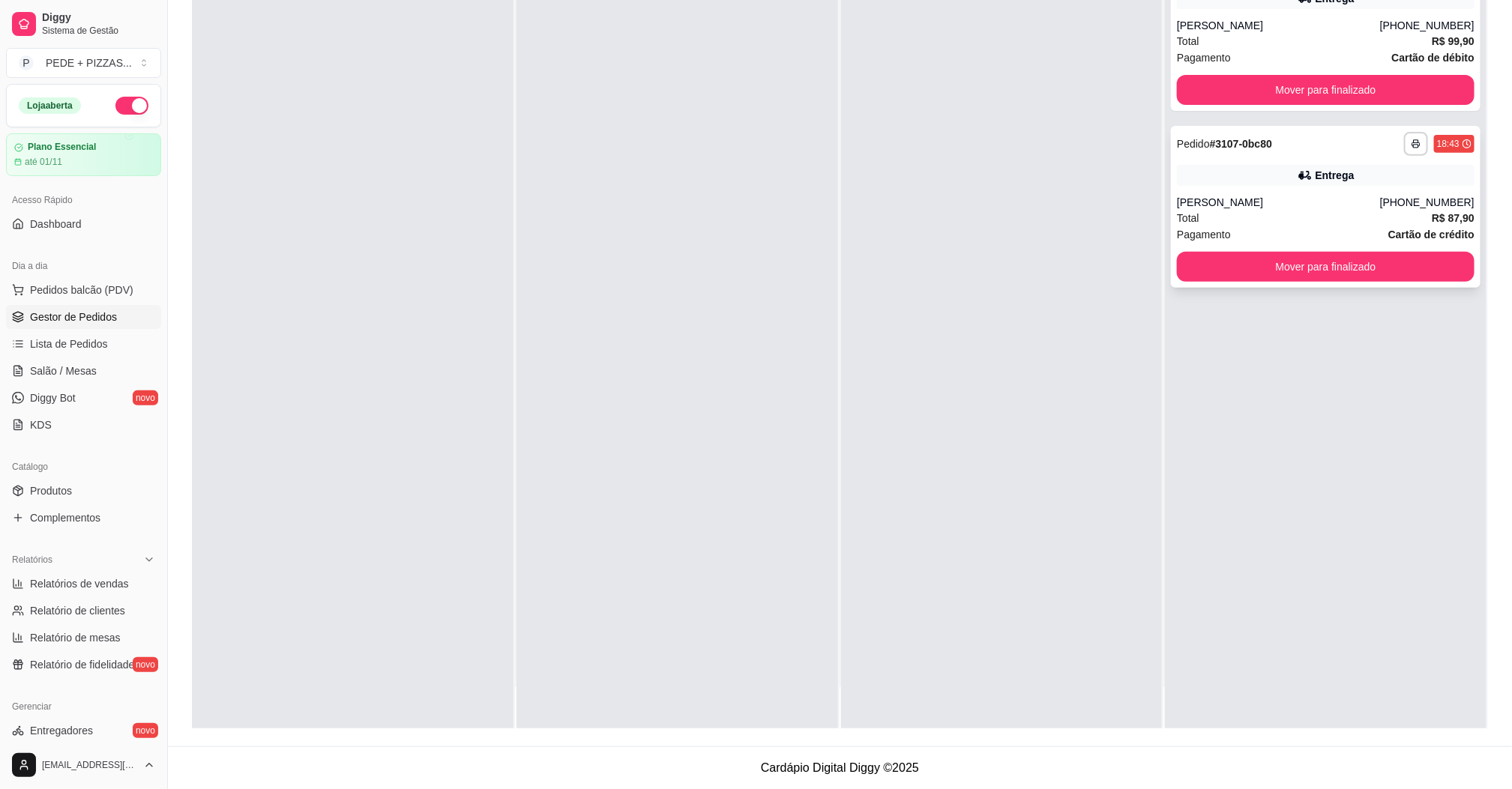
click at [1317, 206] on div "[PERSON_NAME]" at bounding box center [1278, 202] width 203 height 15
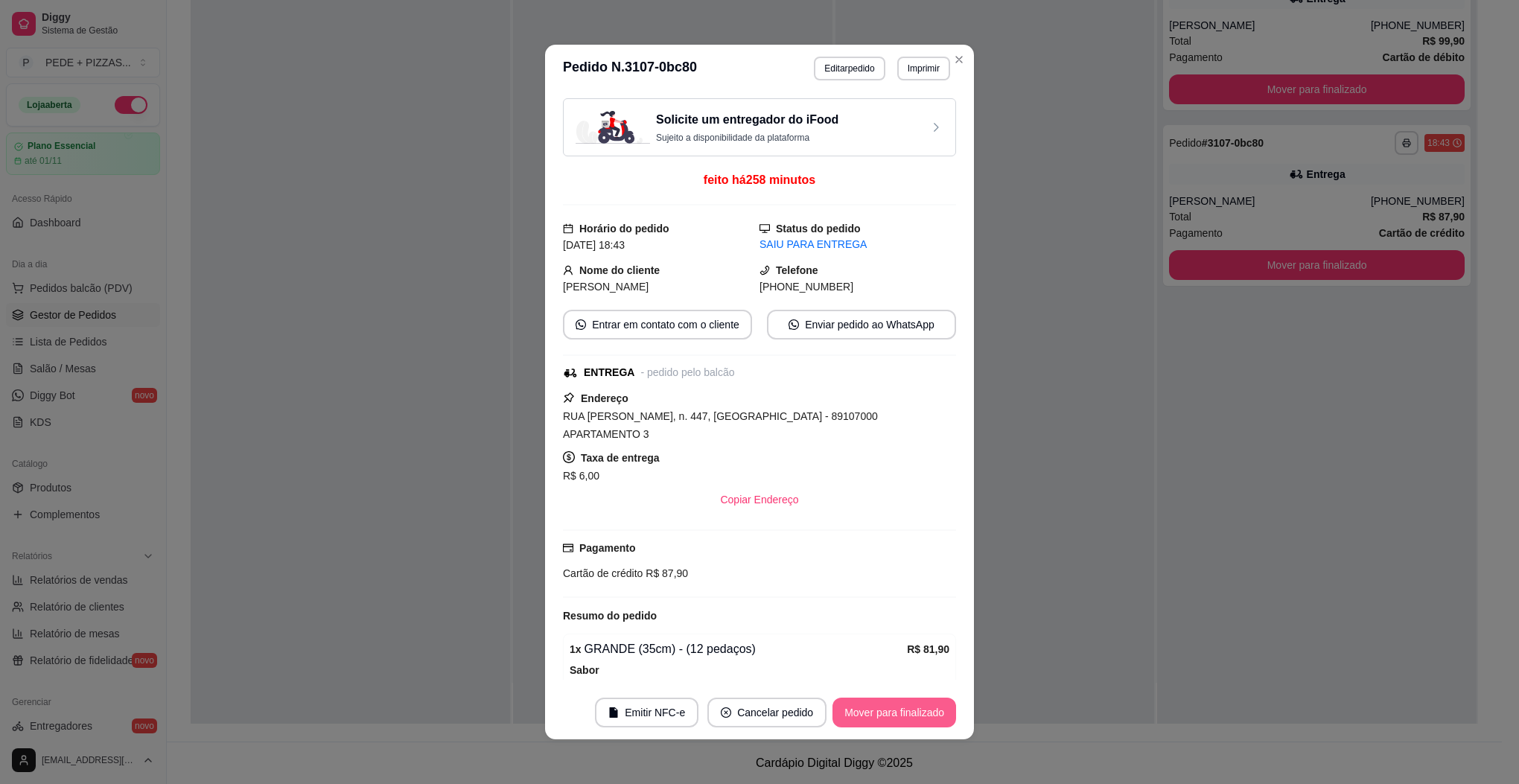
click at [881, 715] on button "Mover para finalizado" at bounding box center [894, 712] width 123 height 30
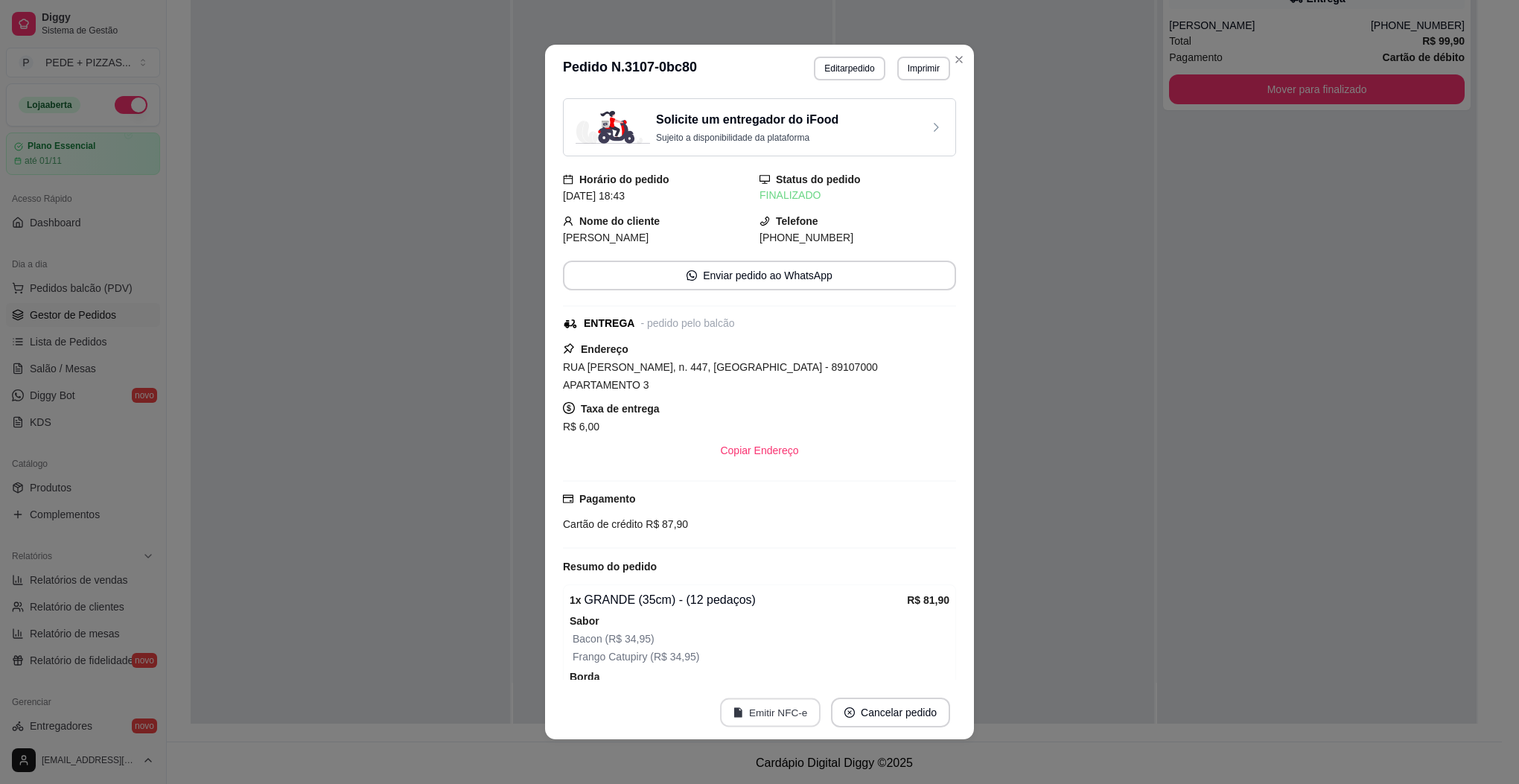
click at [782, 715] on button "Emitir NFC-e" at bounding box center [770, 712] width 101 height 29
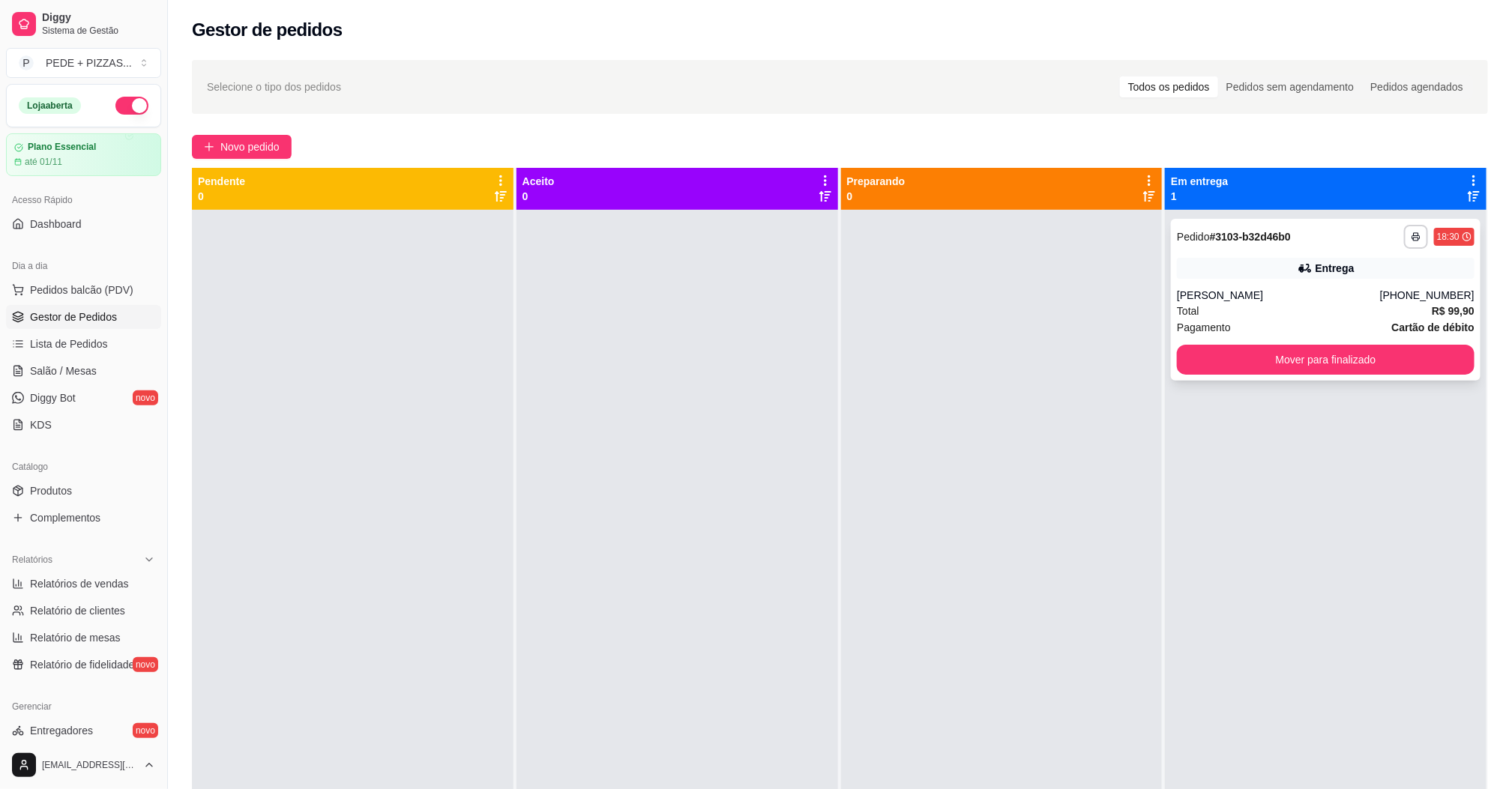
click at [1271, 292] on div "[PERSON_NAME]" at bounding box center [1278, 295] width 203 height 15
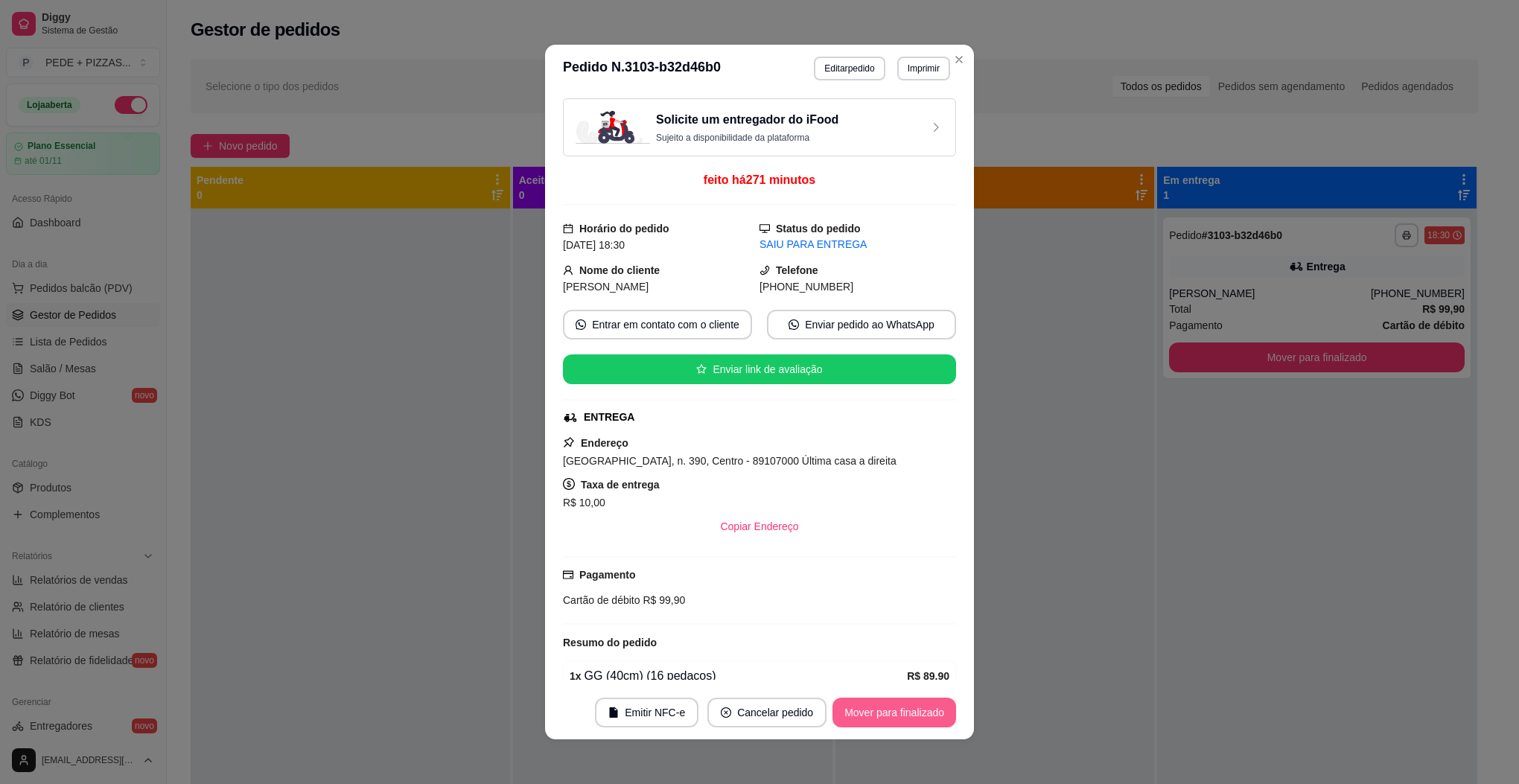
click at [890, 711] on button "Mover para finalizado" at bounding box center [894, 712] width 123 height 30
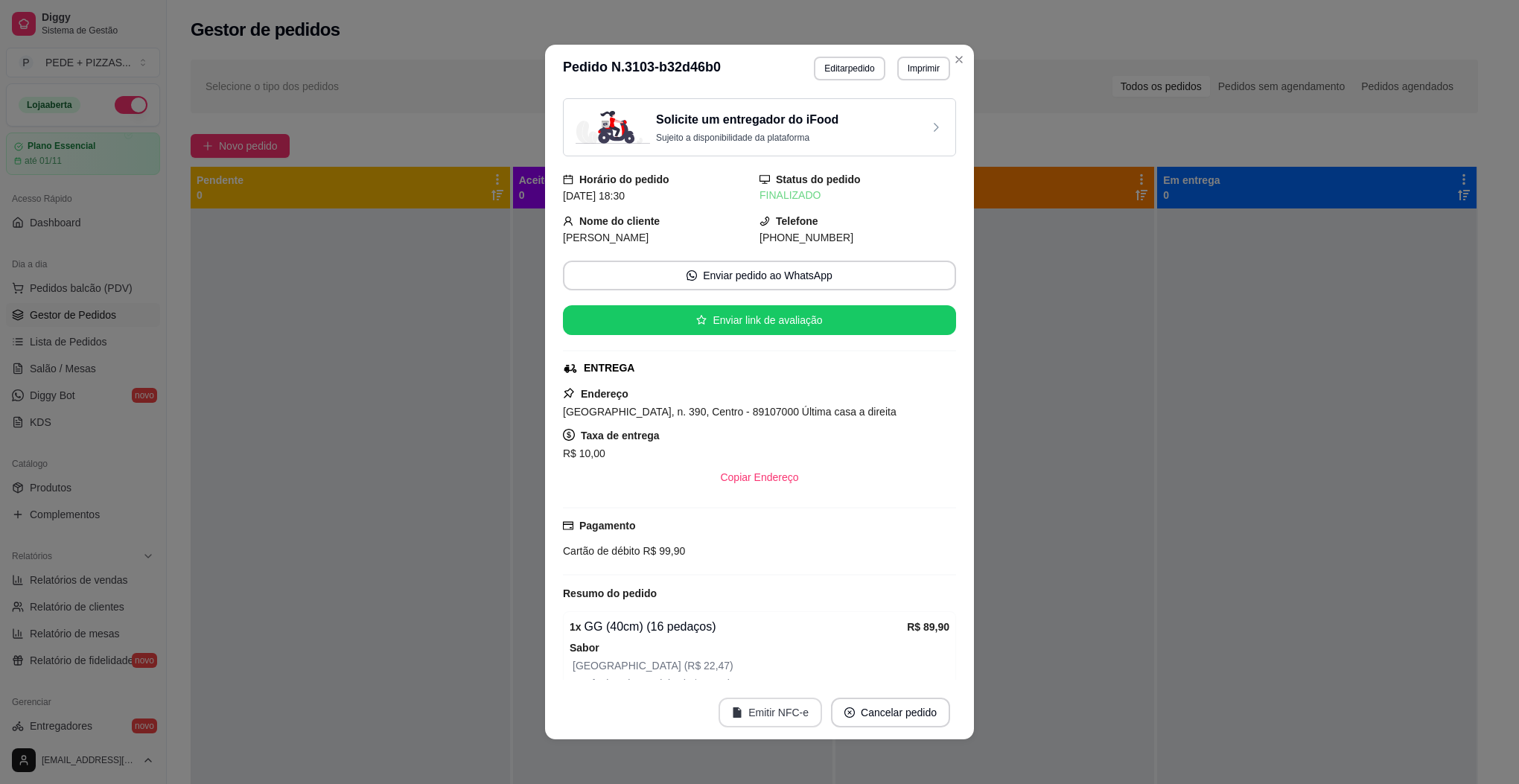
click at [779, 712] on button "Emitir NFC-e" at bounding box center [770, 712] width 103 height 30
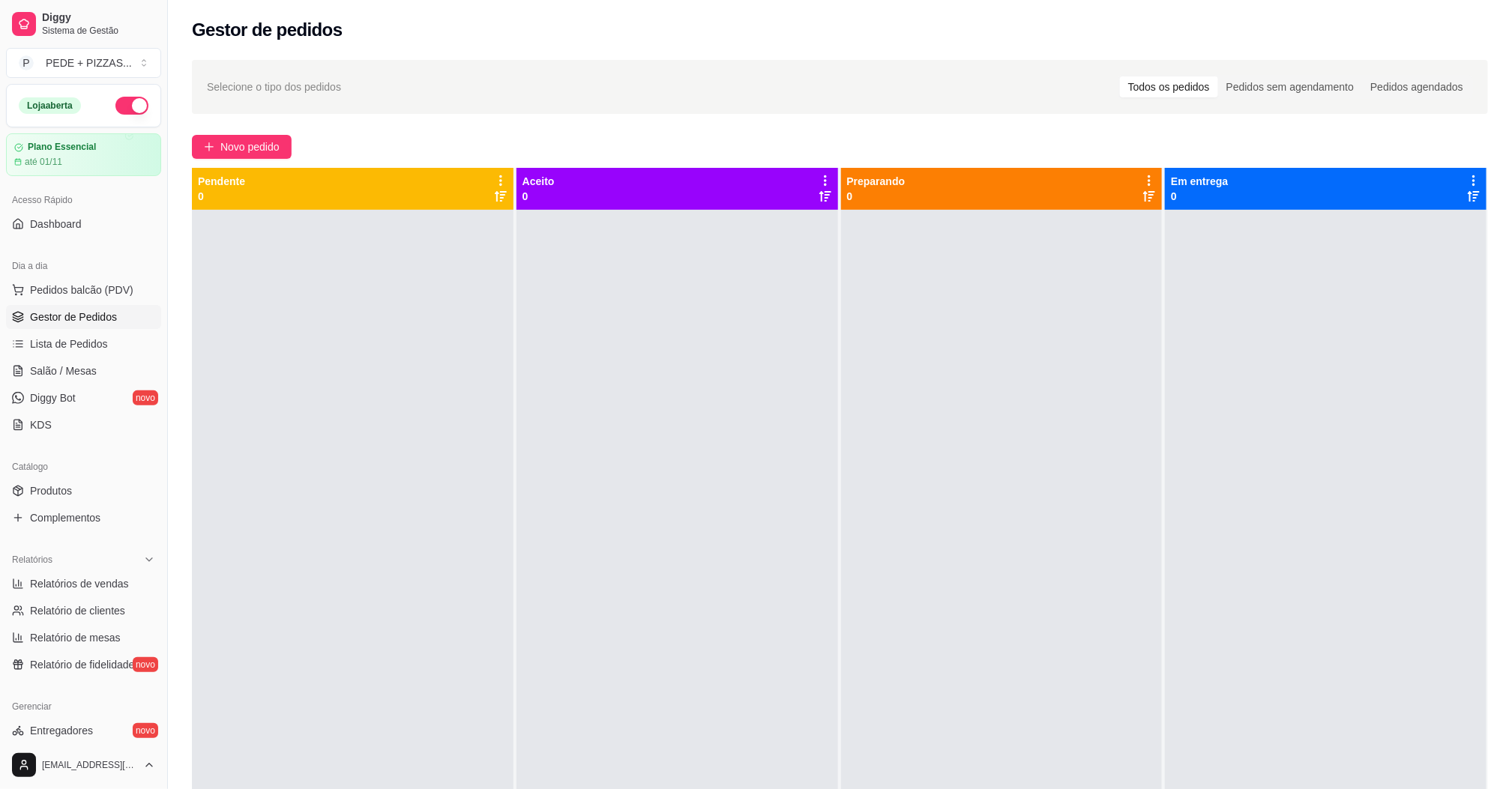
scroll to position [112, 0]
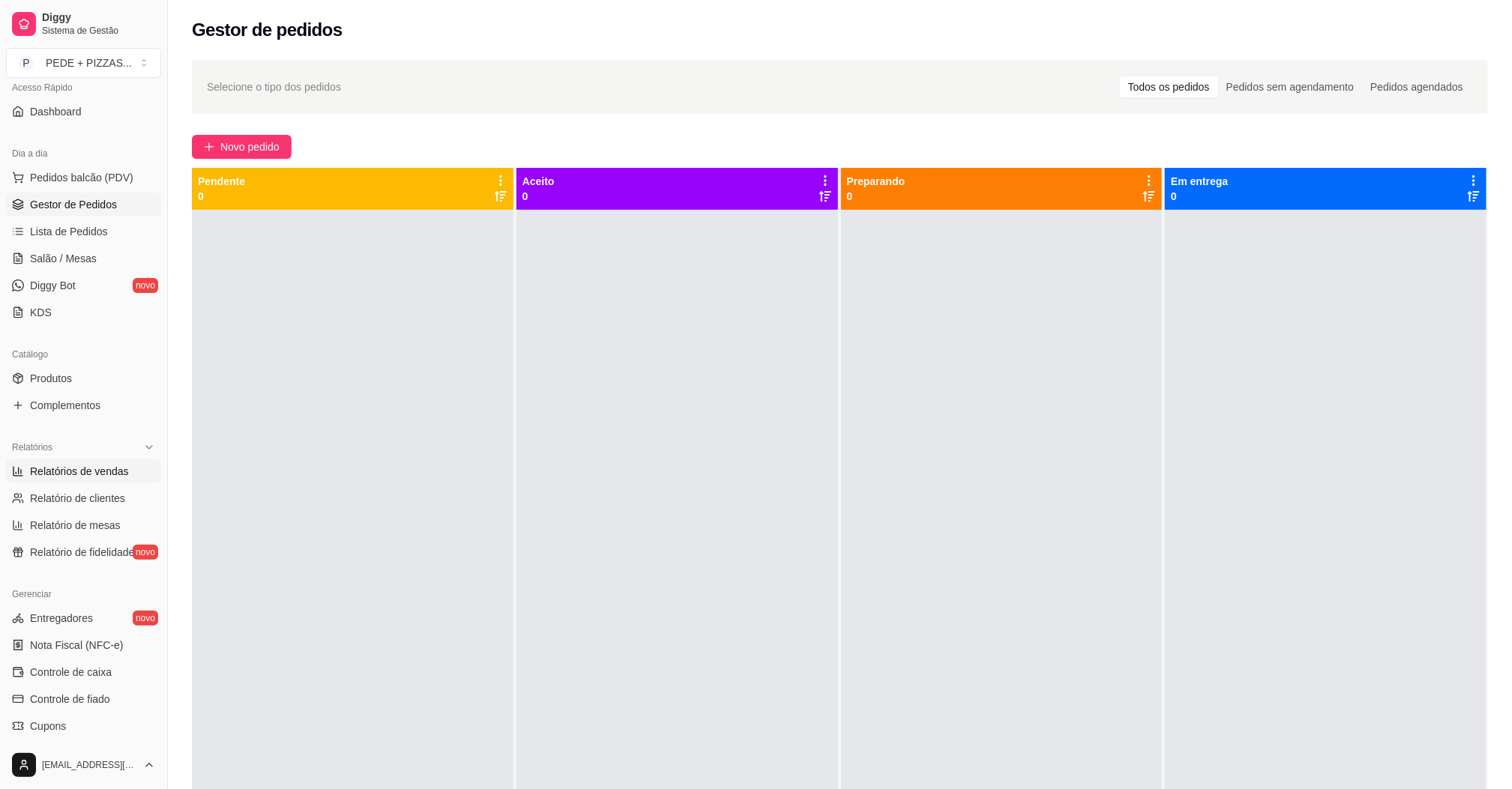
click at [97, 473] on span "Relatórios de vendas" at bounding box center [79, 471] width 99 height 15
select select "ALL"
select select "0"
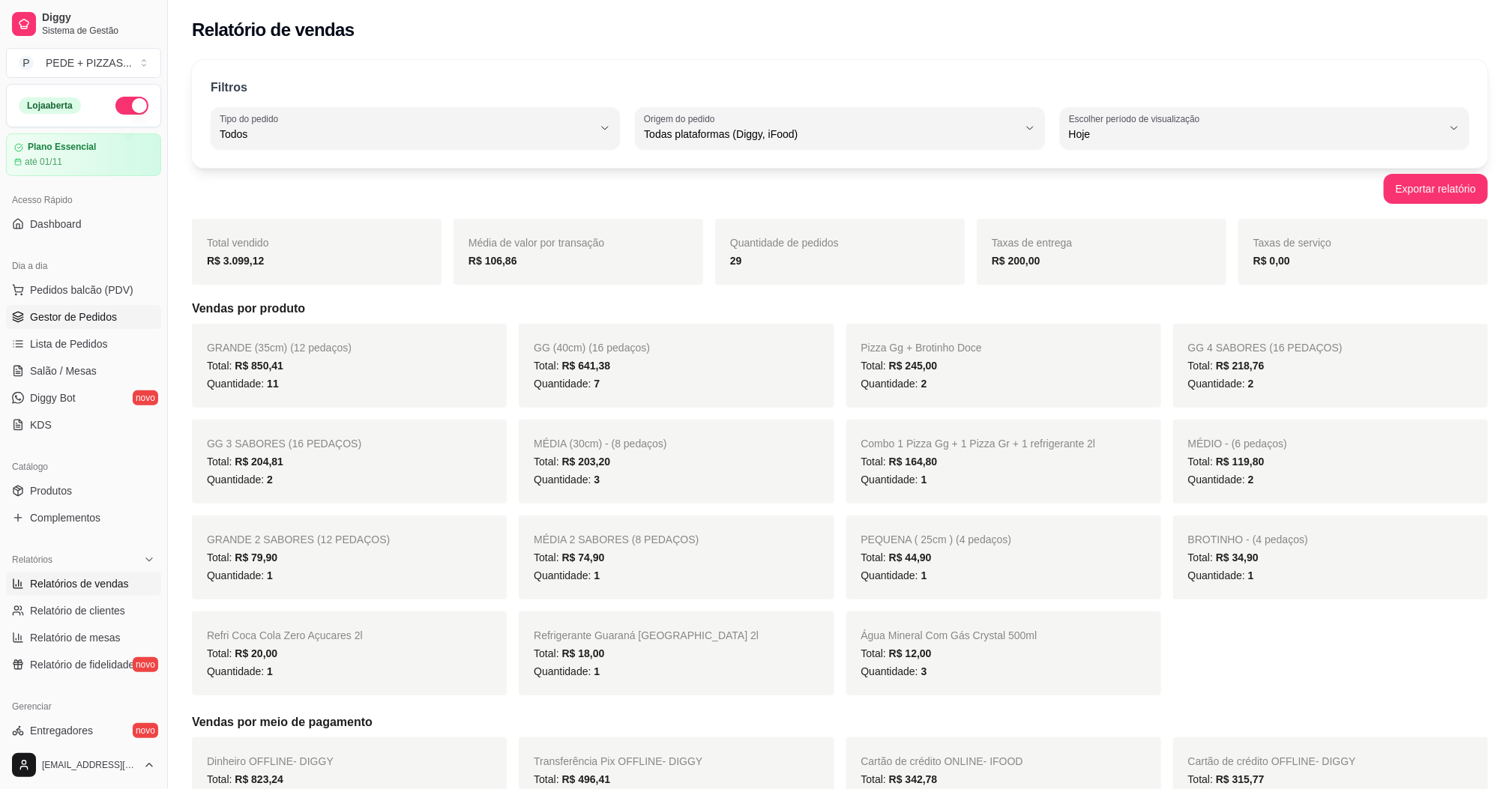
click at [94, 313] on span "Gestor de Pedidos" at bounding box center [73, 317] width 87 height 15
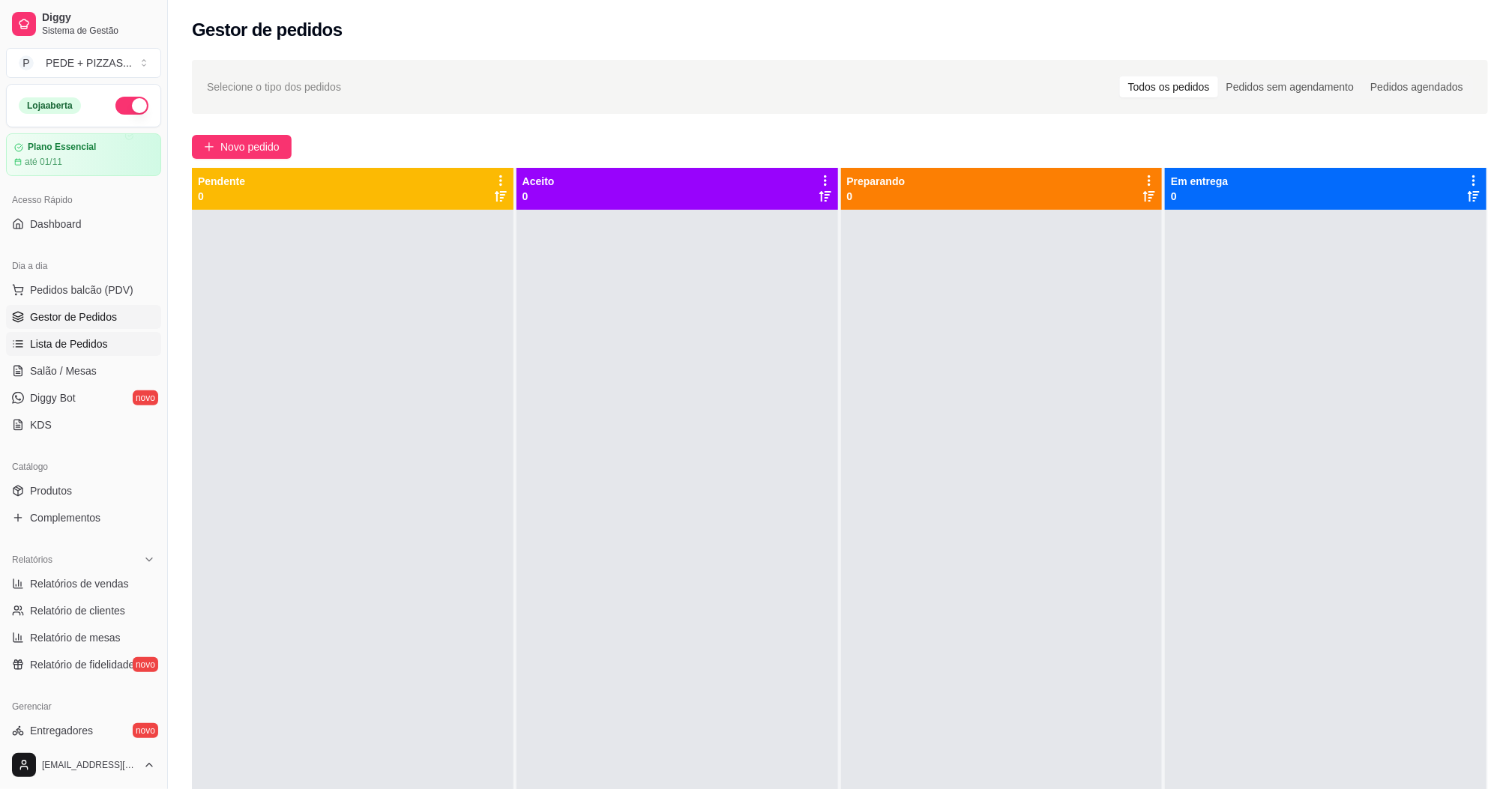
click at [64, 338] on span "Lista de Pedidos" at bounding box center [69, 344] width 78 height 15
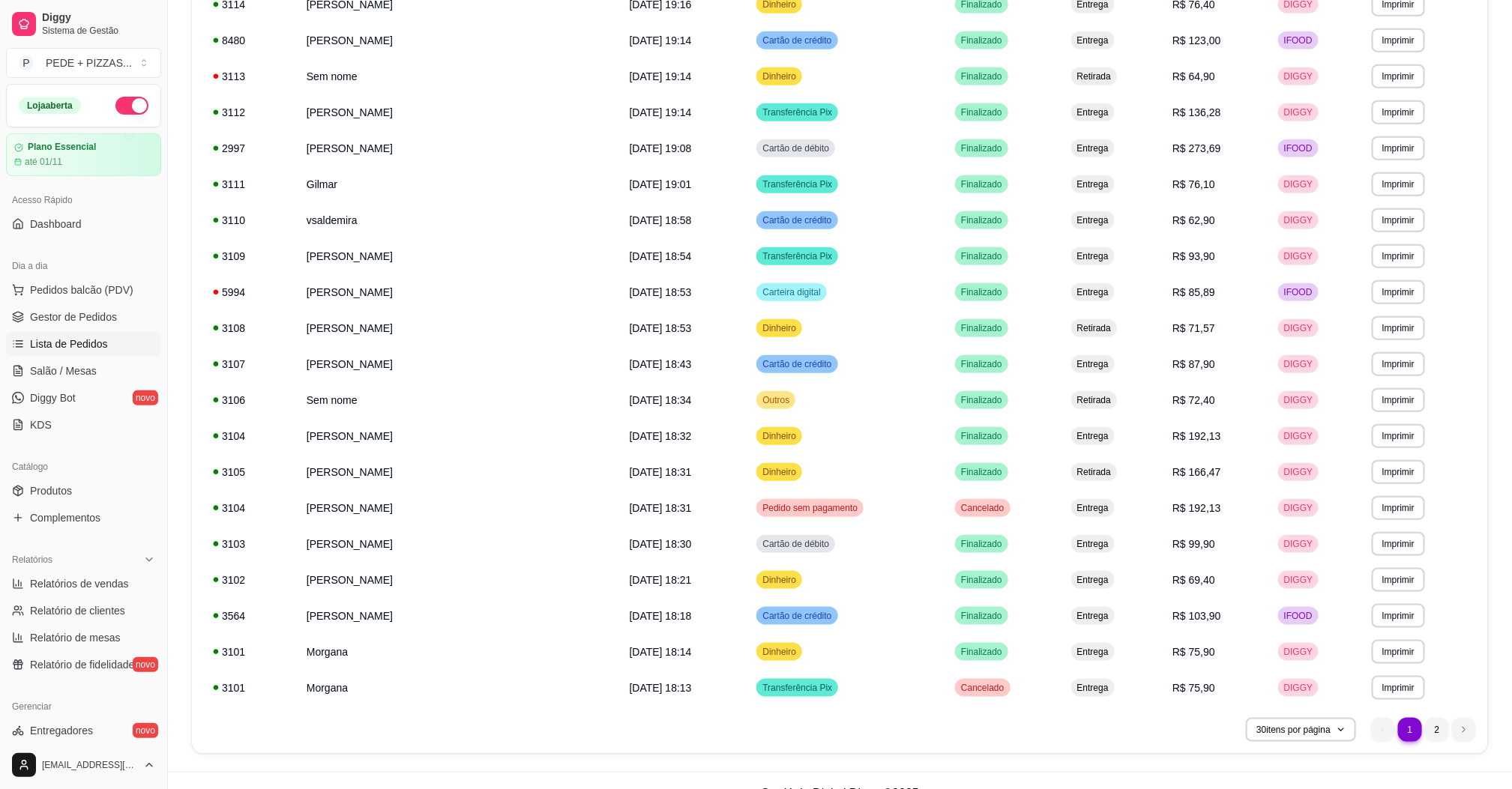
scroll to position [616, 0]
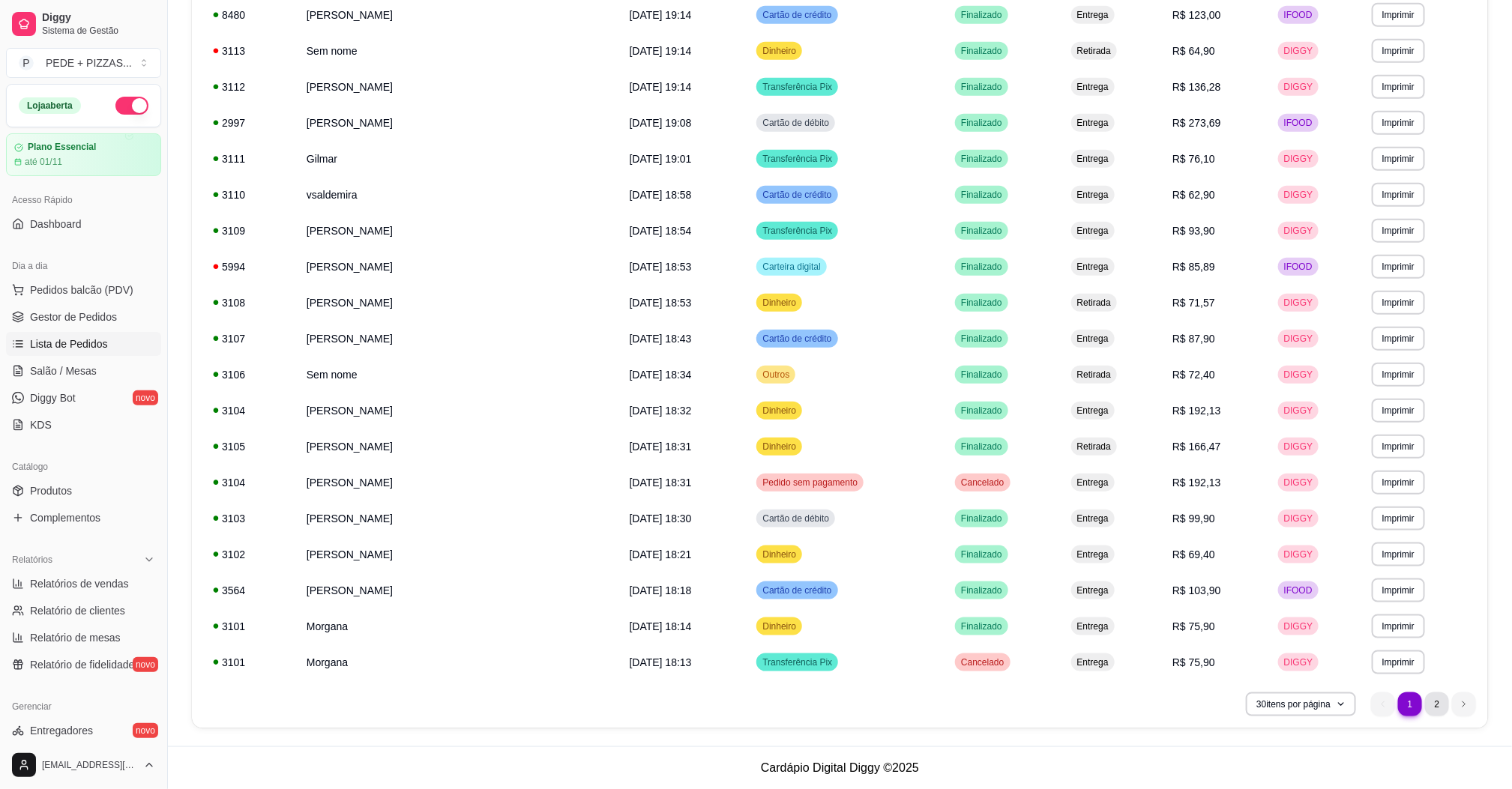
click at [1437, 702] on li "2" at bounding box center [1436, 704] width 24 height 24
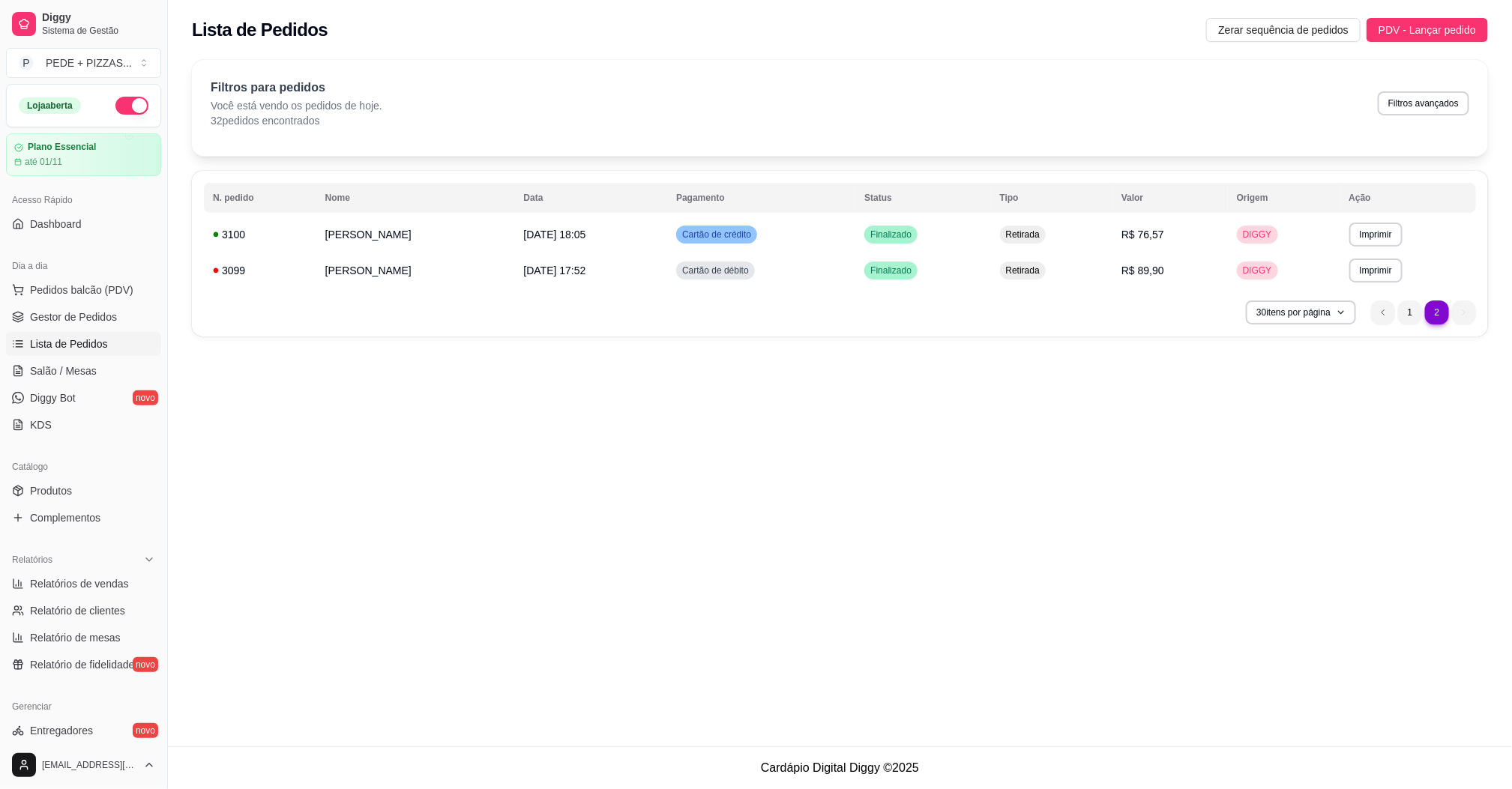
scroll to position [0, 0]
click at [91, 591] on span "Relatórios de vendas" at bounding box center [79, 583] width 99 height 15
select select "ALL"
select select "0"
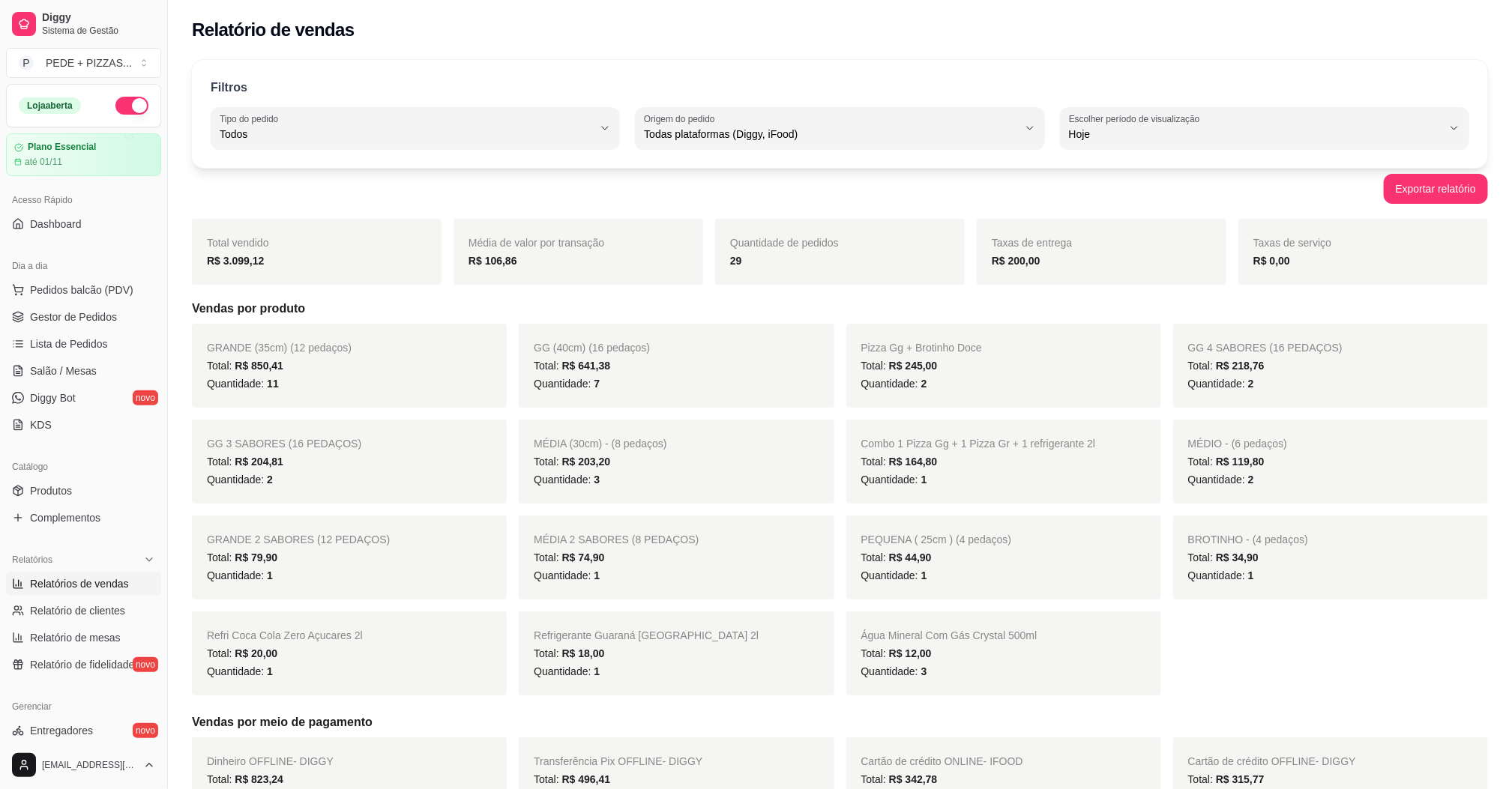
click at [781, 261] on div "29" at bounding box center [840, 261] width 220 height 18
click at [54, 349] on span "Lista de Pedidos" at bounding box center [69, 344] width 78 height 15
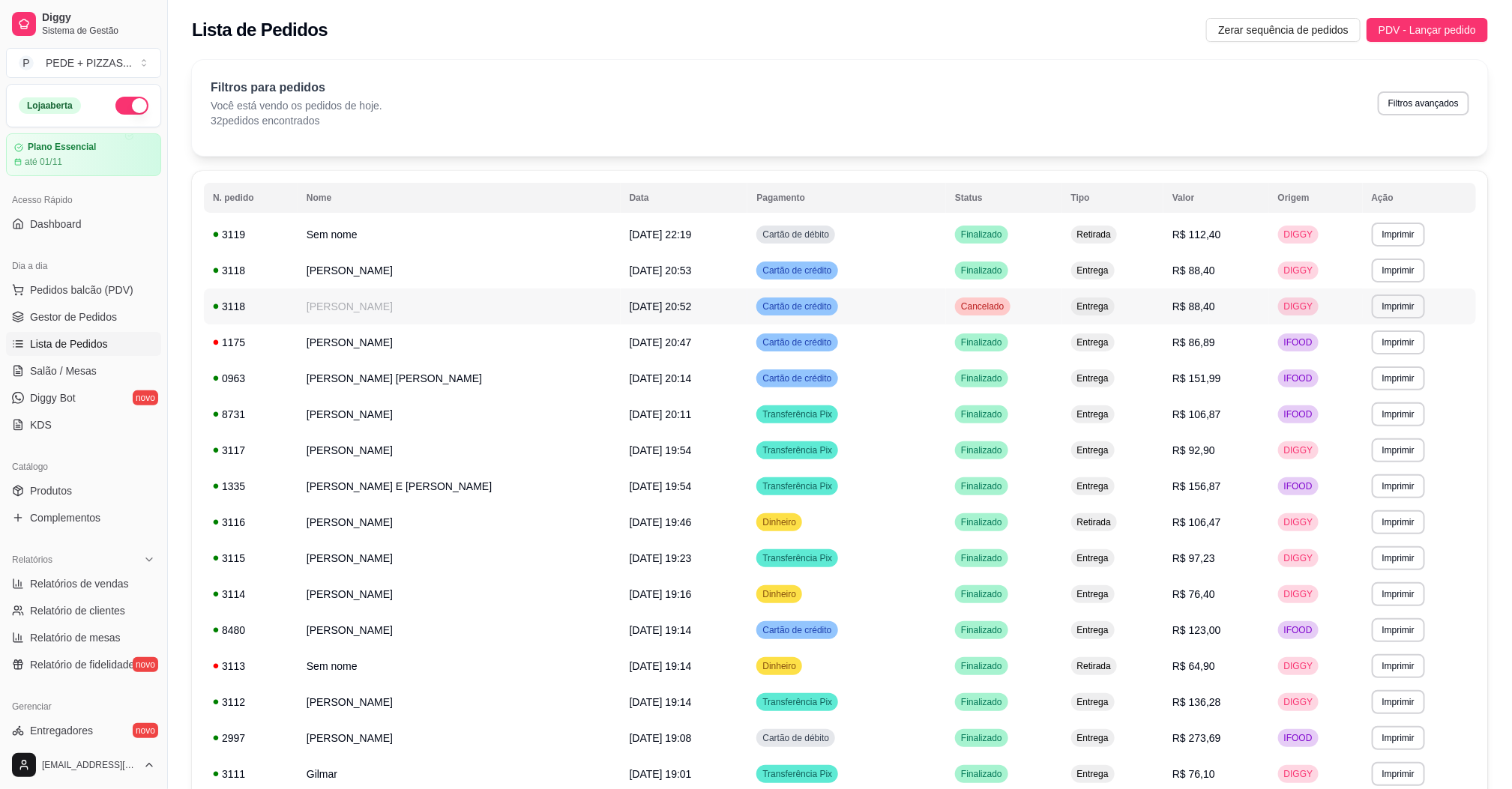
click at [970, 311] on span "Cancelado" at bounding box center [982, 306] width 49 height 12
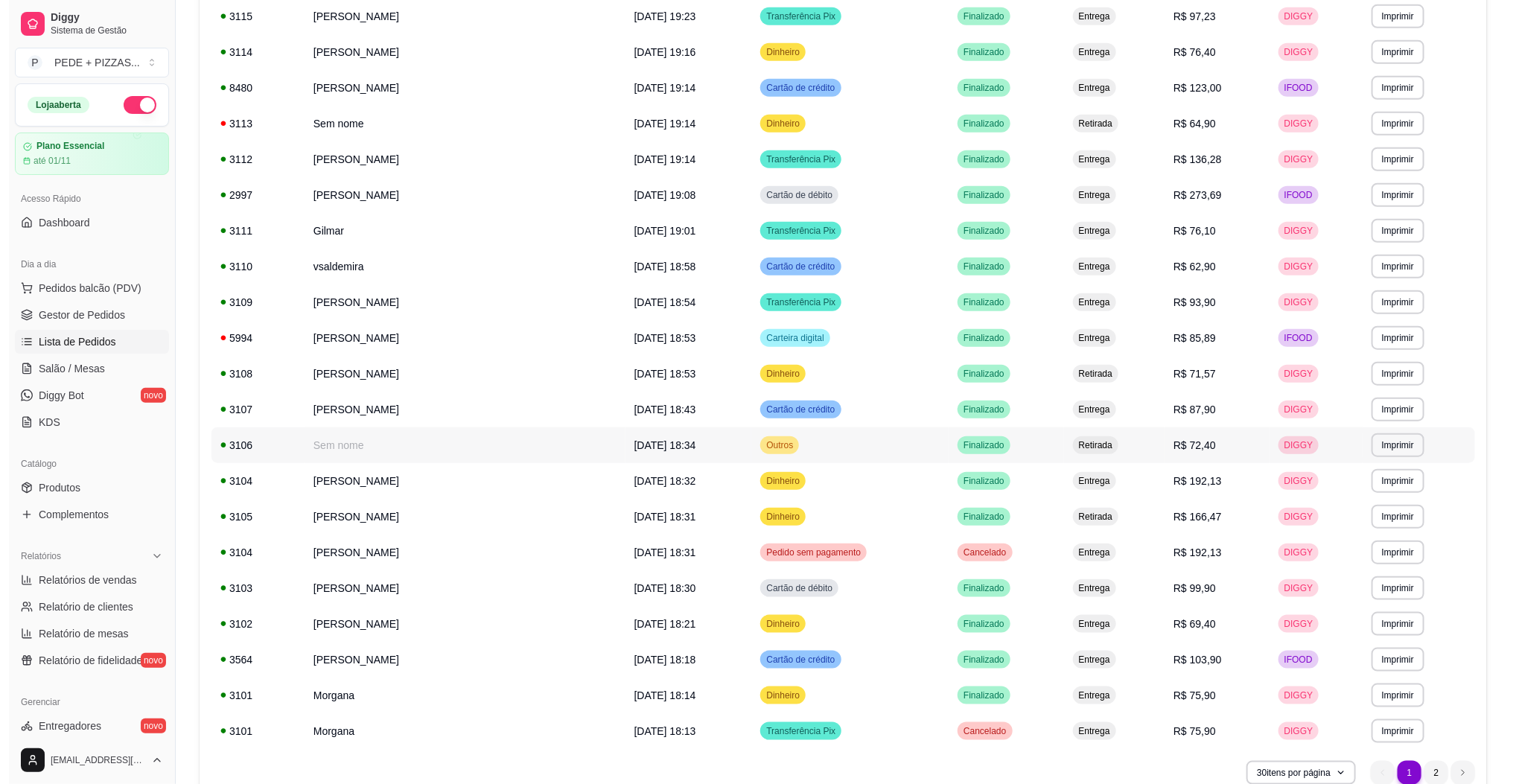
scroll to position [558, 0]
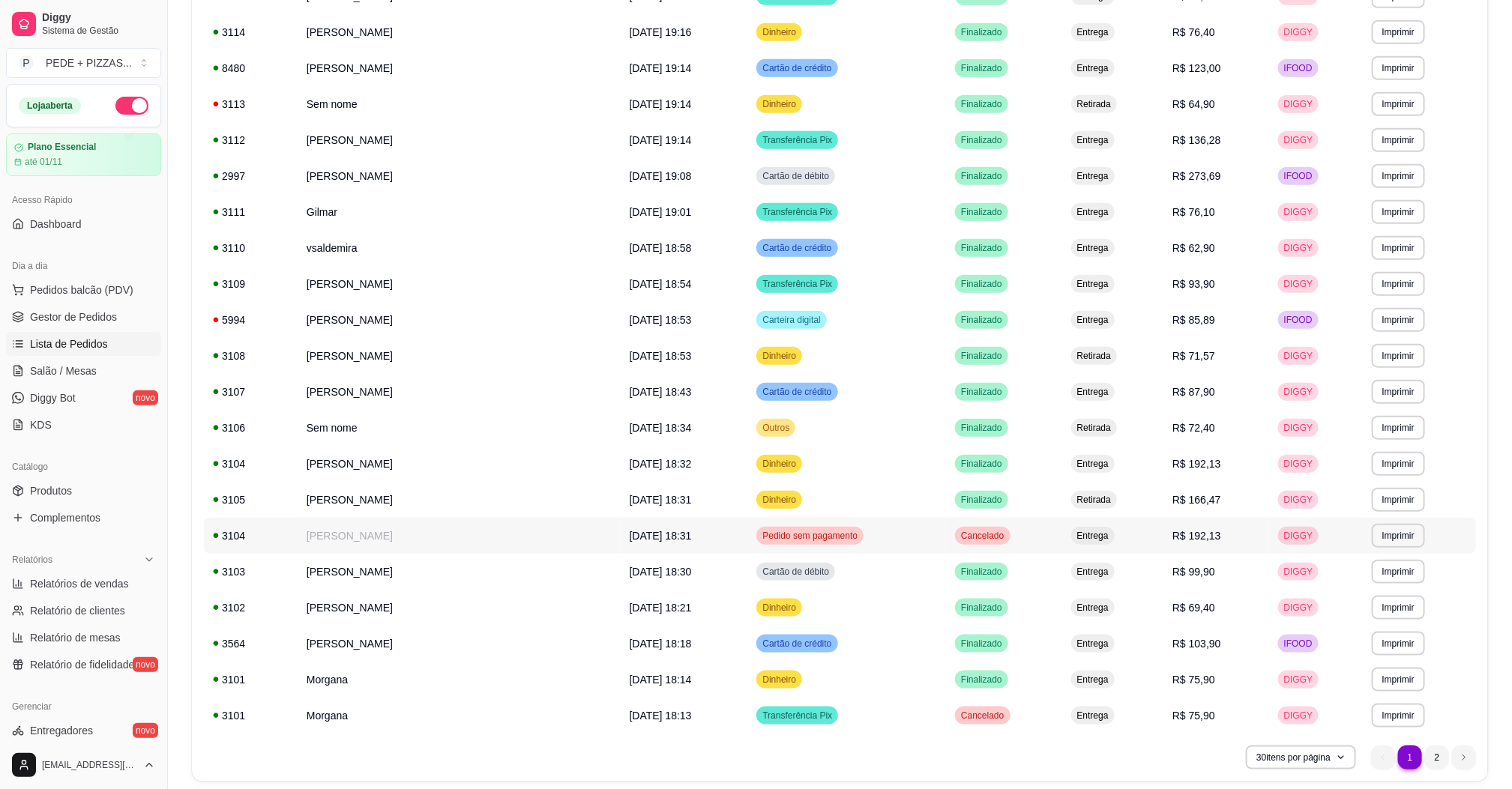
click at [964, 538] on span "Cancelado" at bounding box center [982, 535] width 49 height 12
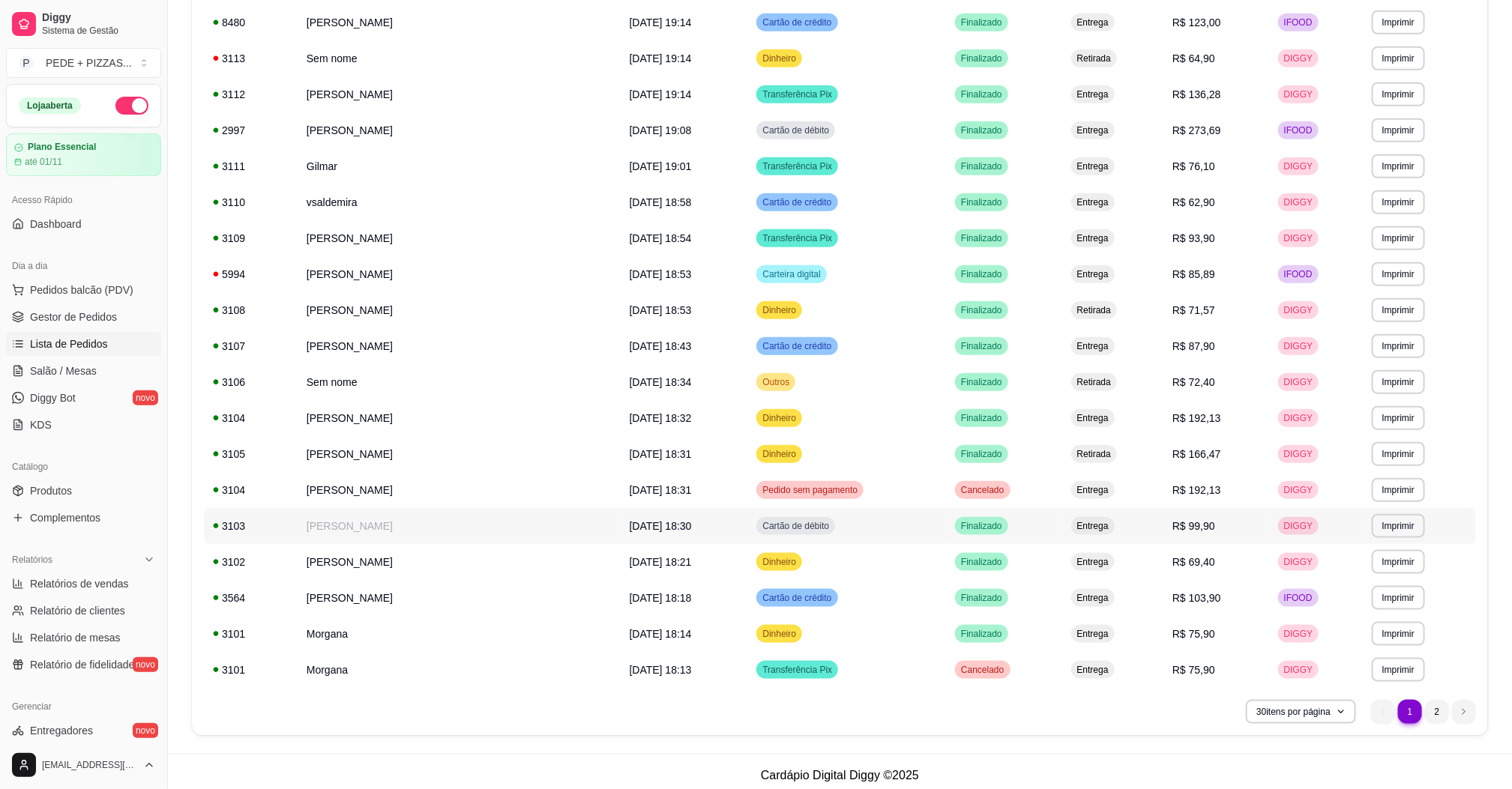
scroll to position [616, 0]
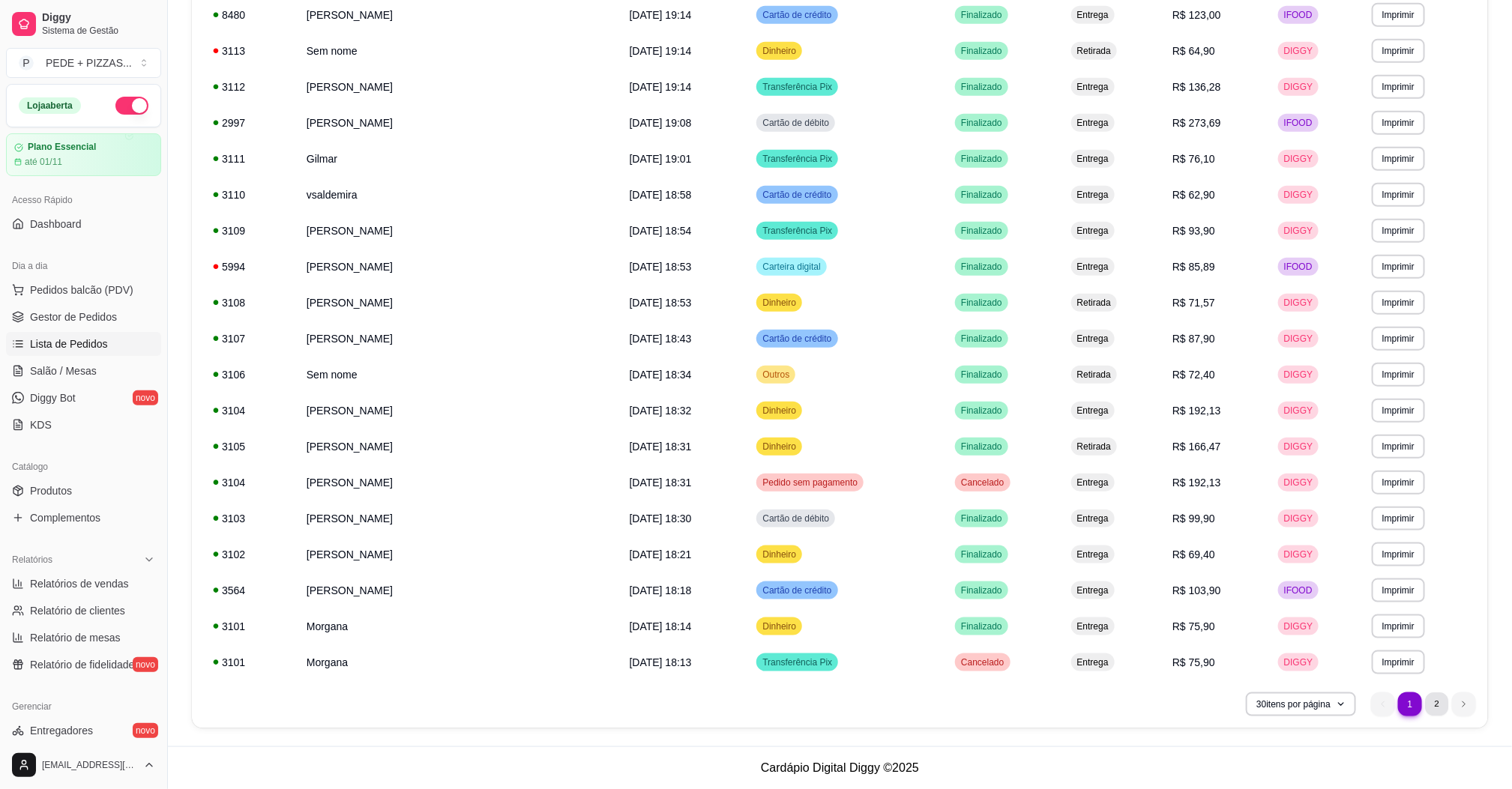
click at [1435, 706] on li "2" at bounding box center [1436, 704] width 23 height 23
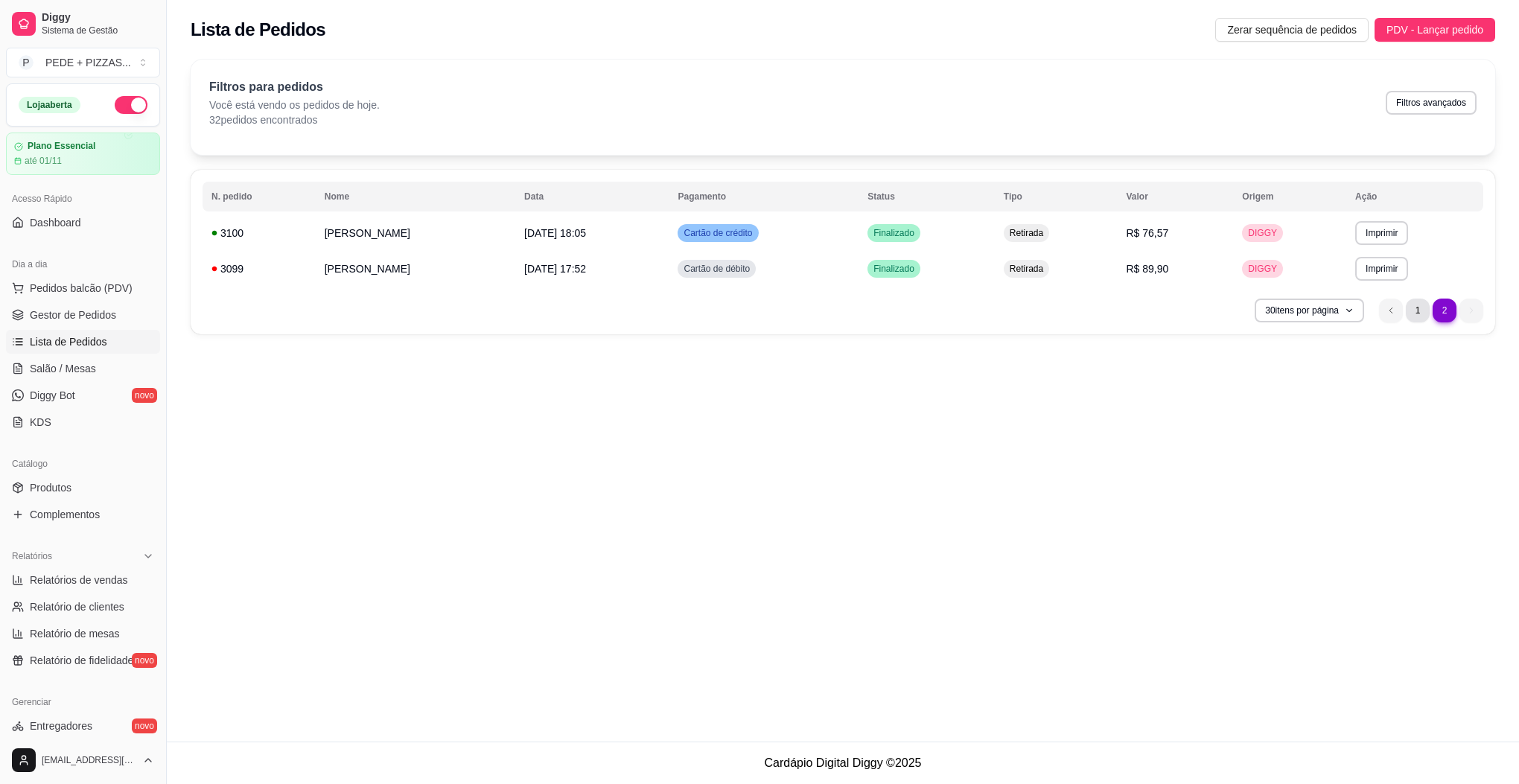
click at [1421, 310] on li "1" at bounding box center [1417, 310] width 24 height 24
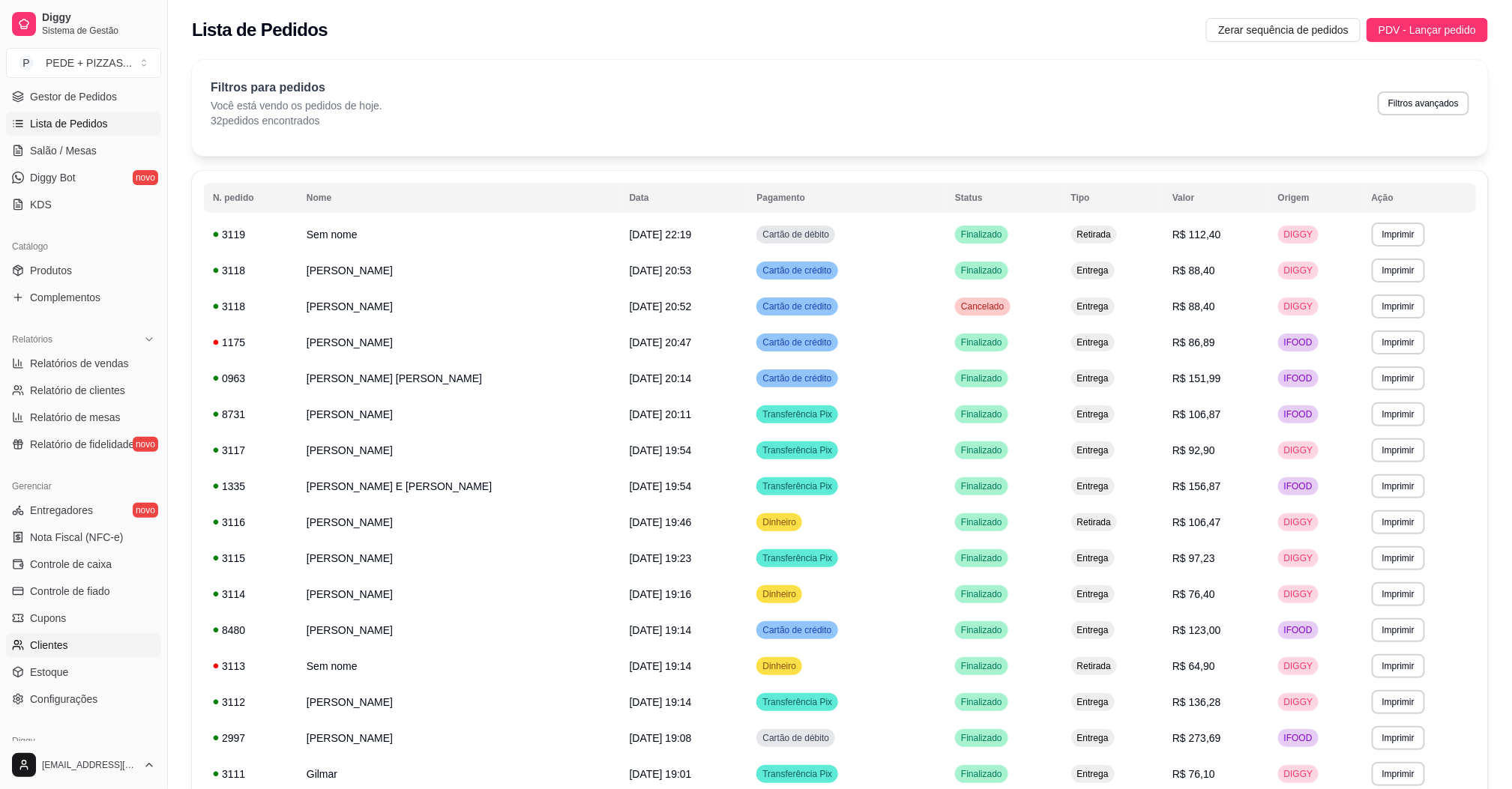
scroll to position [225, 0]
click at [97, 543] on link "Nota Fiscal (NFC-e)" at bounding box center [83, 533] width 155 height 24
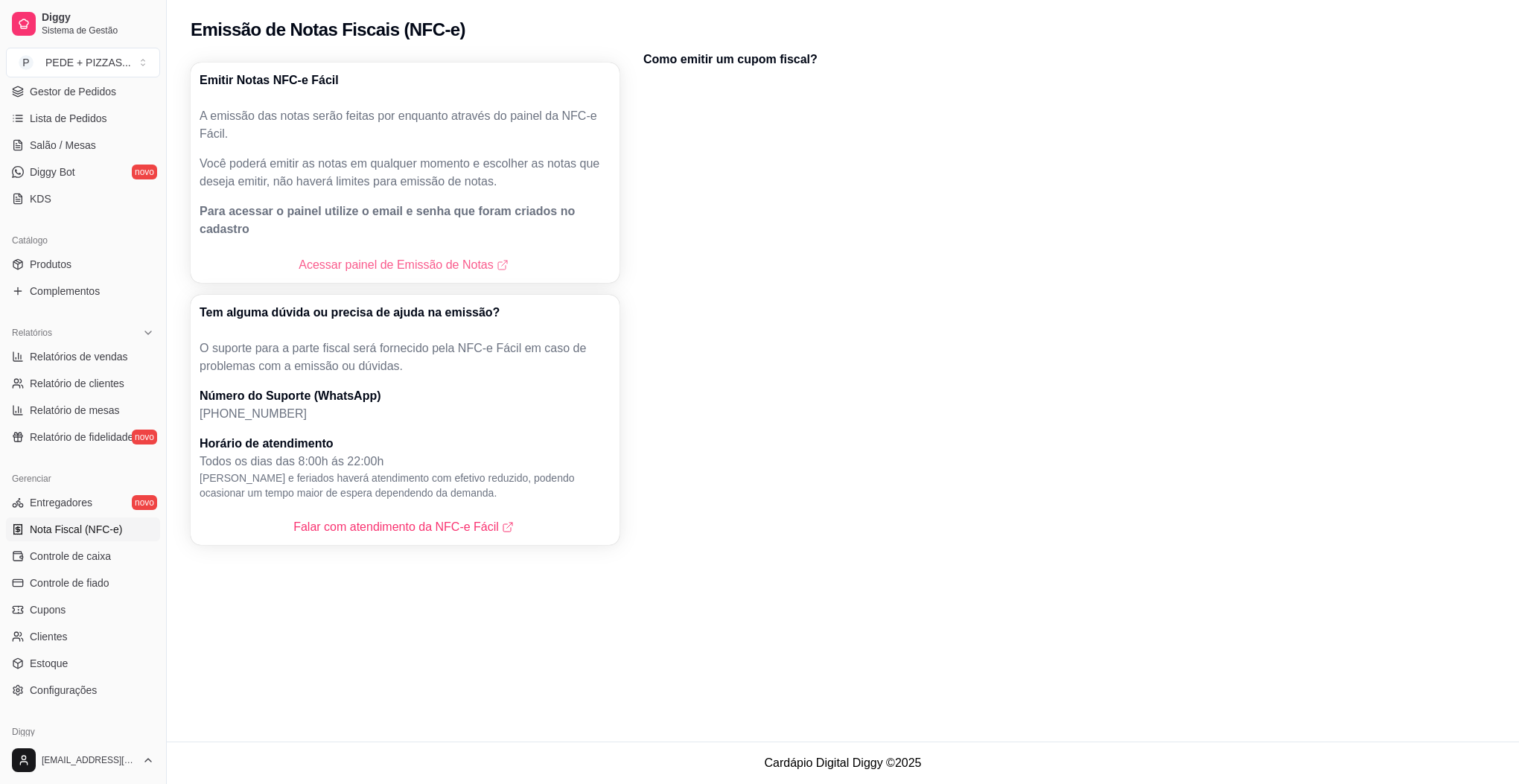
click at [376, 256] on link "Acessar painel de Emissão de Notas" at bounding box center [405, 265] width 213 height 18
click at [74, 554] on span "Controle de caixa" at bounding box center [70, 556] width 81 height 15
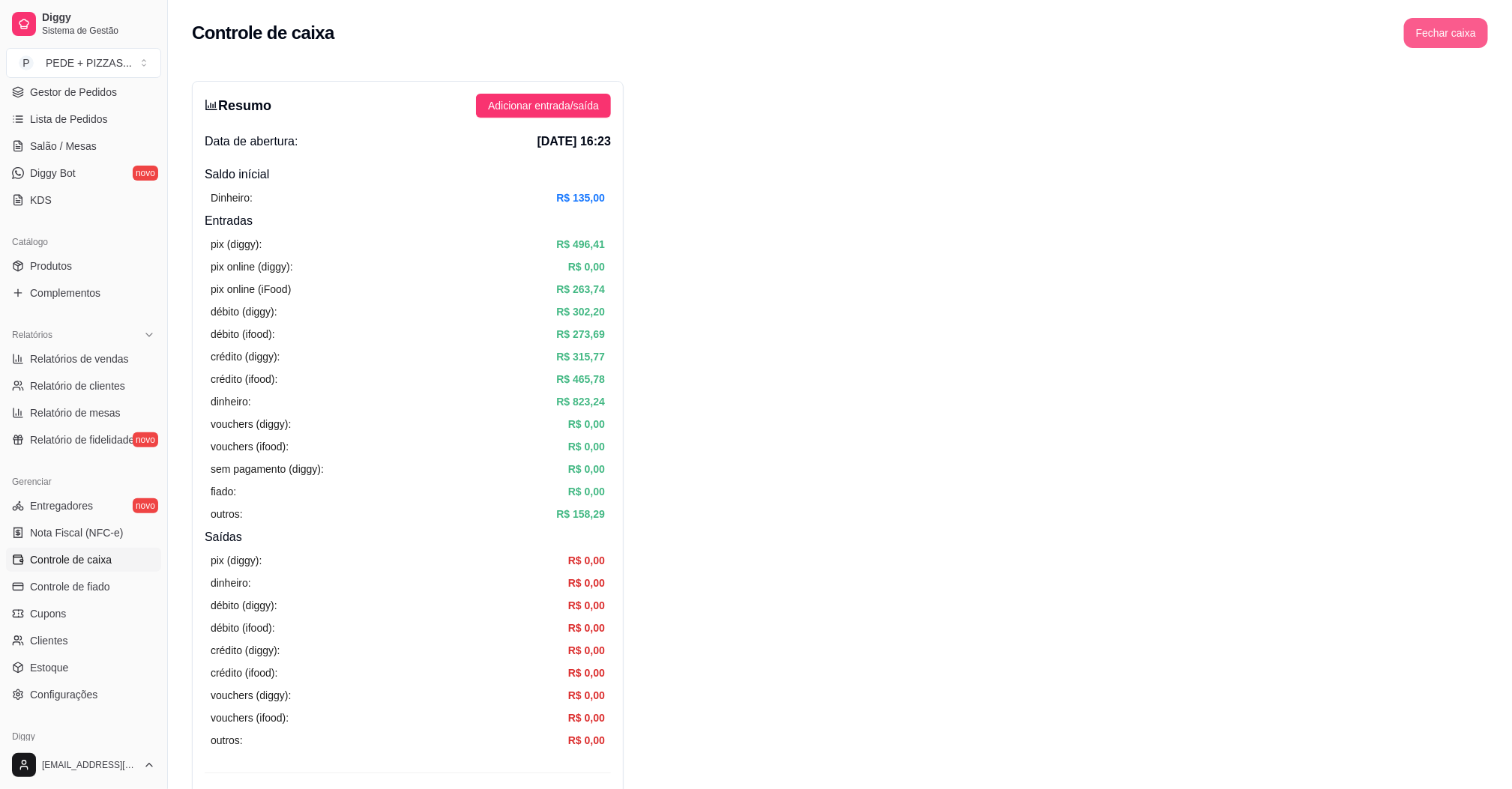
click at [1468, 37] on button "Fechar caixa" at bounding box center [1445, 33] width 84 height 30
click at [1485, 125] on span "Sim" at bounding box center [1488, 133] width 18 height 17
